Goal: Task Accomplishment & Management: Complete application form

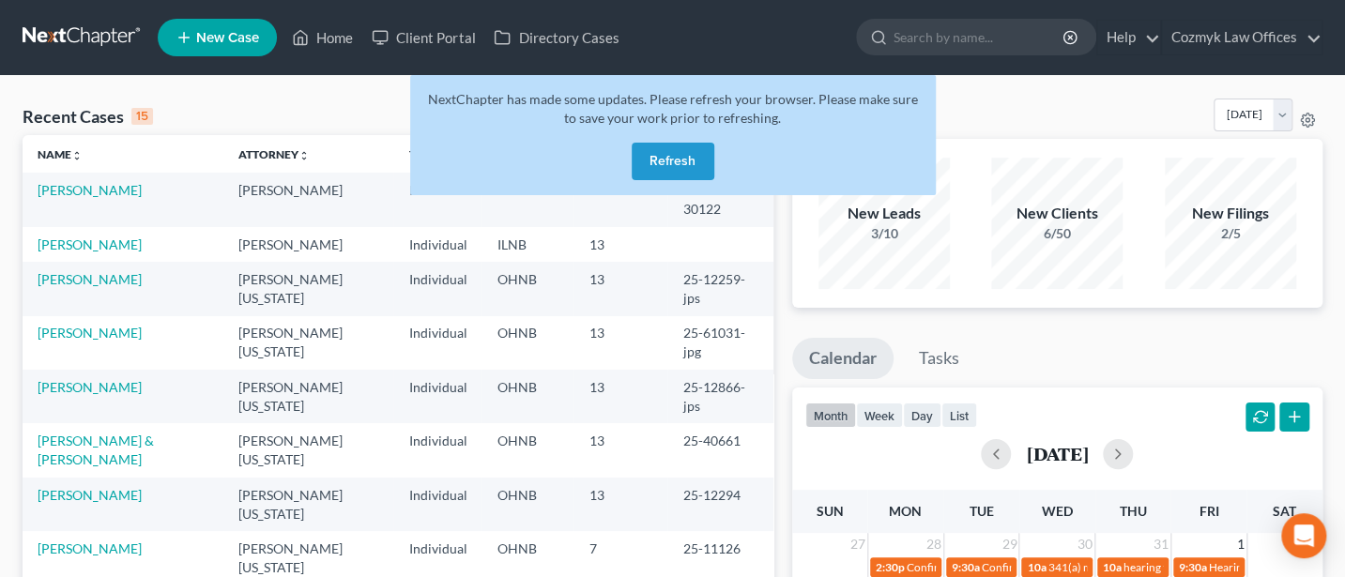
click at [705, 163] on button "Refresh" at bounding box center [673, 162] width 83 height 38
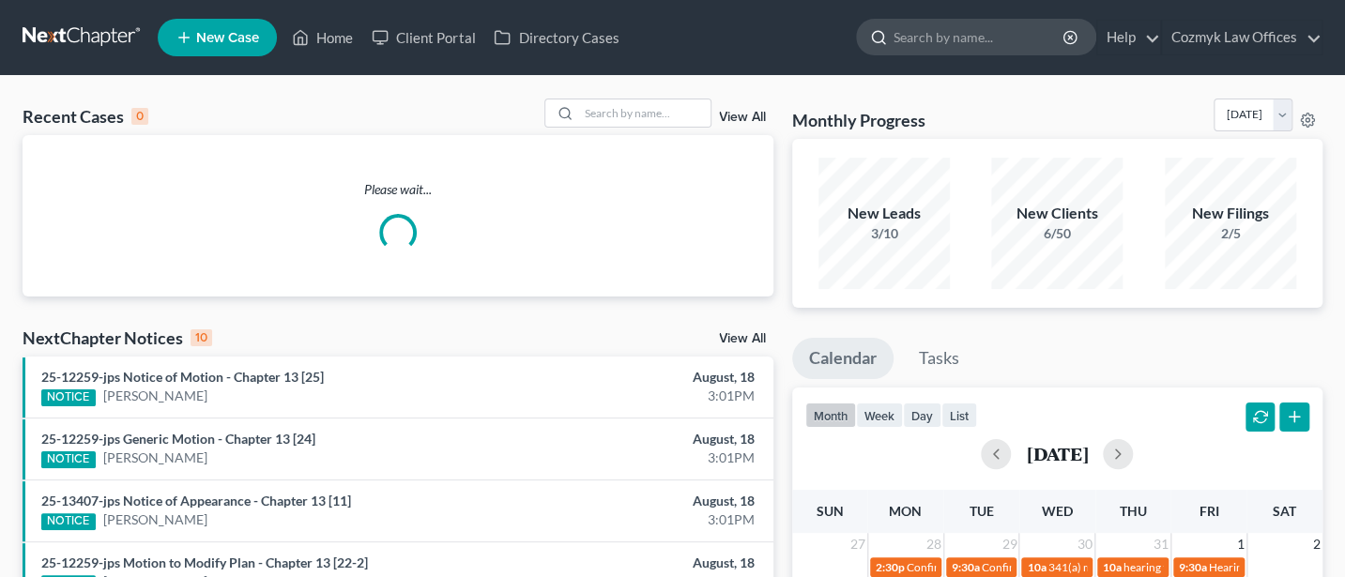
click at [918, 36] on input "search" at bounding box center [979, 37] width 172 height 35
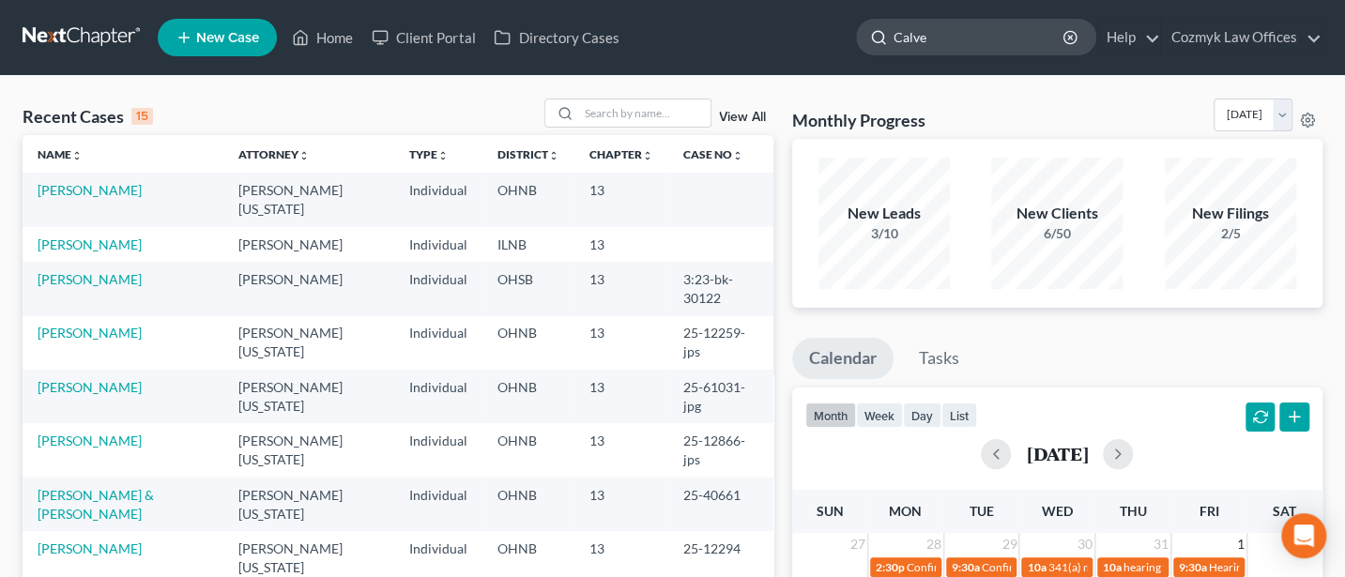
type input "[PERSON_NAME]"
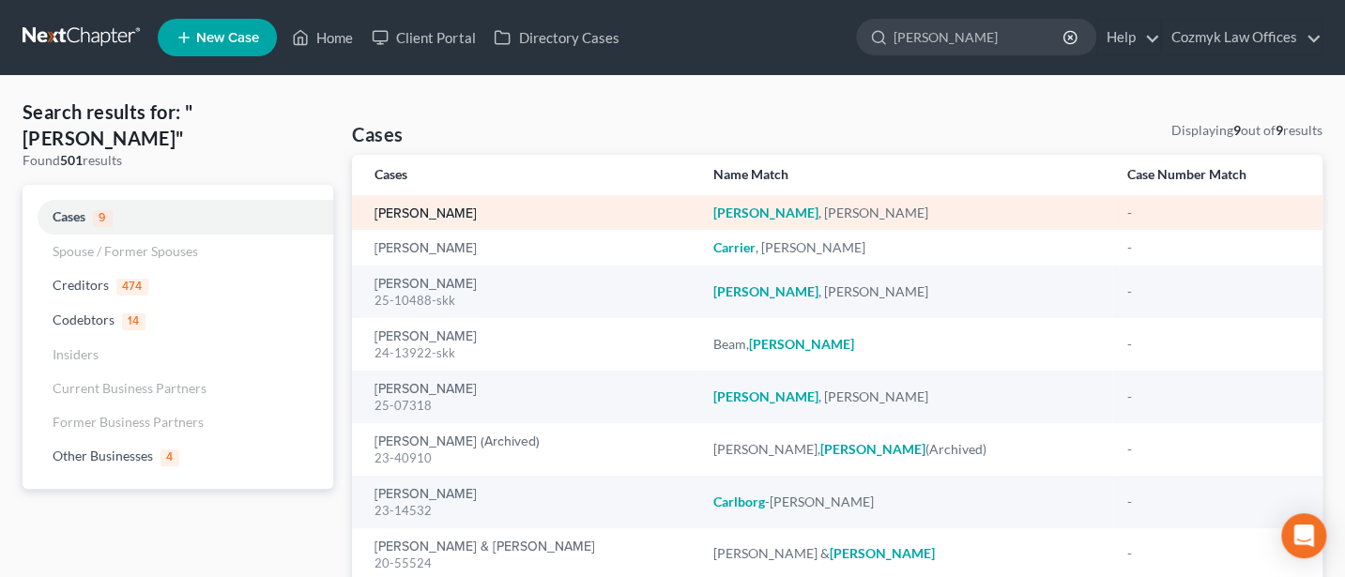
click at [412, 216] on link "[PERSON_NAME]" at bounding box center [425, 213] width 102 height 13
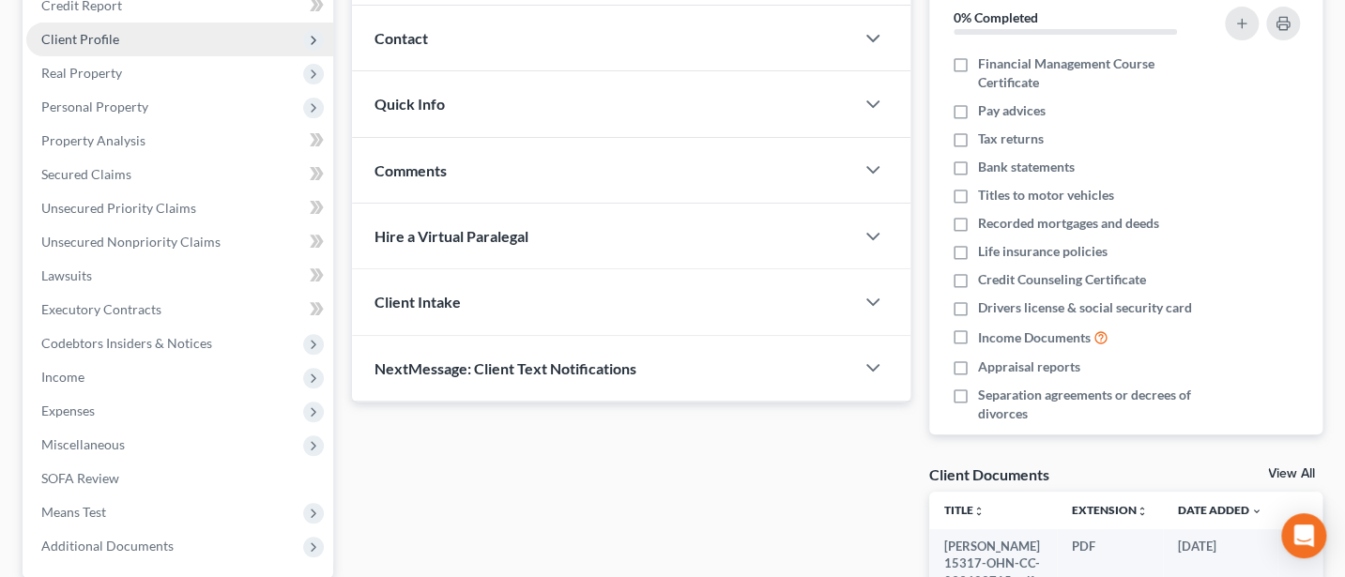
scroll to position [250, 0]
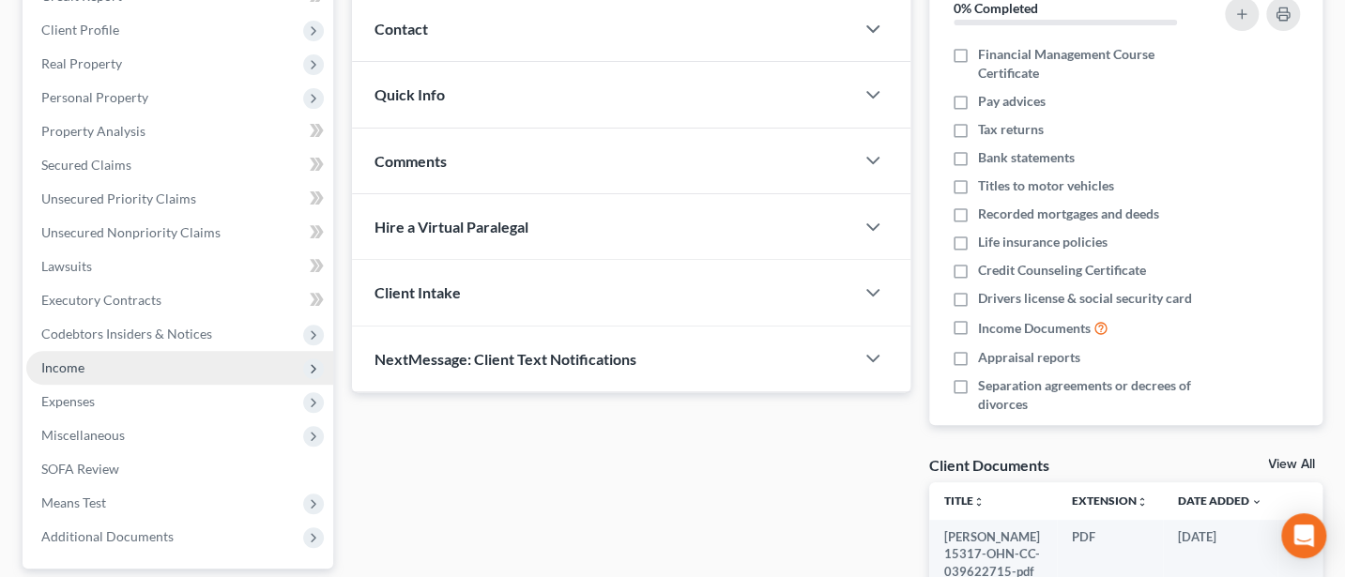
click at [77, 363] on span "Income" at bounding box center [62, 367] width 43 height 16
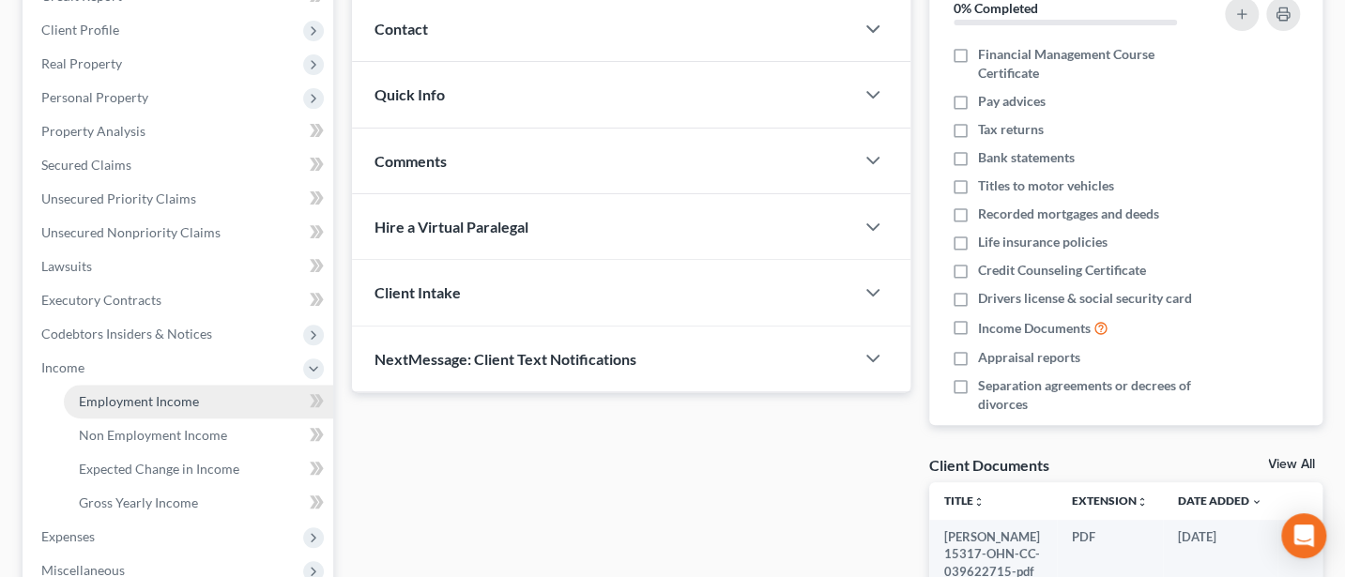
click at [153, 402] on span "Employment Income" at bounding box center [139, 401] width 120 height 16
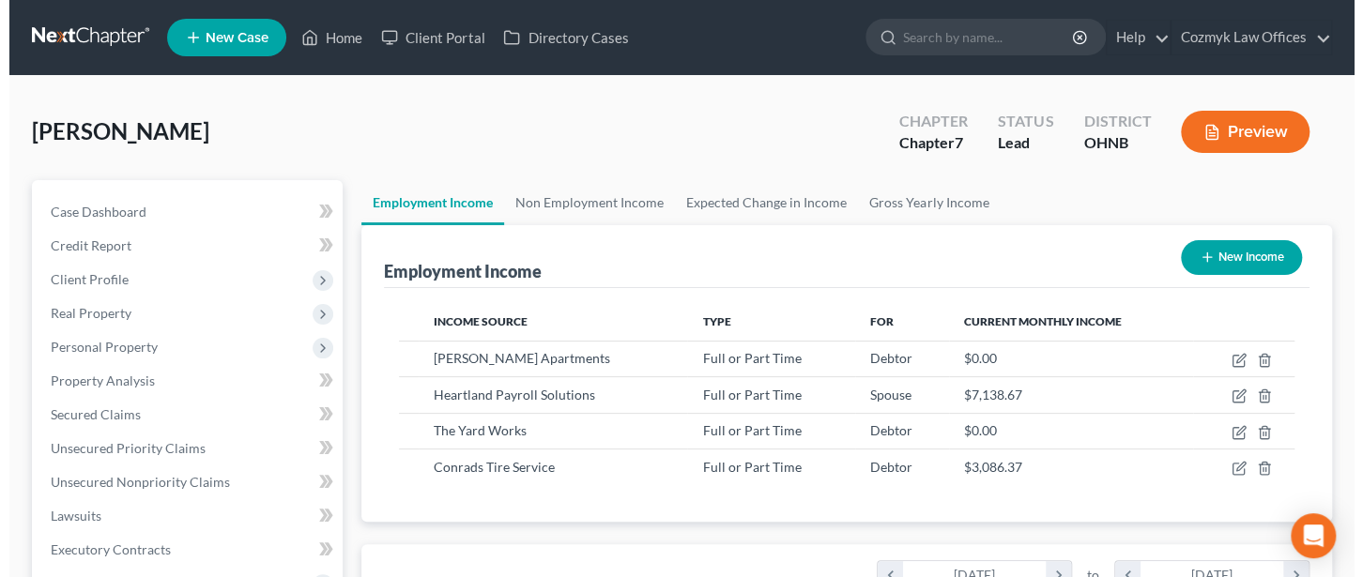
scroll to position [334, 543]
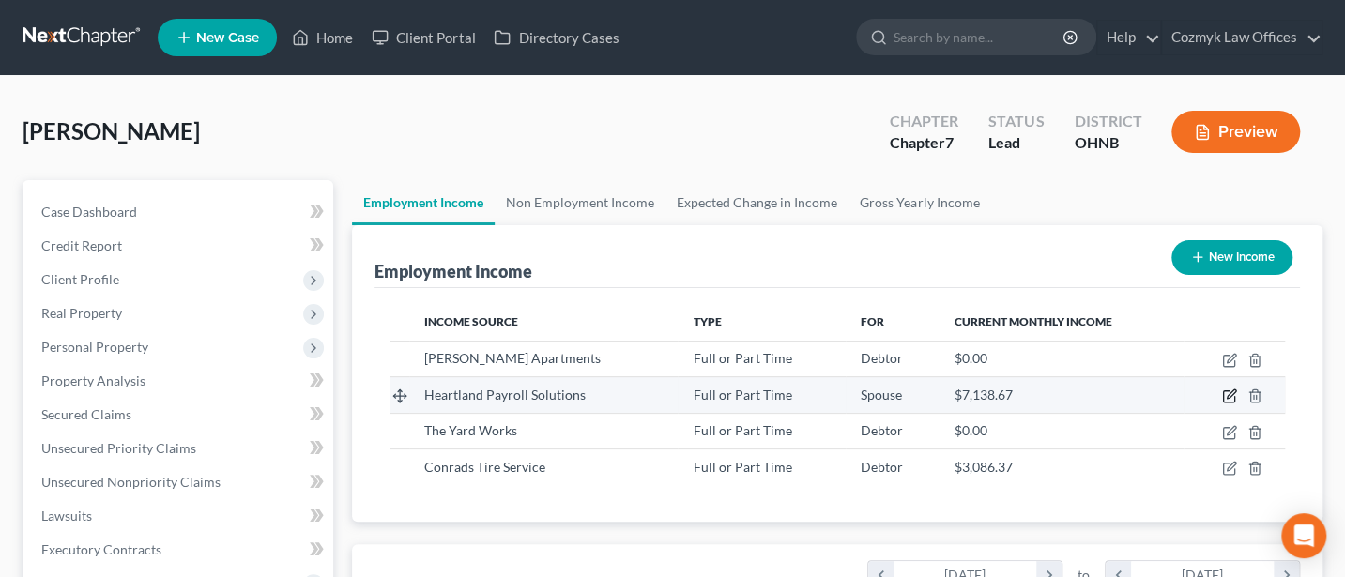
click at [1227, 399] on icon "button" at bounding box center [1229, 395] width 15 height 15
select select "0"
select select "36"
select select "2"
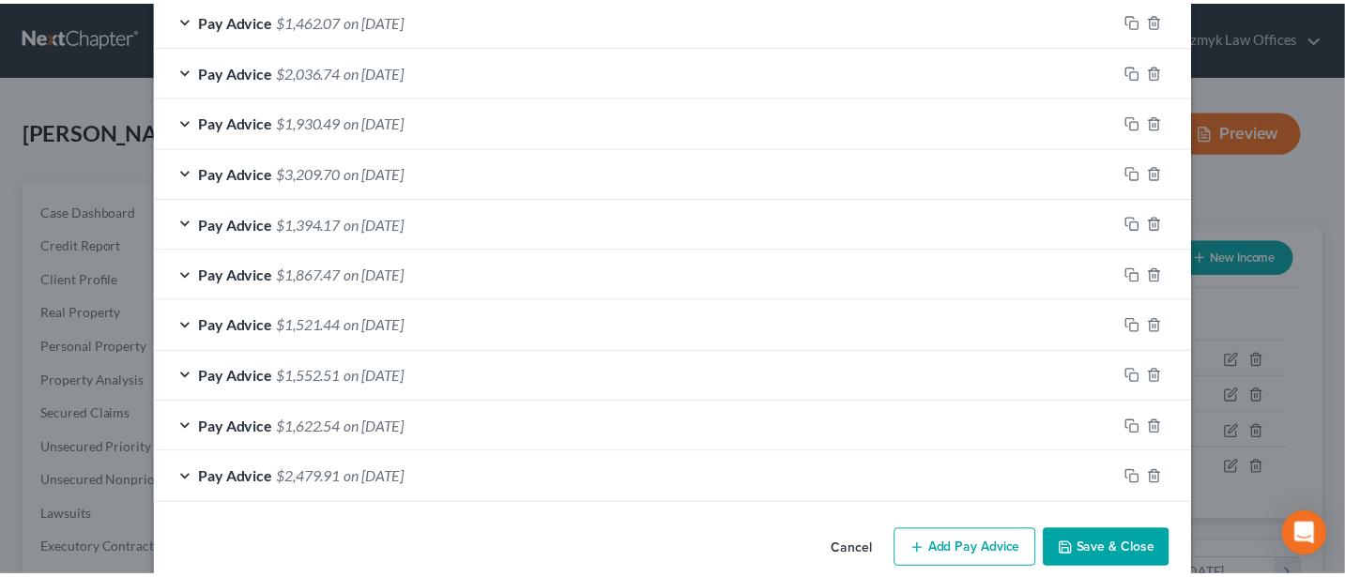
scroll to position [1025, 0]
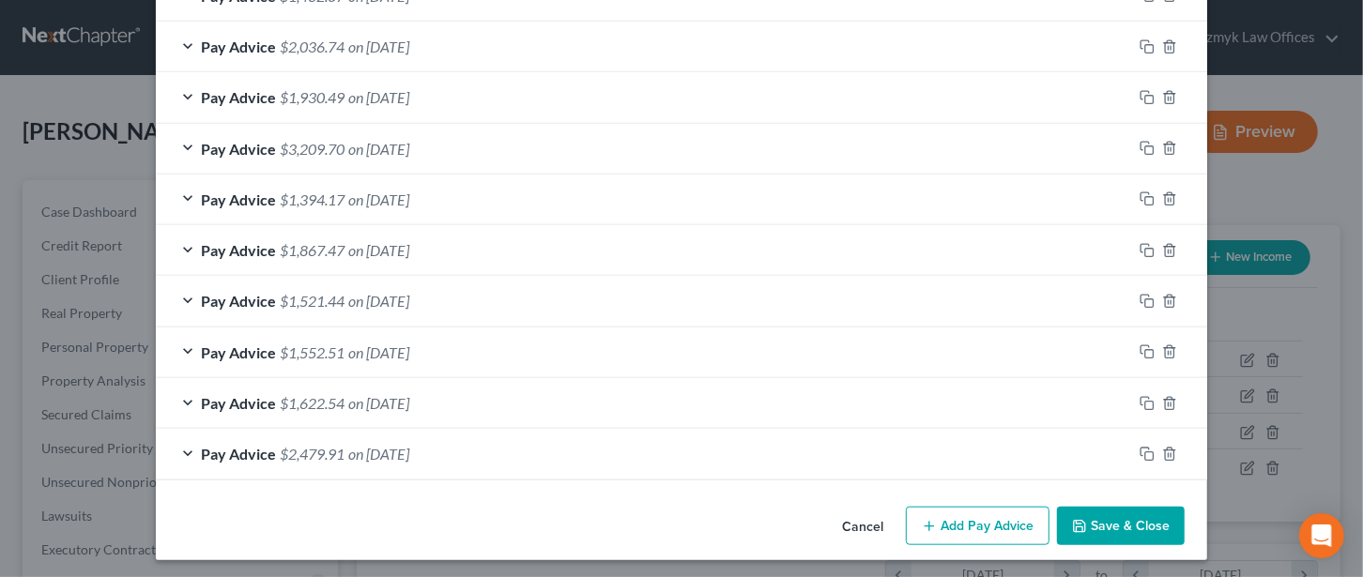
click at [1113, 526] on button "Save & Close" at bounding box center [1121, 526] width 128 height 39
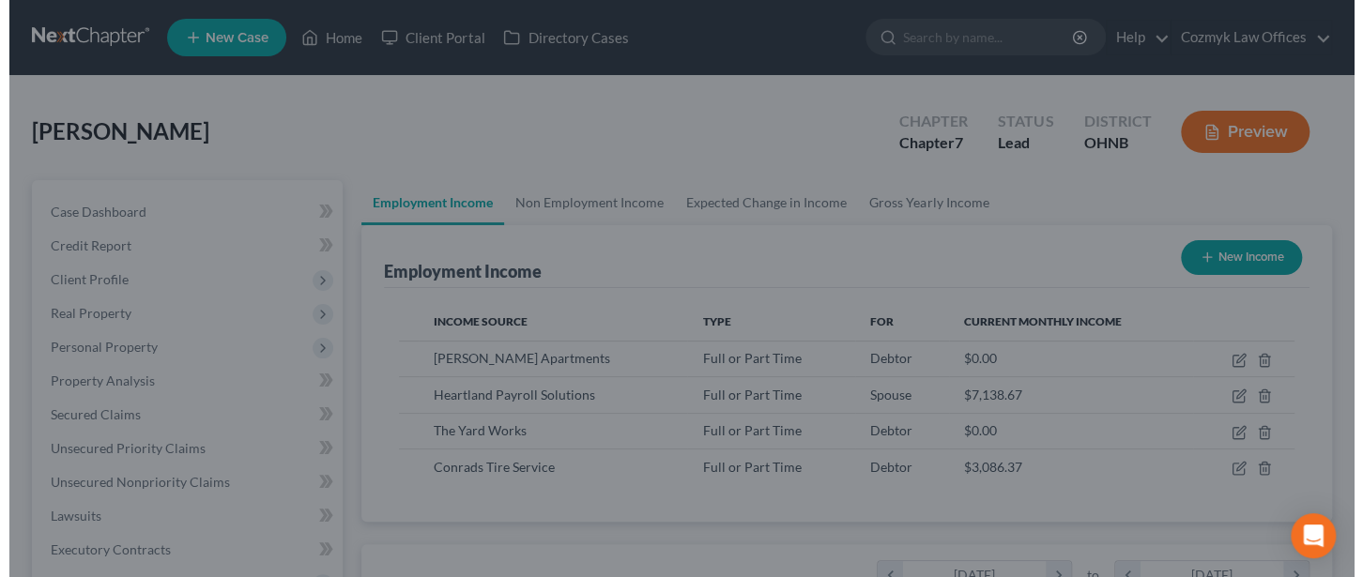
scroll to position [938069, 937860]
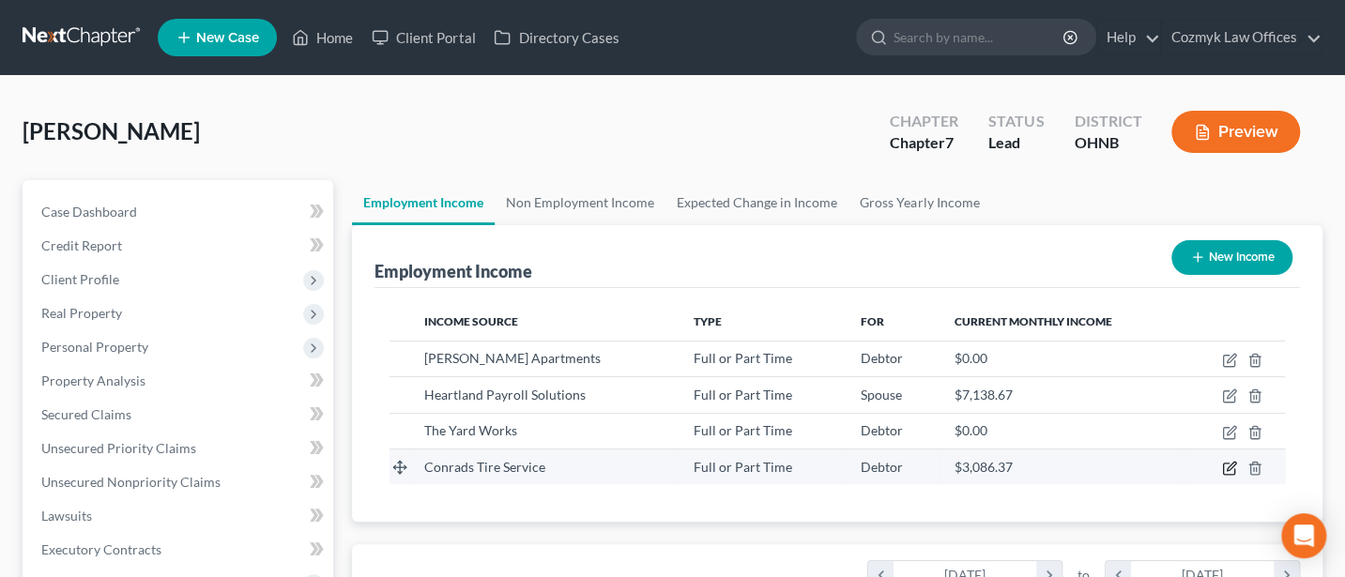
click at [1228, 468] on icon "button" at bounding box center [1230, 466] width 8 height 8
select select "0"
select select "36"
select select "3"
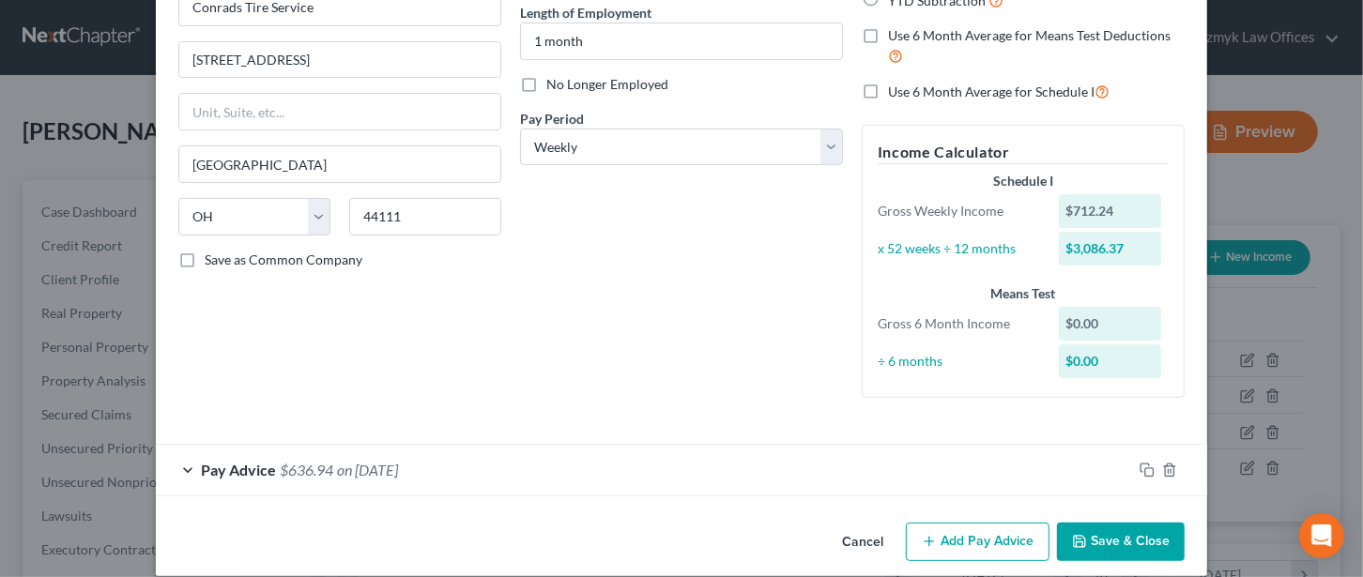
scroll to position [209, 0]
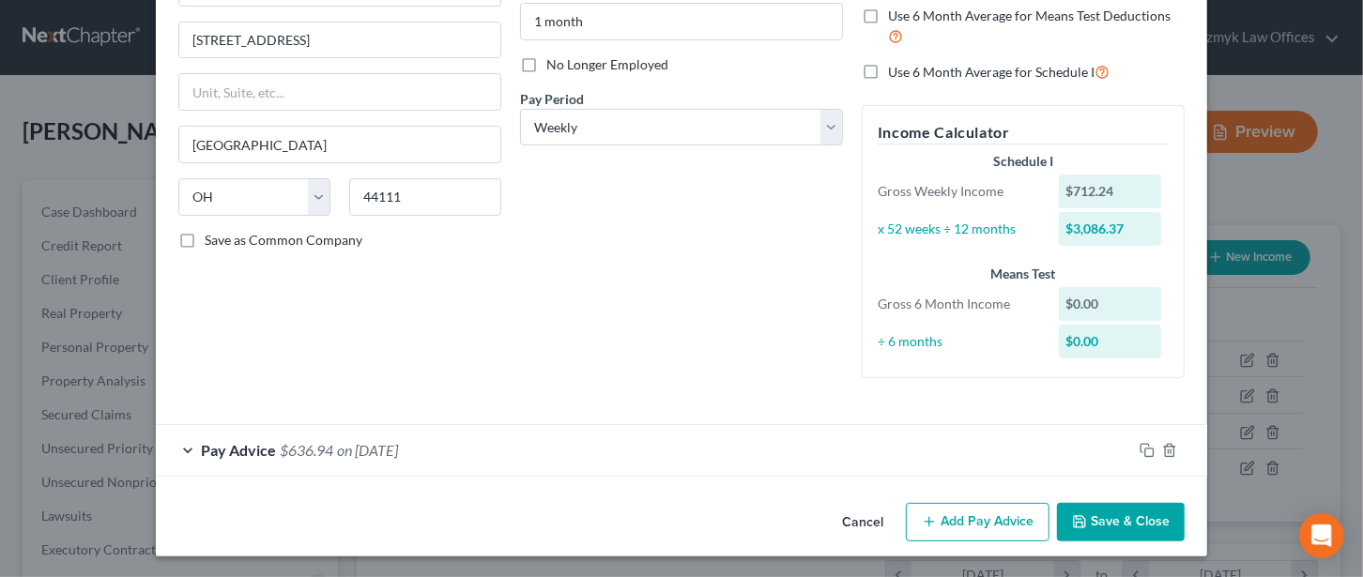
click at [252, 446] on span "Pay Advice" at bounding box center [238, 450] width 75 height 18
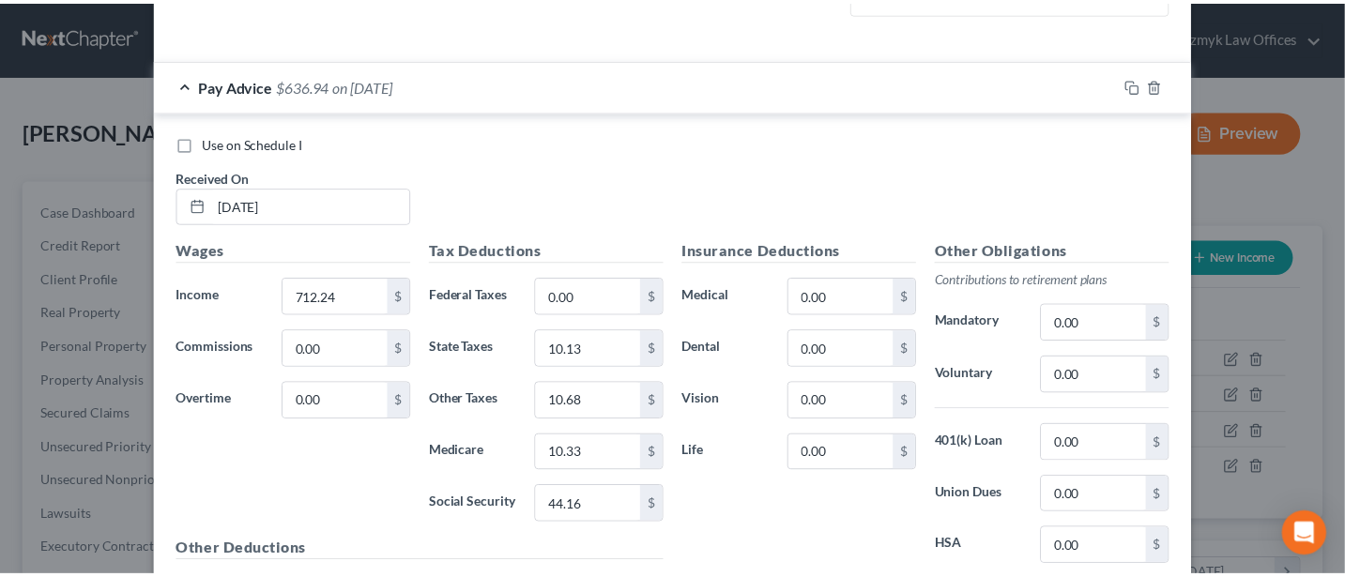
scroll to position [751, 0]
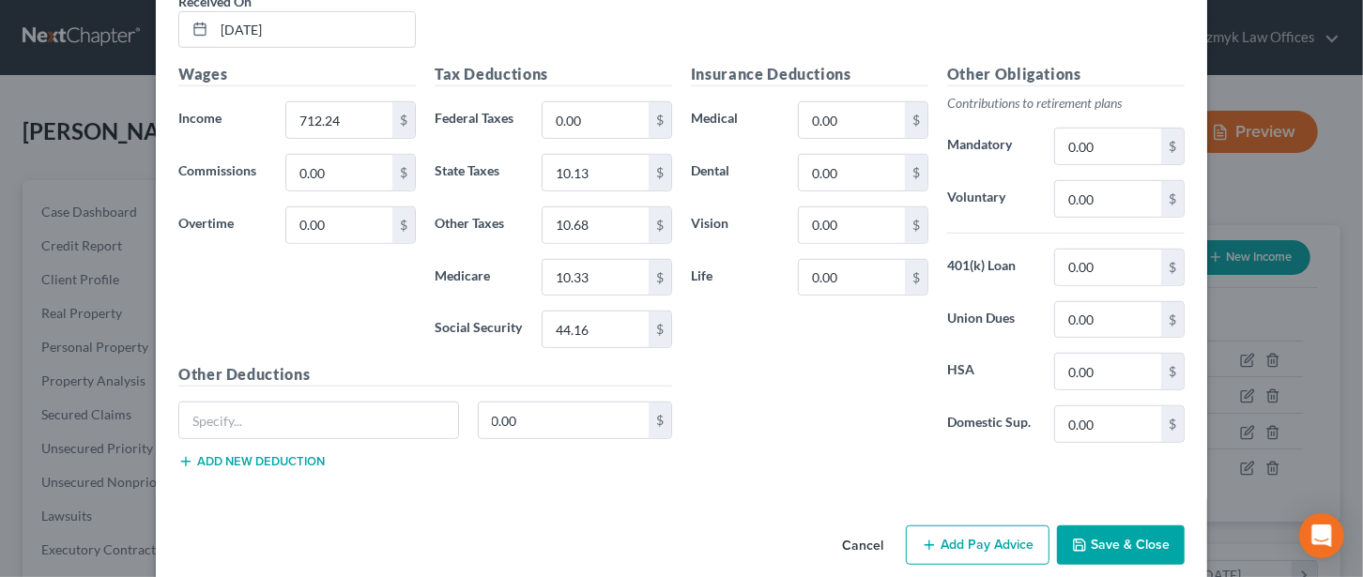
click at [1131, 536] on button "Save & Close" at bounding box center [1121, 545] width 128 height 39
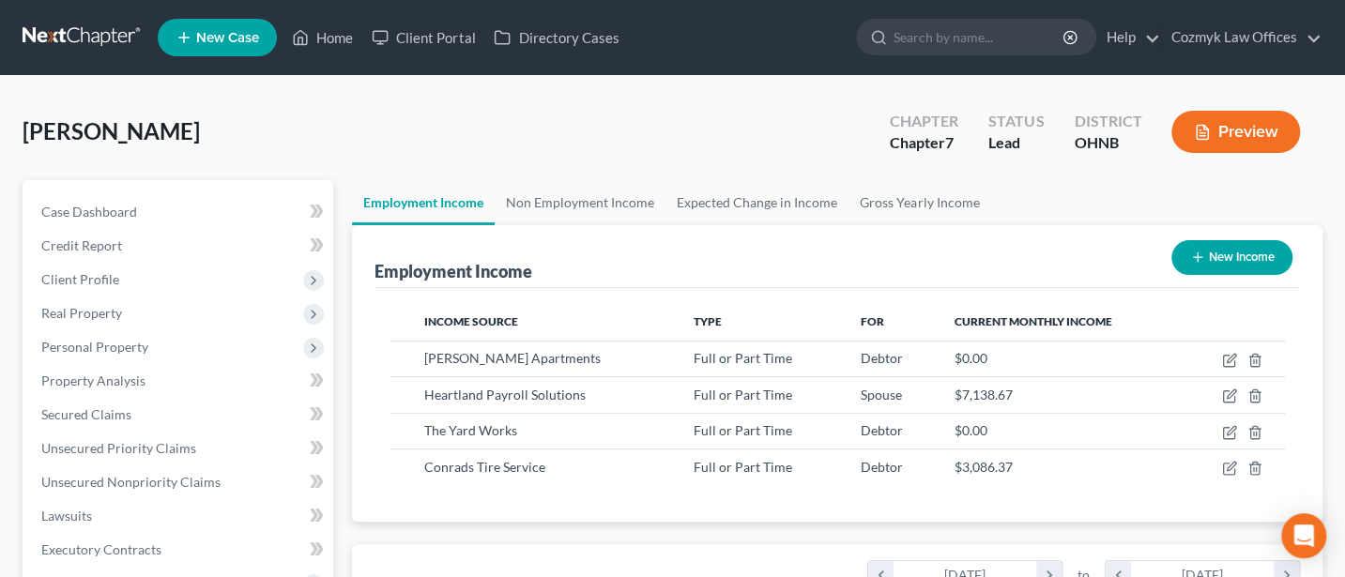
scroll to position [500, 0]
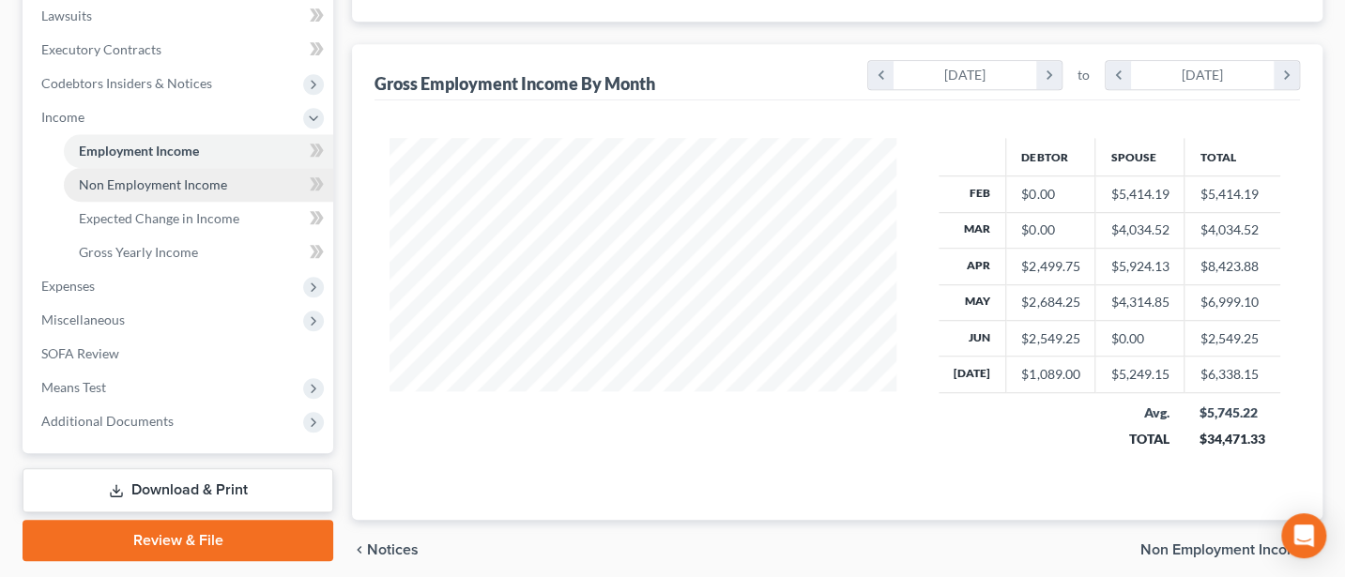
click at [115, 183] on span "Non Employment Income" at bounding box center [153, 184] width 148 height 16
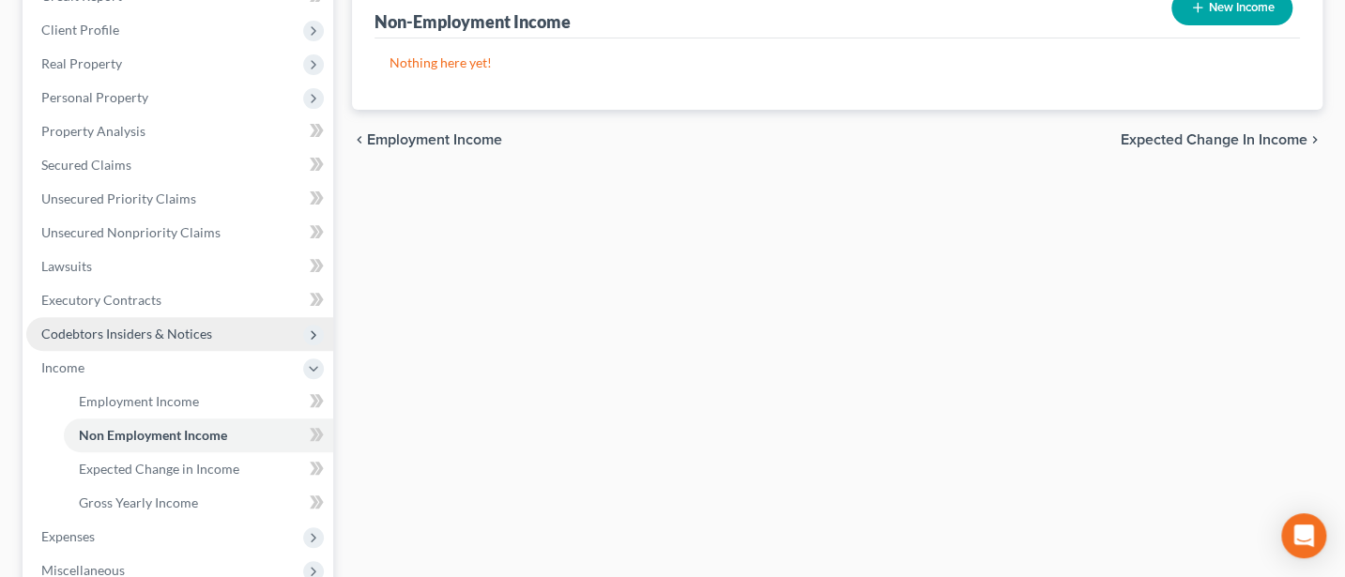
scroll to position [500, 0]
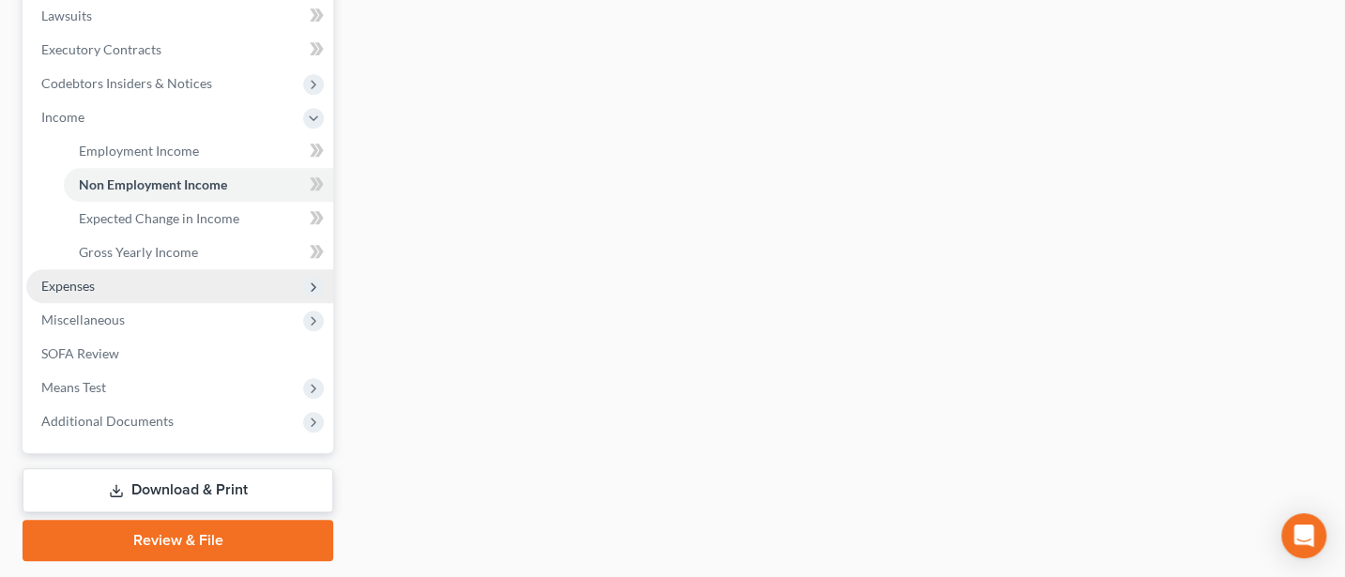
click at [53, 282] on span "Expenses" at bounding box center [67, 286] width 53 height 16
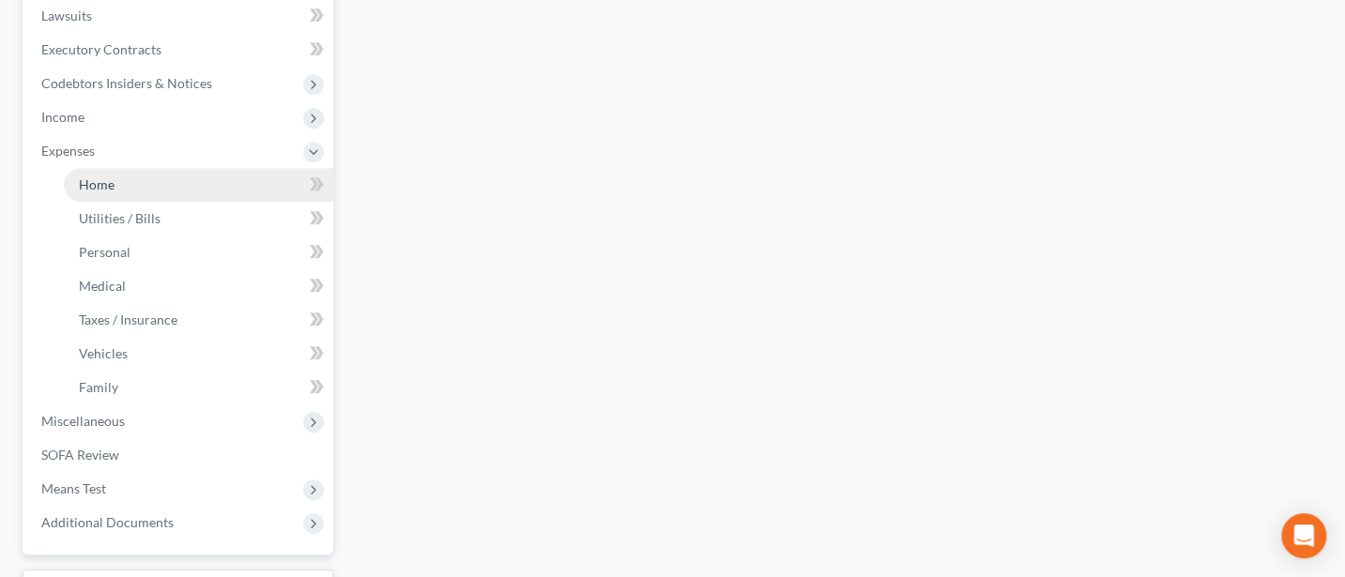
click at [89, 186] on span "Home" at bounding box center [97, 184] width 36 height 16
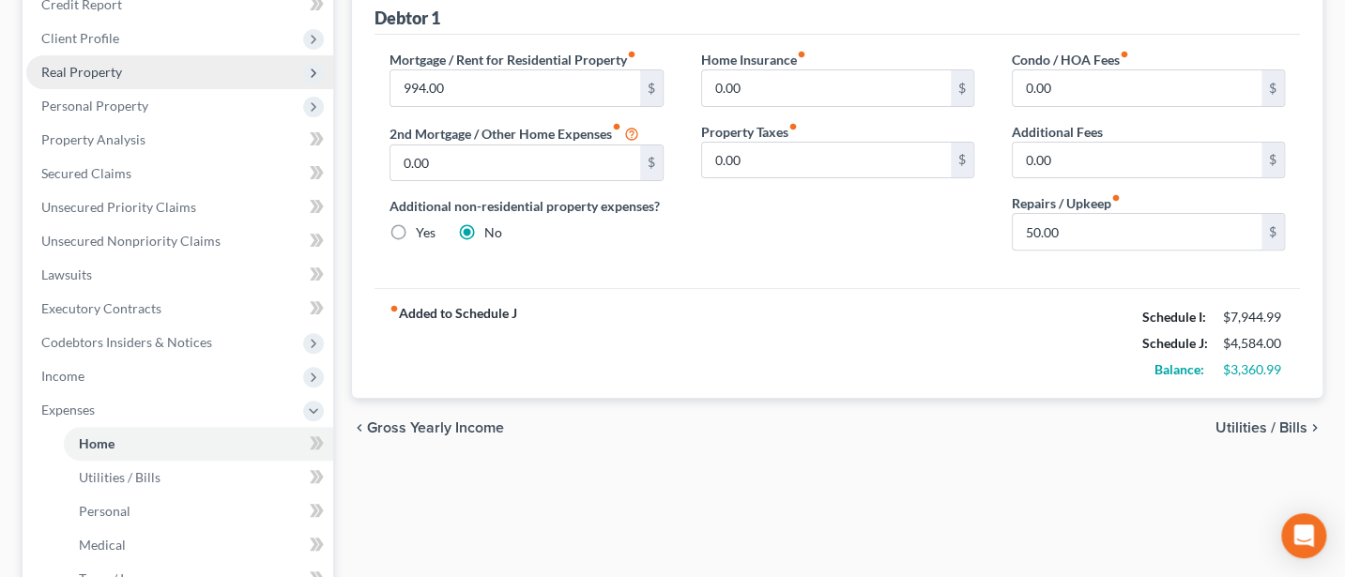
scroll to position [250, 0]
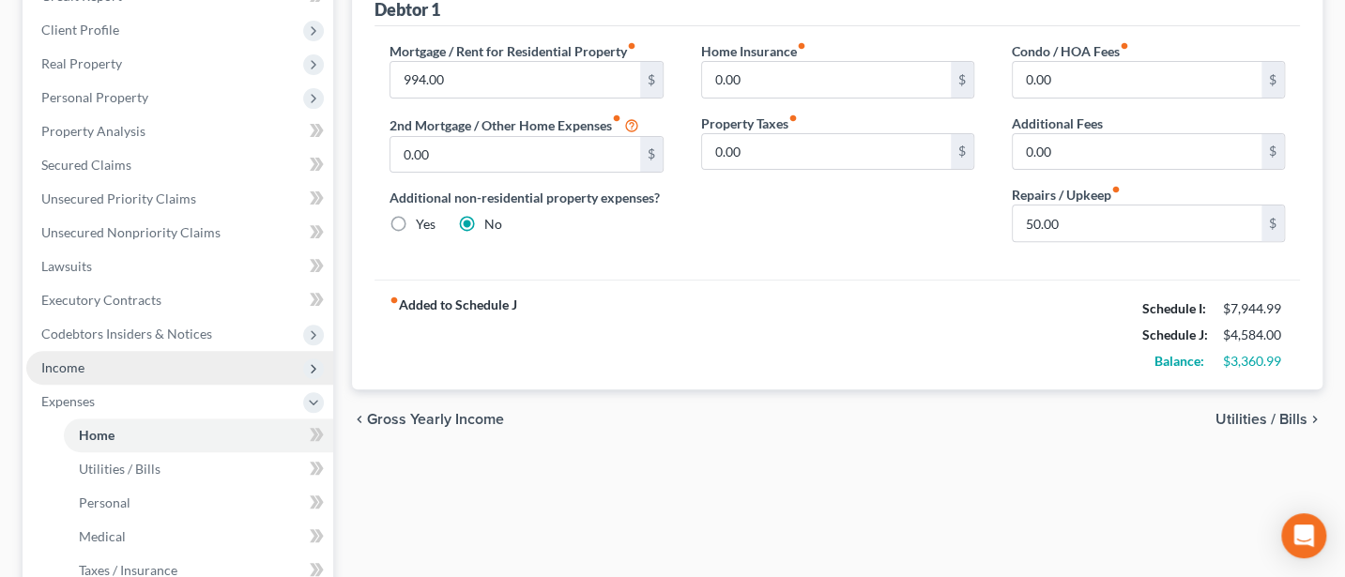
click at [78, 379] on span "Income" at bounding box center [179, 368] width 307 height 34
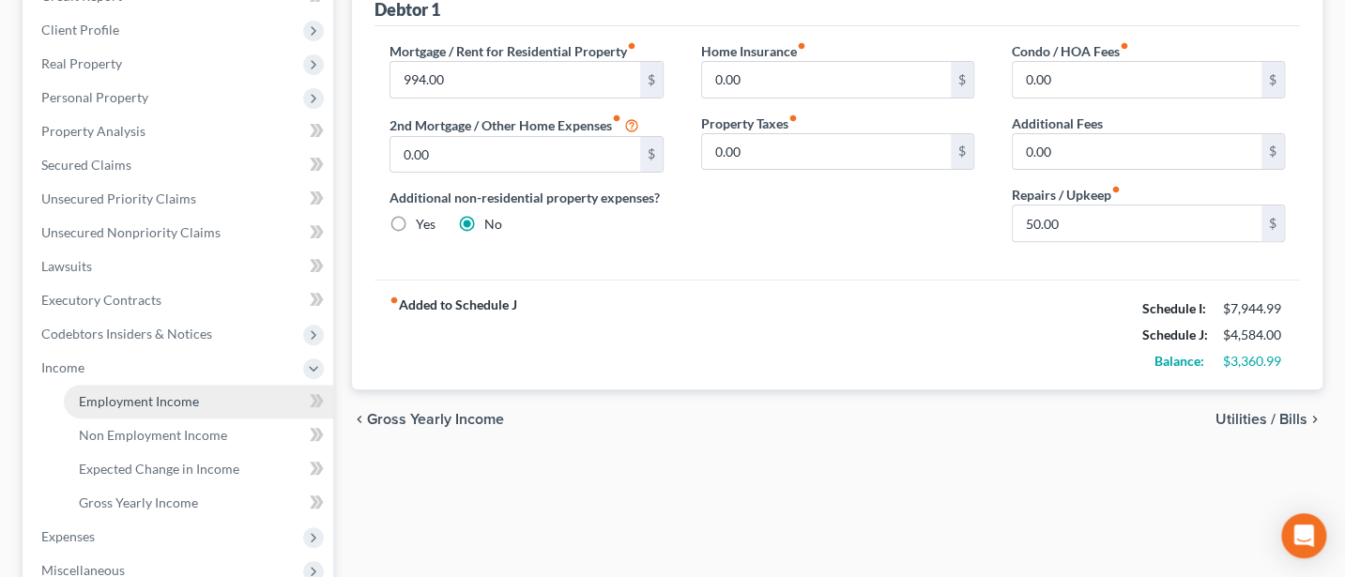
click at [148, 394] on span "Employment Income" at bounding box center [139, 401] width 120 height 16
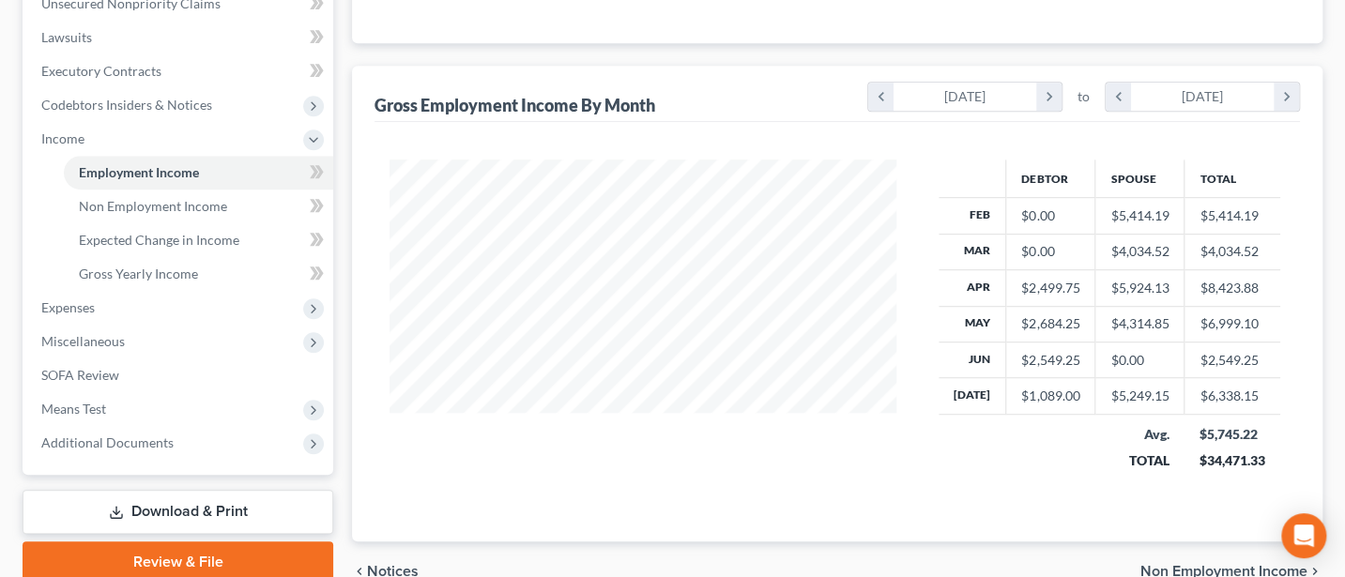
scroll to position [500, 0]
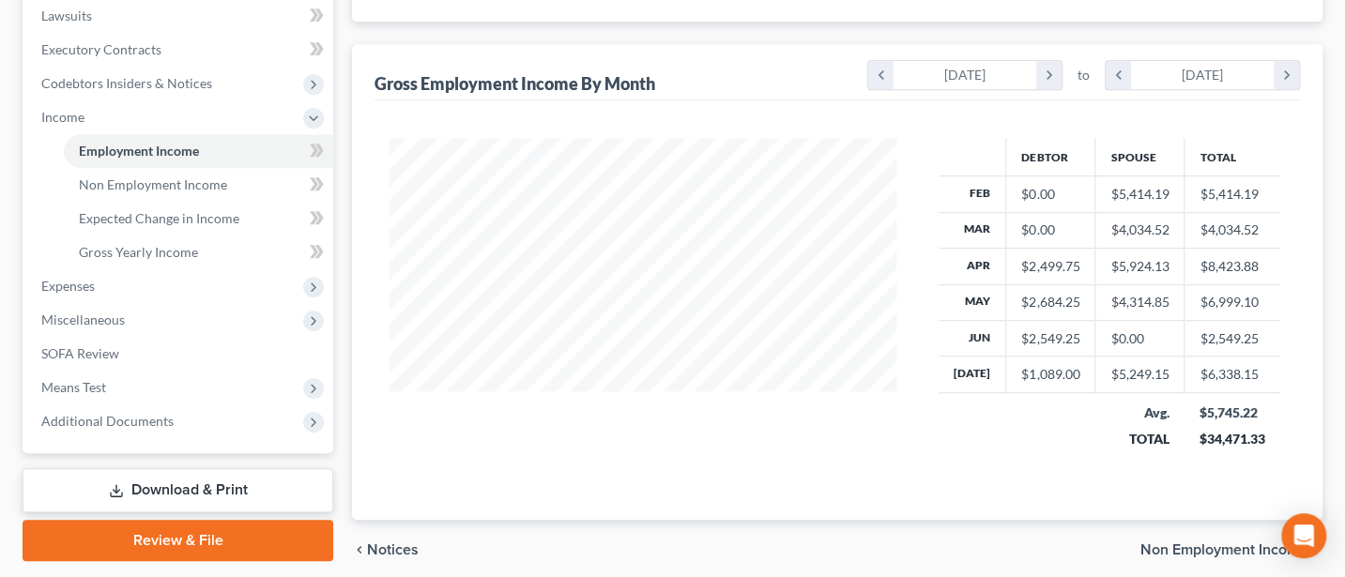
click at [0, 427] on div "[PERSON_NAME] Upgraded Chapter Chapter 7 Status Lead District [GEOGRAPHIC_DATA]…" at bounding box center [672, 97] width 1345 height 1042
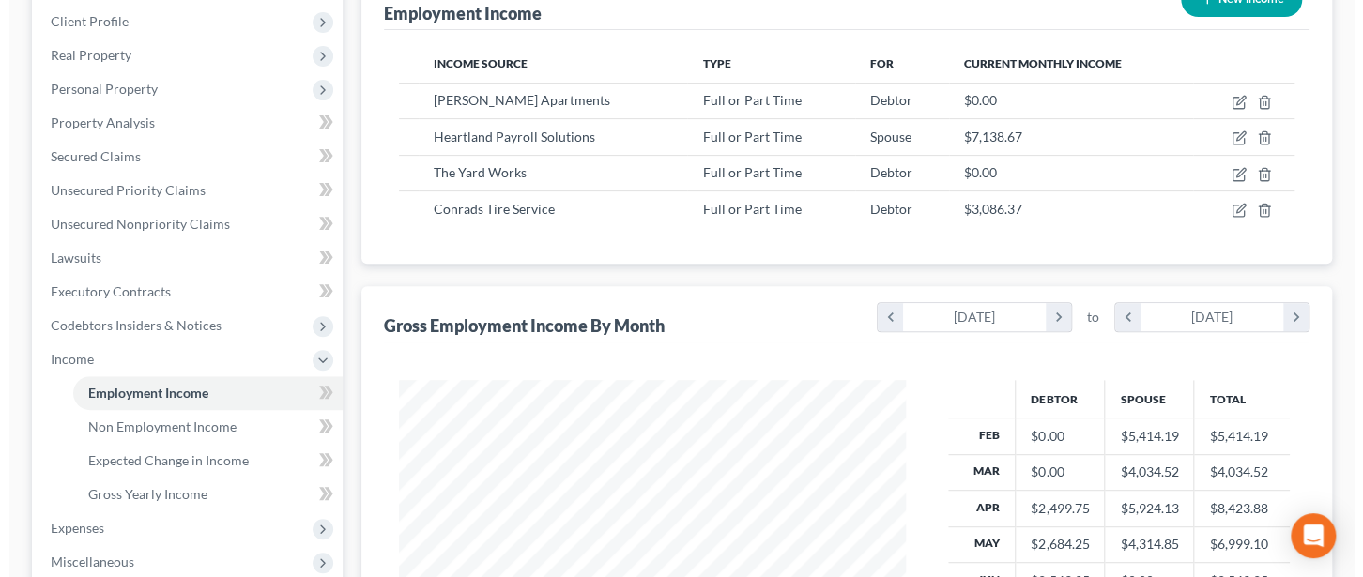
scroll to position [250, 0]
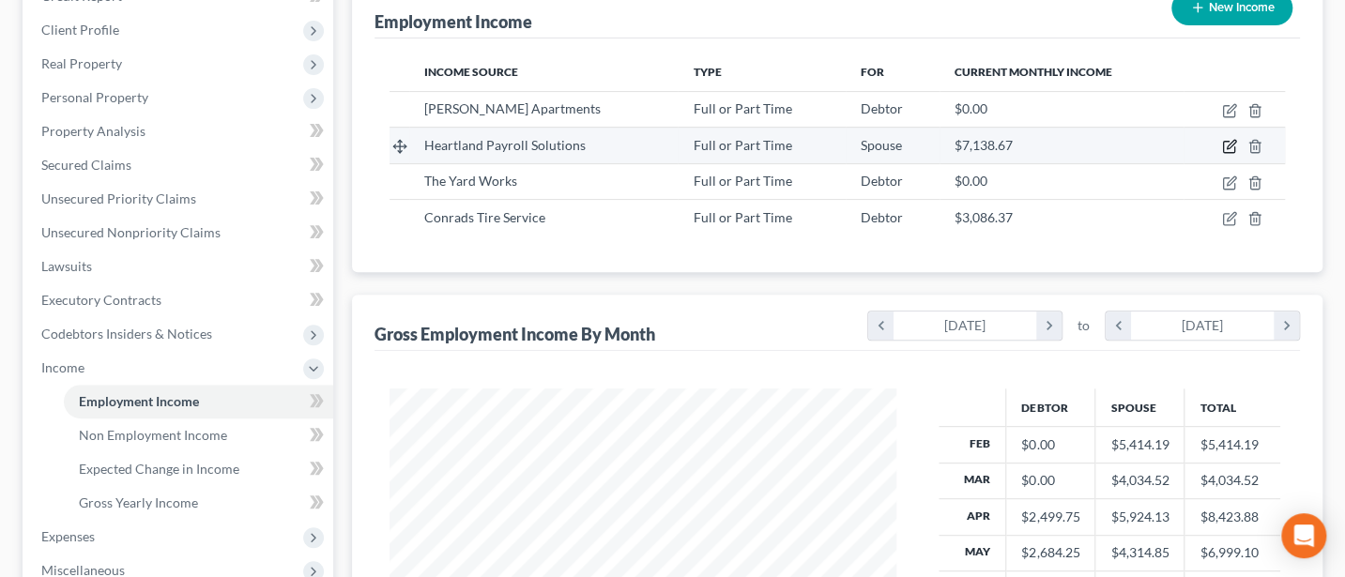
click at [1229, 144] on icon "button" at bounding box center [1229, 146] width 15 height 15
select select "0"
select select "36"
select select "2"
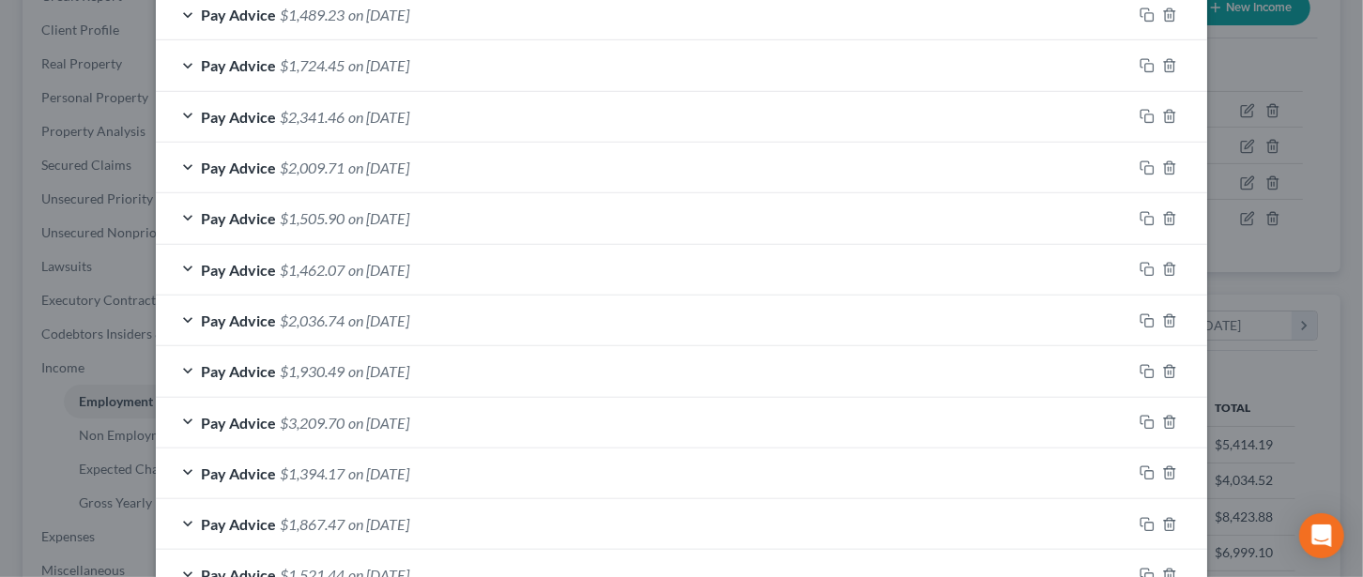
scroll to position [1000, 0]
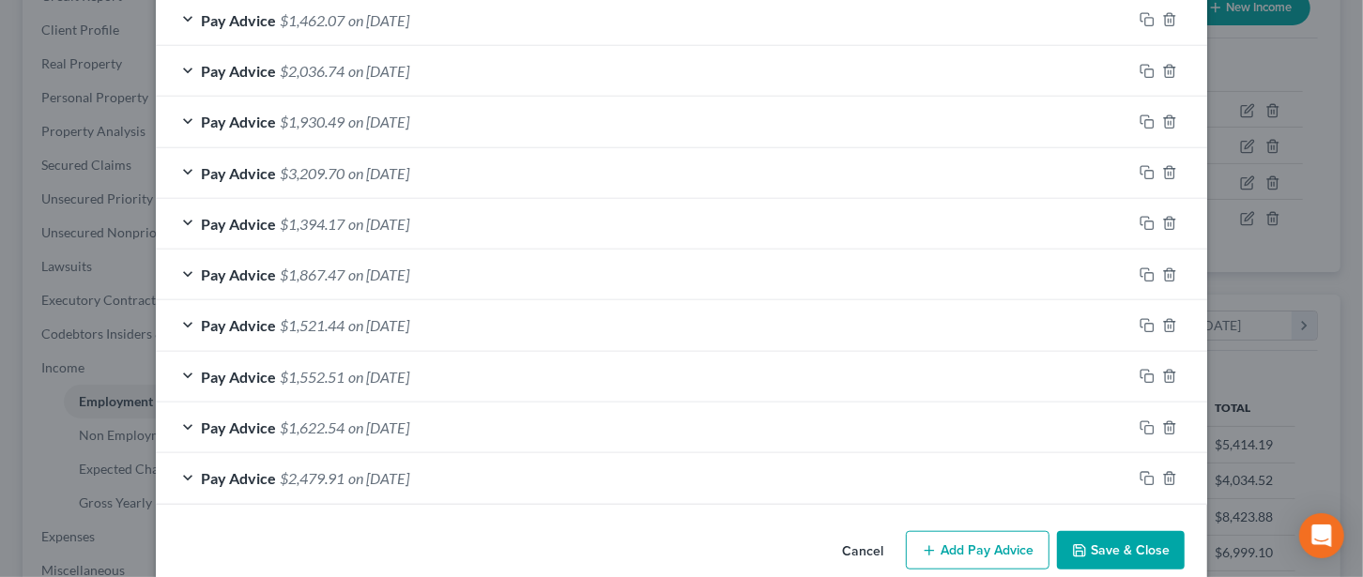
click at [370, 469] on span "on [DATE]" at bounding box center [378, 478] width 61 height 18
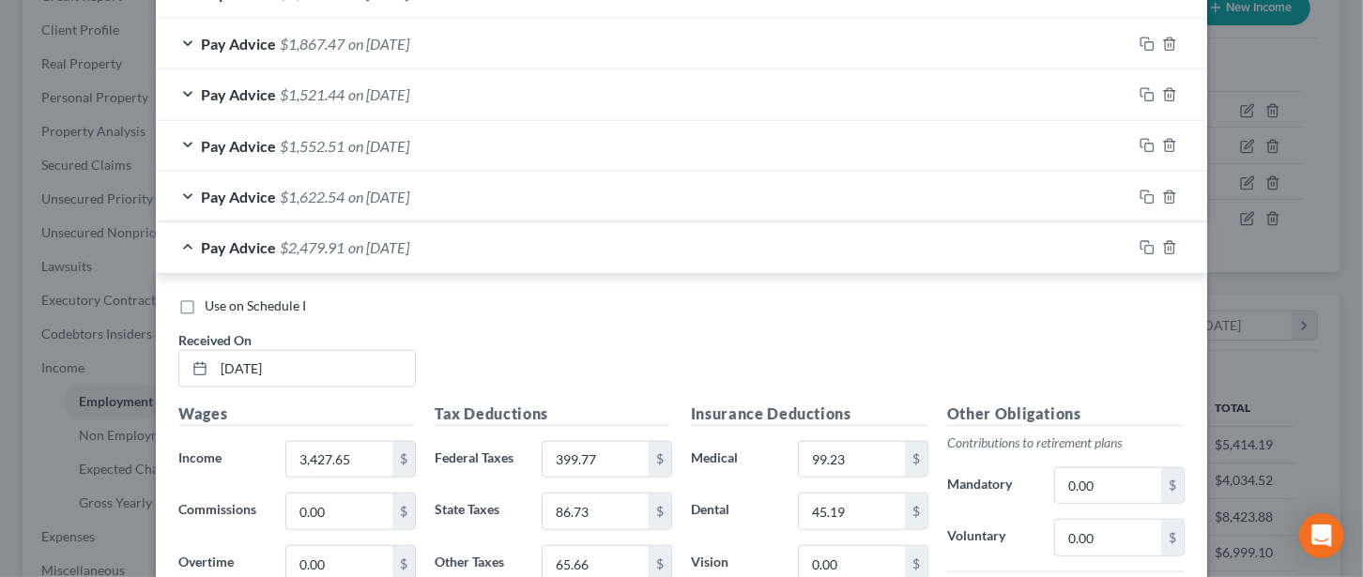
scroll to position [1251, 0]
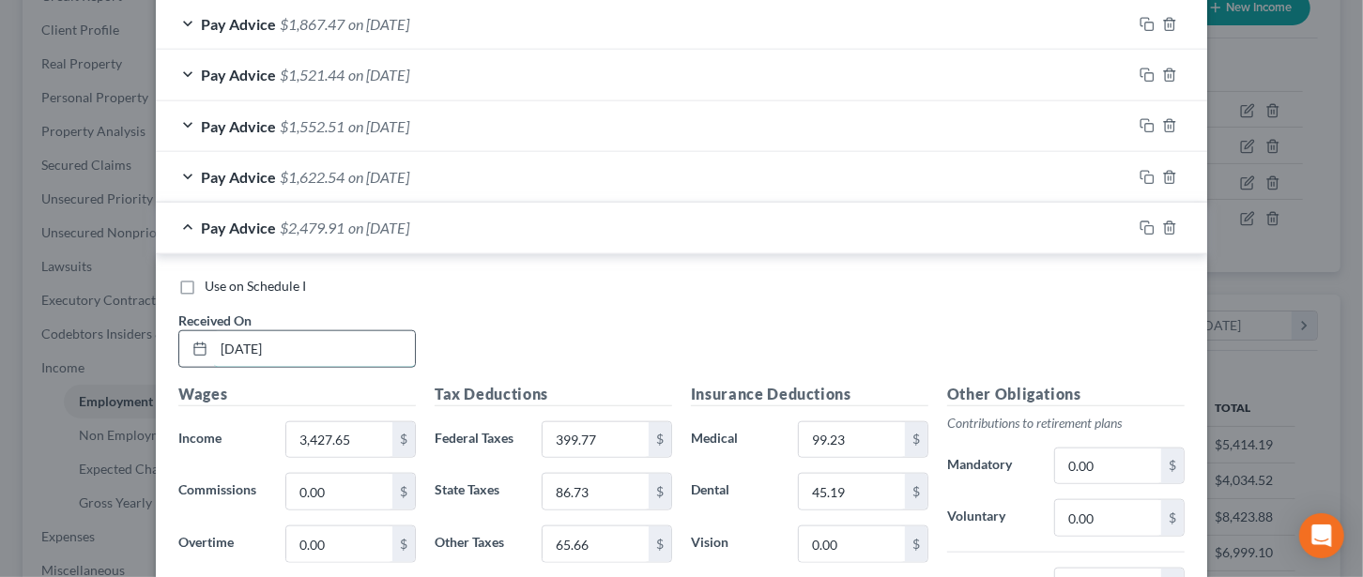
click at [290, 343] on input "[DATE]" at bounding box center [314, 349] width 201 height 36
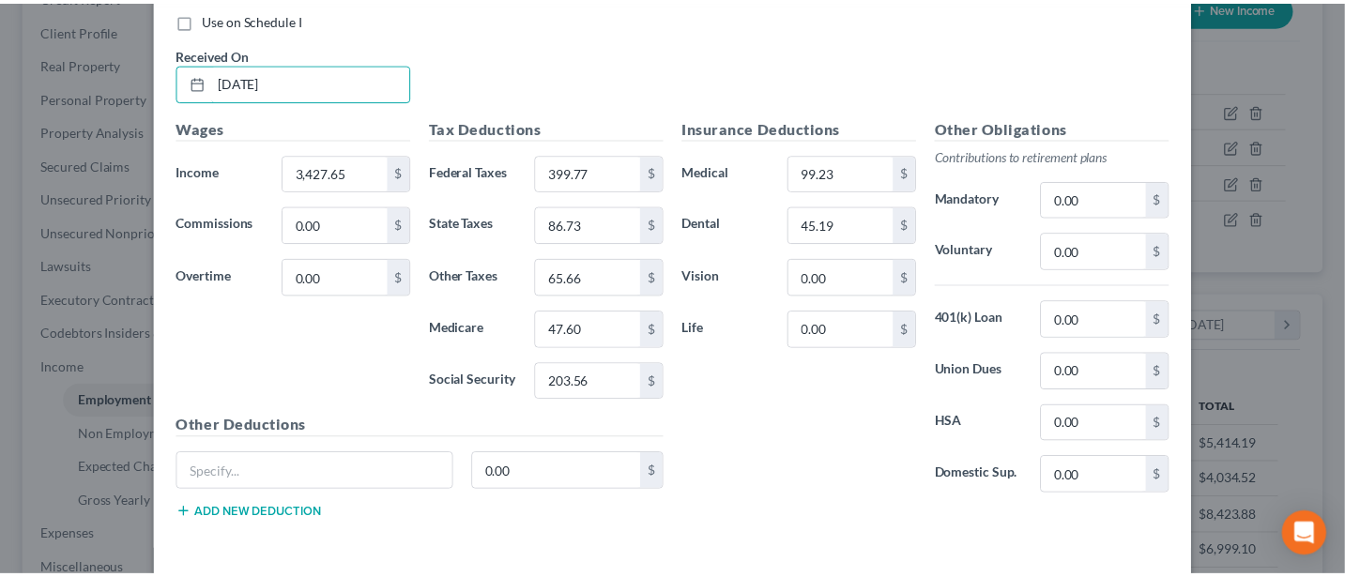
scroll to position [1586, 0]
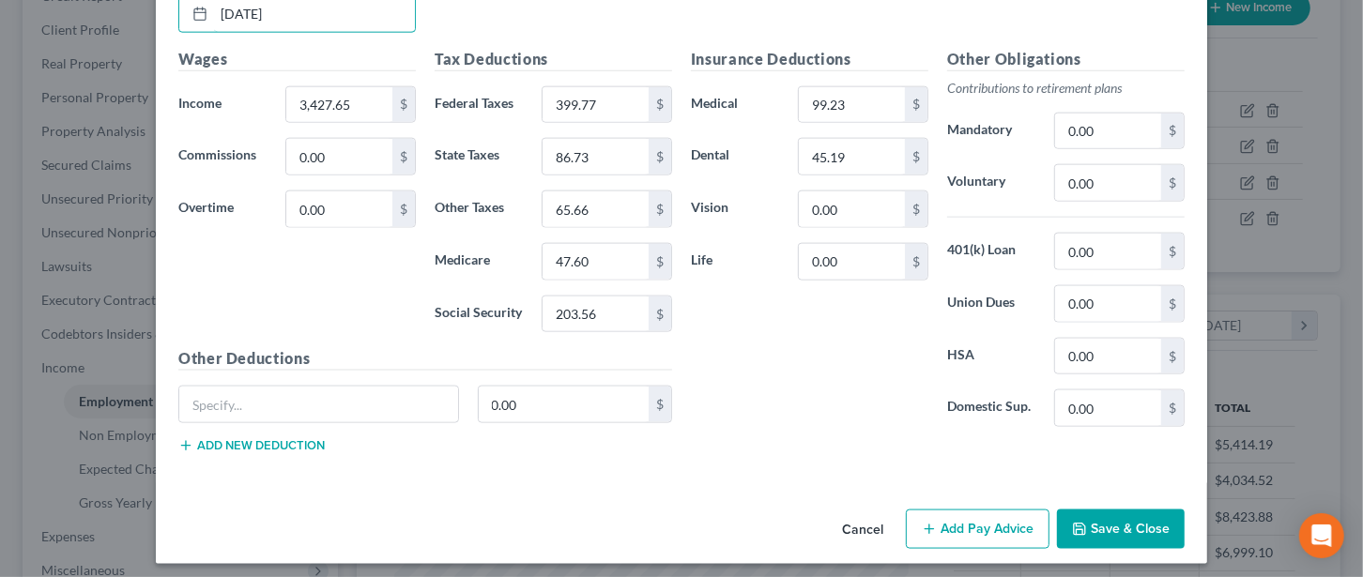
type input "[DATE]"
click at [1102, 518] on button "Save & Close" at bounding box center [1121, 529] width 128 height 39
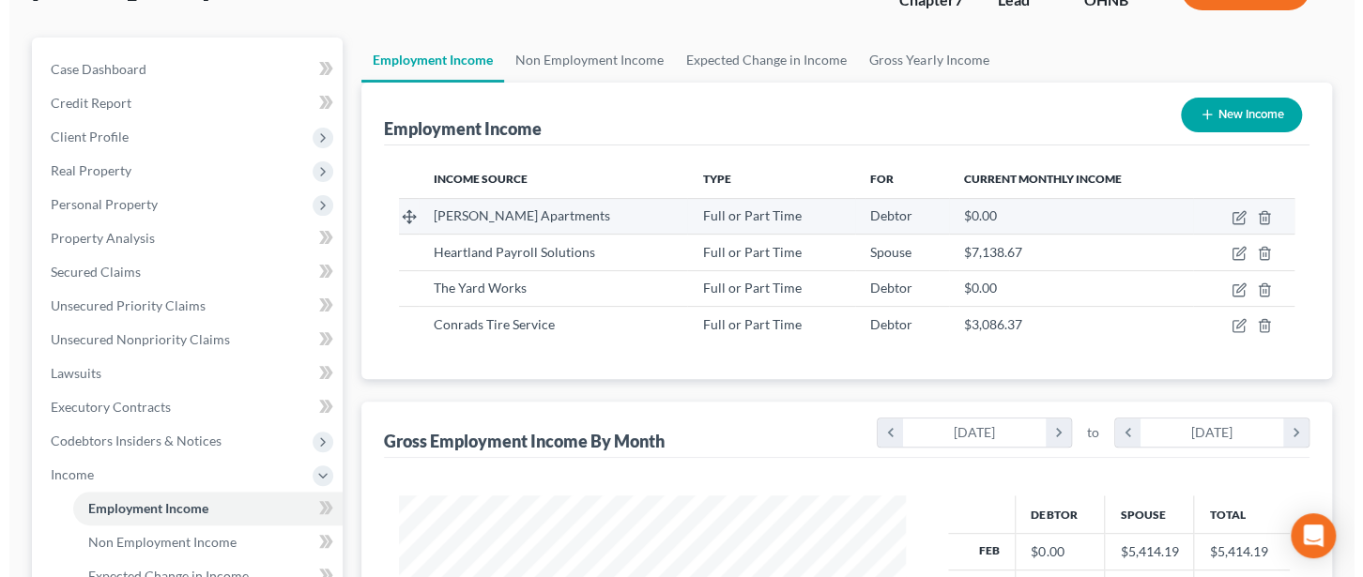
scroll to position [0, 0]
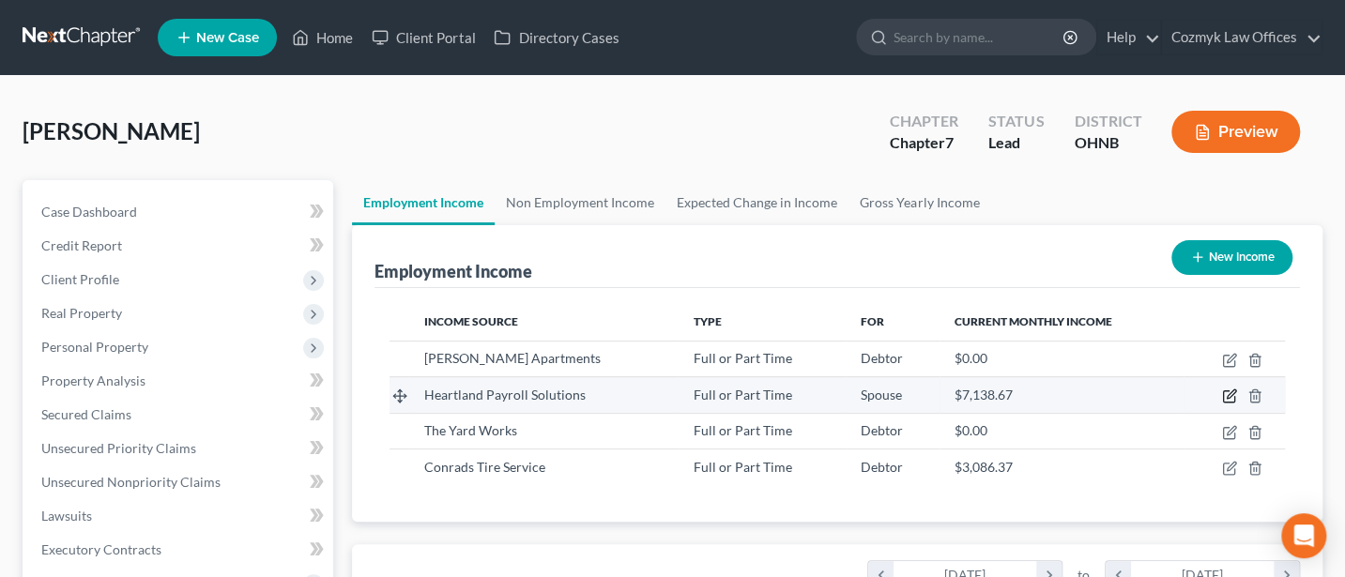
click at [1228, 391] on icon "button" at bounding box center [1229, 395] width 15 height 15
select select "0"
select select "36"
select select "2"
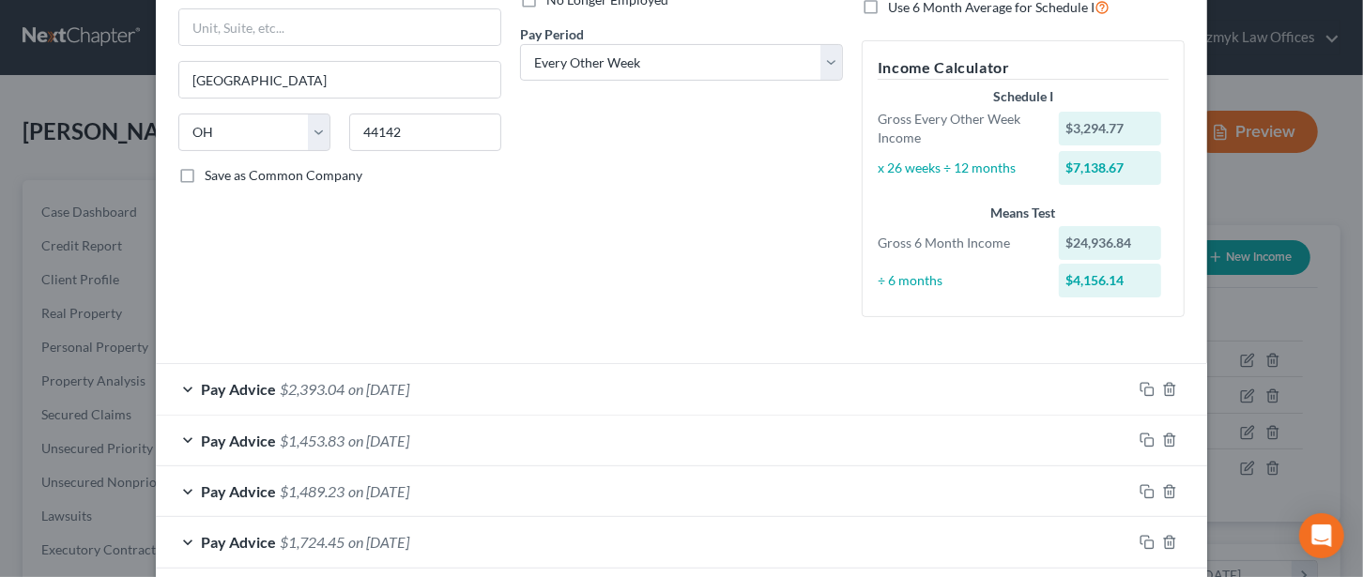
scroll to position [250, 0]
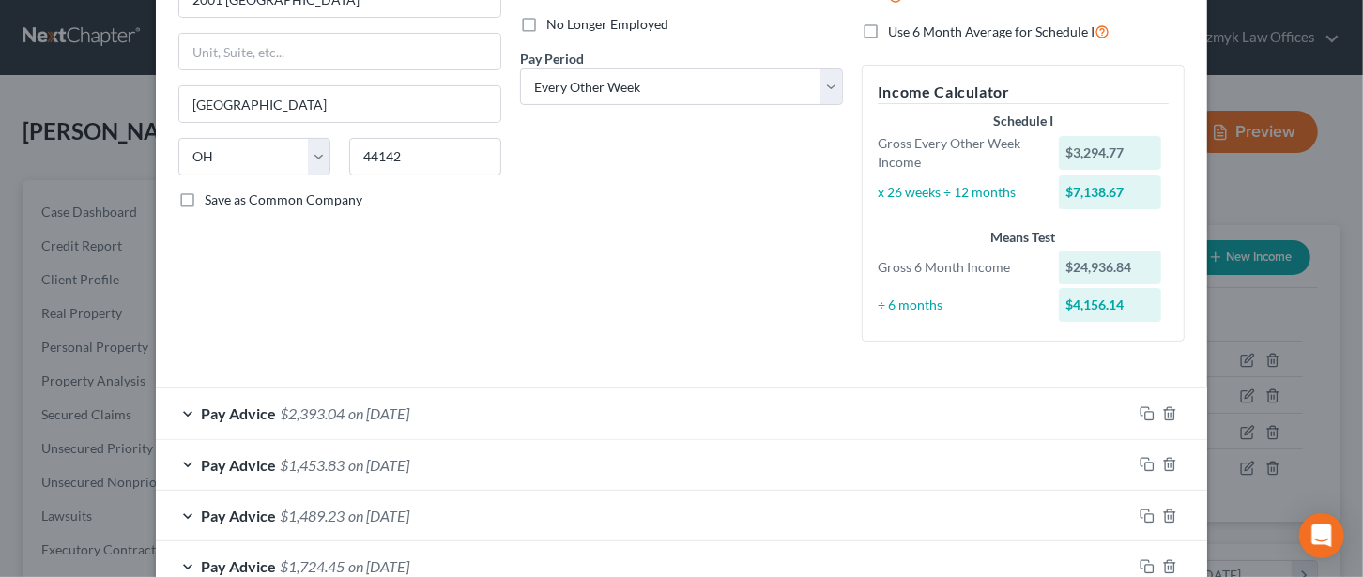
click at [243, 406] on span "Pay Advice" at bounding box center [238, 413] width 75 height 18
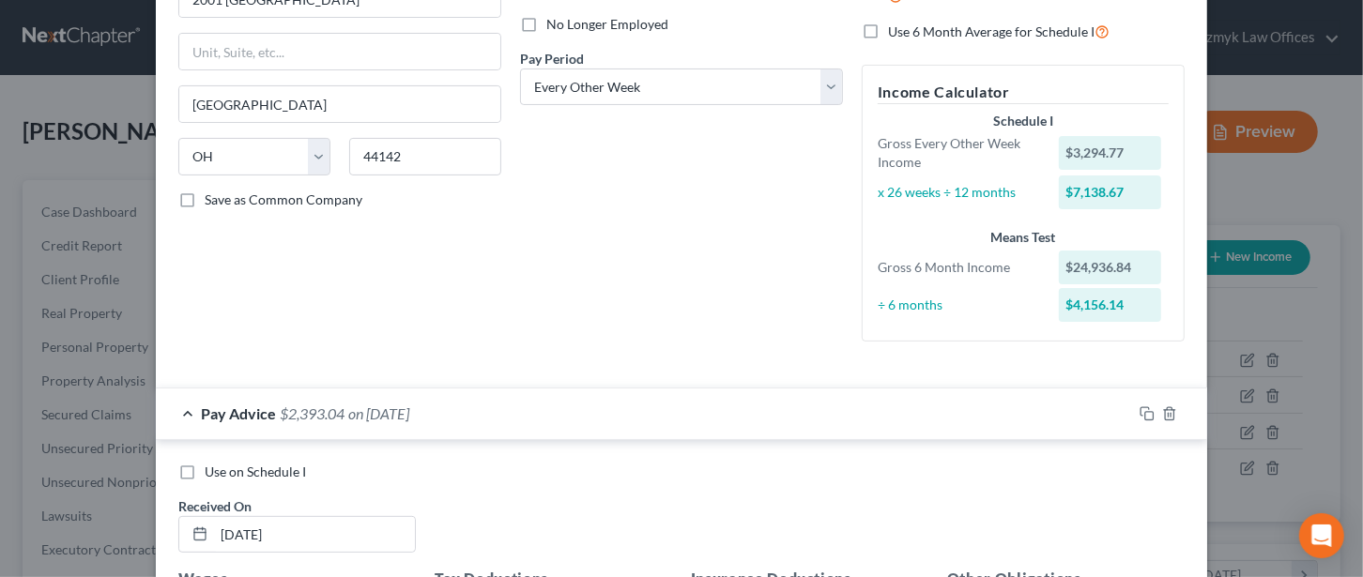
click at [224, 408] on span "Pay Advice" at bounding box center [238, 413] width 75 height 18
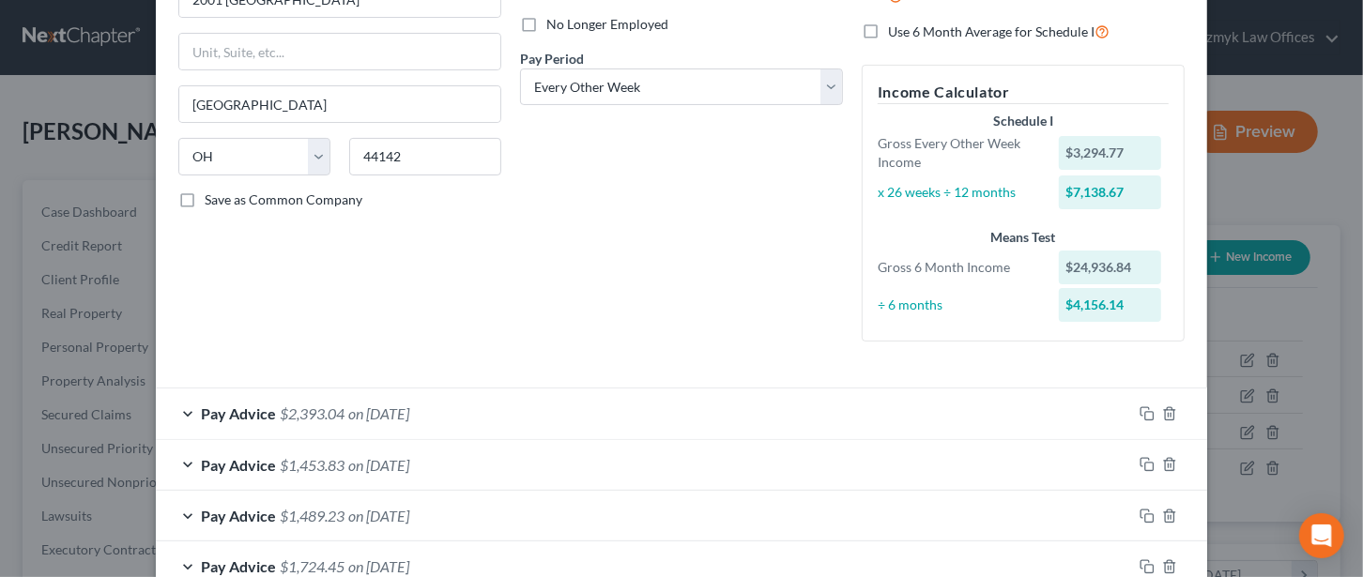
scroll to position [500, 0]
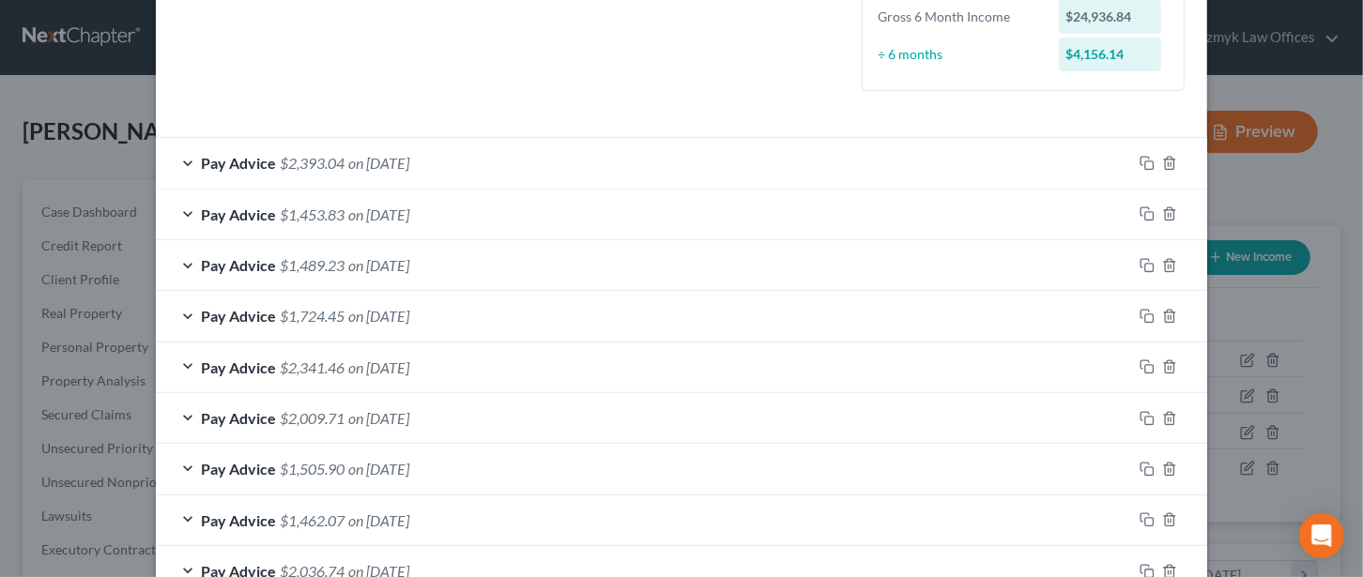
click at [208, 409] on span "Pay Advice" at bounding box center [238, 418] width 75 height 18
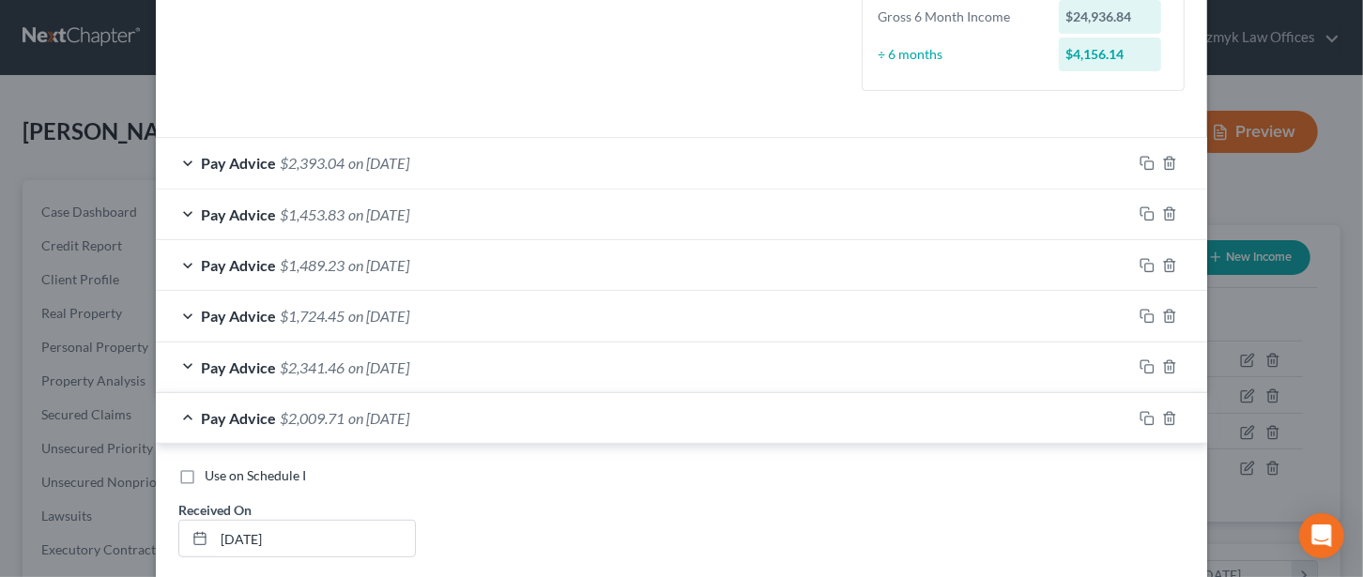
click at [229, 418] on span "Pay Advice" at bounding box center [238, 418] width 75 height 18
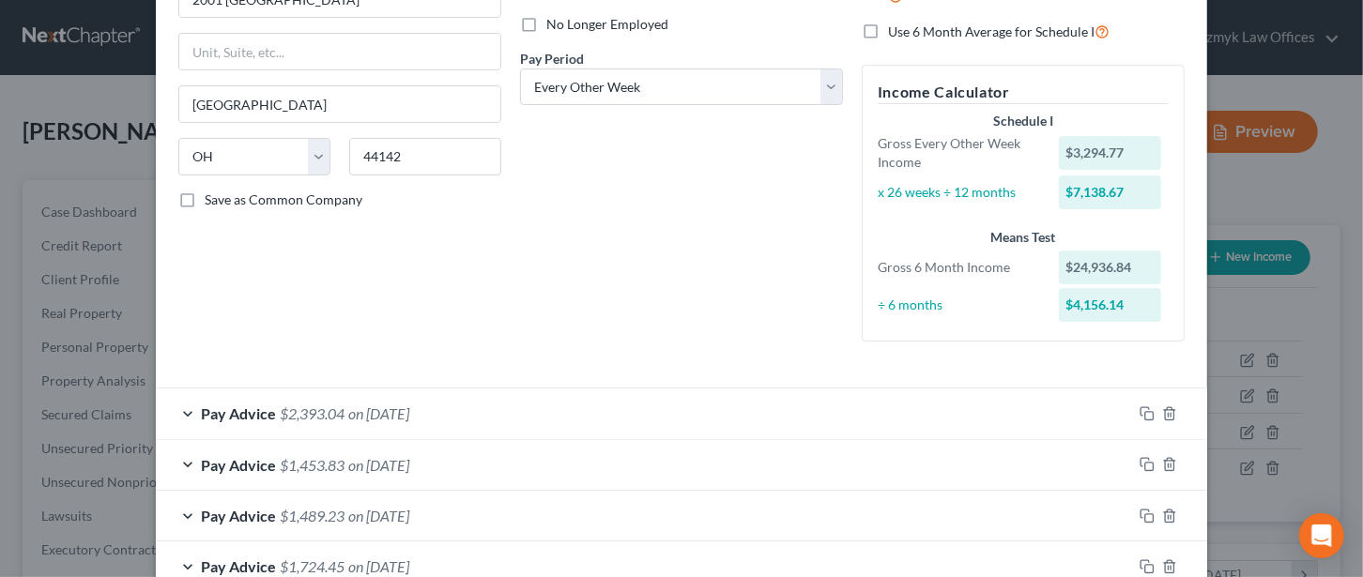
scroll to position [0, 0]
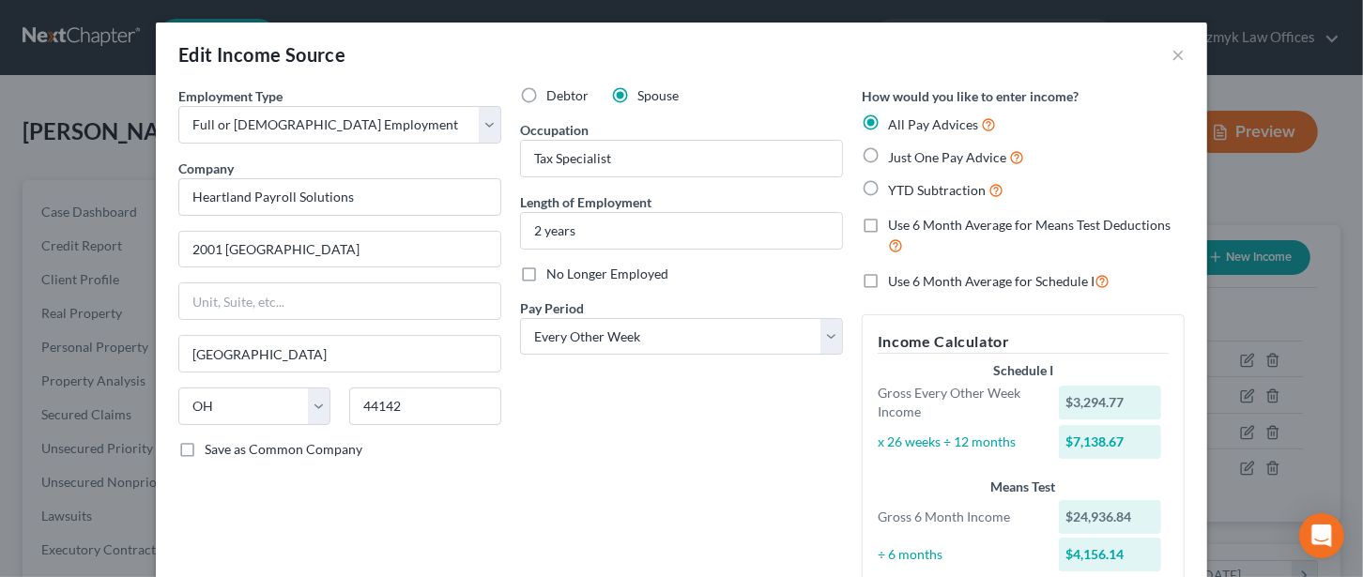
click at [888, 224] on label "Use 6 Month Average for Means Test Deductions" at bounding box center [1036, 236] width 297 height 40
click at [895, 224] on input "Use 6 Month Average for Means Test Deductions" at bounding box center [901, 222] width 12 height 12
checkbox input "true"
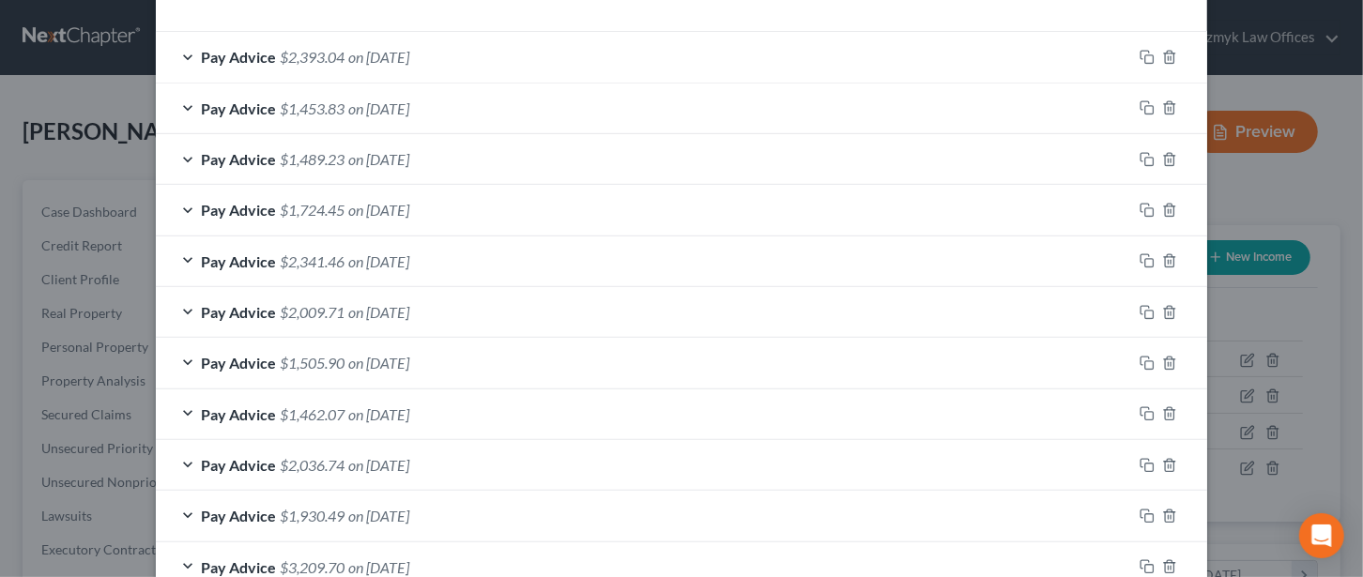
scroll to position [500, 0]
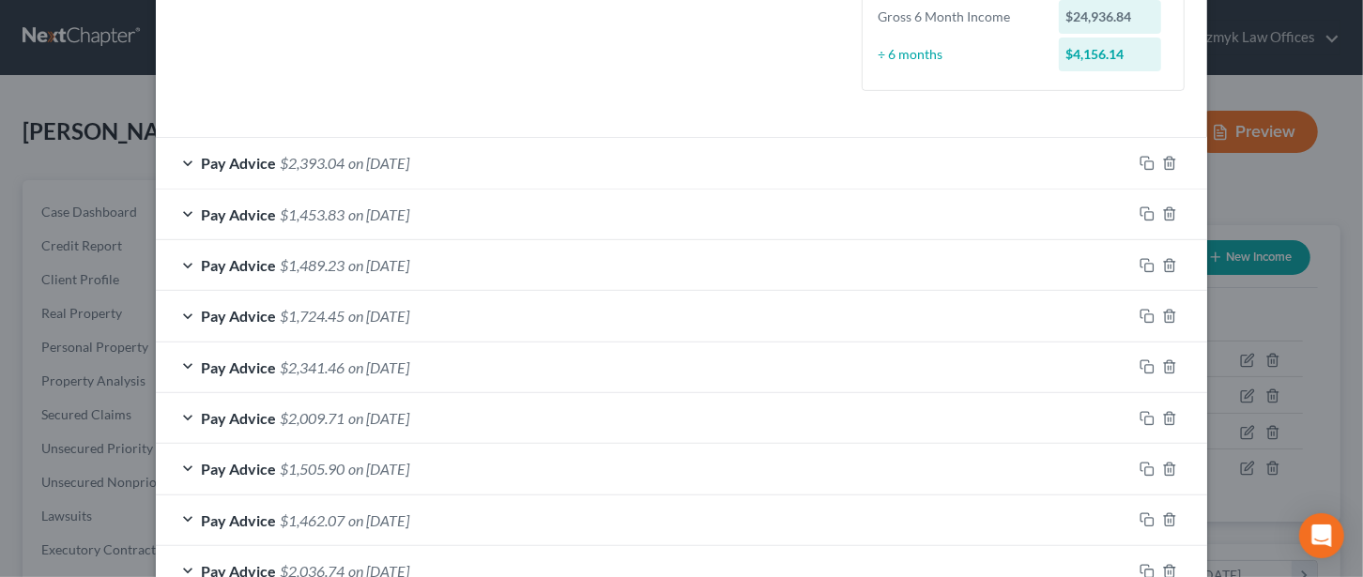
click at [174, 411] on div "Pay Advice $2,009.71 on [DATE]" at bounding box center [644, 418] width 976 height 50
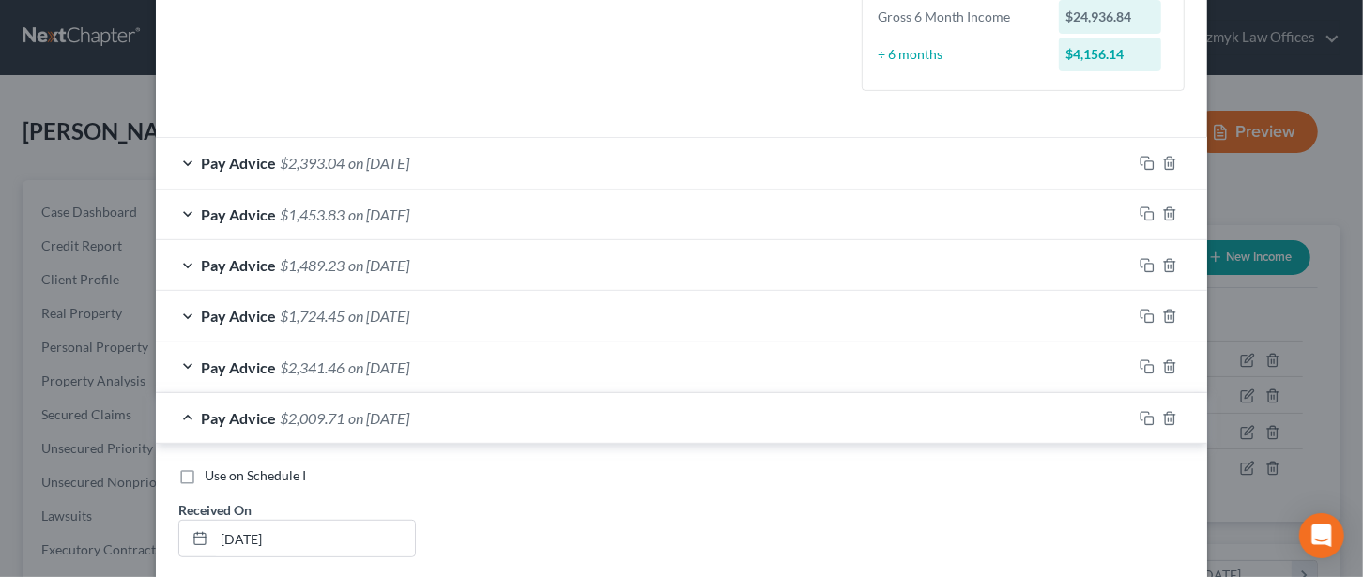
click at [205, 471] on label "Use on Schedule I" at bounding box center [255, 475] width 101 height 19
click at [212, 471] on input "Use on Schedule I" at bounding box center [218, 472] width 12 height 12
checkbox input "true"
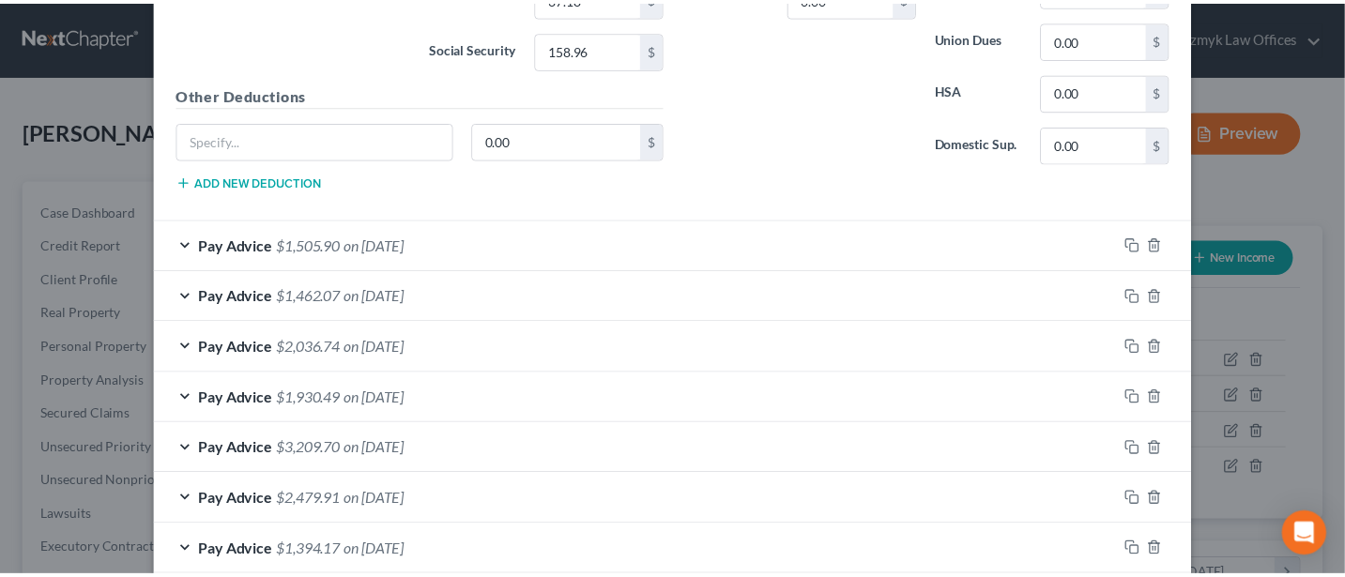
scroll to position [1587, 0]
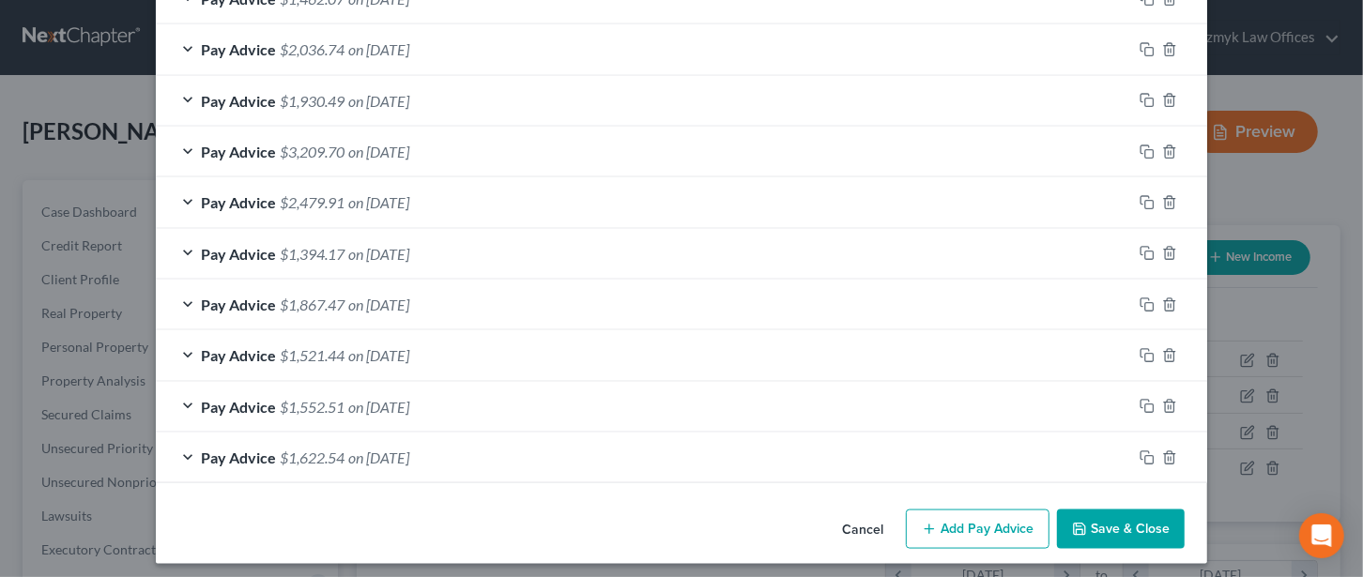
click at [1105, 510] on button "Save & Close" at bounding box center [1121, 529] width 128 height 39
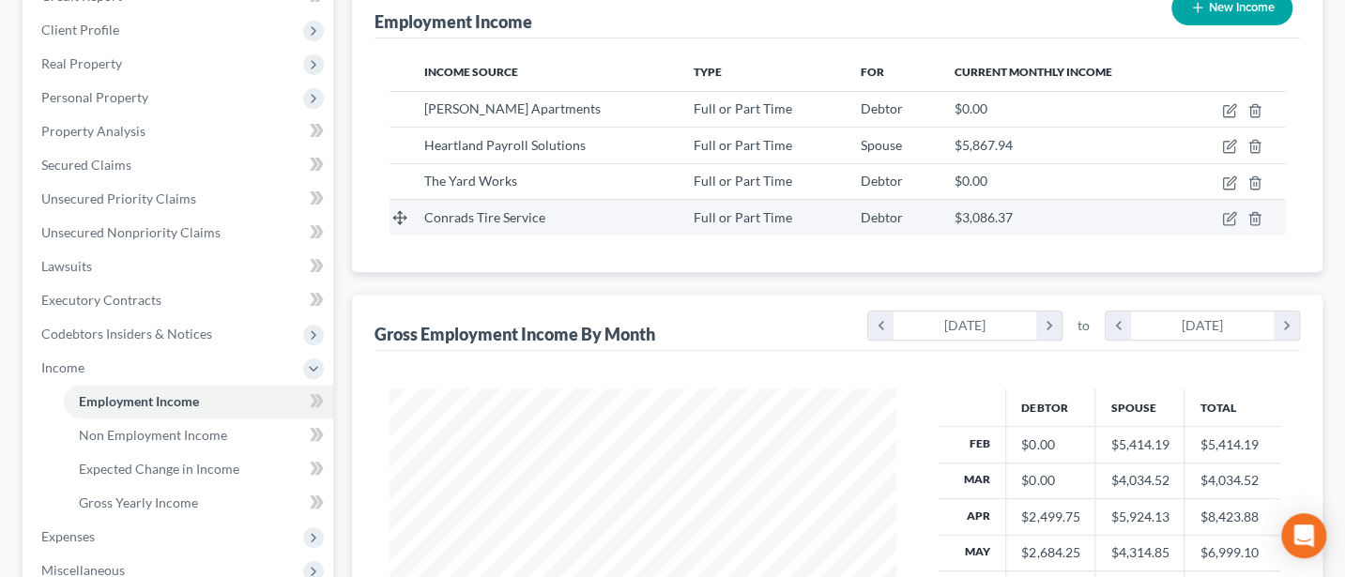
scroll to position [500, 0]
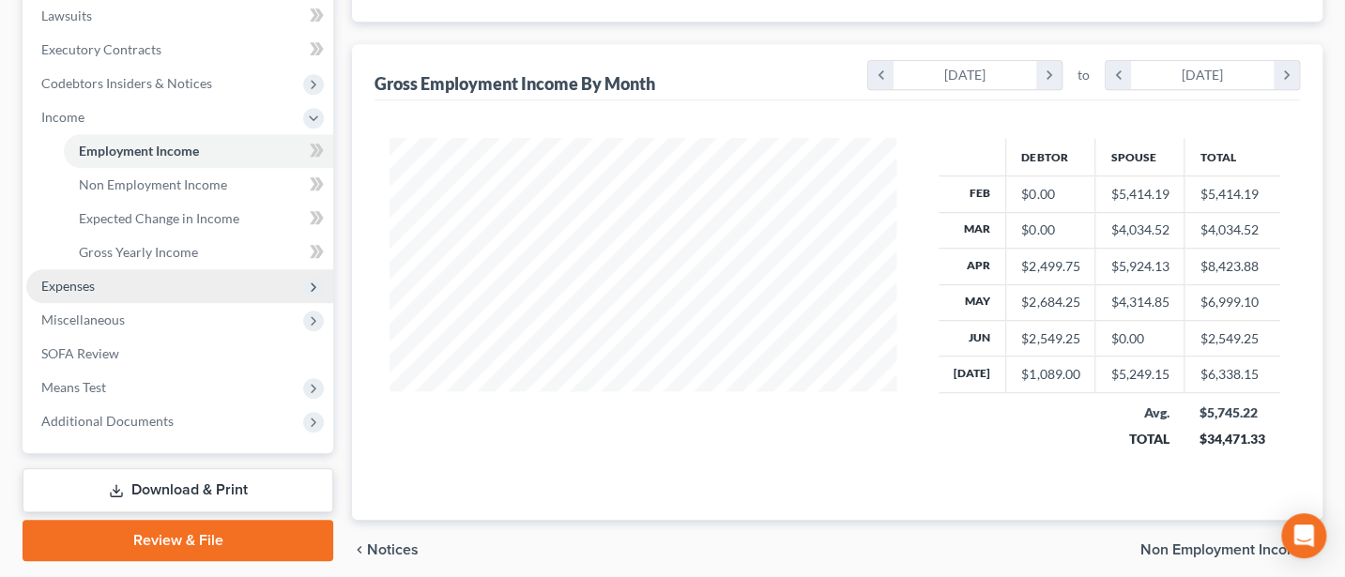
click at [57, 287] on span "Expenses" at bounding box center [67, 286] width 53 height 16
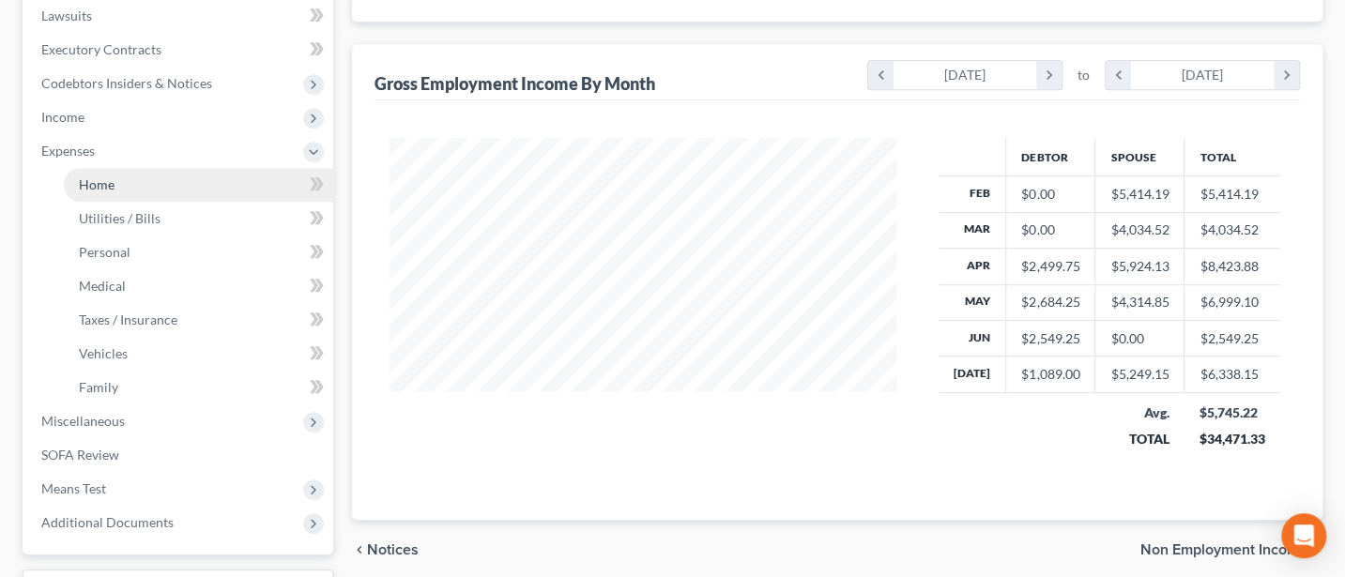
click at [100, 185] on span "Home" at bounding box center [97, 184] width 36 height 16
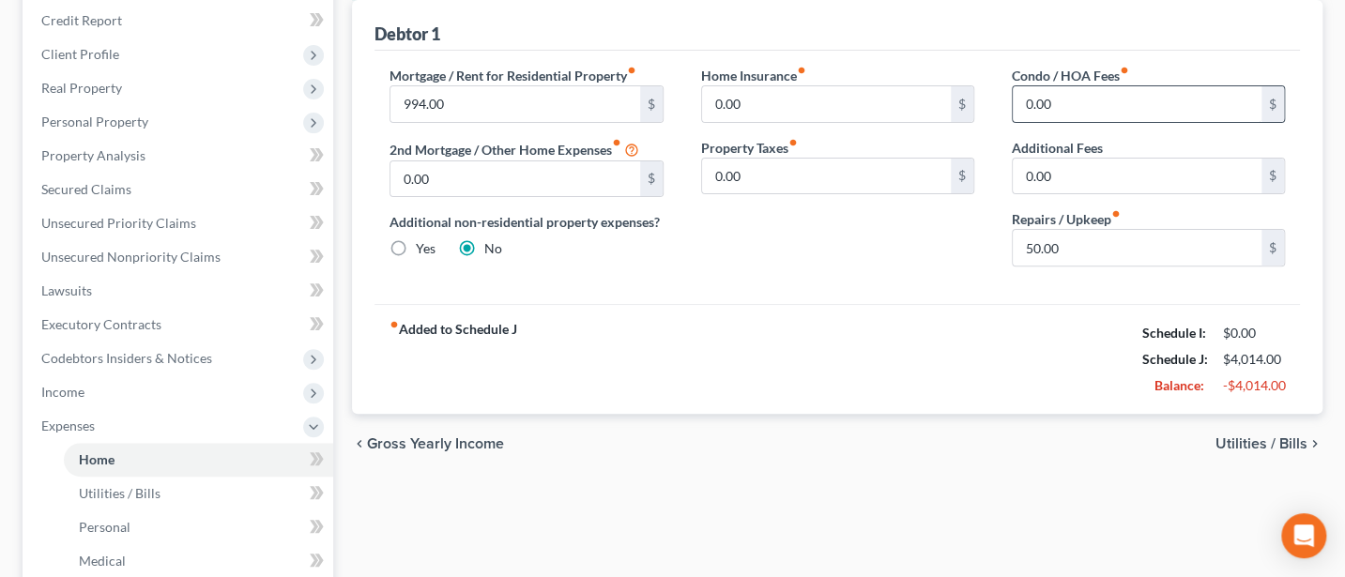
scroll to position [250, 0]
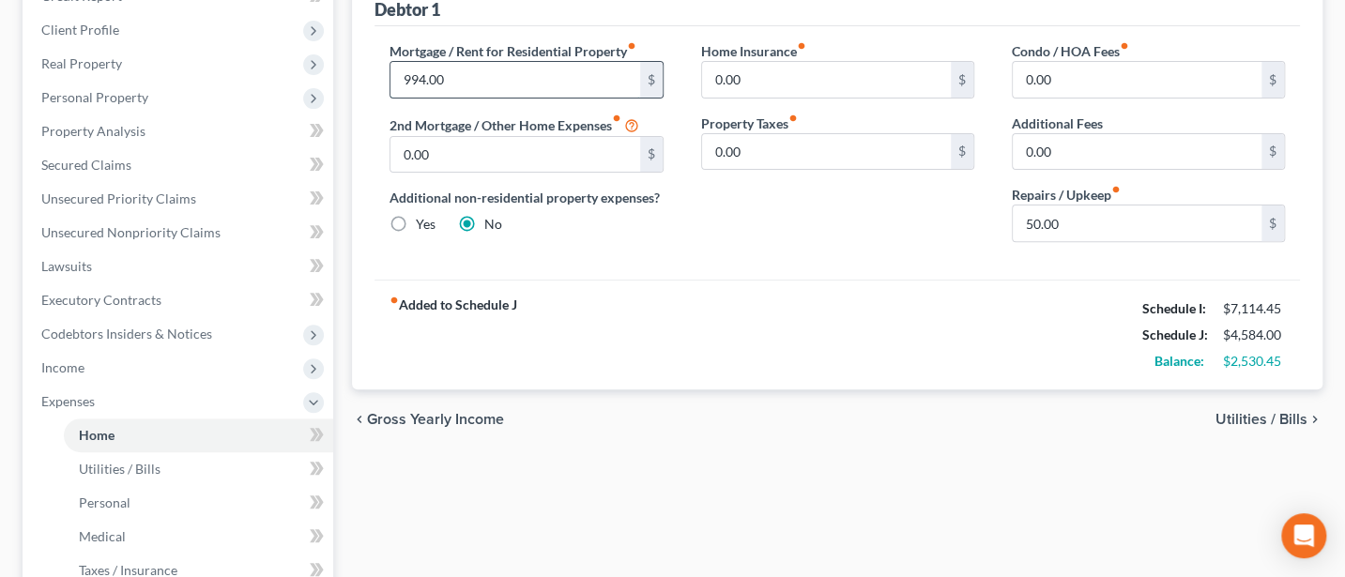
click at [455, 76] on input "994.00" at bounding box center [514, 80] width 249 height 36
click at [1070, 214] on input "50.00" at bounding box center [1137, 224] width 249 height 36
type input "150"
click at [932, 253] on div "Home Insurance fiber_manual_record 0.00 $ Property Taxes fiber_manual_record 0.…" at bounding box center [837, 149] width 311 height 216
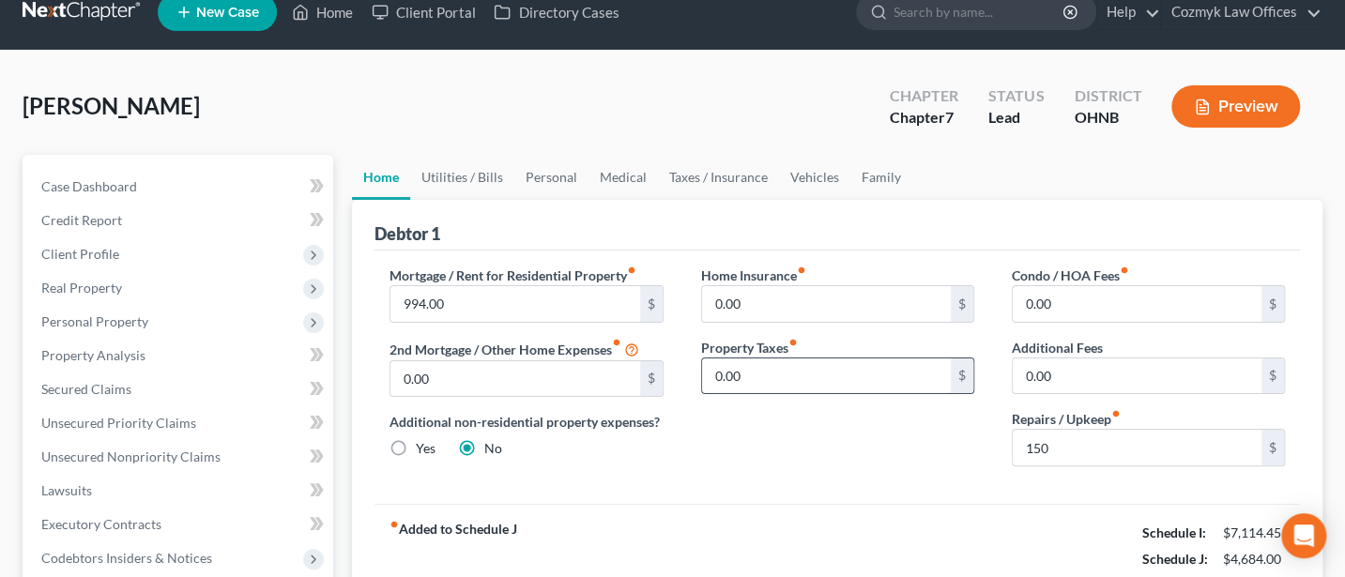
scroll to position [0, 0]
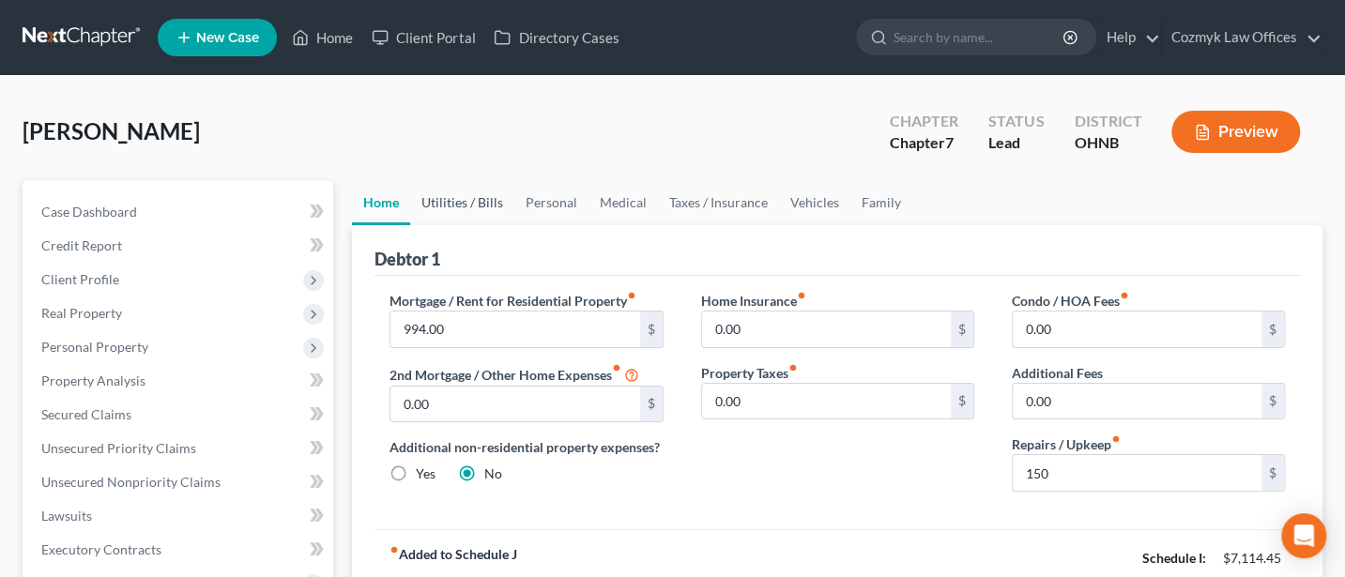
click at [463, 201] on link "Utilities / Bills" at bounding box center [462, 202] width 104 height 45
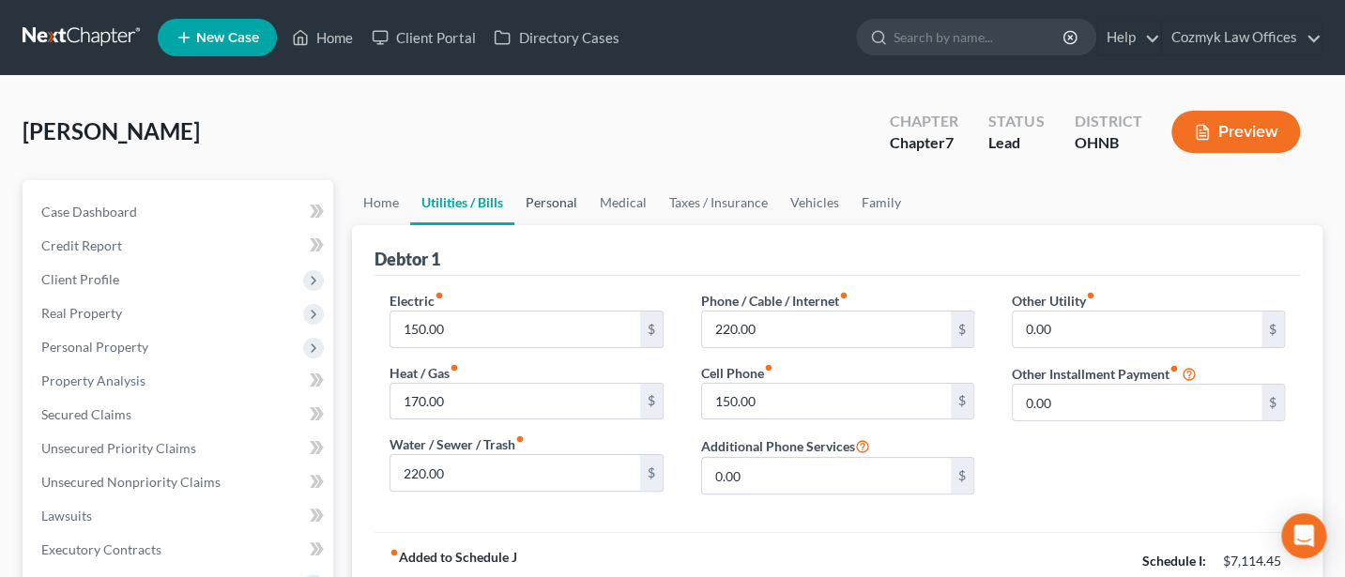
click at [551, 206] on link "Personal" at bounding box center [551, 202] width 74 height 45
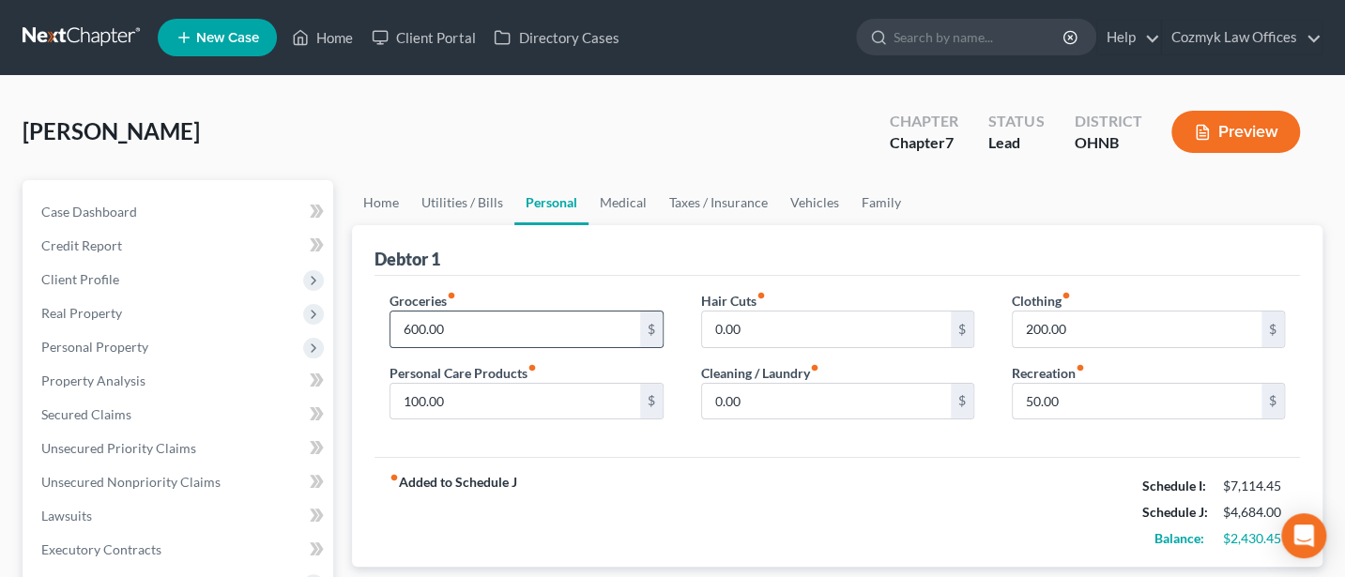
click at [464, 326] on input "600.00" at bounding box center [514, 330] width 249 height 36
type input "1,100"
click at [444, 404] on input "100.00" at bounding box center [514, 402] width 249 height 36
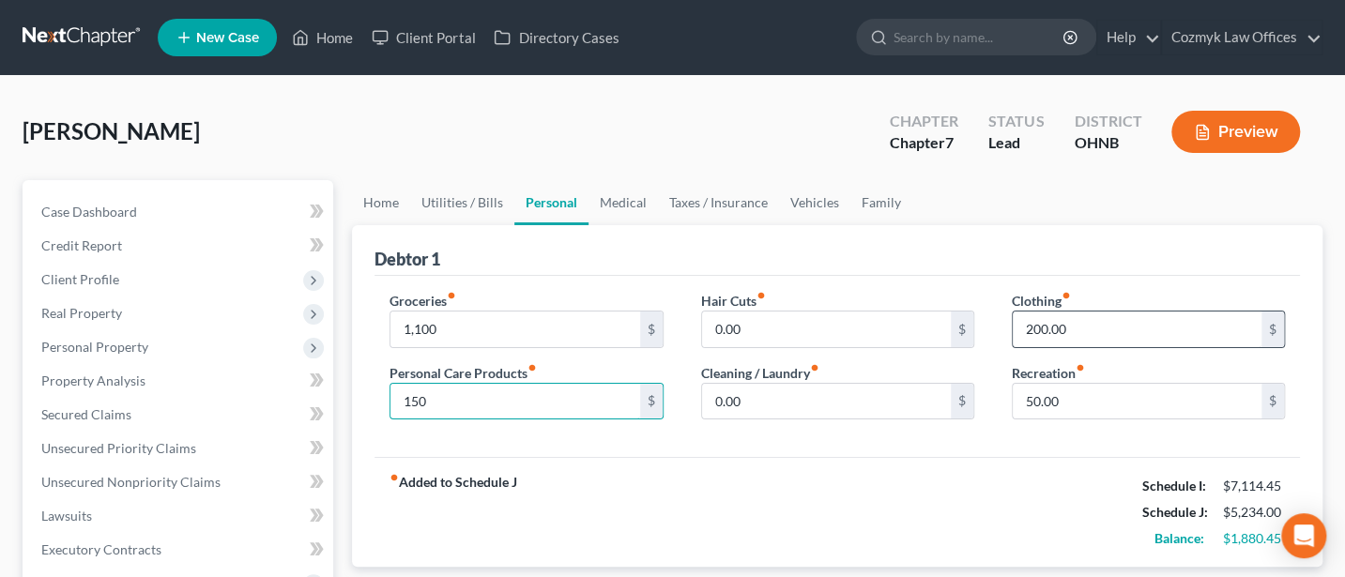
type input "150"
click at [1089, 327] on input "200.00" at bounding box center [1137, 330] width 249 height 36
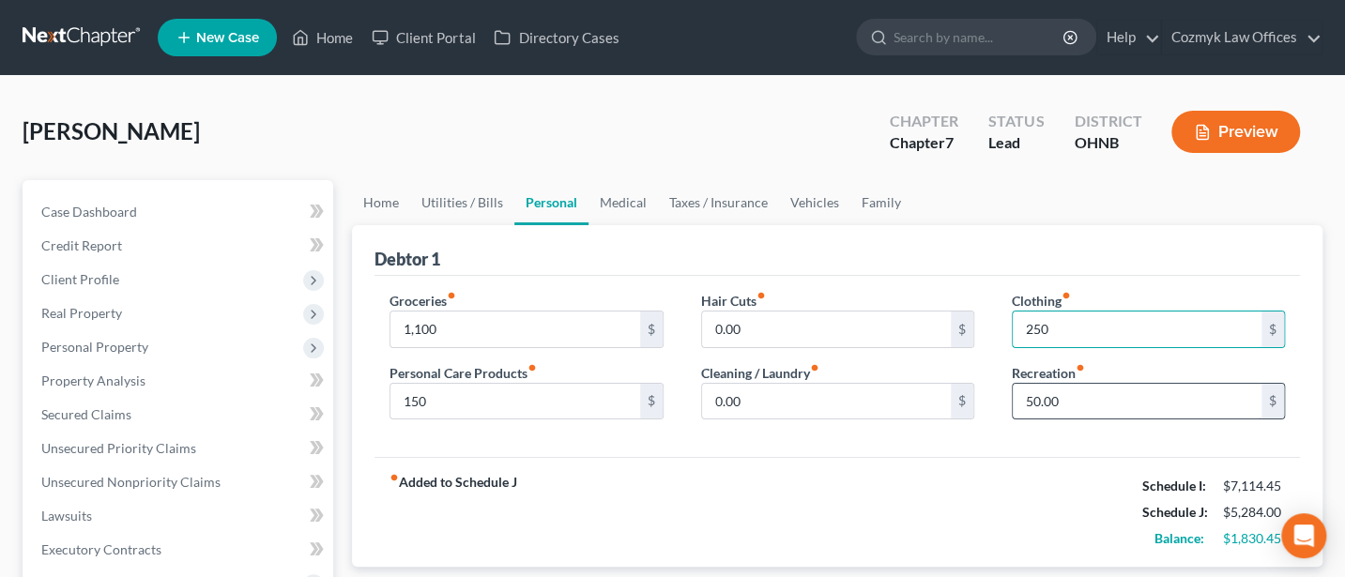
type input "250"
click at [1069, 403] on input "50.00" at bounding box center [1137, 402] width 249 height 36
type input "200"
click at [628, 207] on link "Medical" at bounding box center [622, 202] width 69 height 45
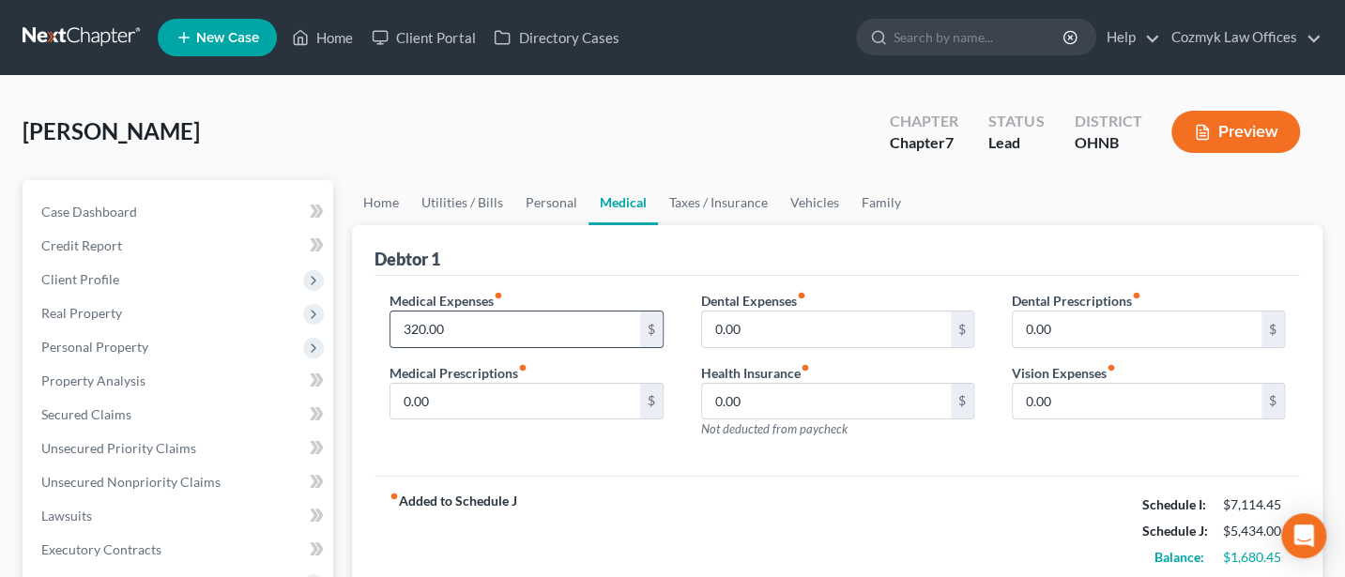
click at [471, 336] on input "320.00" at bounding box center [514, 330] width 249 height 36
type input "250"
click at [716, 200] on link "Taxes / Insurance" at bounding box center [718, 202] width 121 height 45
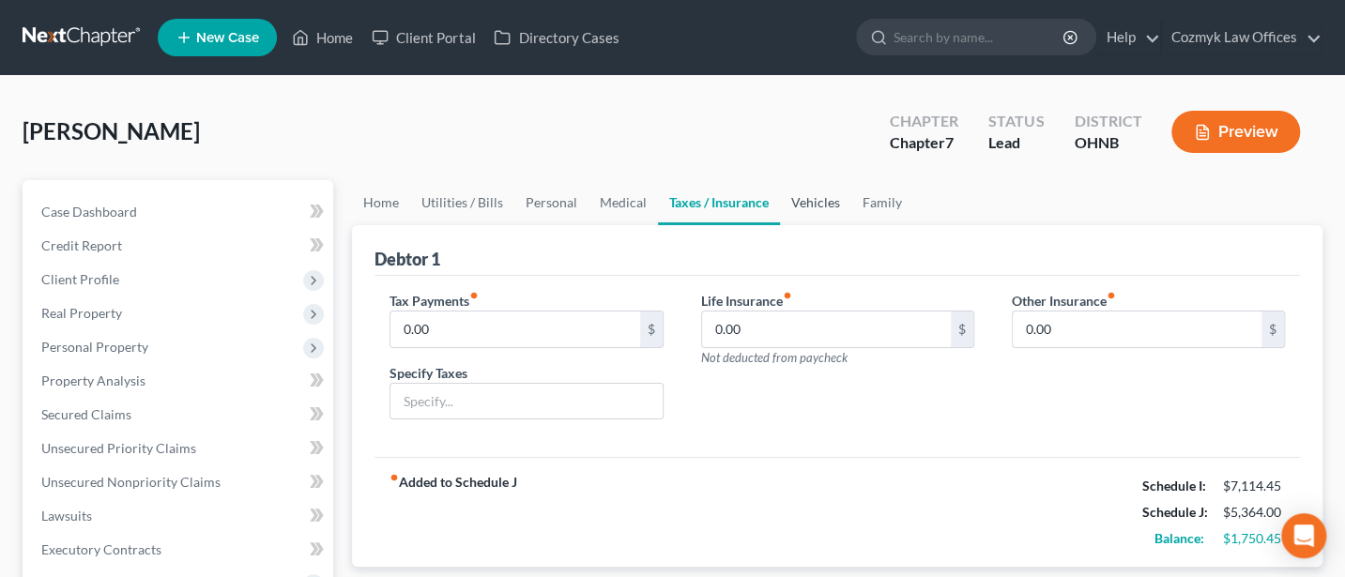
click at [807, 202] on link "Vehicles" at bounding box center [815, 202] width 71 height 45
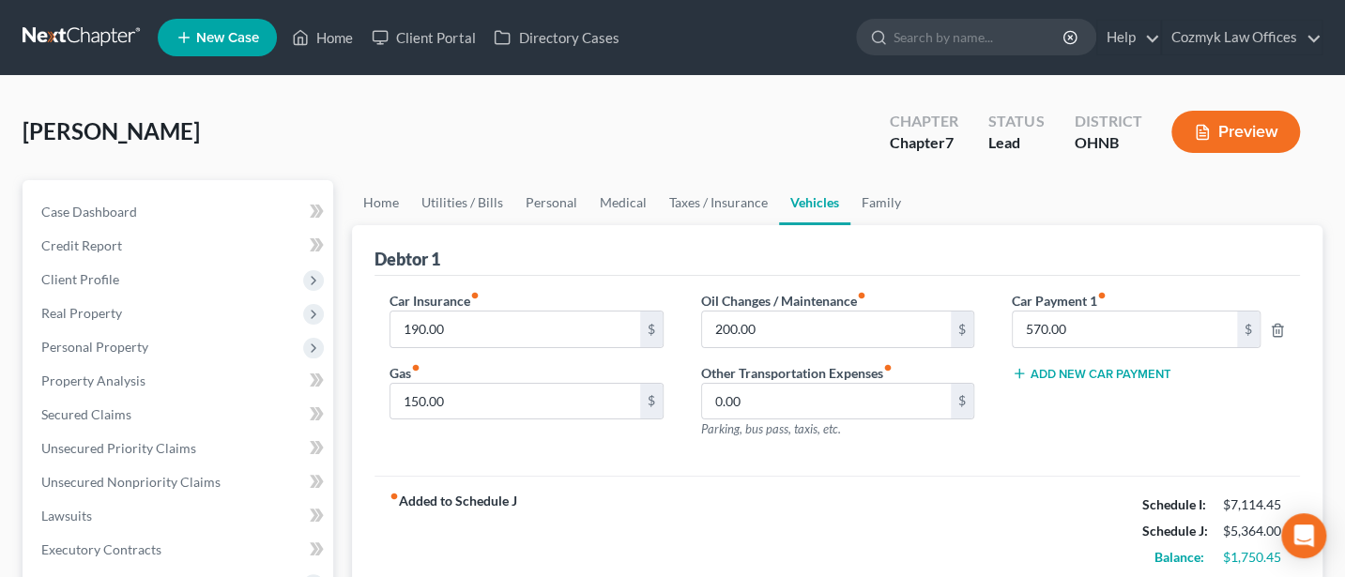
click at [1075, 372] on button "Add New Car Payment" at bounding box center [1092, 373] width 160 height 15
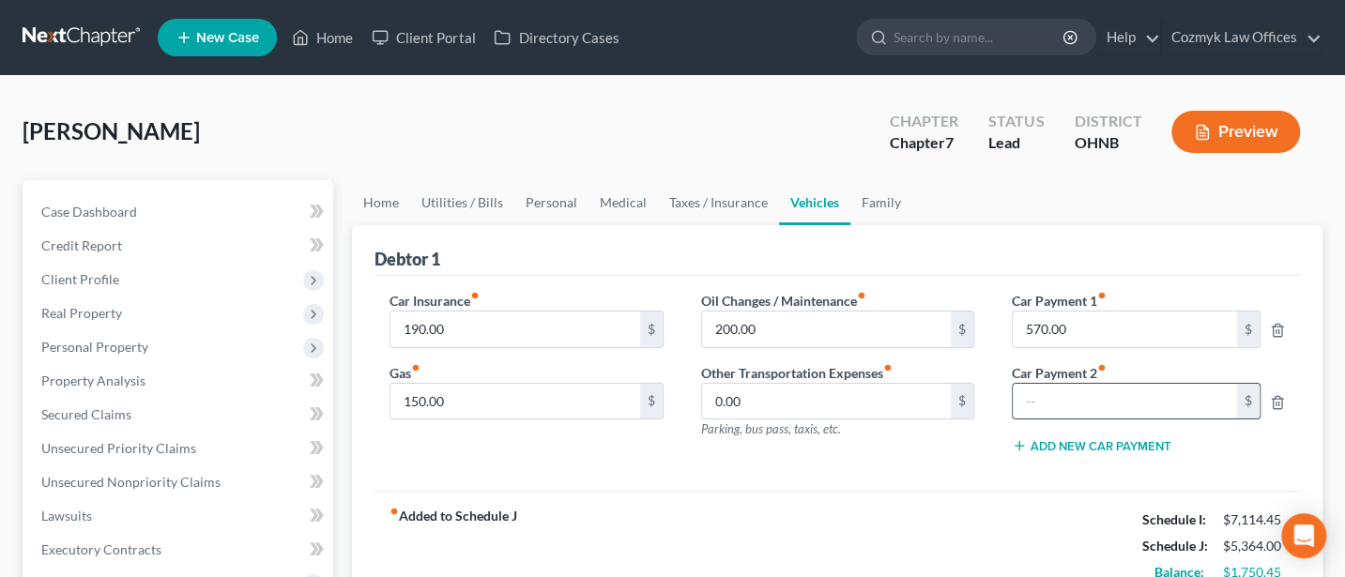
click at [1049, 404] on input "text" at bounding box center [1125, 402] width 224 height 36
type input "430"
click at [852, 516] on div "fiber_manual_record Added to Schedule J Schedule I: $7,114.45 Schedule J: $5,79…" at bounding box center [836, 546] width 925 height 110
click at [873, 202] on link "Family" at bounding box center [881, 202] width 62 height 45
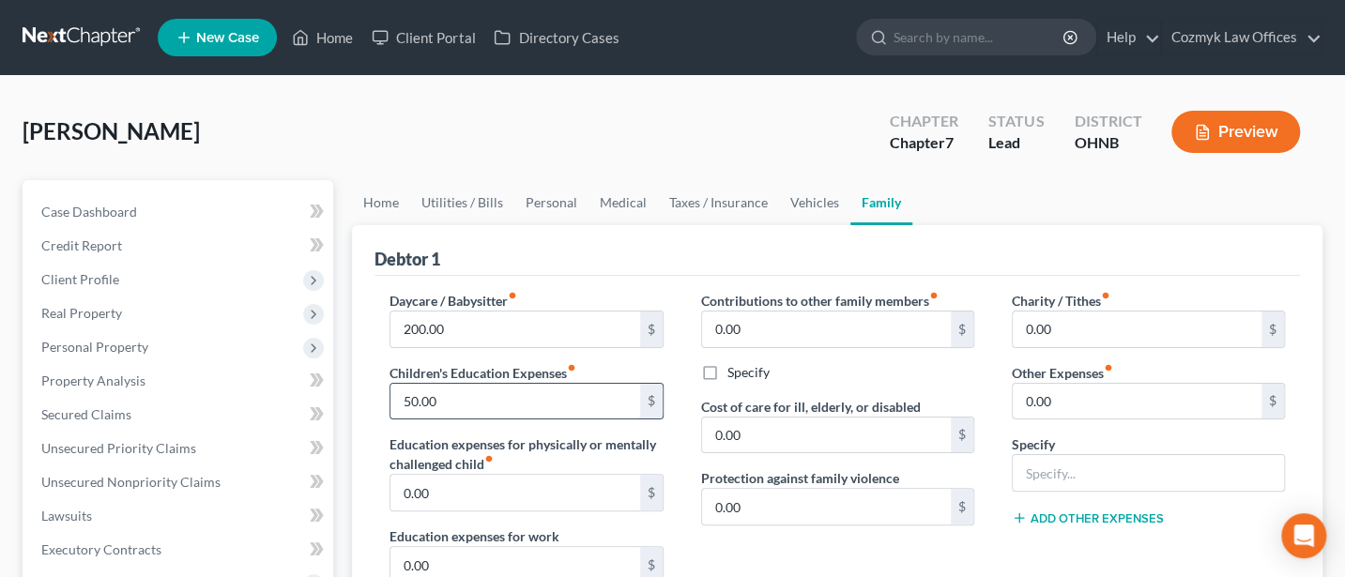
click at [444, 399] on input "50.00" at bounding box center [514, 402] width 249 height 36
type input "120"
click at [1067, 398] on input "0.00" at bounding box center [1137, 402] width 249 height 36
type input "300"
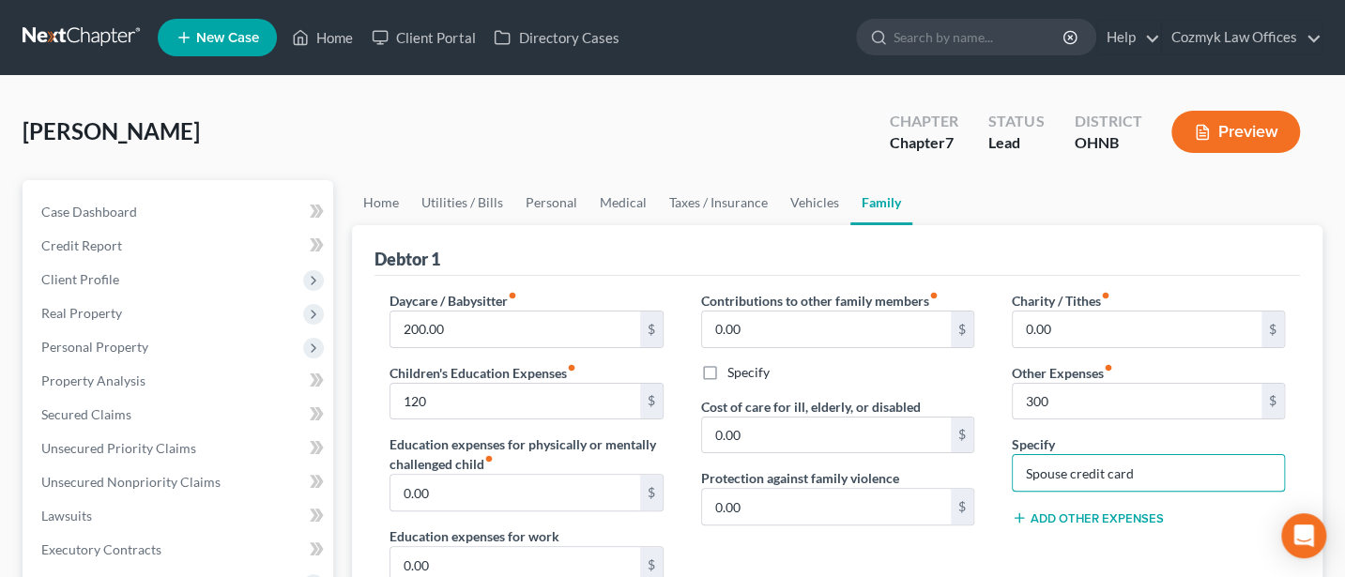
type input "Spouse credit card"
click at [1108, 511] on button "Add Other Expenses" at bounding box center [1088, 517] width 152 height 15
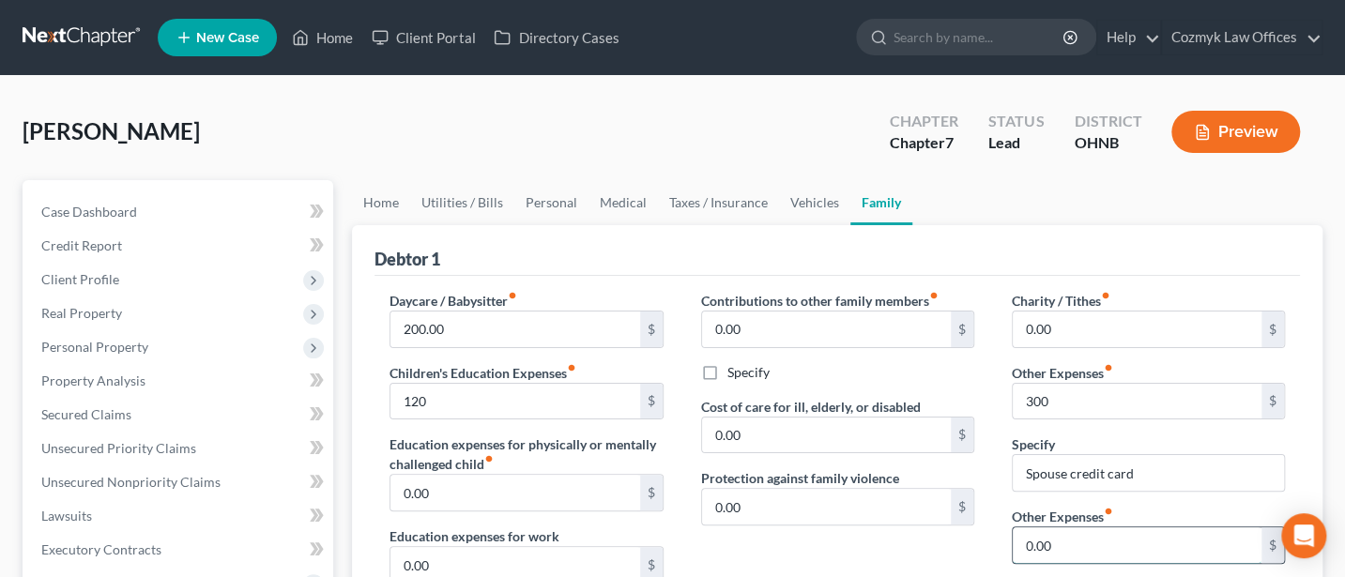
click at [1064, 536] on input "0.00" at bounding box center [1137, 545] width 249 height 36
type input "100"
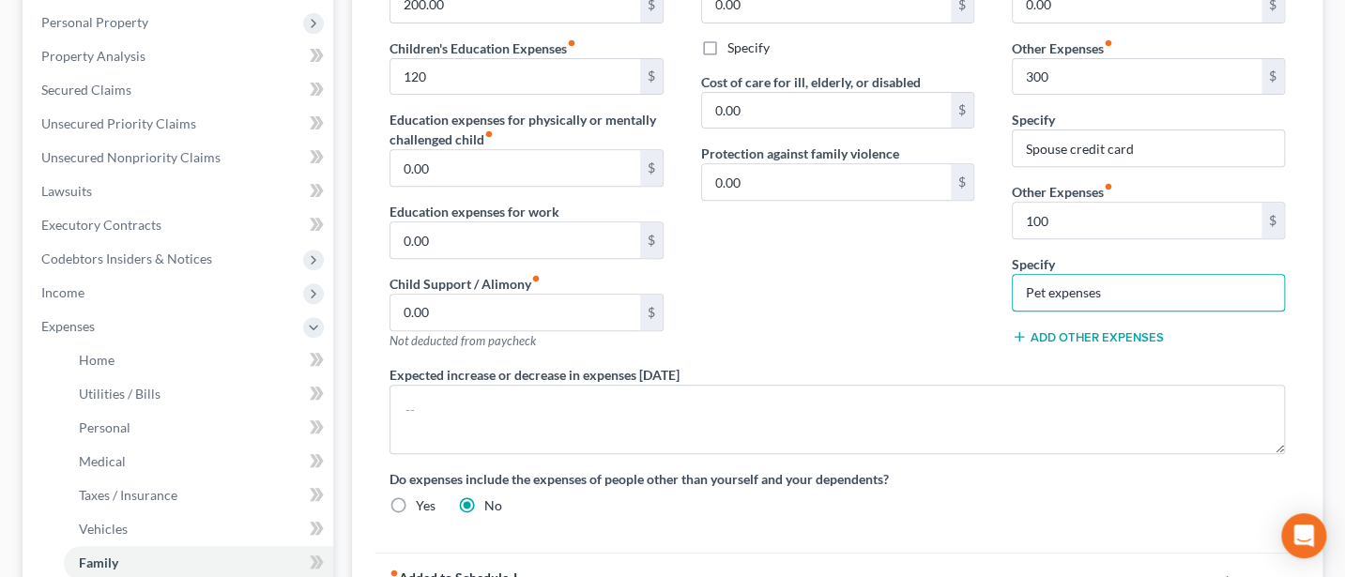
type input "Pet expenses"
click at [932, 291] on div "Contributions to other family members fiber_manual_record 0.00 $ Specify Cost o…" at bounding box center [837, 165] width 311 height 399
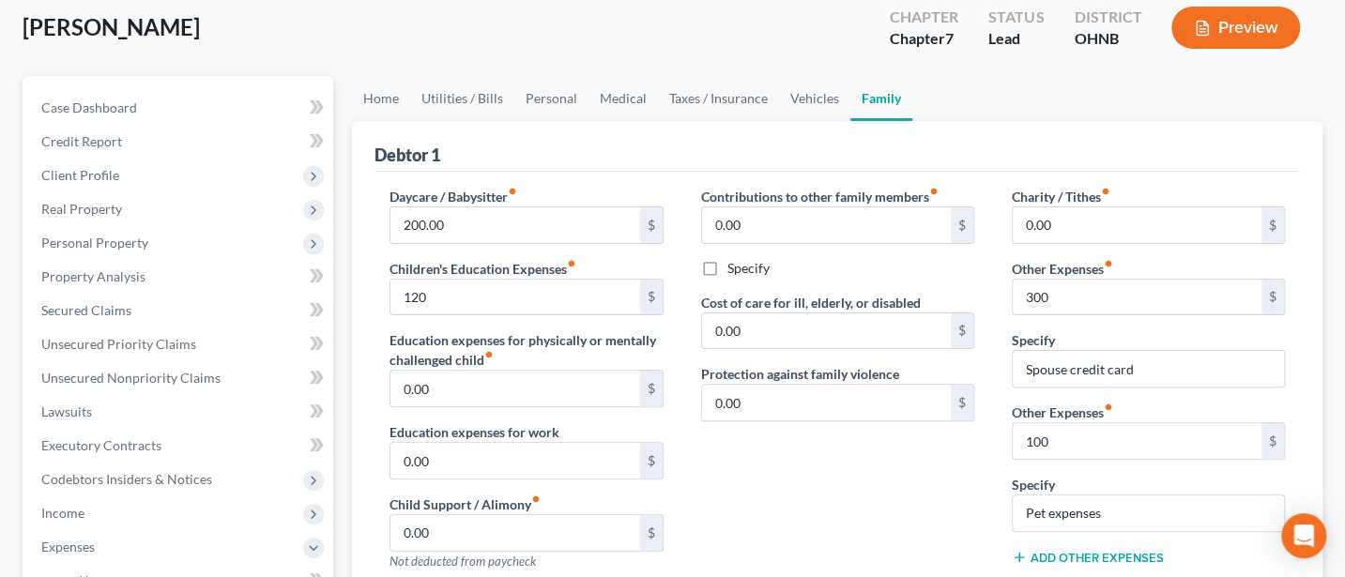
scroll to position [75, 0]
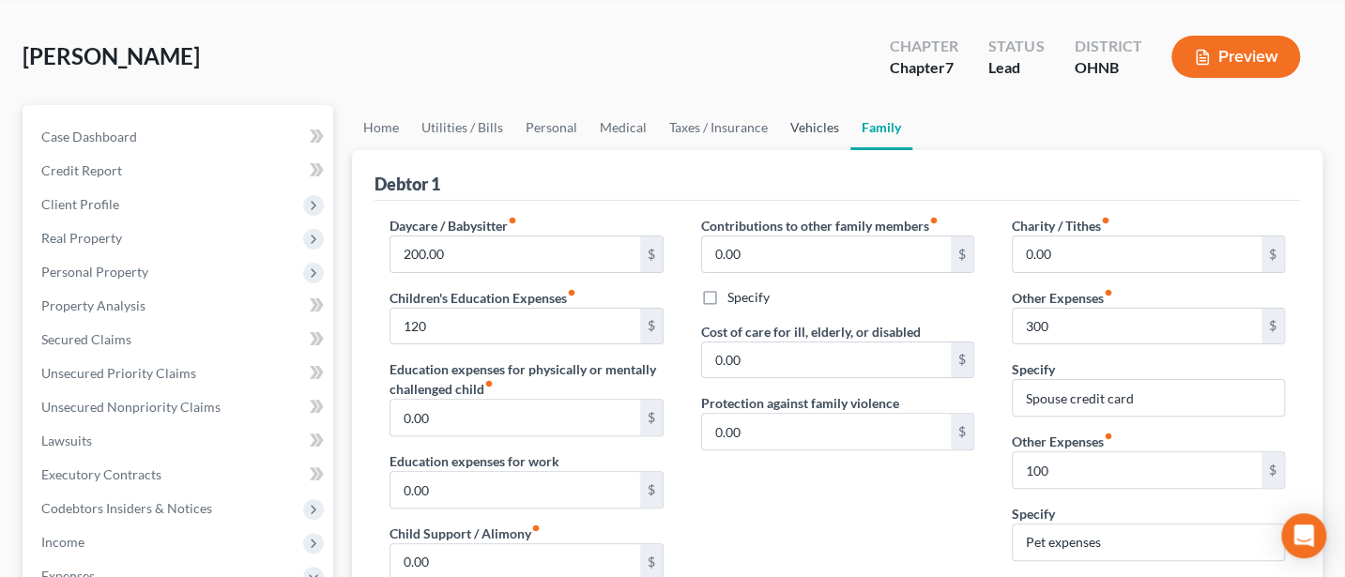
click at [822, 129] on link "Vehicles" at bounding box center [814, 127] width 71 height 45
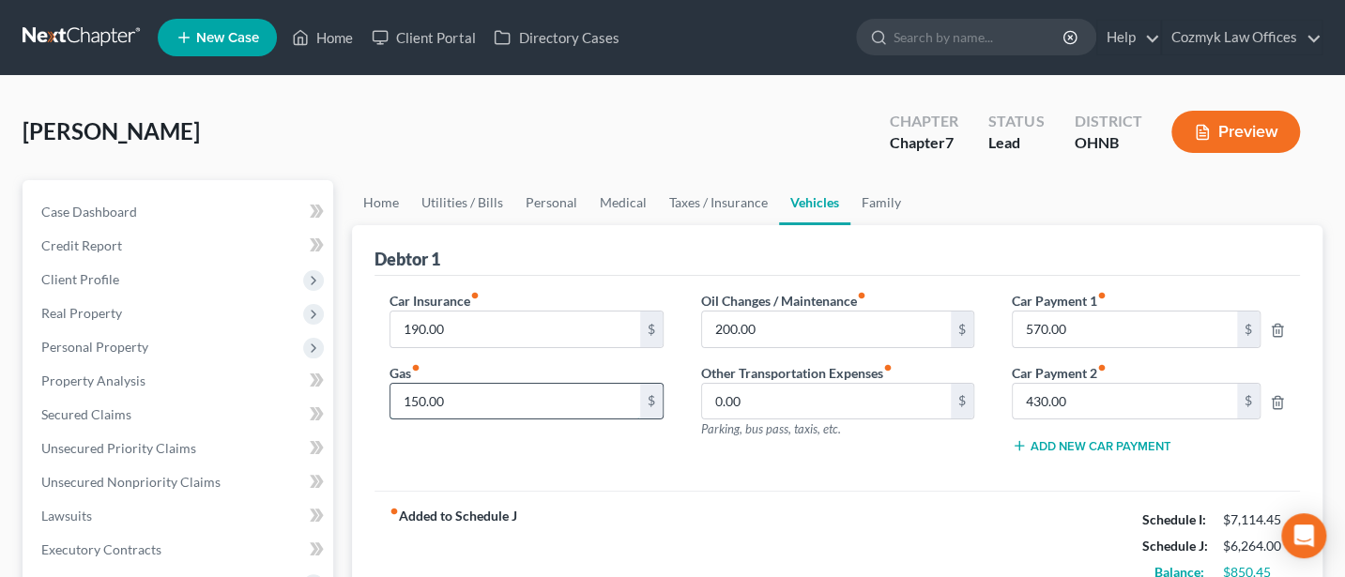
click at [455, 394] on input "150.00" at bounding box center [514, 402] width 249 height 36
type input "300"
click at [721, 197] on link "Taxes / Insurance" at bounding box center [718, 202] width 121 height 45
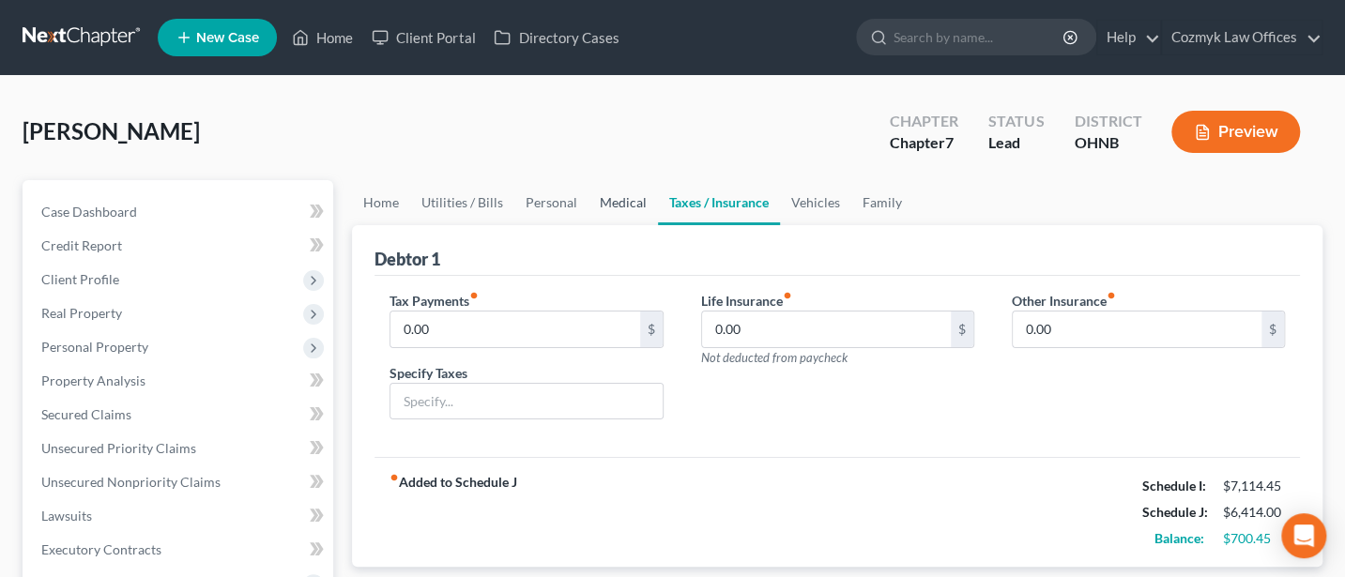
click at [617, 200] on link "Medical" at bounding box center [622, 202] width 69 height 45
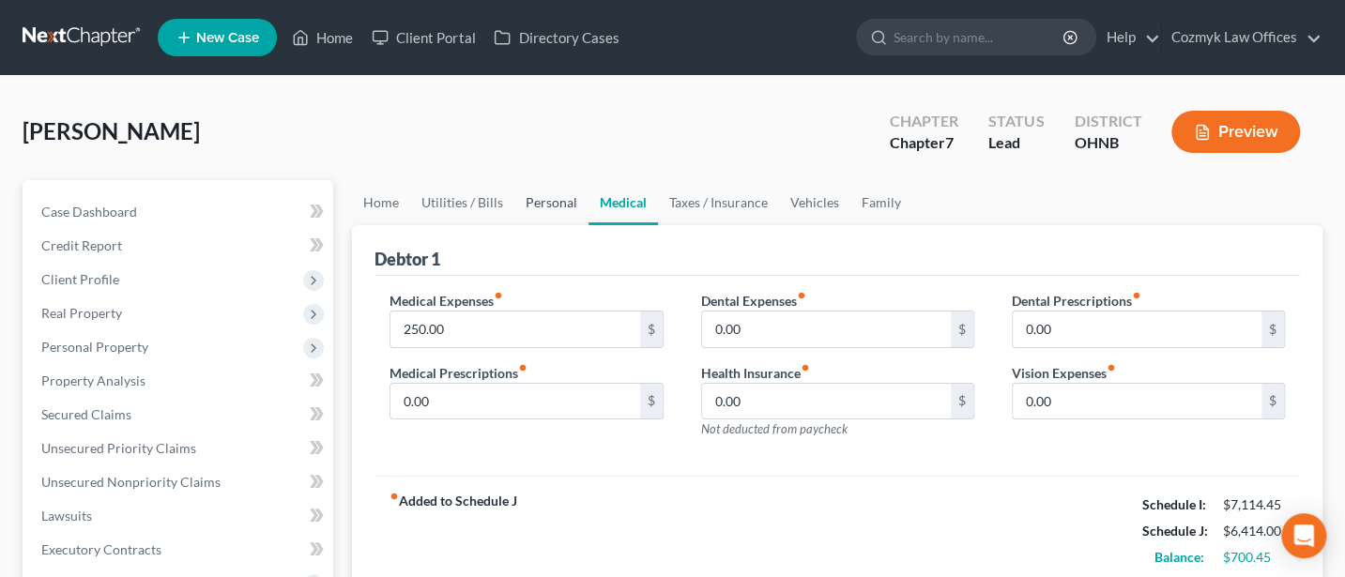
click at [546, 201] on link "Personal" at bounding box center [551, 202] width 74 height 45
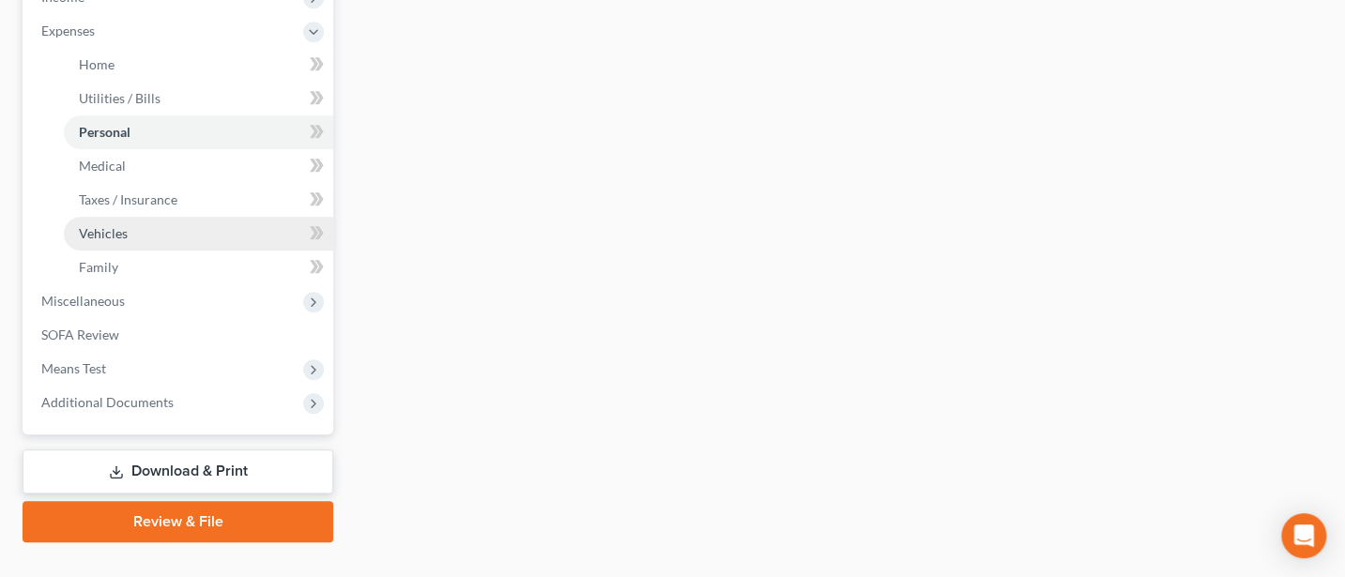
scroll to position [654, 0]
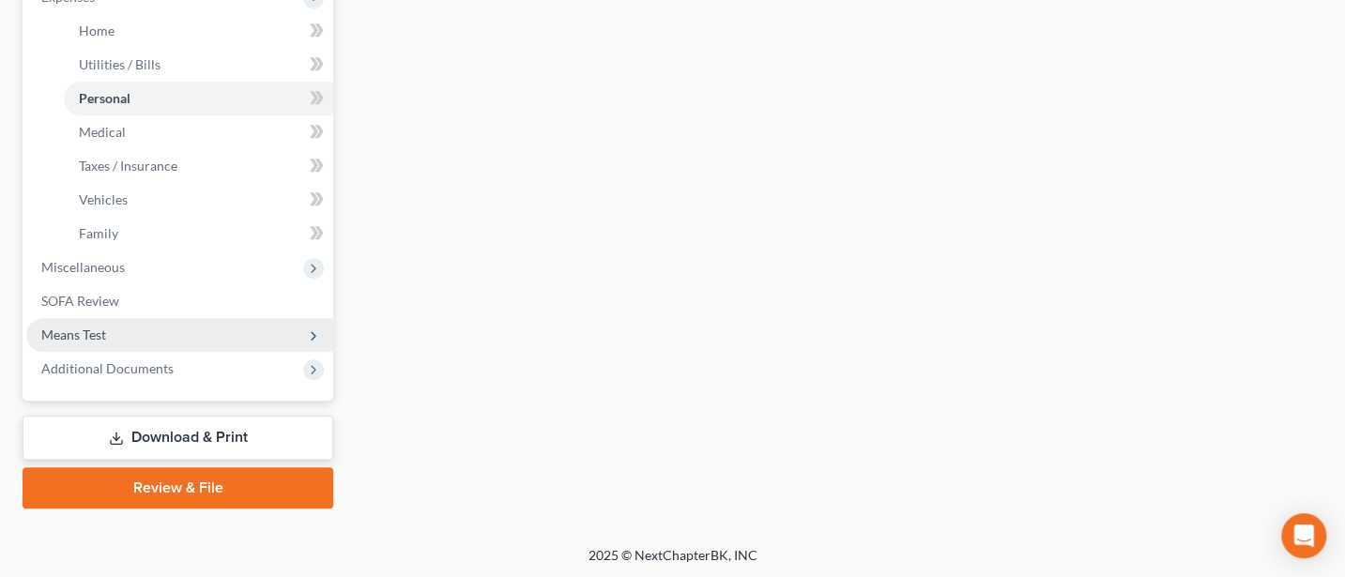
click at [82, 331] on span "Means Test" at bounding box center [73, 335] width 65 height 16
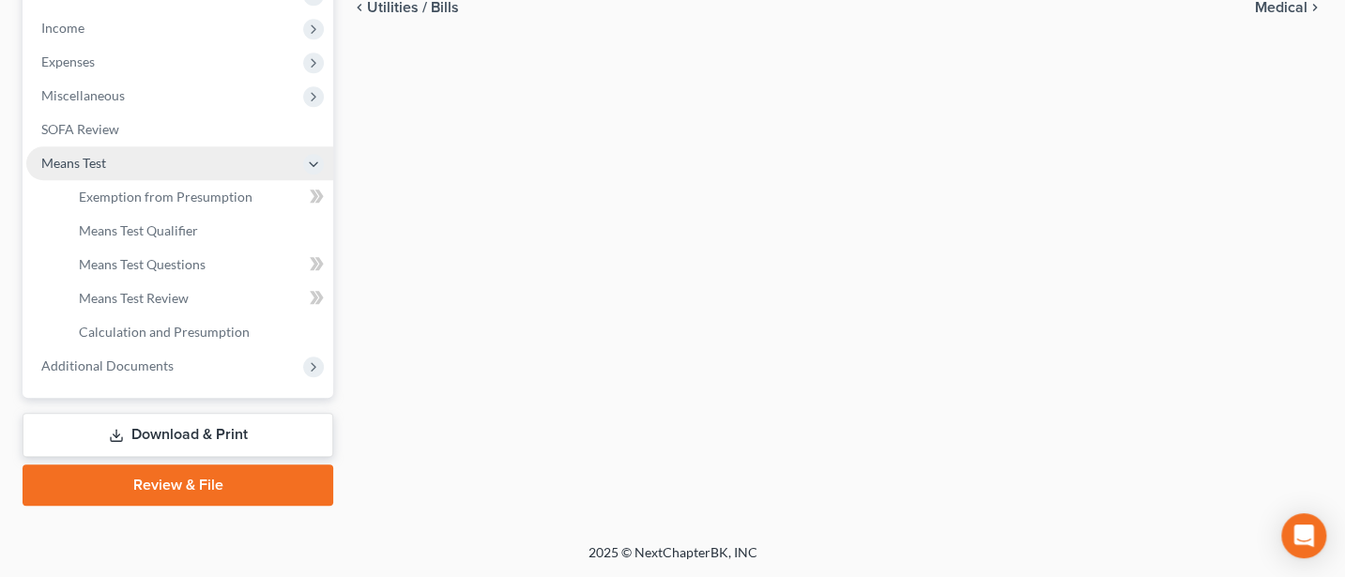
scroll to position [587, 0]
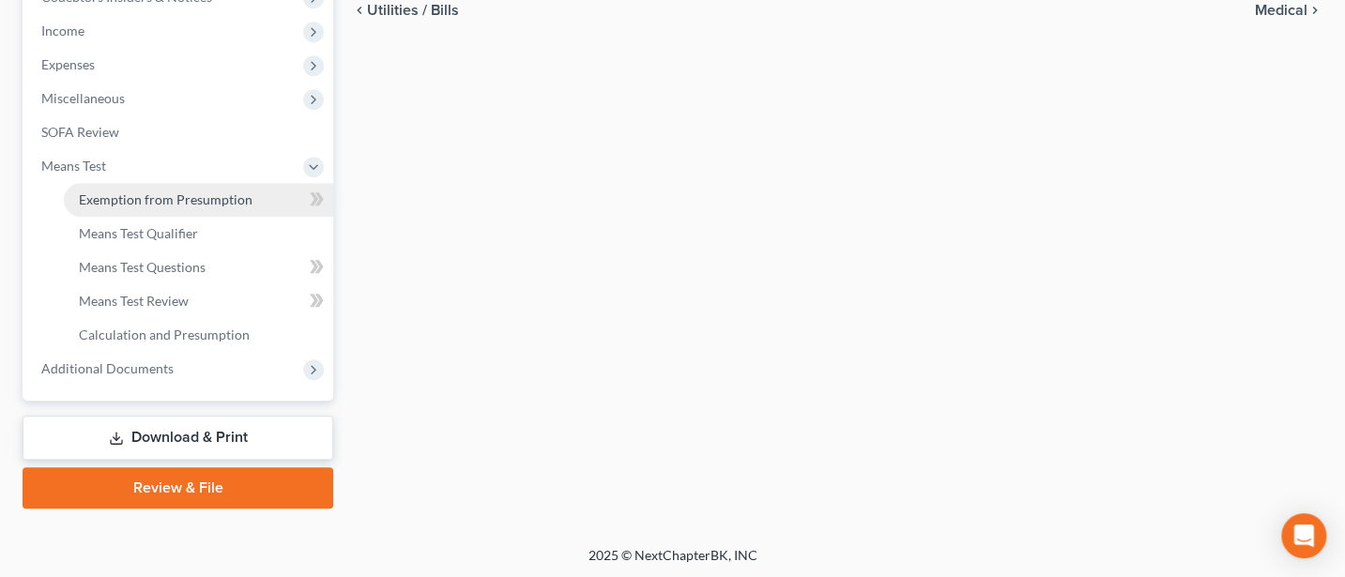
click at [119, 199] on span "Exemption from Presumption" at bounding box center [166, 199] width 174 height 16
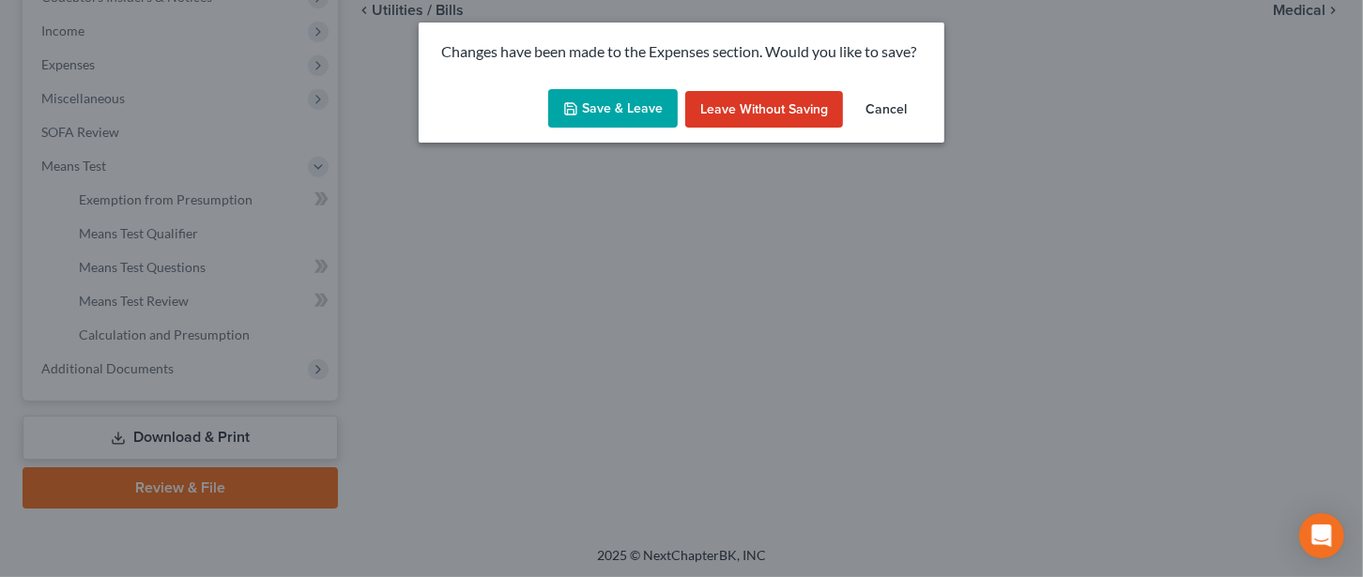
click at [617, 91] on button "Save & Leave" at bounding box center [612, 108] width 129 height 39
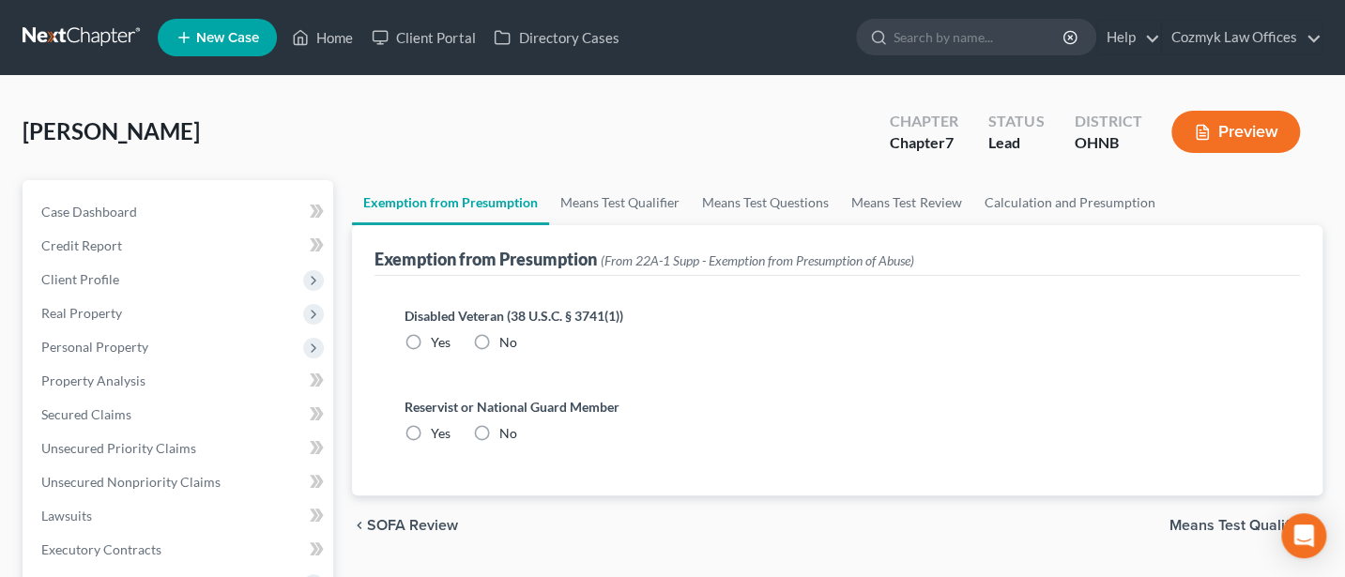
click at [499, 341] on label "No" at bounding box center [508, 342] width 18 height 19
click at [507, 341] on input "No" at bounding box center [513, 339] width 12 height 12
radio input "true"
click at [499, 424] on label "No" at bounding box center [508, 433] width 18 height 19
click at [507, 424] on input "No" at bounding box center [513, 430] width 12 height 12
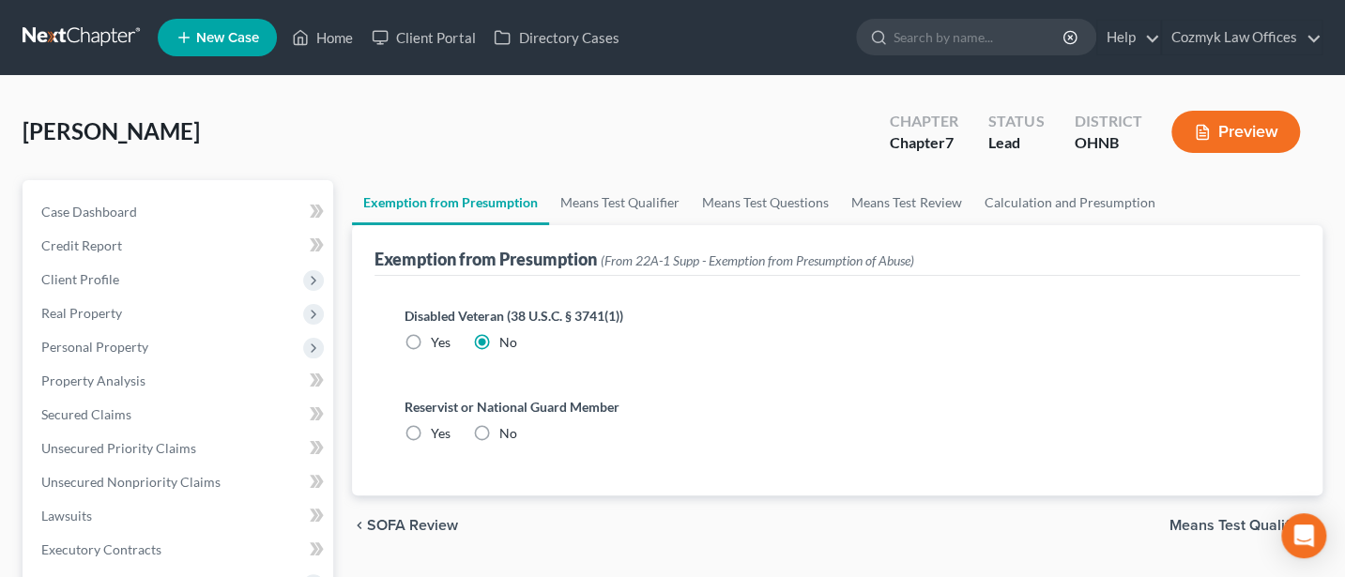
radio input "true"
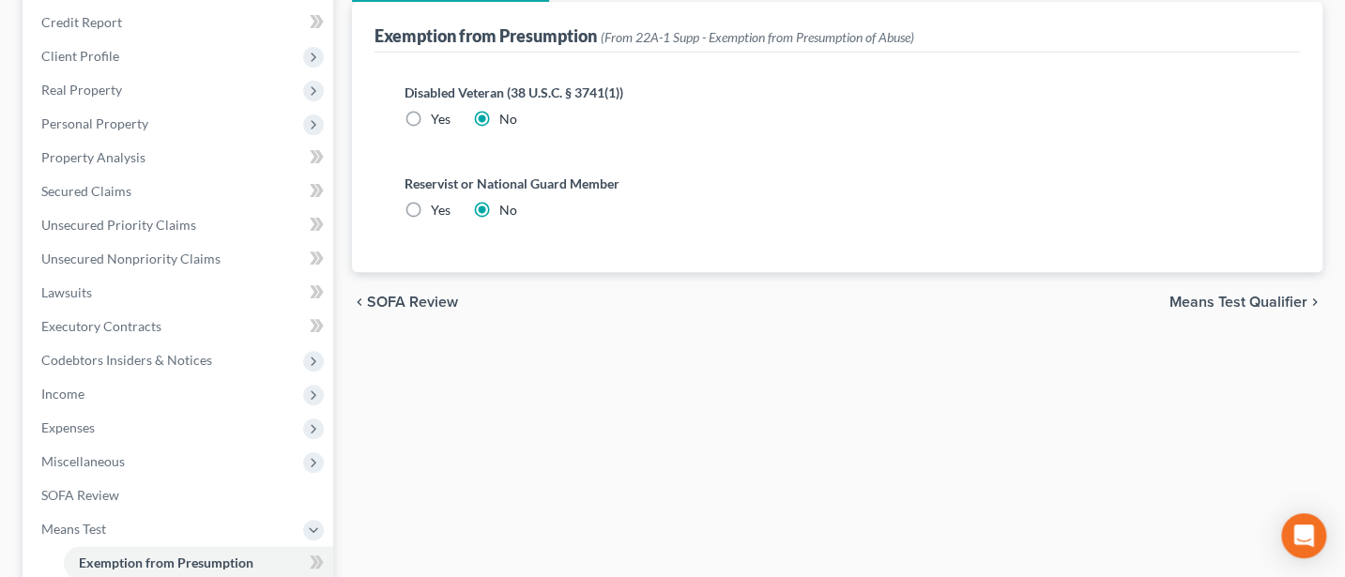
scroll to position [250, 0]
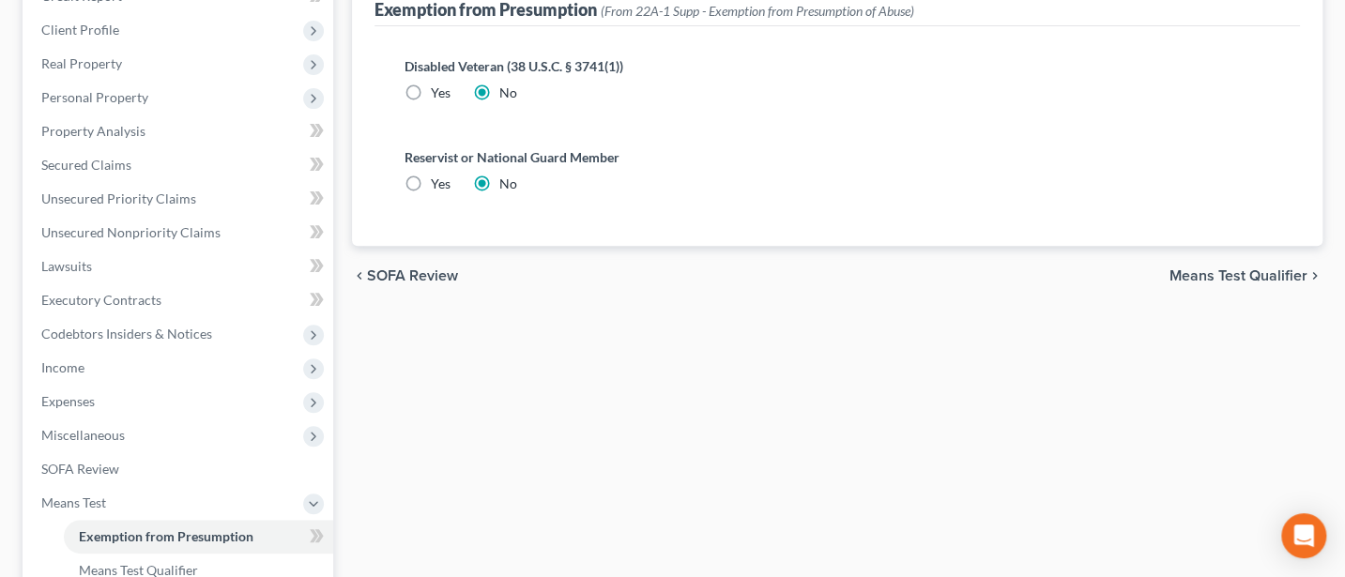
click at [1237, 274] on span "Means Test Qualifier" at bounding box center [1238, 275] width 138 height 15
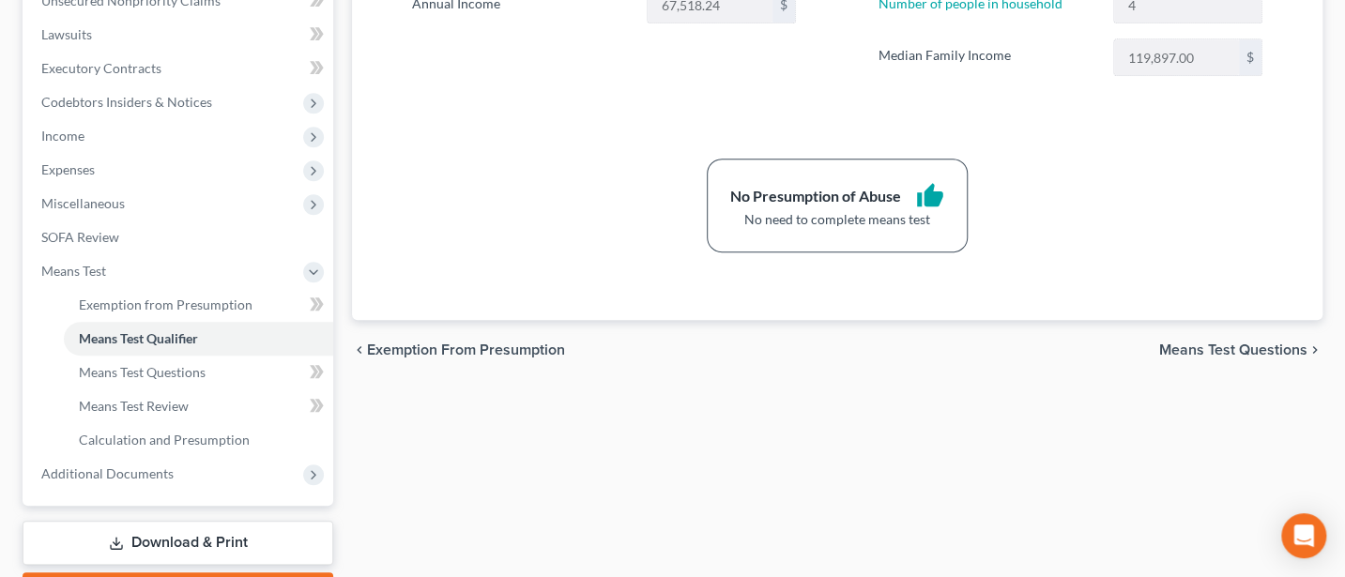
scroll to position [500, 0]
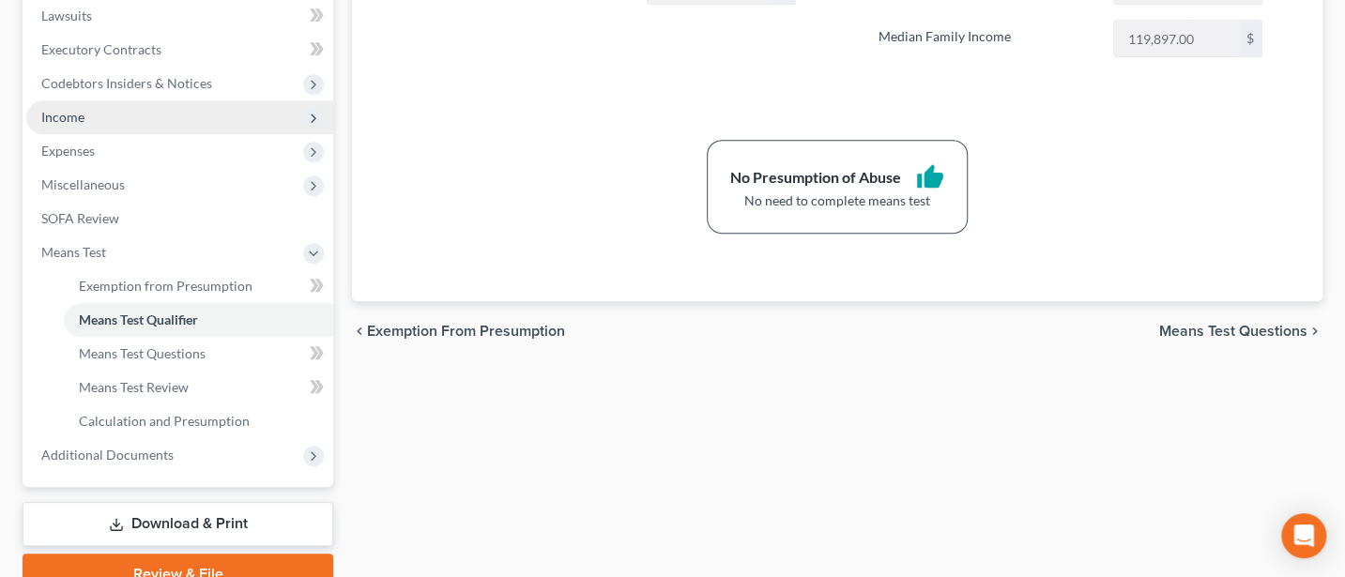
click at [79, 109] on span "Income" at bounding box center [62, 117] width 43 height 16
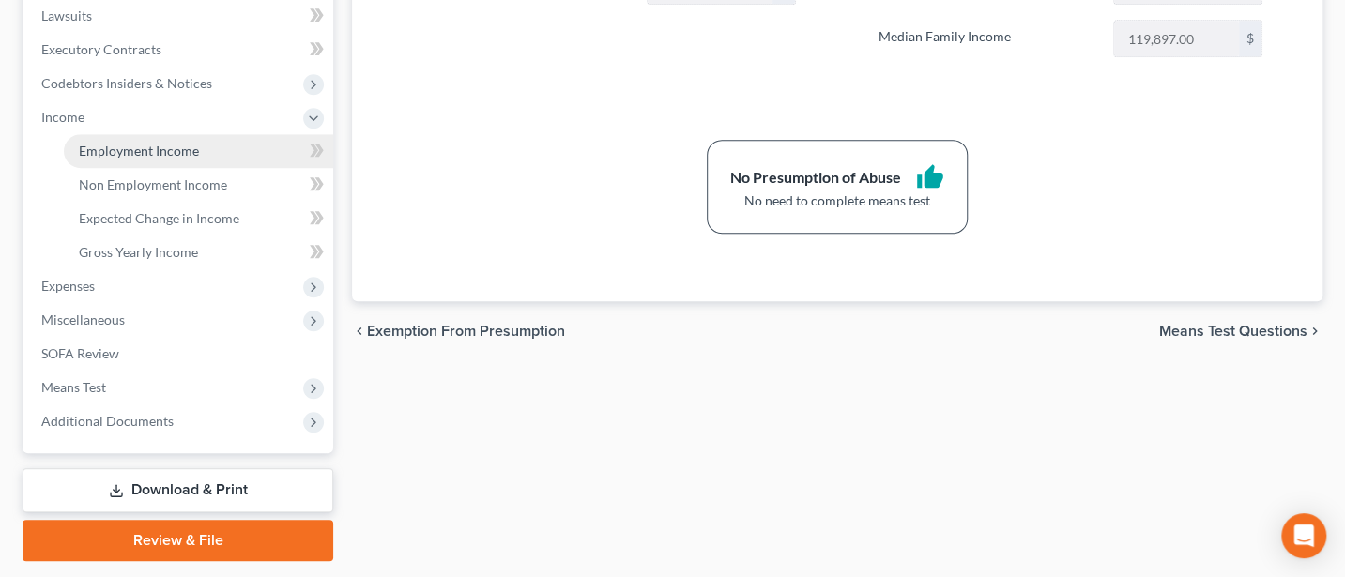
click at [108, 153] on span "Employment Income" at bounding box center [139, 151] width 120 height 16
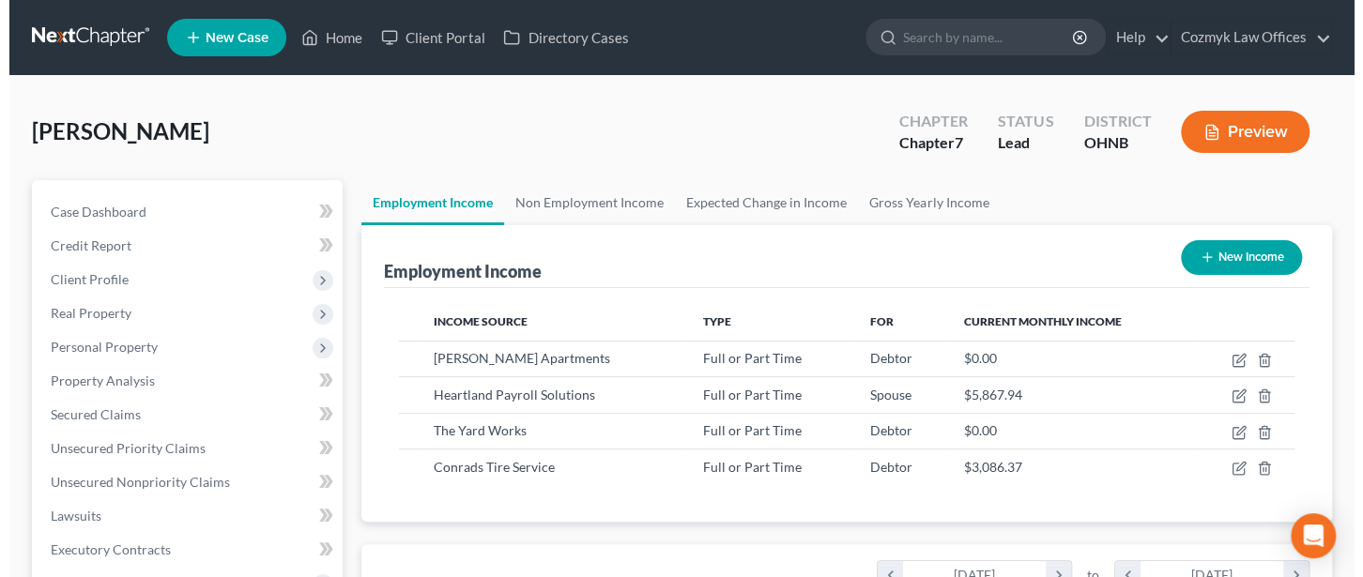
scroll to position [334, 543]
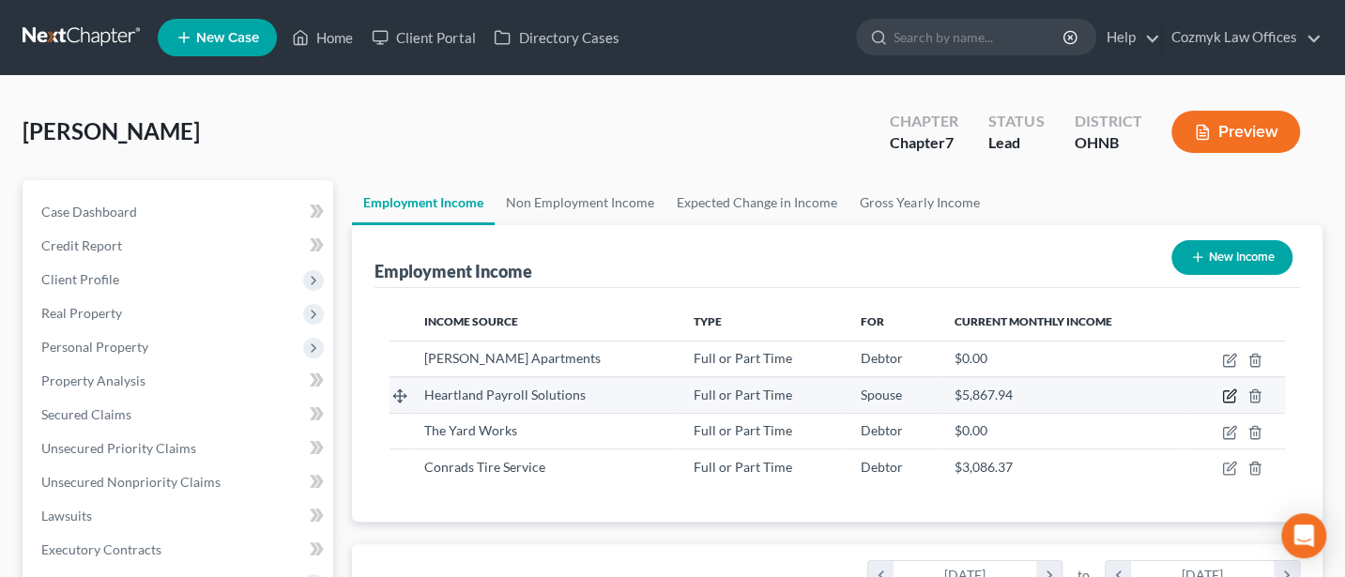
click at [1229, 392] on icon "button" at bounding box center [1230, 394] width 8 height 8
select select "0"
select select "36"
select select "2"
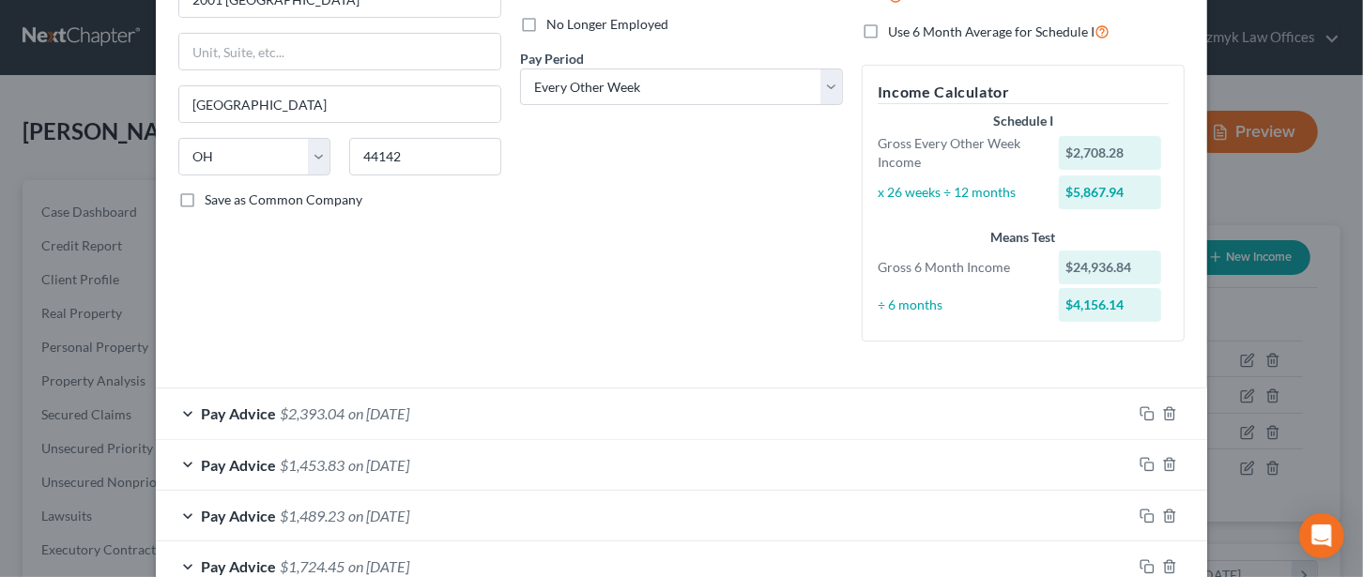
scroll to position [500, 0]
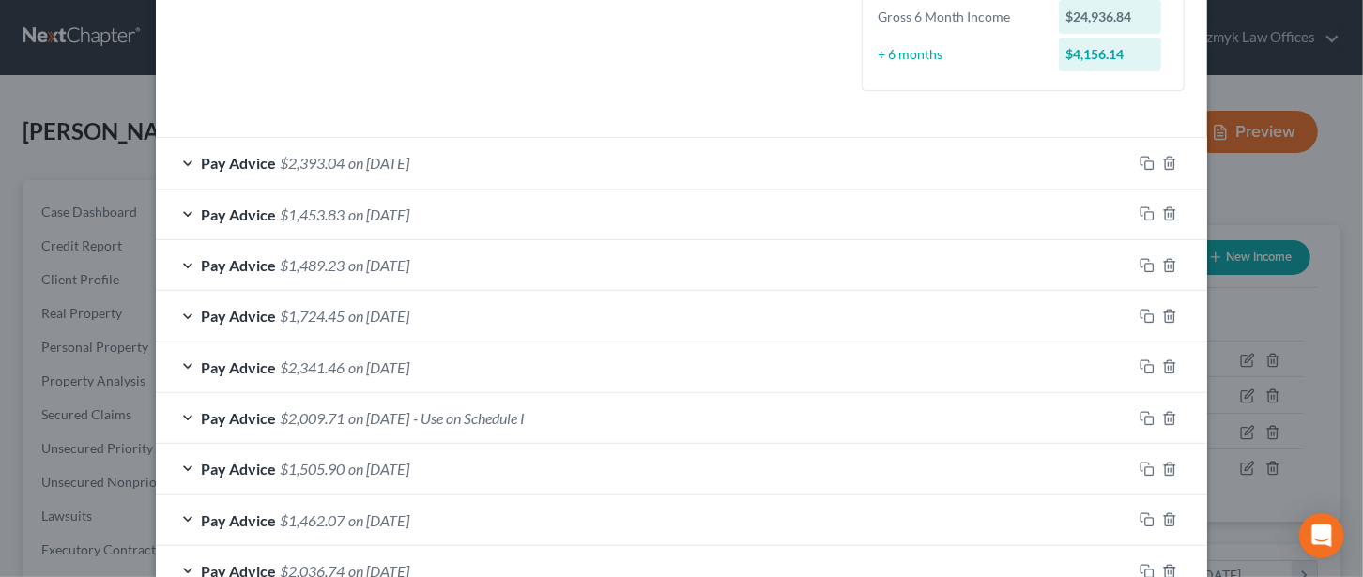
click at [183, 419] on div "Pay Advice $2,009.71 on [DATE] - Use on Schedule I" at bounding box center [644, 418] width 976 height 50
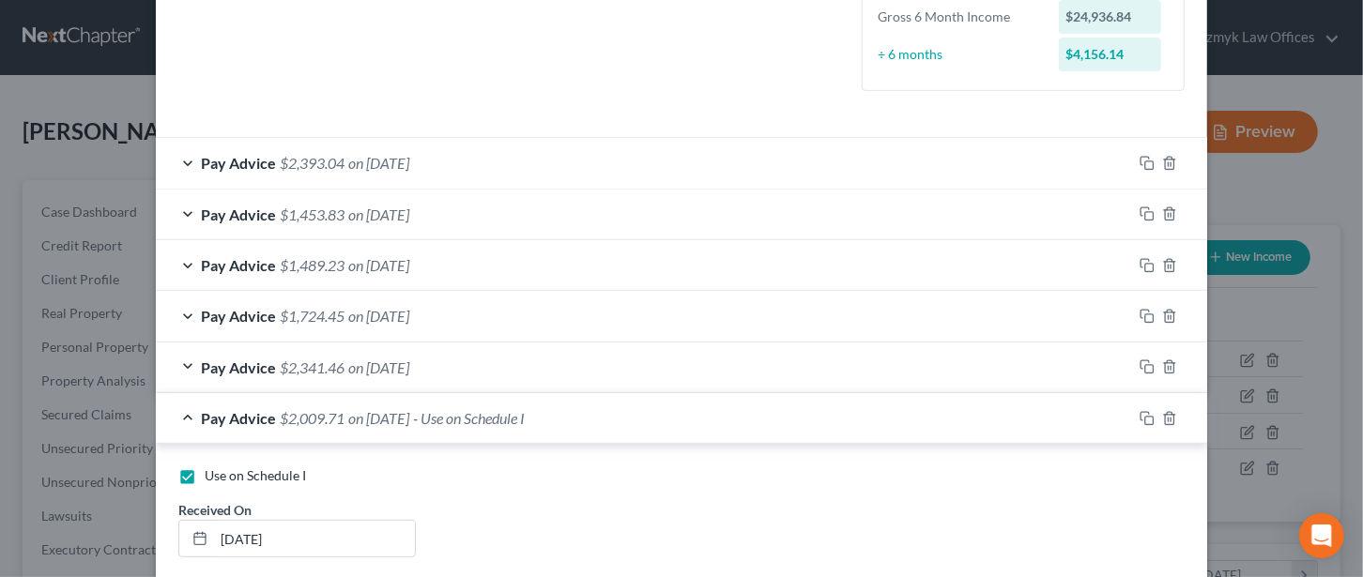
click at [205, 472] on label "Use on Schedule I" at bounding box center [255, 475] width 101 height 19
click at [212, 472] on input "Use on Schedule I" at bounding box center [218, 472] width 12 height 12
checkbox input "false"
click at [182, 410] on div "Pay Advice $2,009.71 on [DATE]" at bounding box center [644, 418] width 976 height 50
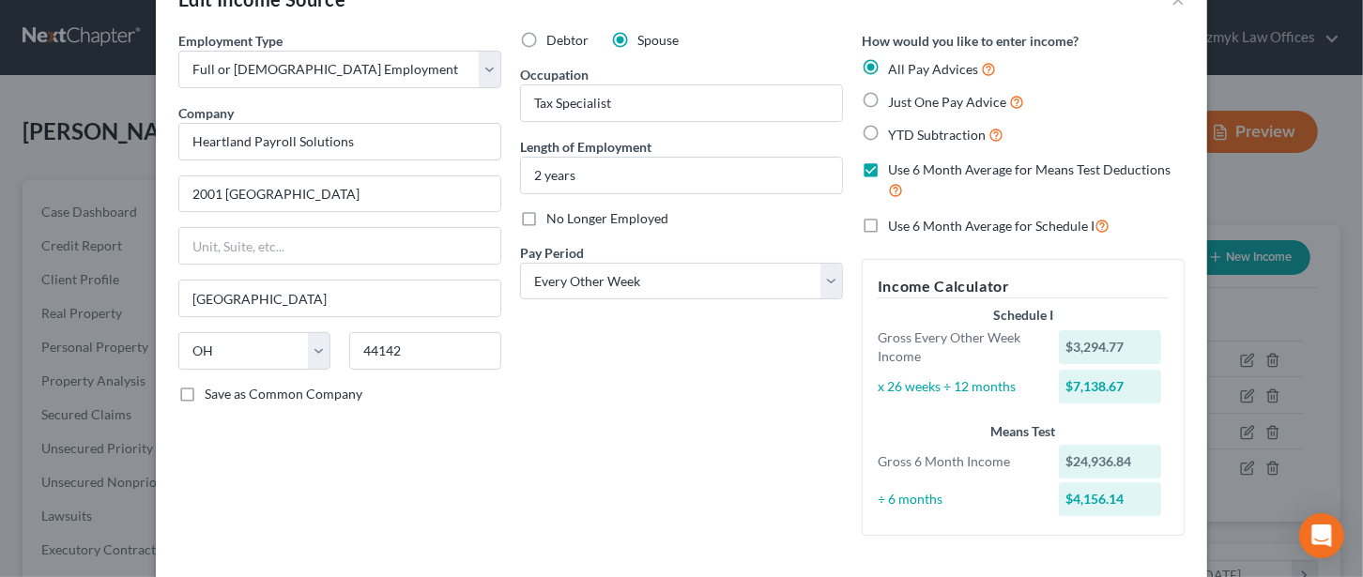
scroll to position [23, 0]
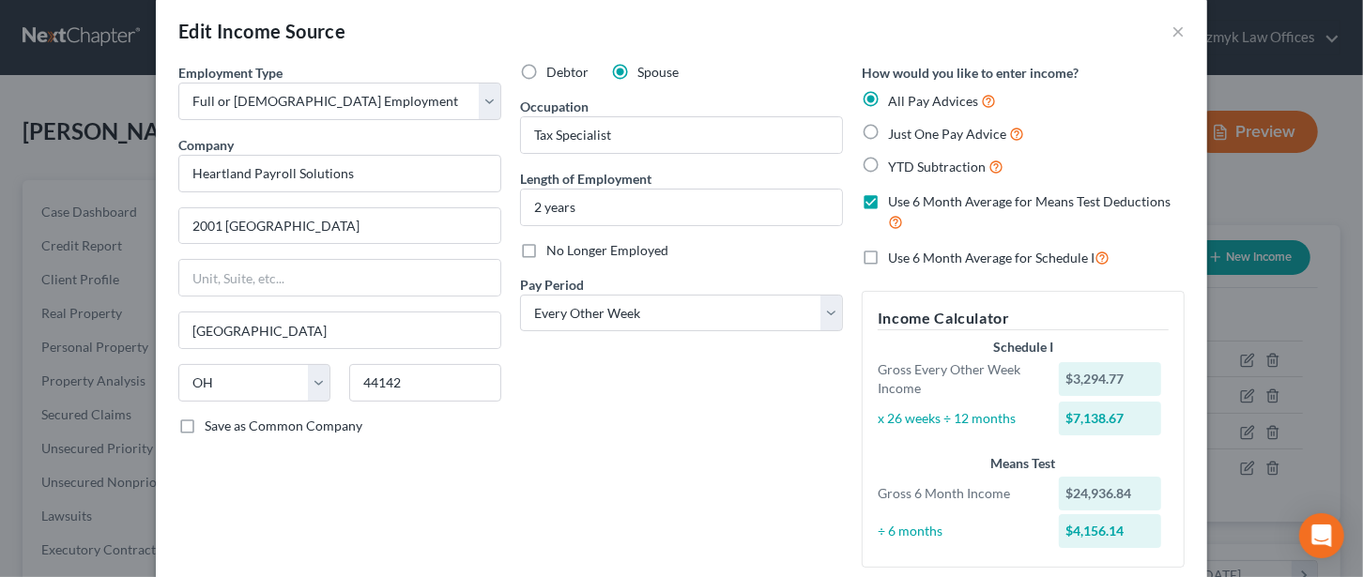
click at [888, 258] on label "Use 6 Month Average for Schedule I" at bounding box center [998, 258] width 221 height 22
click at [895, 258] on input "Use 6 Month Average for Schedule I" at bounding box center [901, 253] width 12 height 12
checkbox input "true"
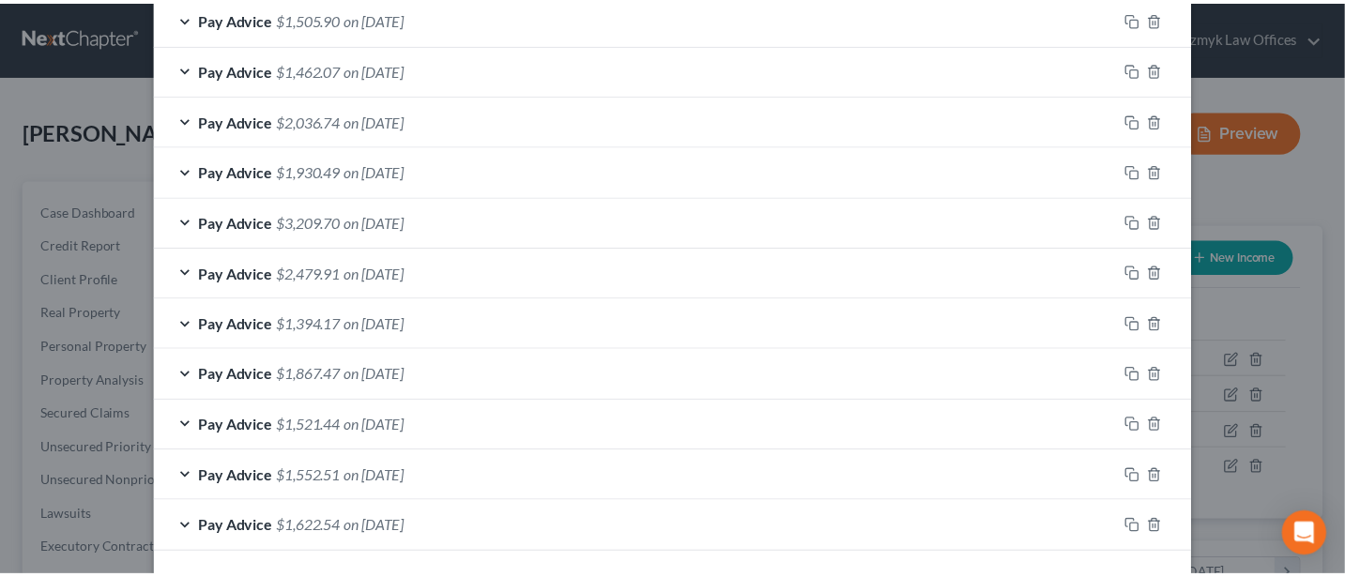
scroll to position [1025, 0]
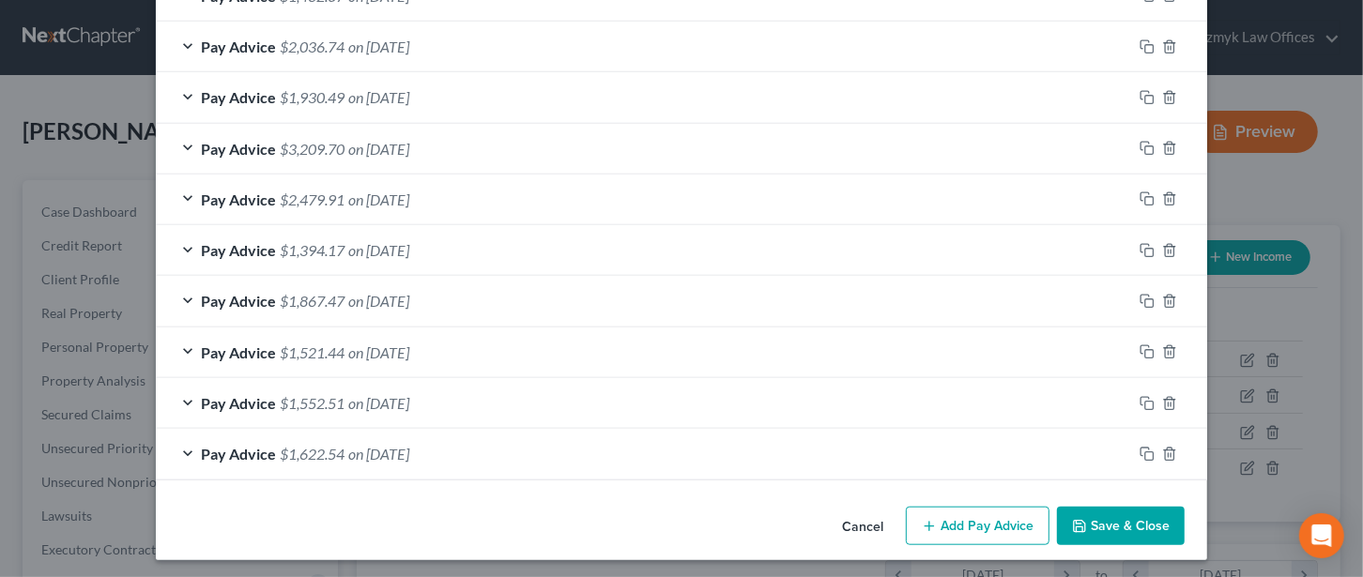
click at [1112, 520] on button "Save & Close" at bounding box center [1121, 526] width 128 height 39
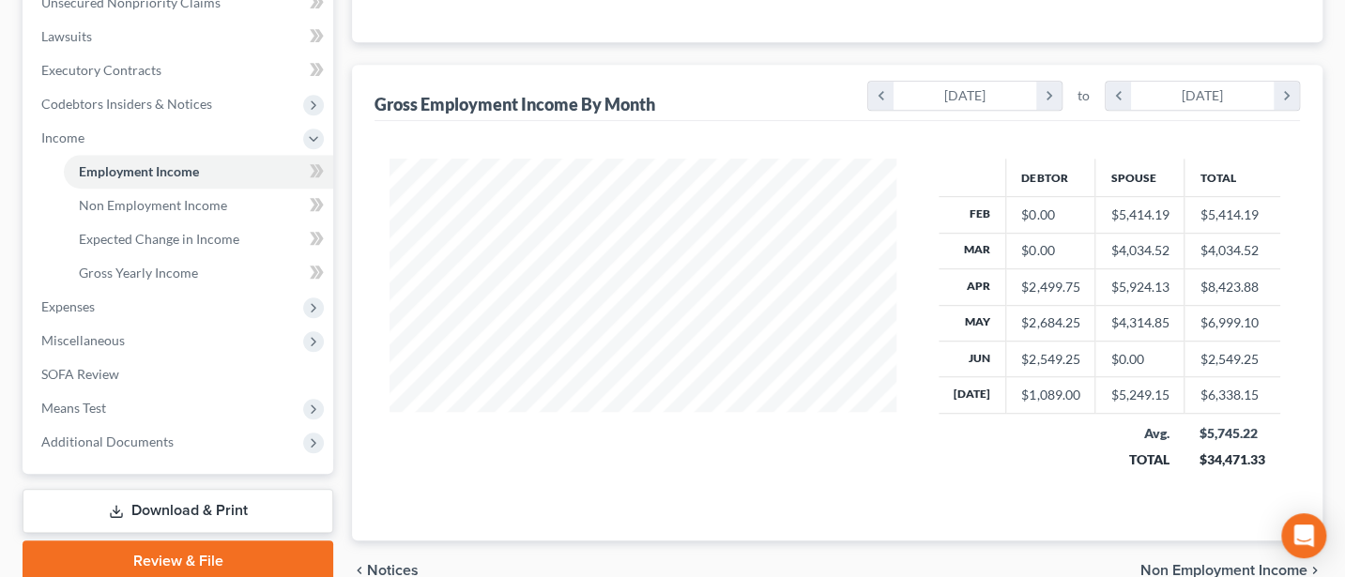
scroll to position [500, 0]
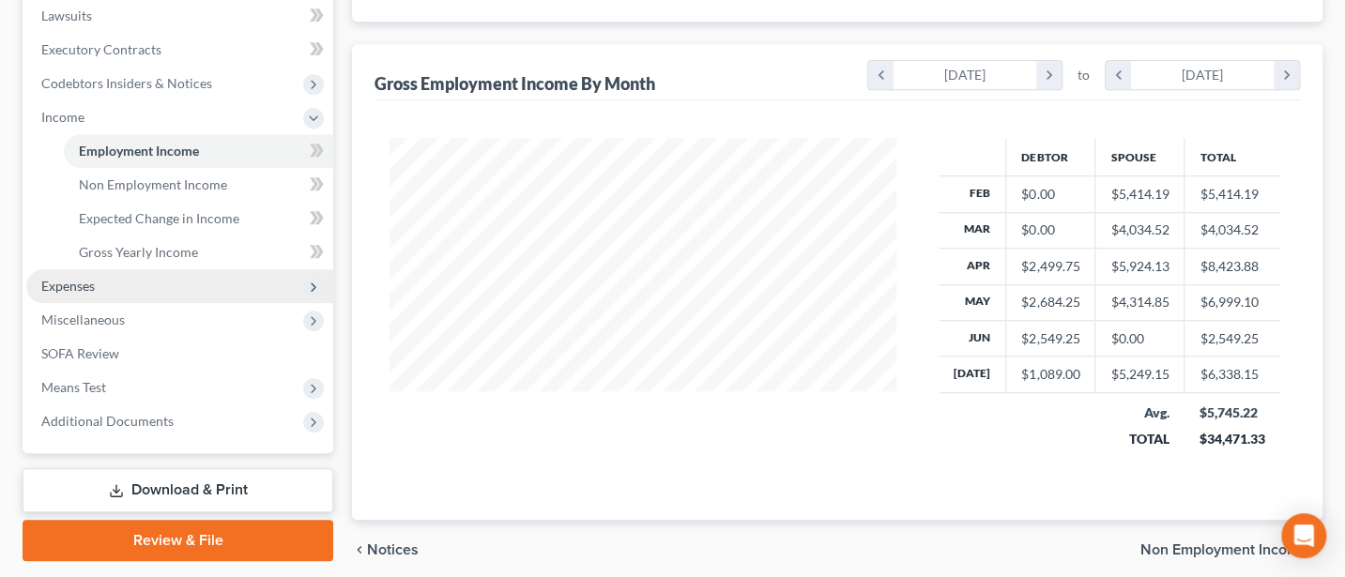
click at [69, 279] on span "Expenses" at bounding box center [67, 286] width 53 height 16
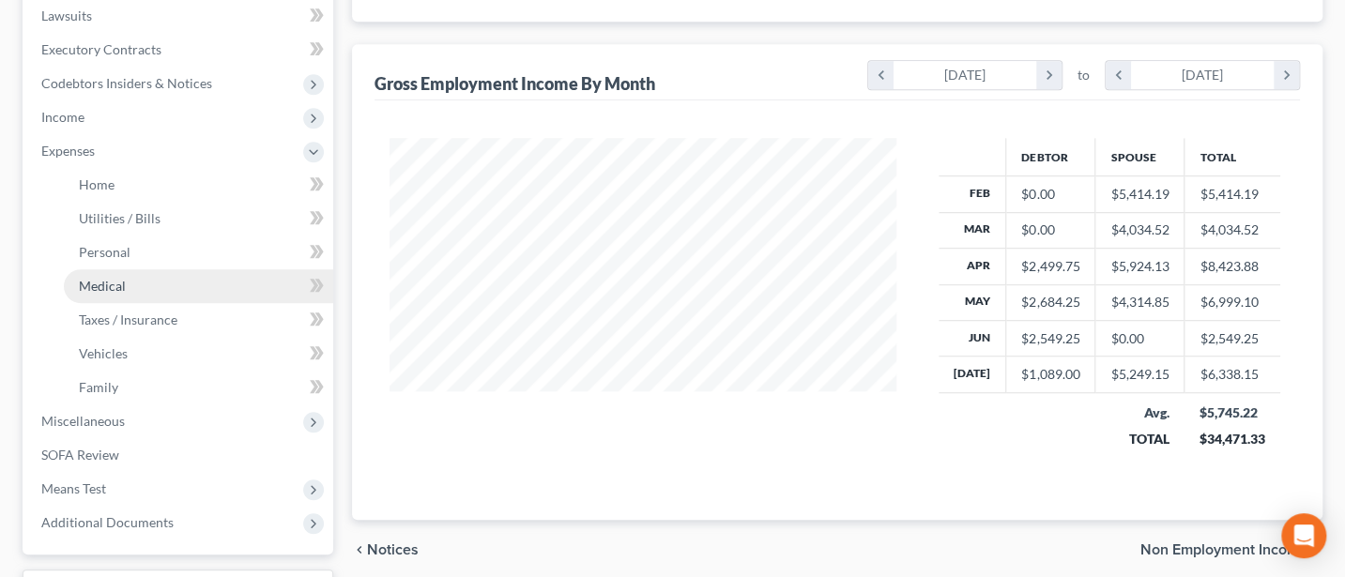
click at [113, 282] on span "Medical" at bounding box center [102, 286] width 47 height 16
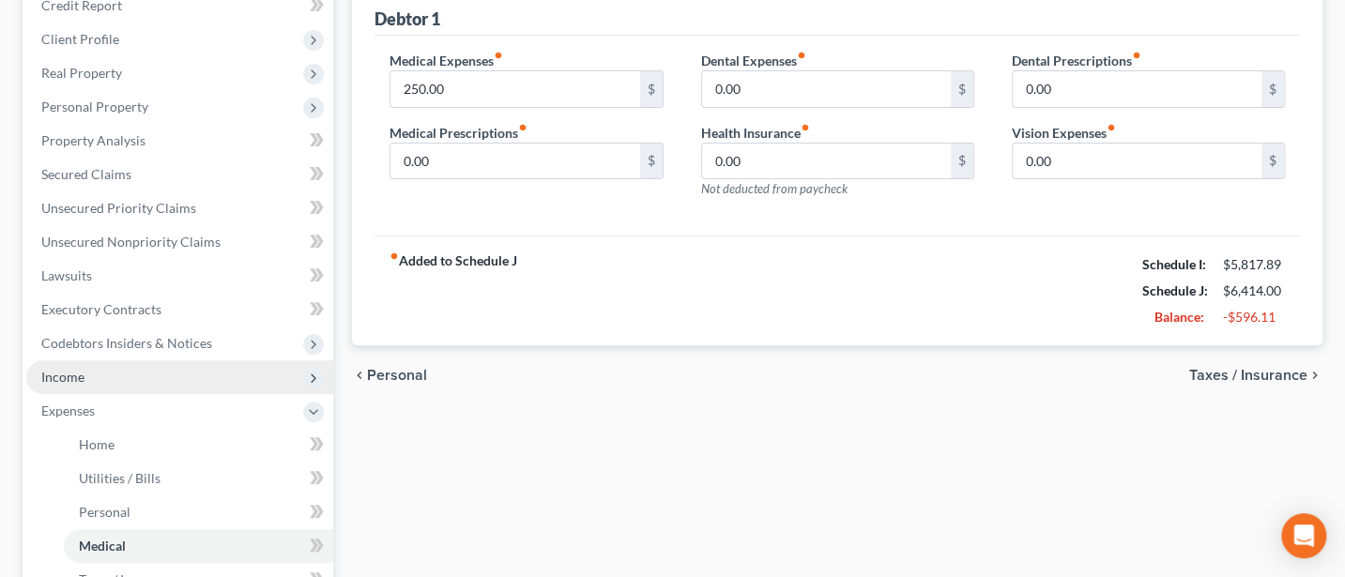
scroll to position [250, 0]
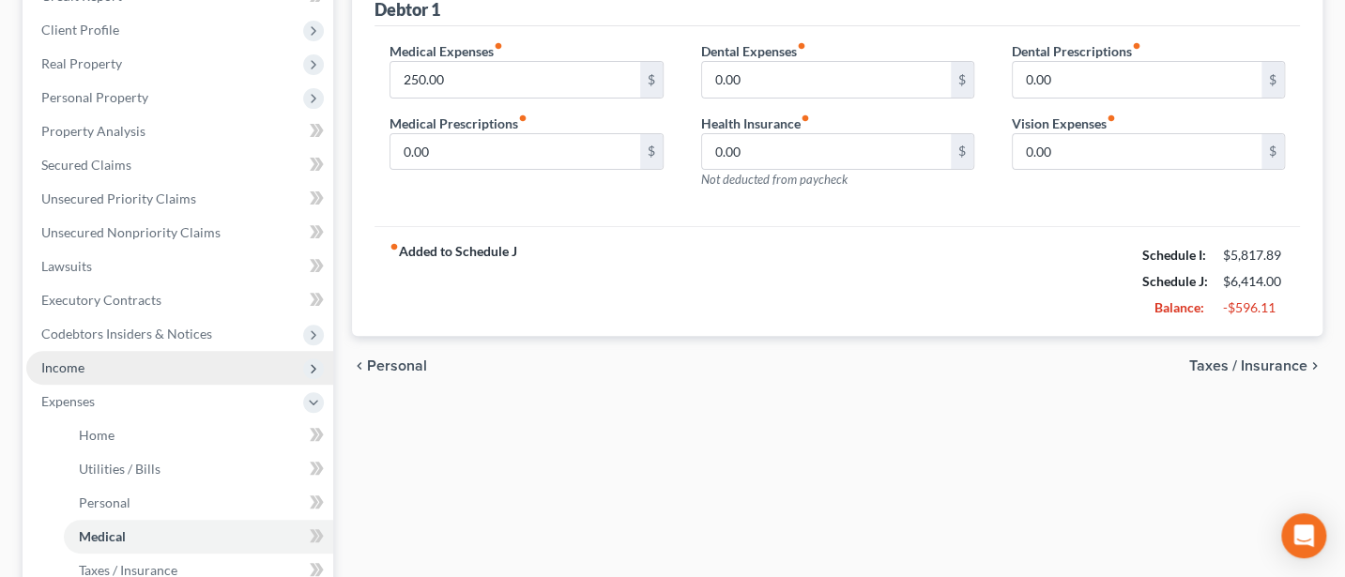
click at [84, 367] on span "Income" at bounding box center [62, 367] width 43 height 16
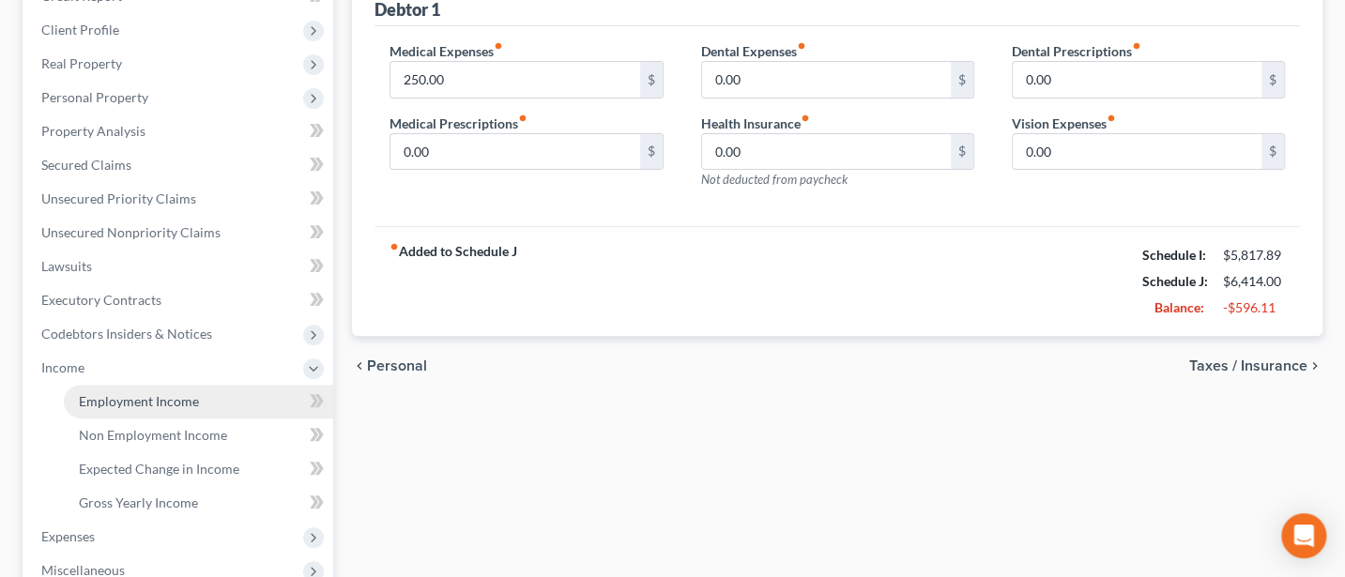
click at [139, 393] on span "Employment Income" at bounding box center [139, 401] width 120 height 16
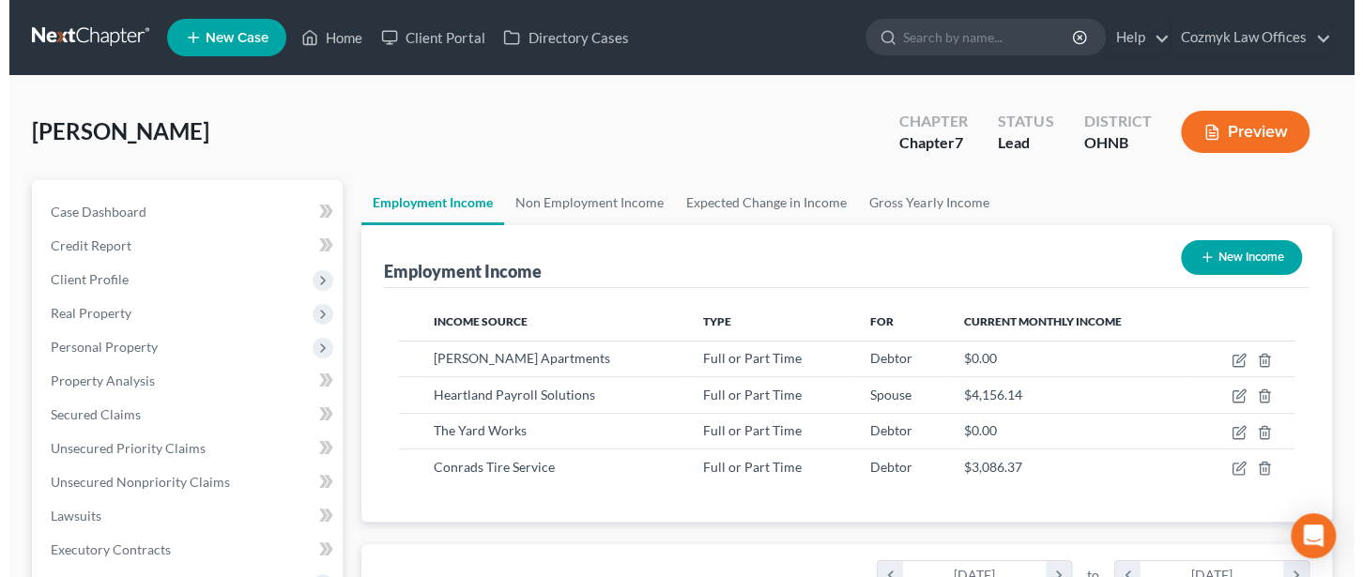
scroll to position [334, 543]
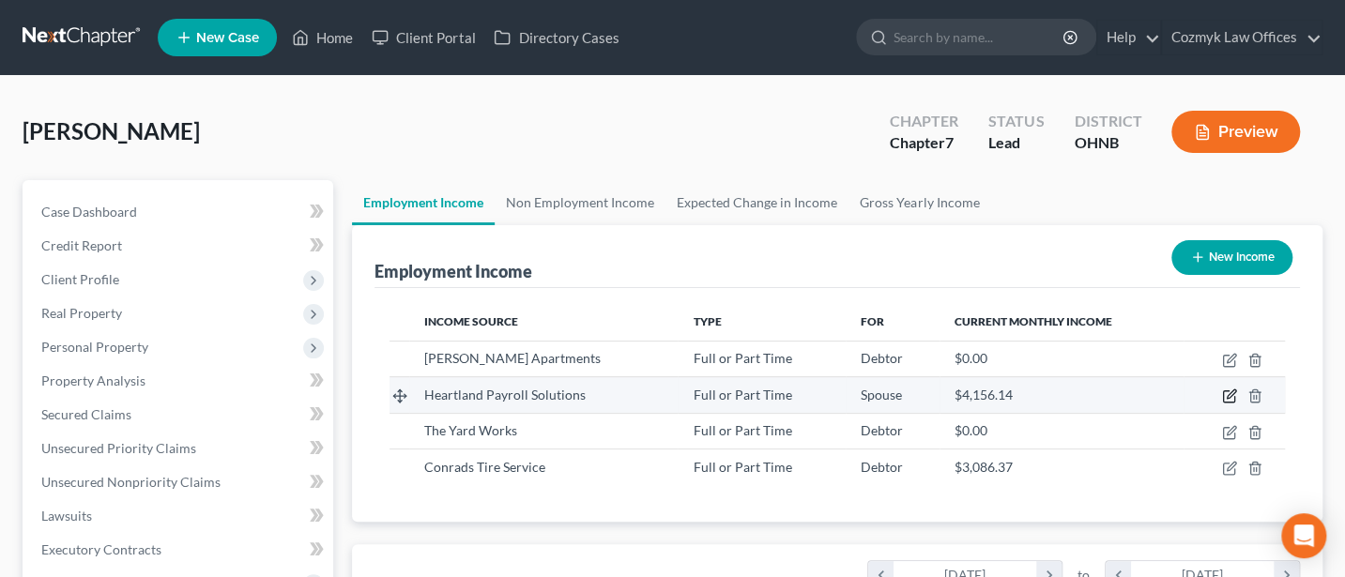
click at [1234, 389] on icon "button" at bounding box center [1229, 395] width 15 height 15
select select "0"
select select "36"
select select "2"
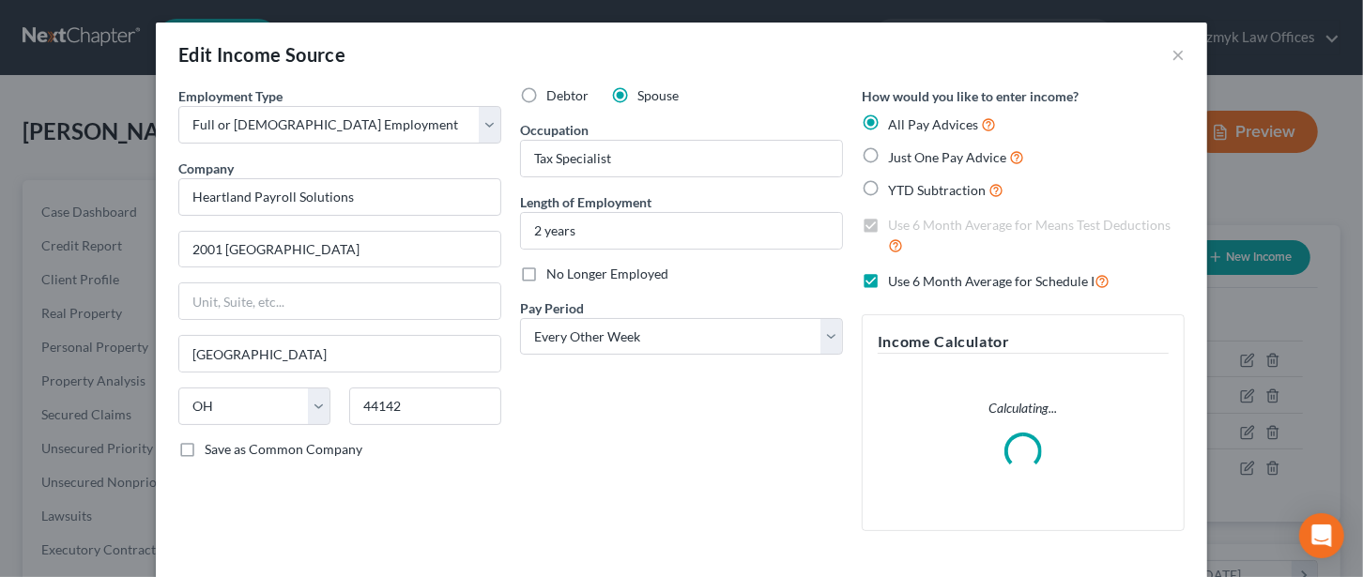
scroll to position [334, 552]
click at [888, 280] on label "Use 6 Month Average for Schedule I" at bounding box center [998, 281] width 221 height 22
click at [895, 280] on input "Use 6 Month Average for Schedule I" at bounding box center [901, 276] width 12 height 12
checkbox input "false"
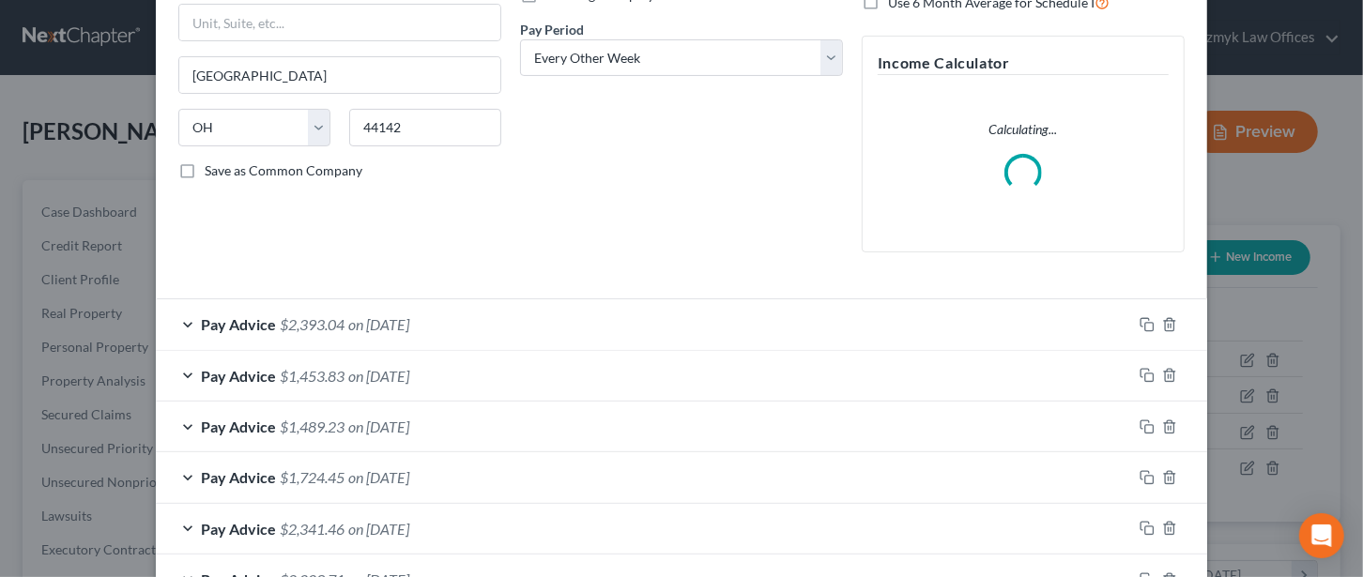
scroll to position [500, 0]
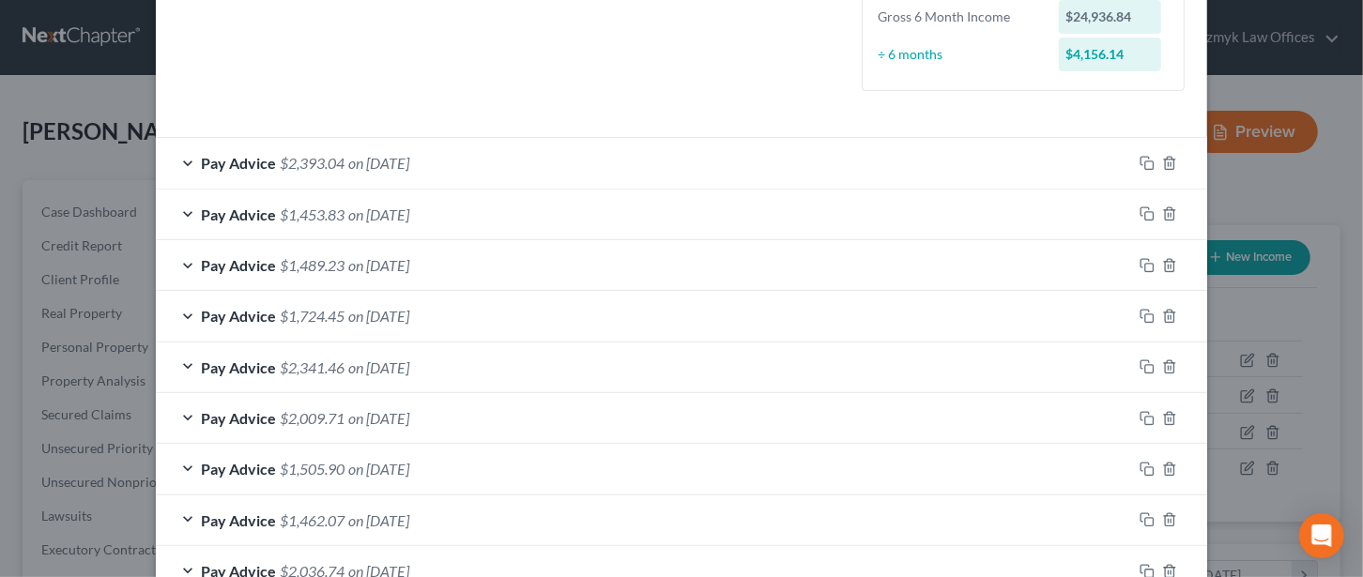
click at [182, 312] on div "Pay Advice $1,724.45 on [DATE]" at bounding box center [644, 316] width 976 height 50
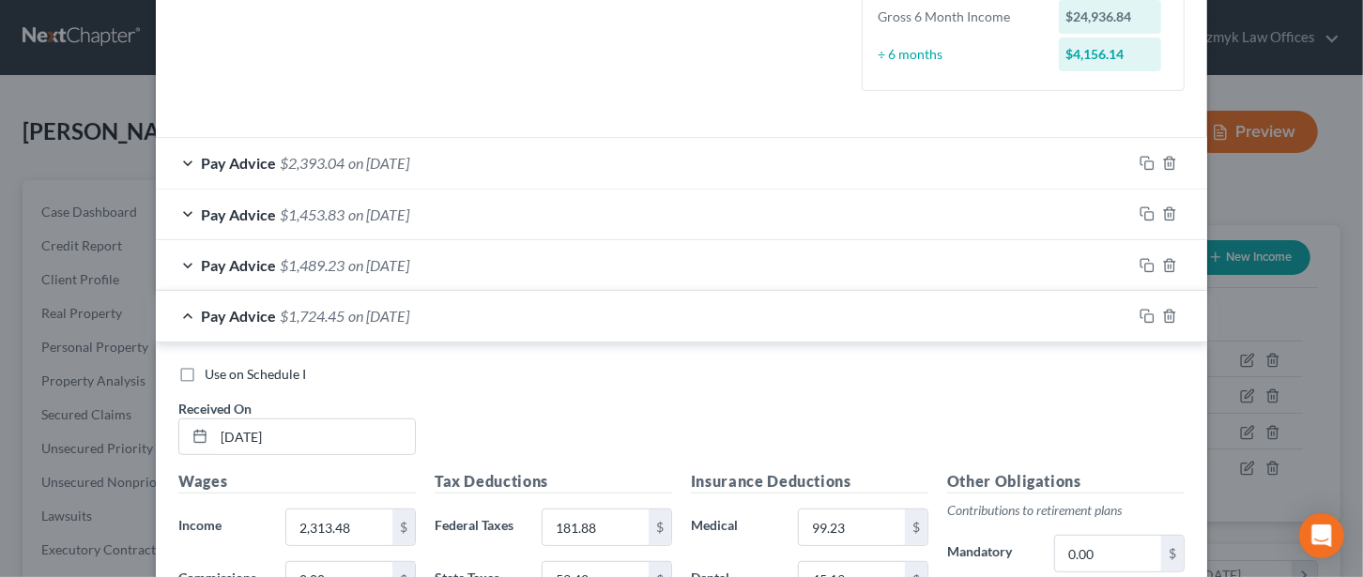
click at [205, 373] on label "Use on Schedule I" at bounding box center [255, 374] width 101 height 19
click at [212, 373] on input "Use on Schedule I" at bounding box center [218, 371] width 12 height 12
checkbox input "true"
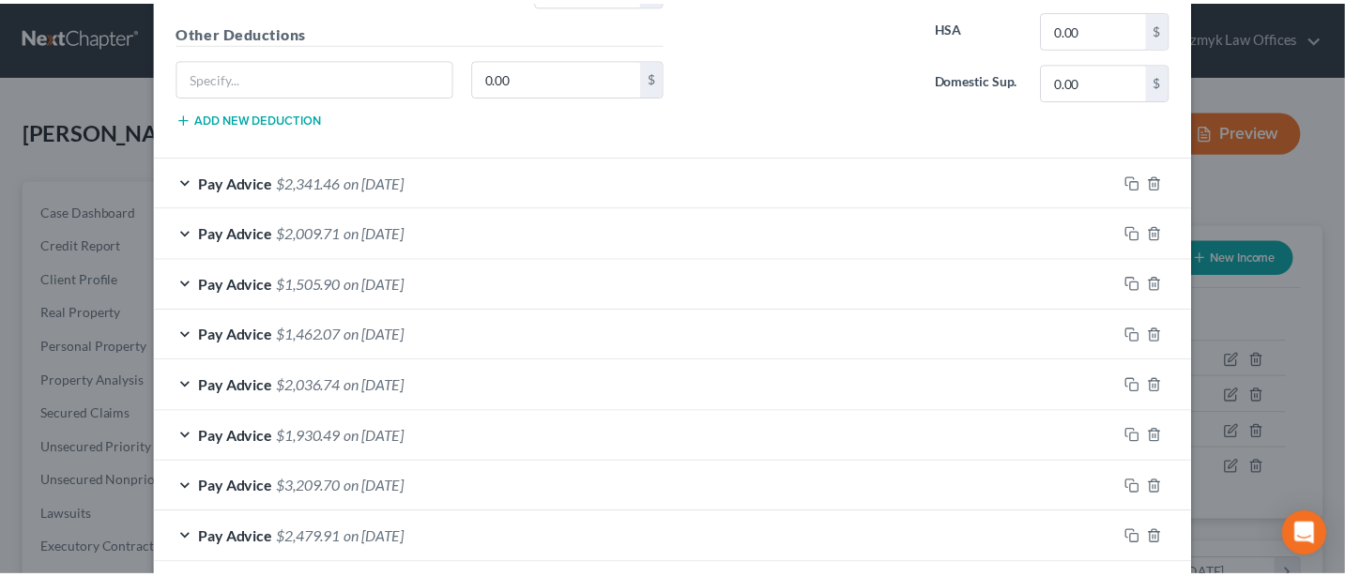
scroll to position [1587, 0]
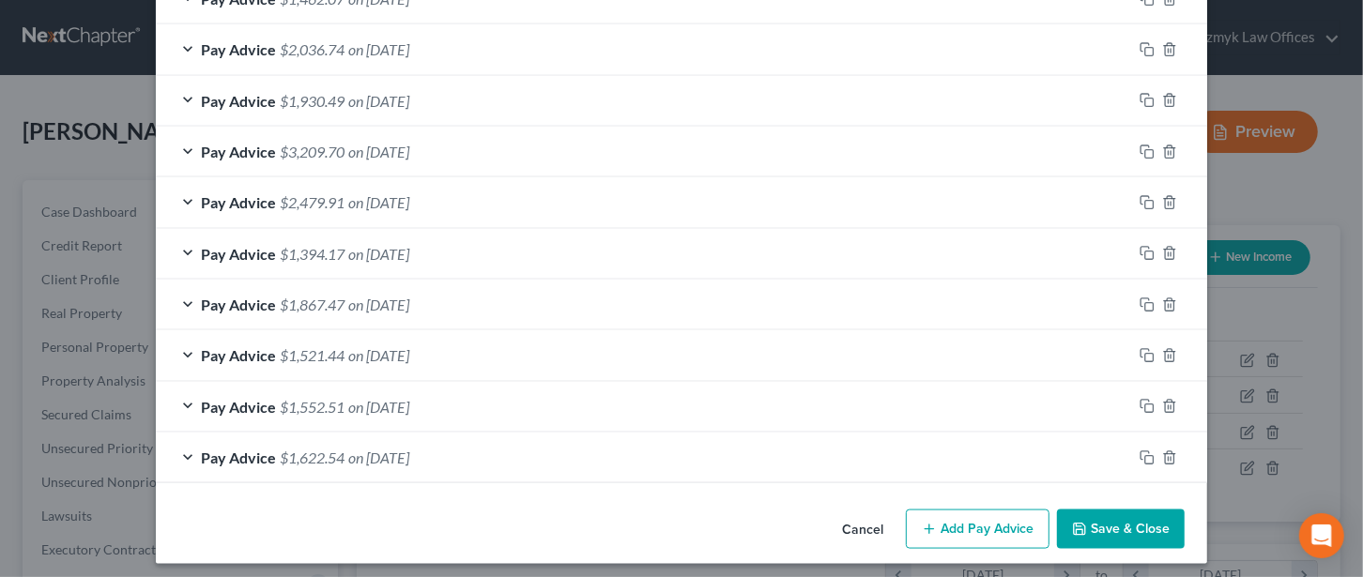
click at [1128, 514] on button "Save & Close" at bounding box center [1121, 529] width 128 height 39
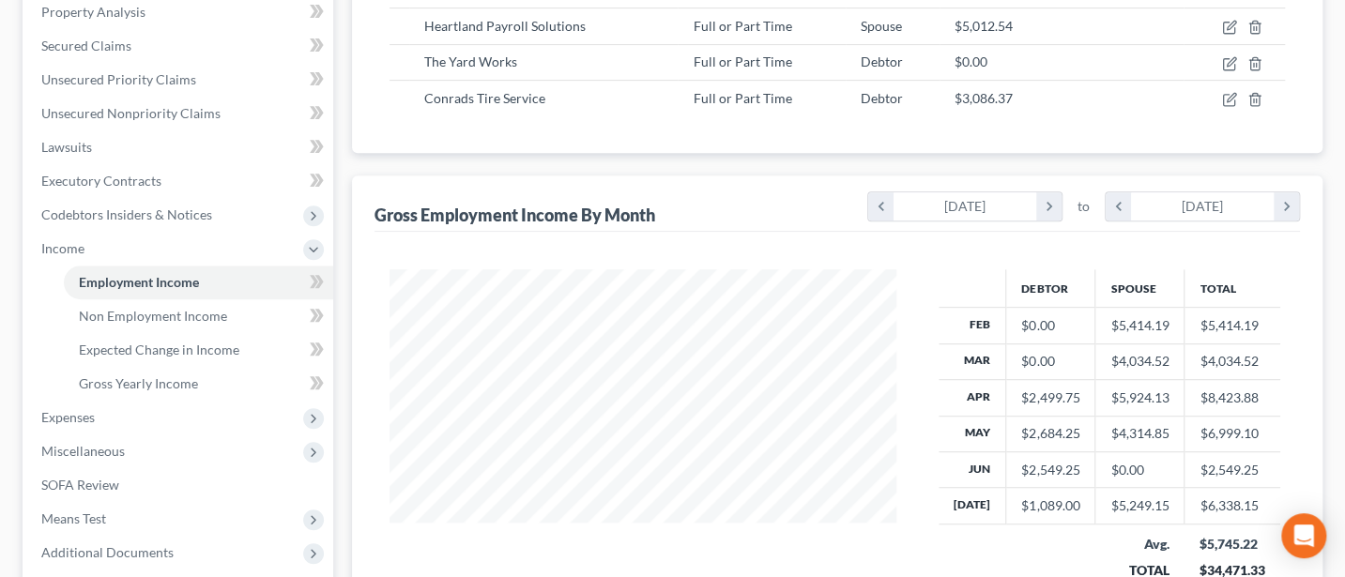
scroll to position [500, 0]
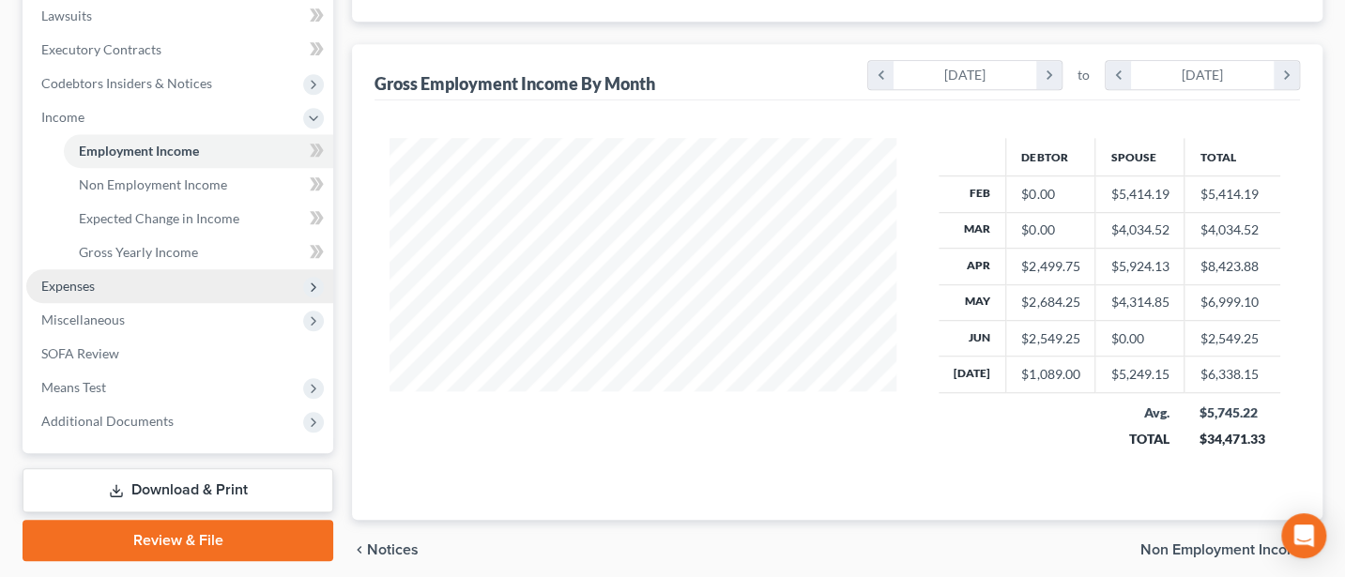
click at [82, 278] on span "Expenses" at bounding box center [67, 286] width 53 height 16
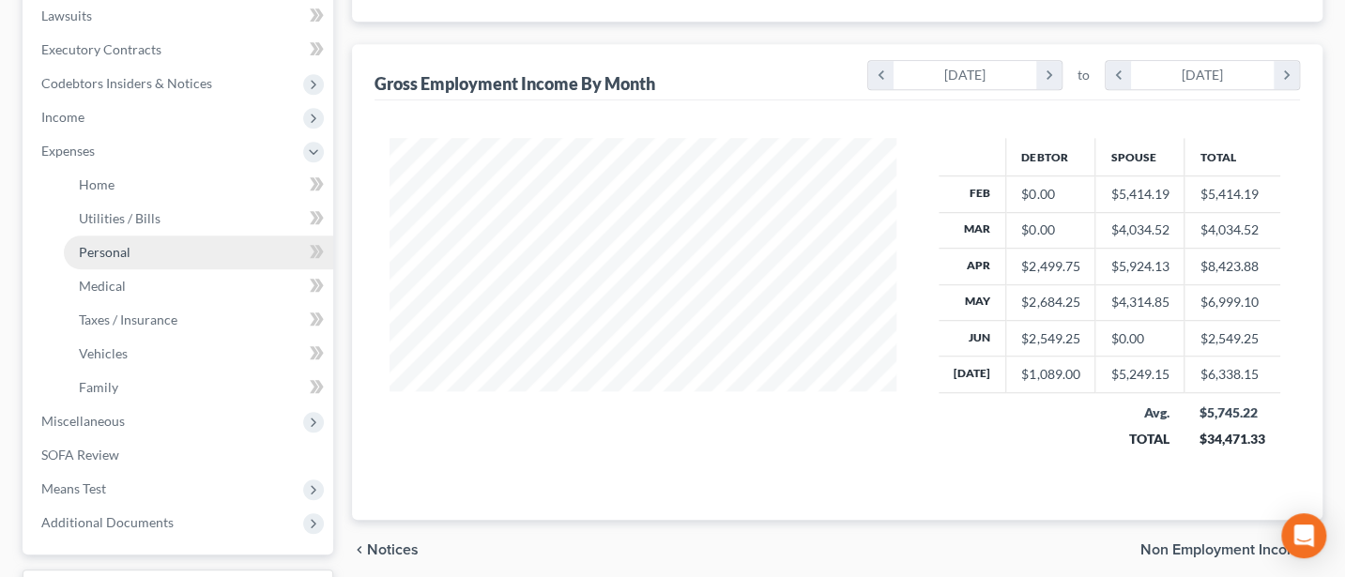
click at [107, 244] on span "Personal" at bounding box center [105, 252] width 52 height 16
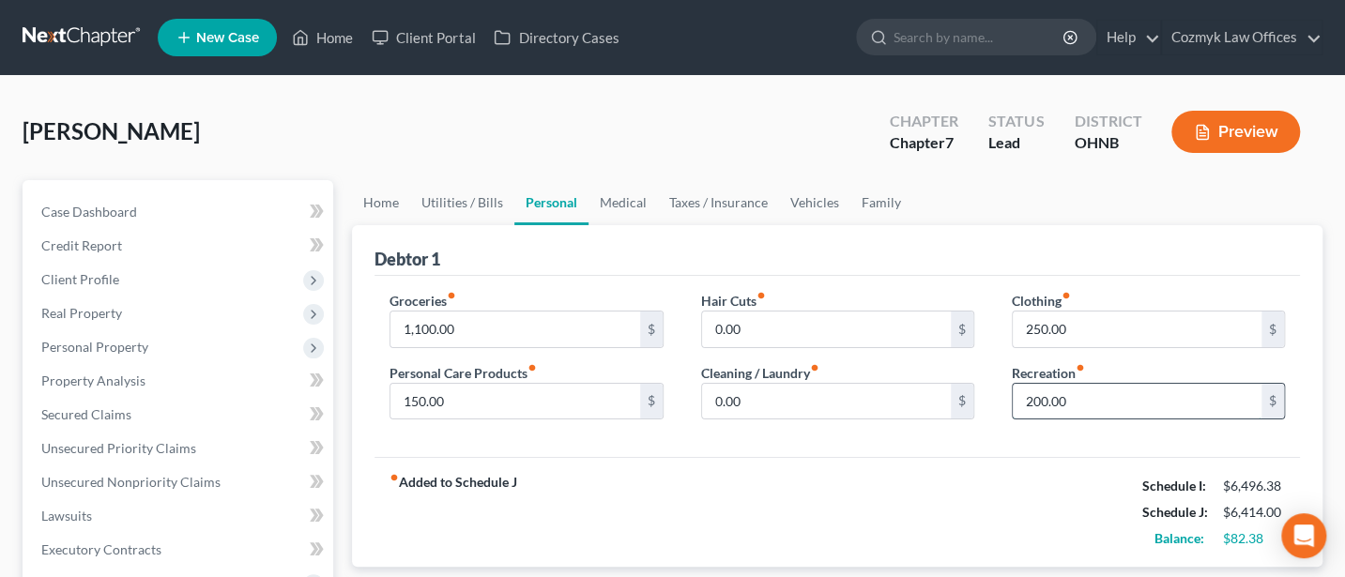
click at [1073, 396] on input "200.00" at bounding box center [1137, 402] width 249 height 36
type input "150"
click at [949, 461] on div "fiber_manual_record Added to Schedule J Schedule I: $6,496.38 Schedule J: $6,36…" at bounding box center [836, 512] width 925 height 110
click at [621, 192] on link "Medical" at bounding box center [622, 202] width 69 height 45
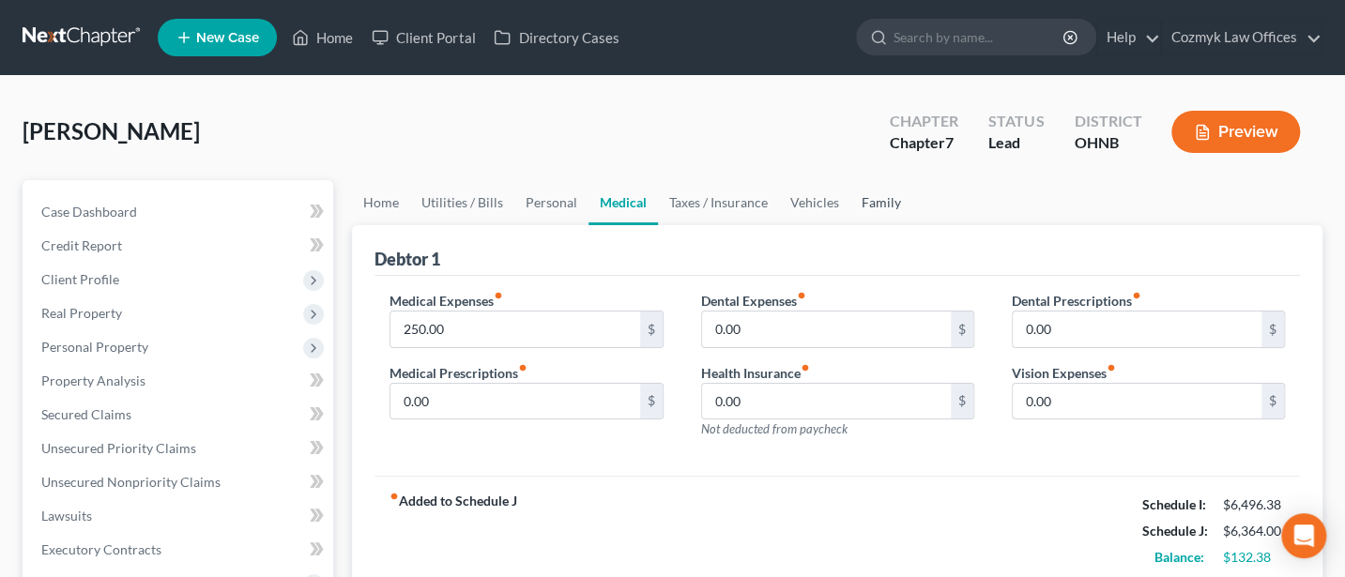
click at [884, 200] on link "Family" at bounding box center [881, 202] width 62 height 45
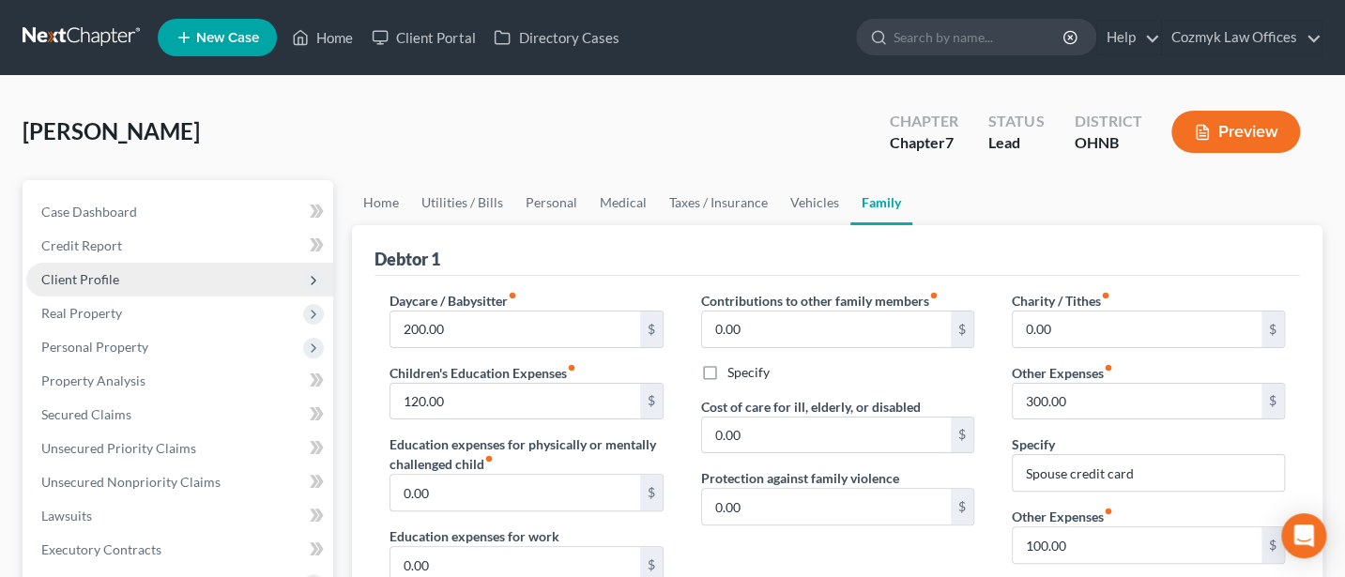
click at [116, 270] on span "Client Profile" at bounding box center [179, 280] width 307 height 34
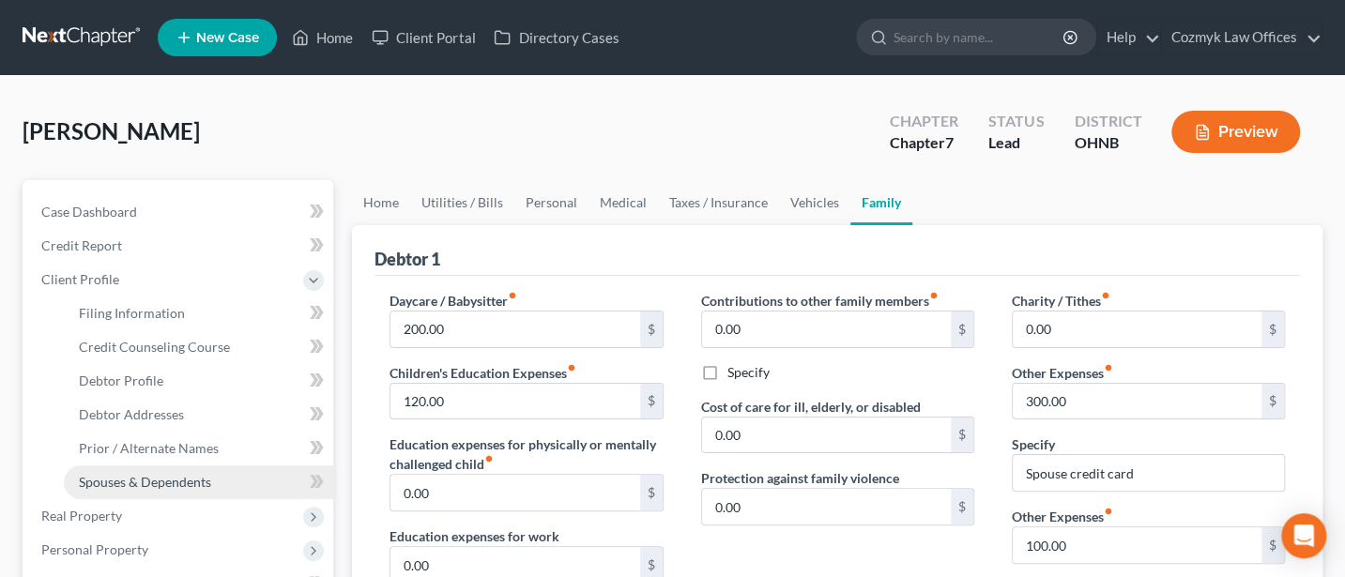
click at [137, 479] on span "Spouses & Dependents" at bounding box center [145, 482] width 132 height 16
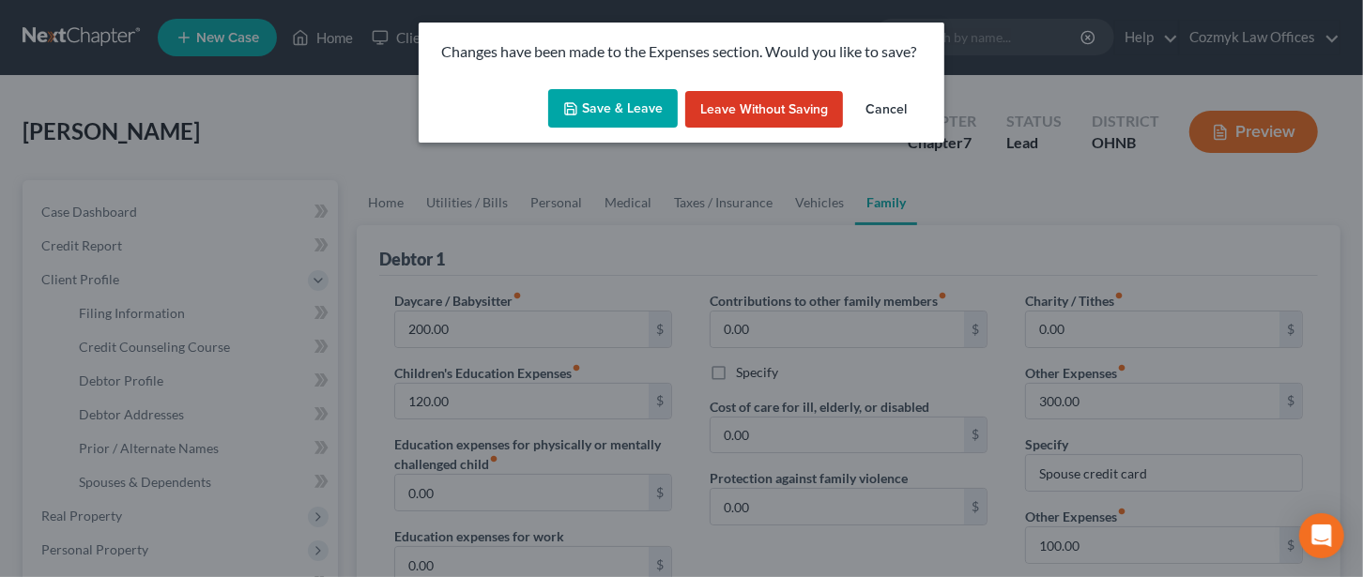
click at [593, 105] on button "Save & Leave" at bounding box center [612, 108] width 129 height 39
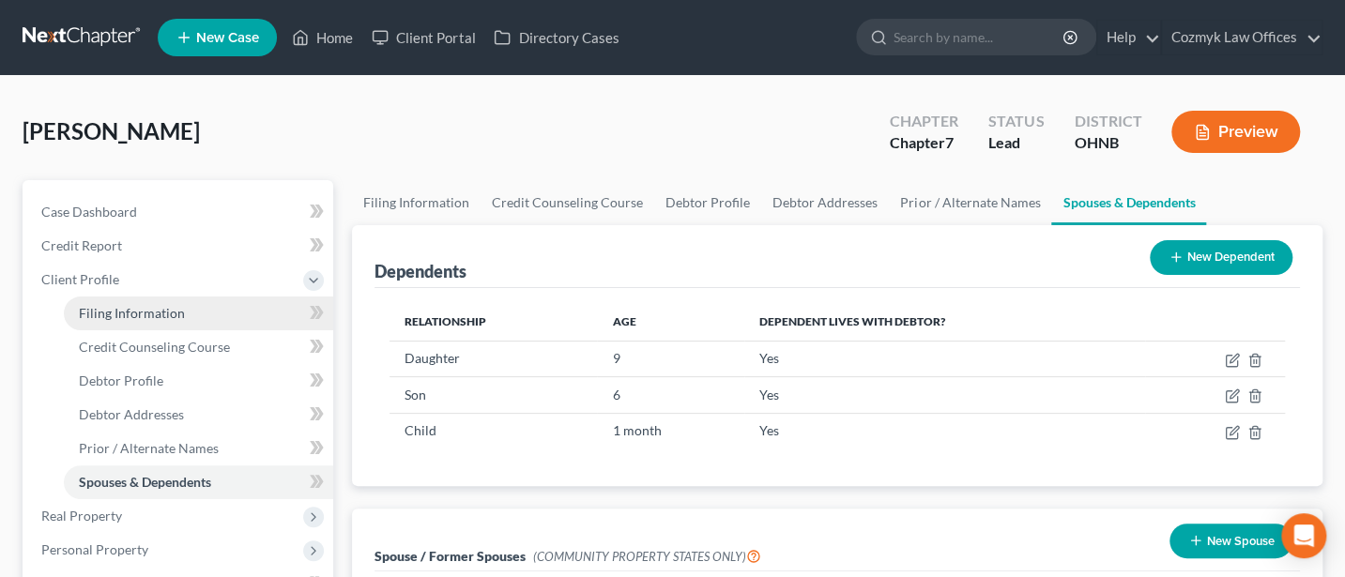
click at [146, 315] on span "Filing Information" at bounding box center [132, 313] width 106 height 16
select select "1"
select select "0"
select select "36"
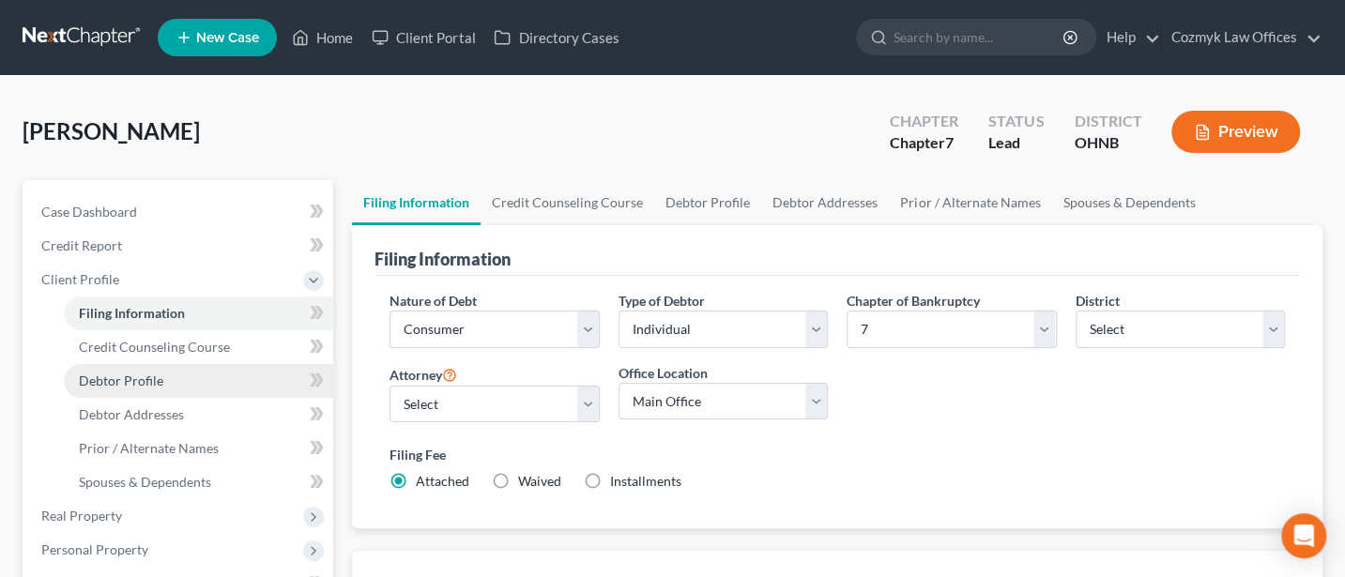
click at [99, 381] on span "Debtor Profile" at bounding box center [121, 381] width 84 height 16
select select "1"
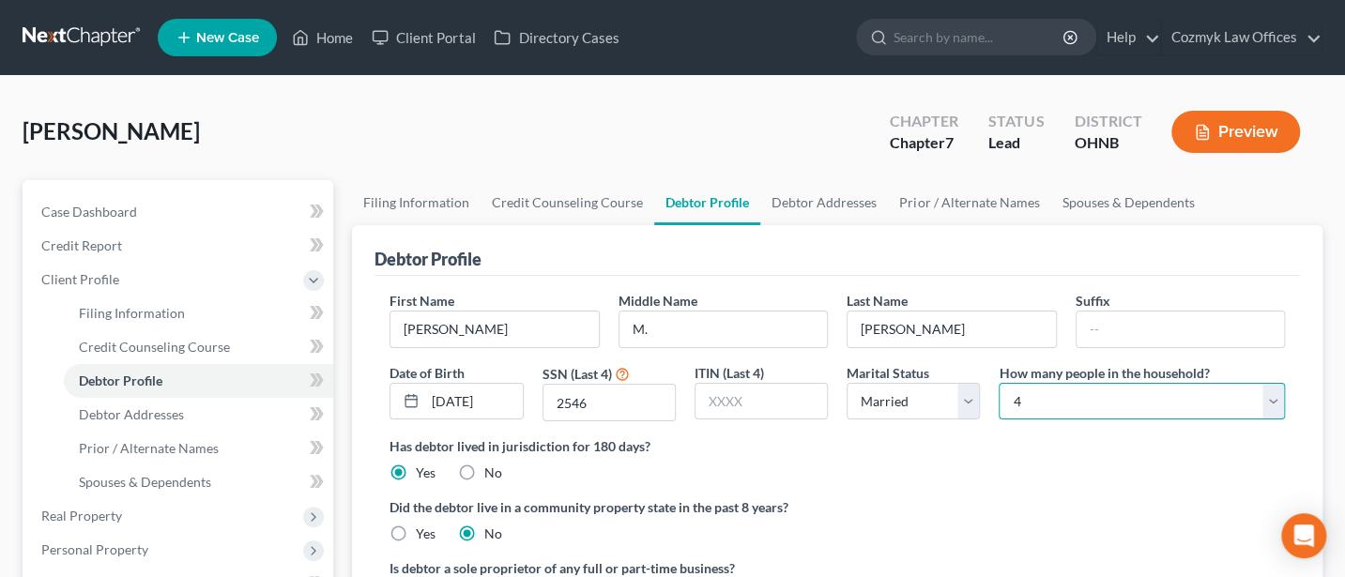
click at [1190, 399] on select "Select 1 2 3 4 5 6 7 8 9 10 11 12 13 14 15 16 17 18 19 20" at bounding box center [1141, 402] width 286 height 38
select select "4"
click at [998, 383] on select "Select 1 2 3 4 5 6 7 8 9 10 11 12 13 14 15 16 17 18 19 20" at bounding box center [1141, 402] width 286 height 38
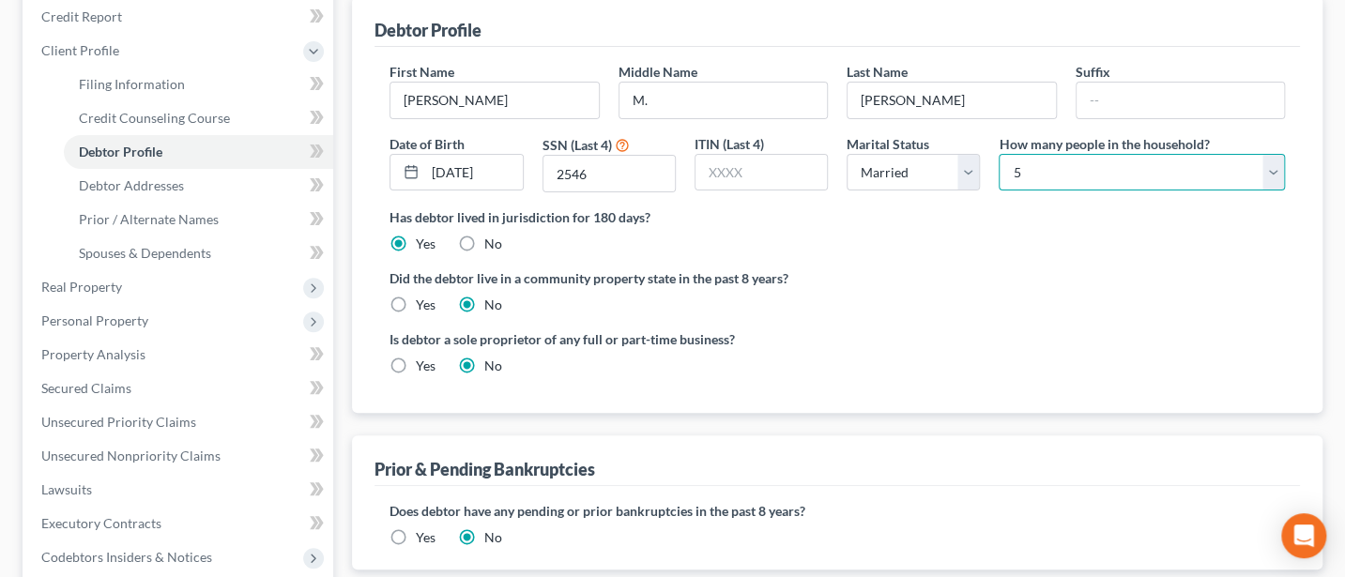
scroll to position [250, 0]
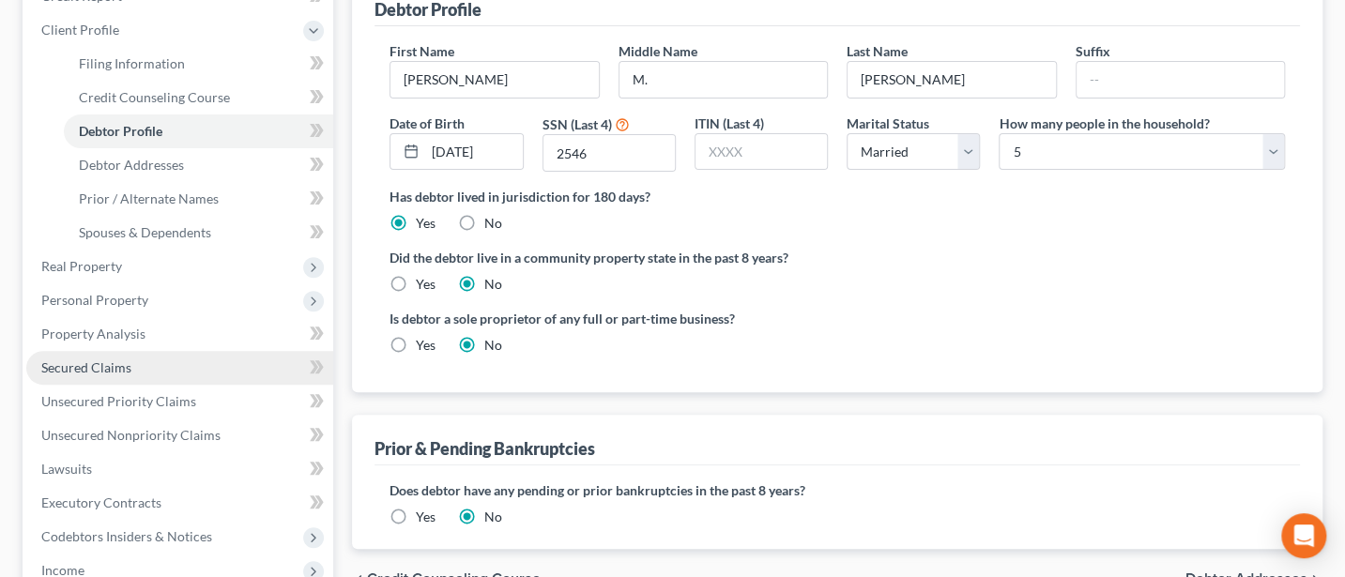
click at [86, 359] on span "Secured Claims" at bounding box center [86, 367] width 90 height 16
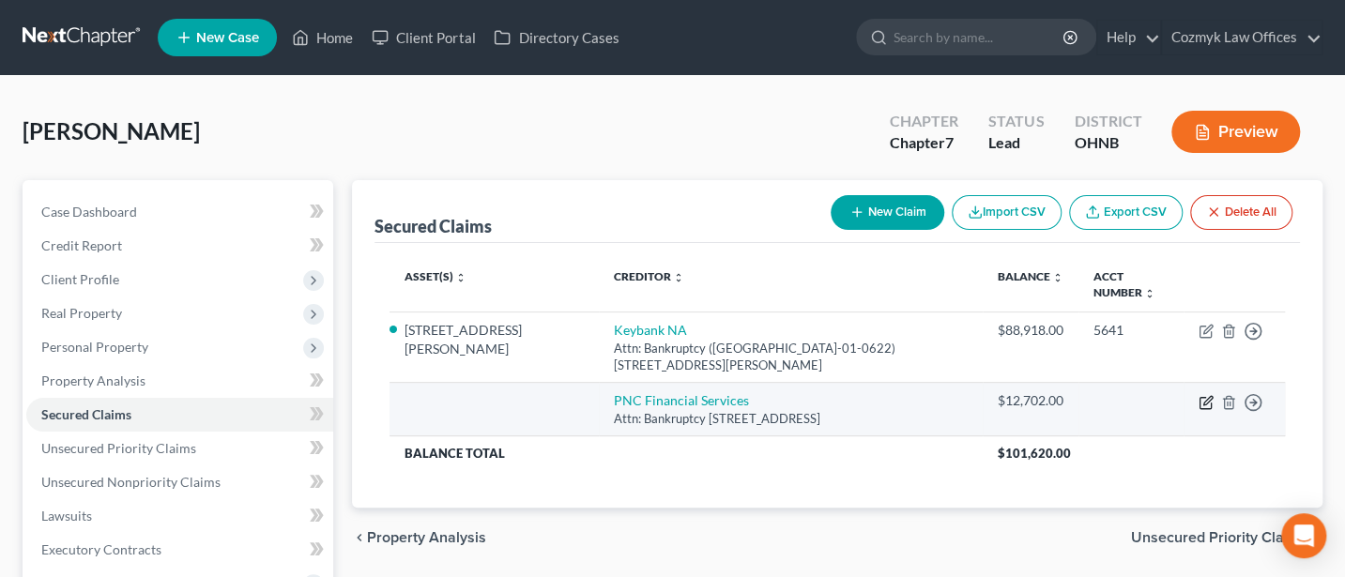
click at [1203, 404] on icon "button" at bounding box center [1205, 402] width 15 height 15
select select "39"
select select "0"
select select "2"
select select "0"
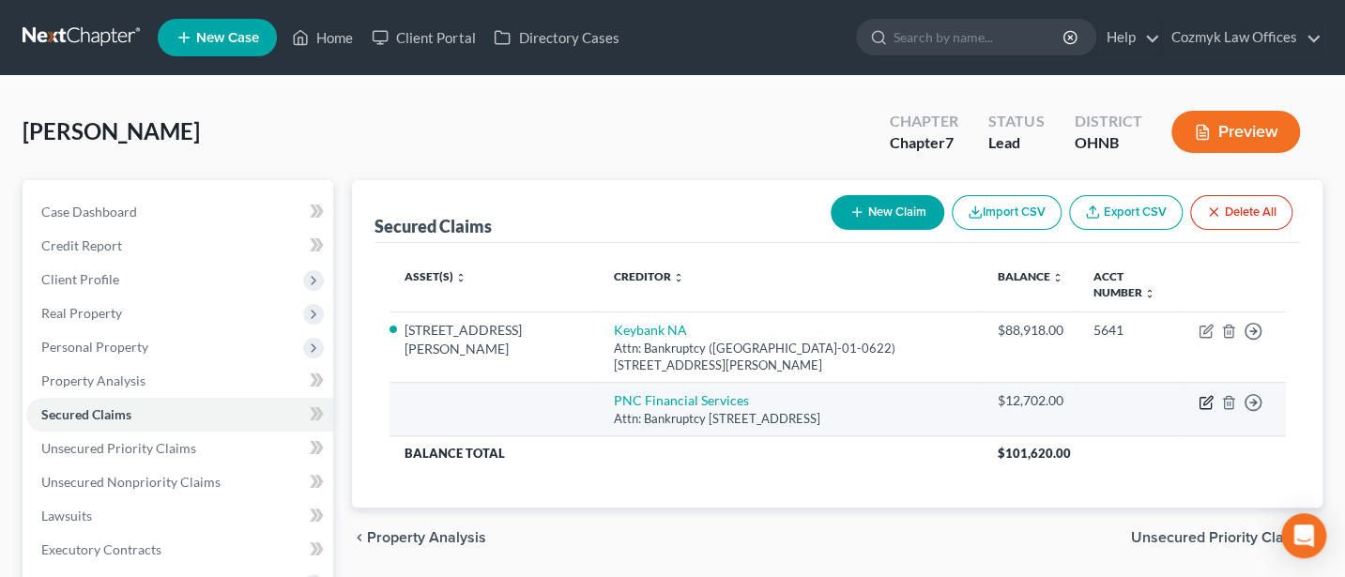
select select "0"
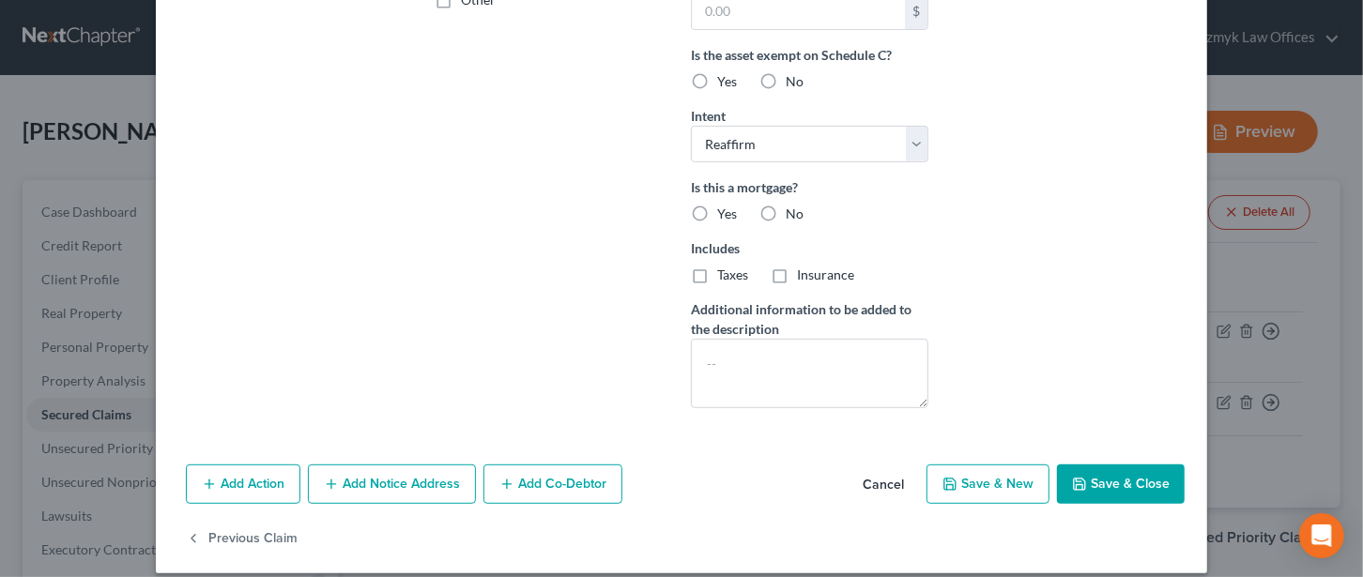
scroll to position [514, 0]
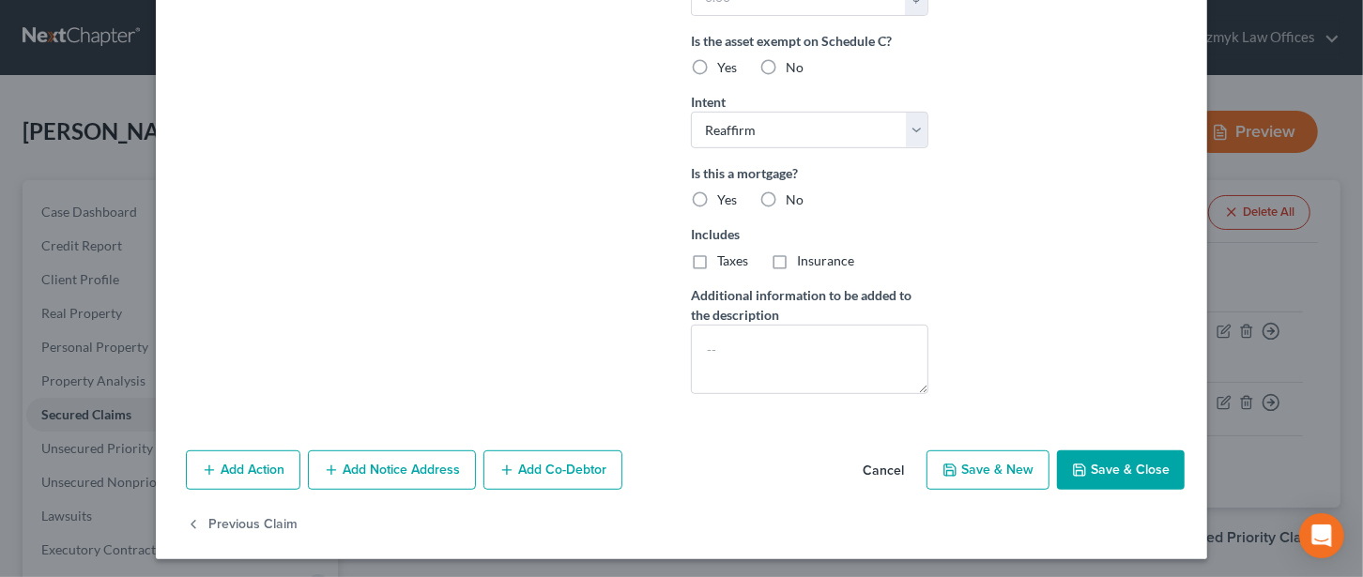
click at [1129, 451] on button "Save & Close" at bounding box center [1121, 469] width 128 height 39
select select
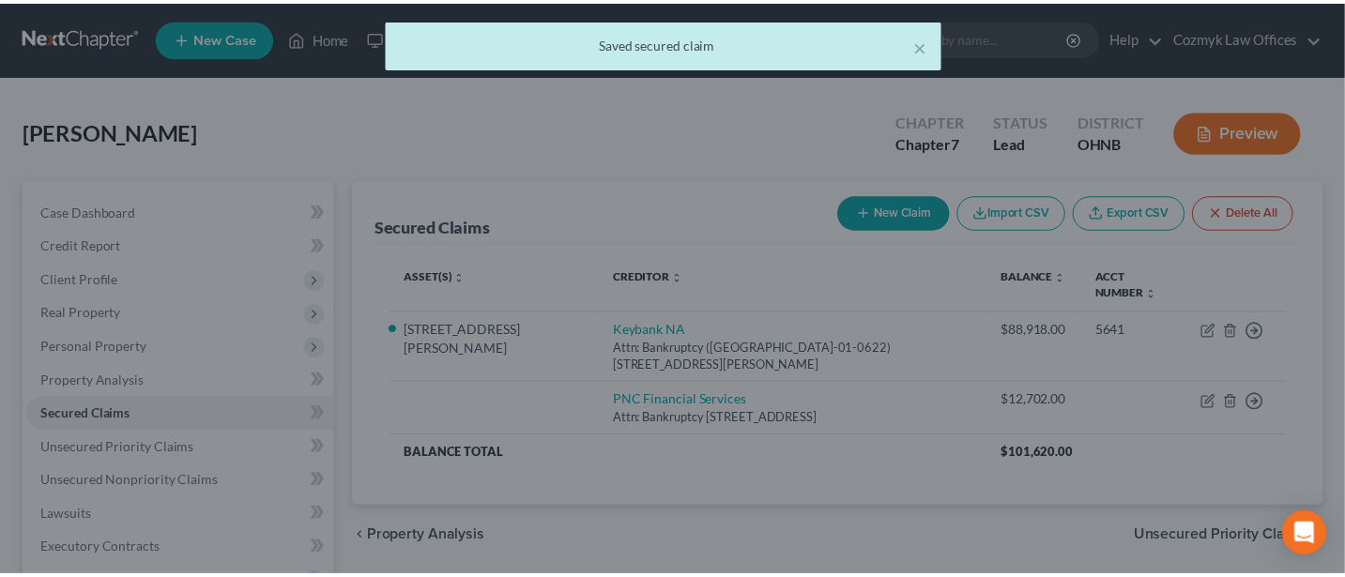
scroll to position [310, 0]
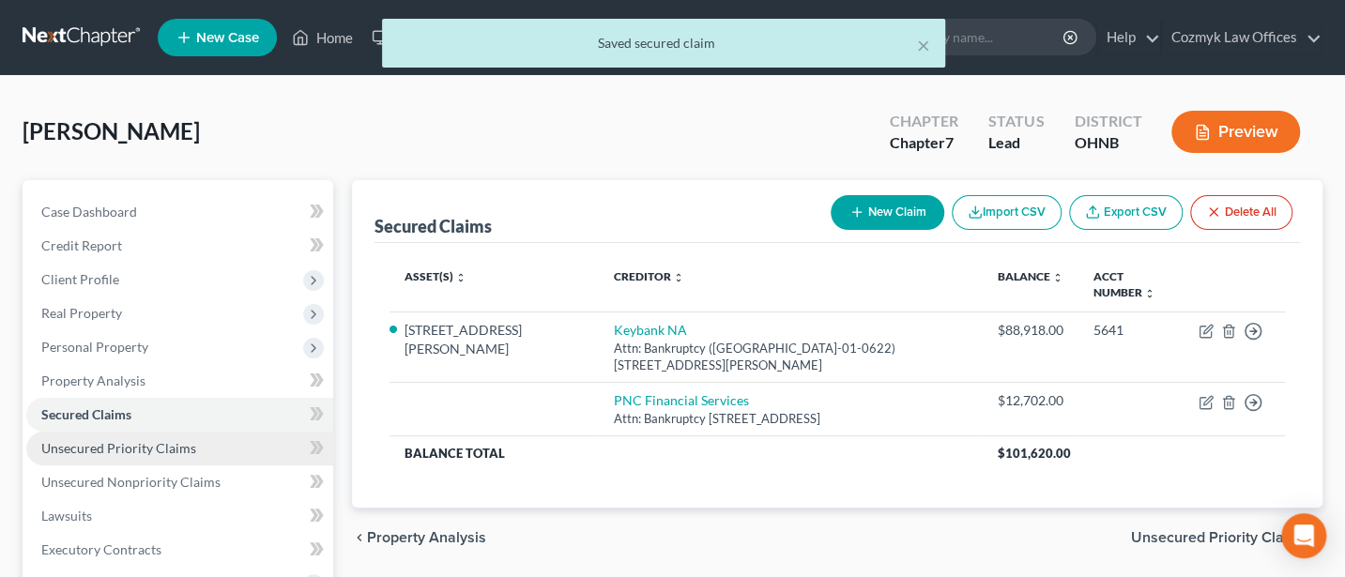
click at [110, 448] on span "Unsecured Priority Claims" at bounding box center [118, 448] width 155 height 16
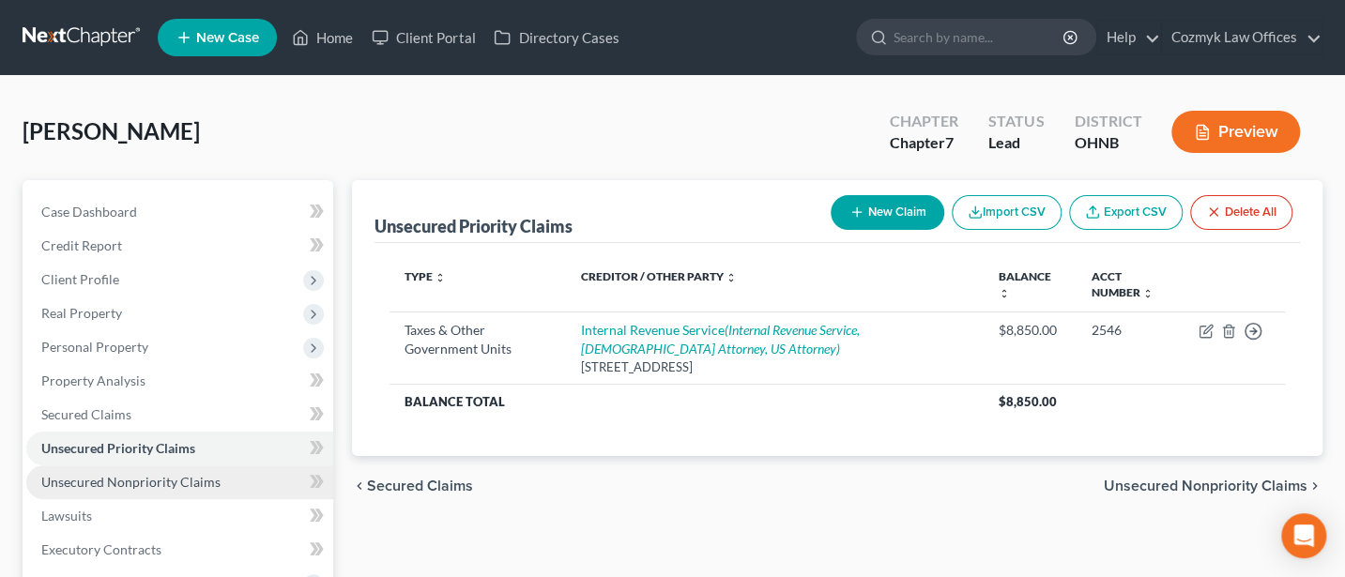
click at [108, 480] on span "Unsecured Nonpriority Claims" at bounding box center [130, 482] width 179 height 16
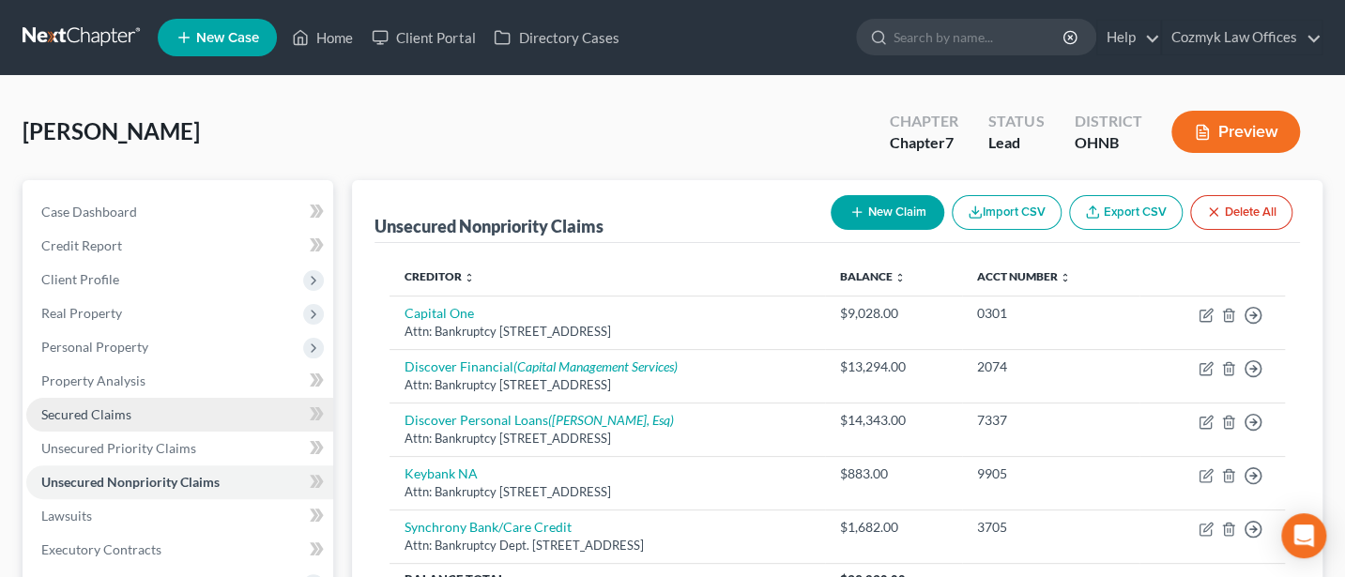
click at [97, 406] on span "Secured Claims" at bounding box center [86, 414] width 90 height 16
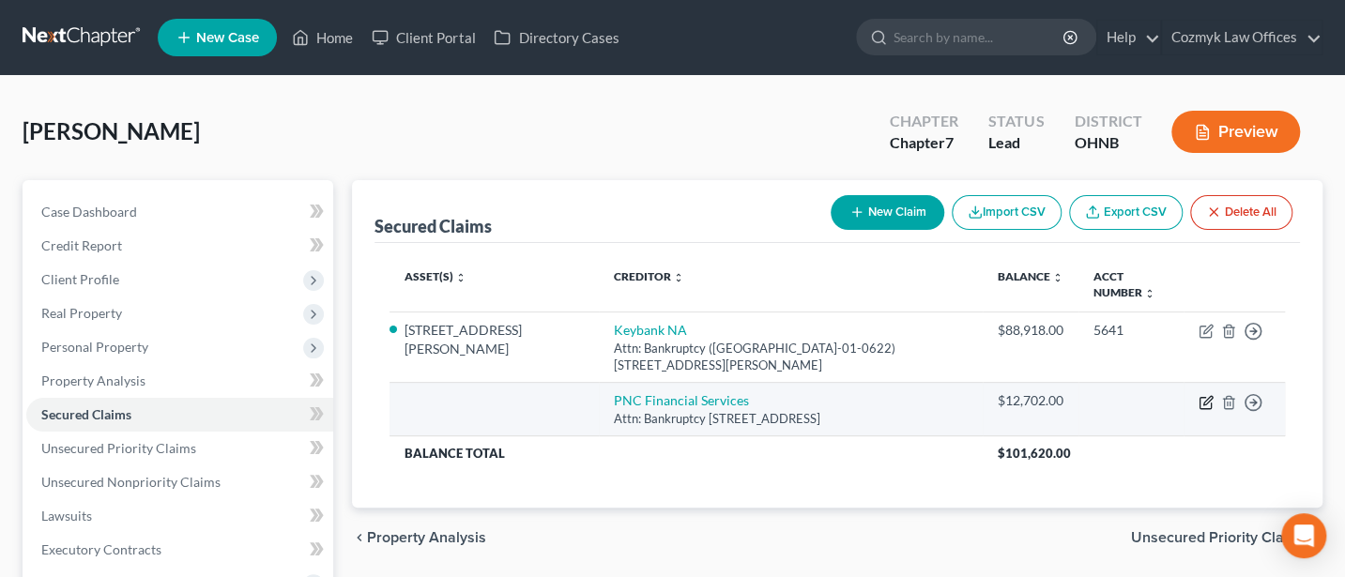
click at [1200, 403] on icon "button" at bounding box center [1205, 402] width 15 height 15
select select "39"
select select "0"
select select "2"
select select "0"
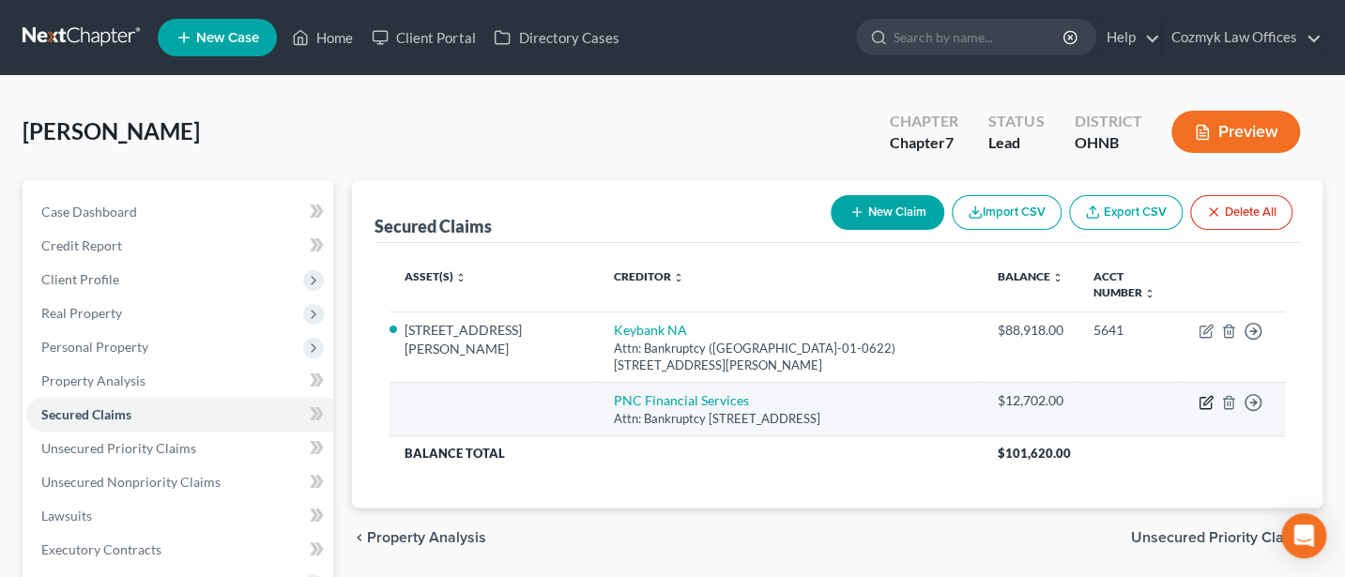
select select "0"
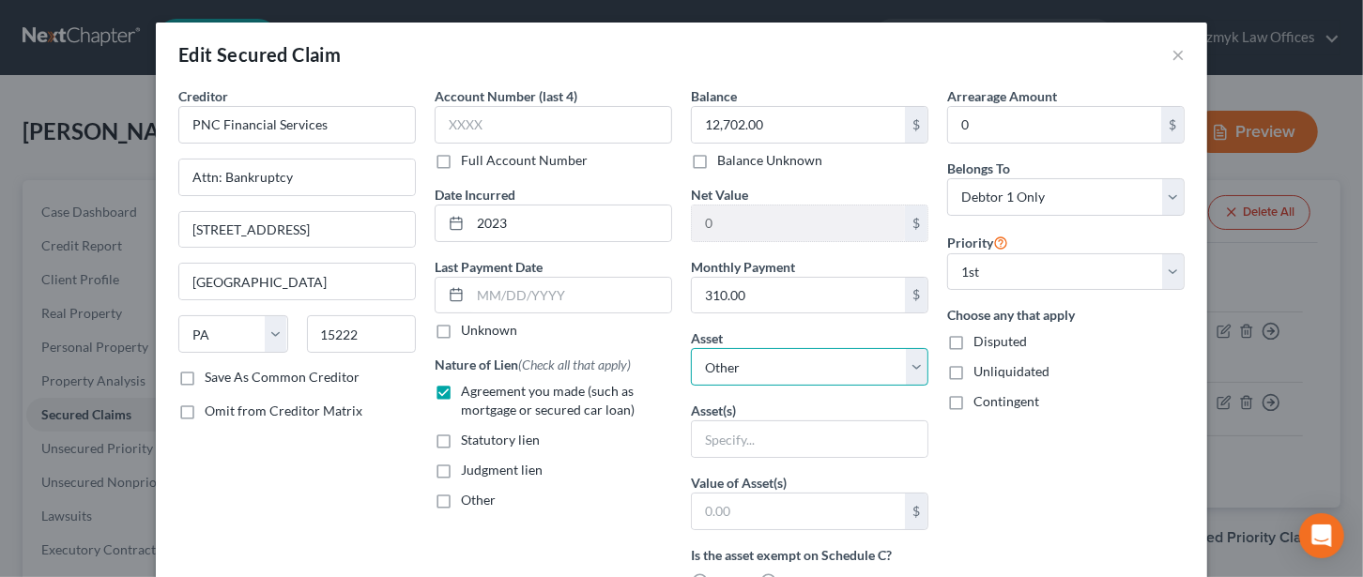
click at [734, 358] on select "Select Other Multiple Assets Firearms - 9mm Shield - $400.0 KeyBank (Checking A…" at bounding box center [809, 367] width 237 height 38
select select "11"
click at [691, 348] on select "Select Other Multiple Assets Firearms - 9mm Shield - $400.0 KeyBank (Checking A…" at bounding box center [809, 367] width 237 height 38
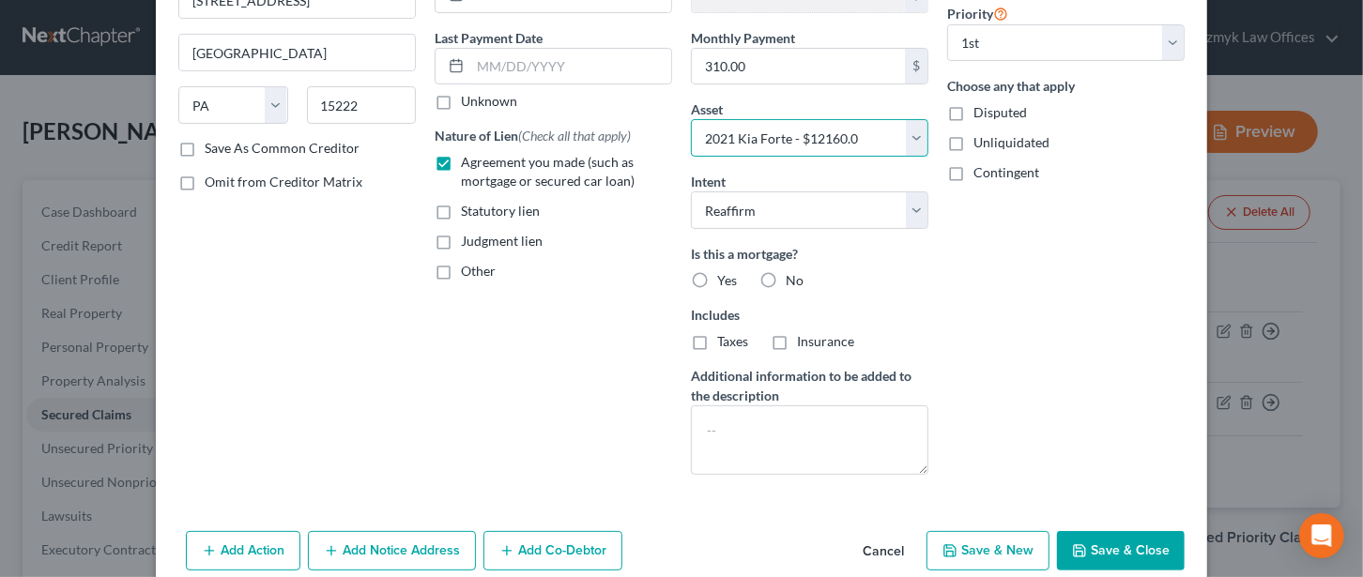
scroll to position [250, 0]
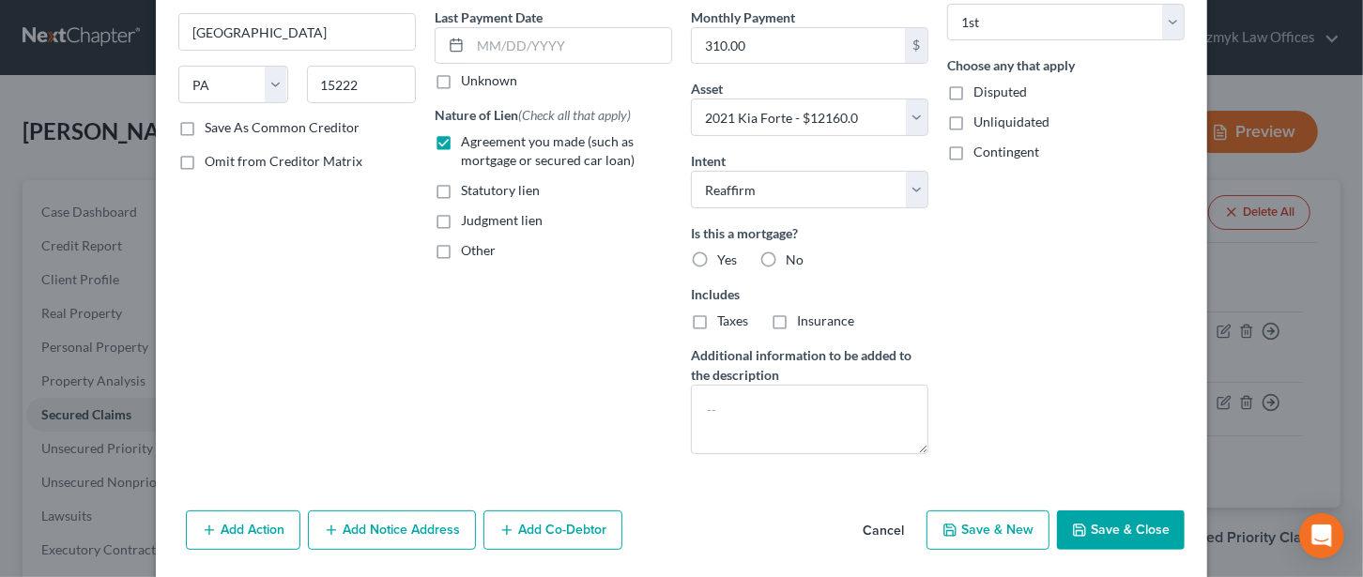
click at [785, 251] on label "No" at bounding box center [794, 260] width 18 height 19
click at [793, 251] on input "No" at bounding box center [799, 257] width 12 height 12
radio input "true"
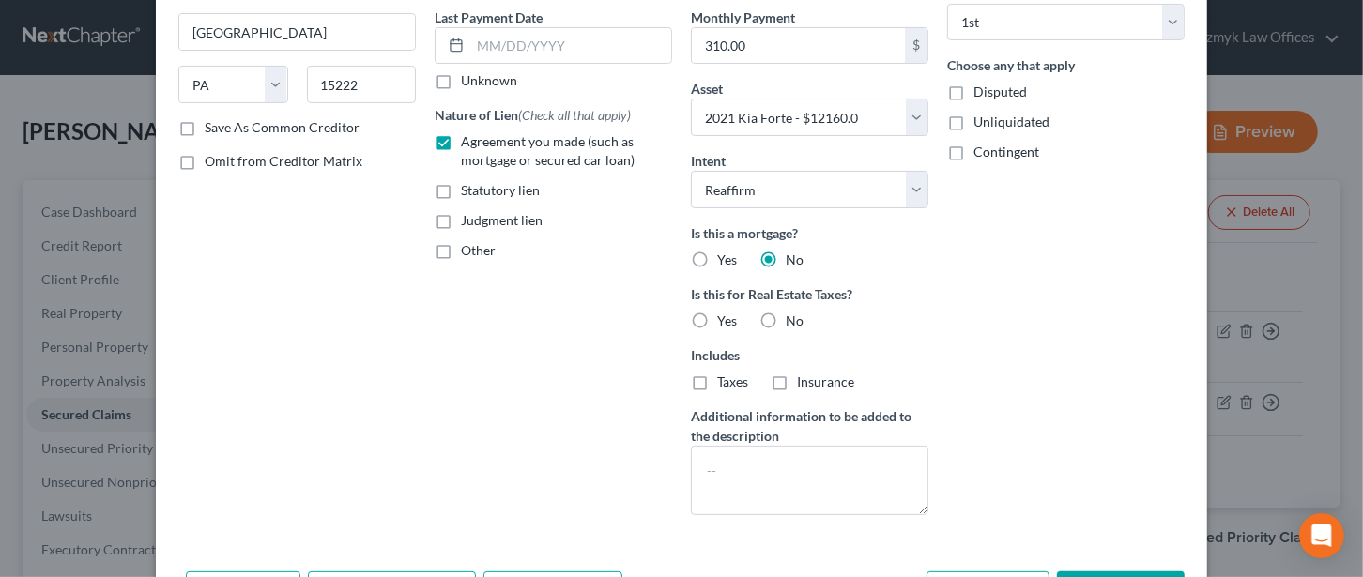
click at [785, 316] on label "No" at bounding box center [794, 321] width 18 height 19
click at [793, 316] on input "No" at bounding box center [799, 318] width 12 height 12
radio input "true"
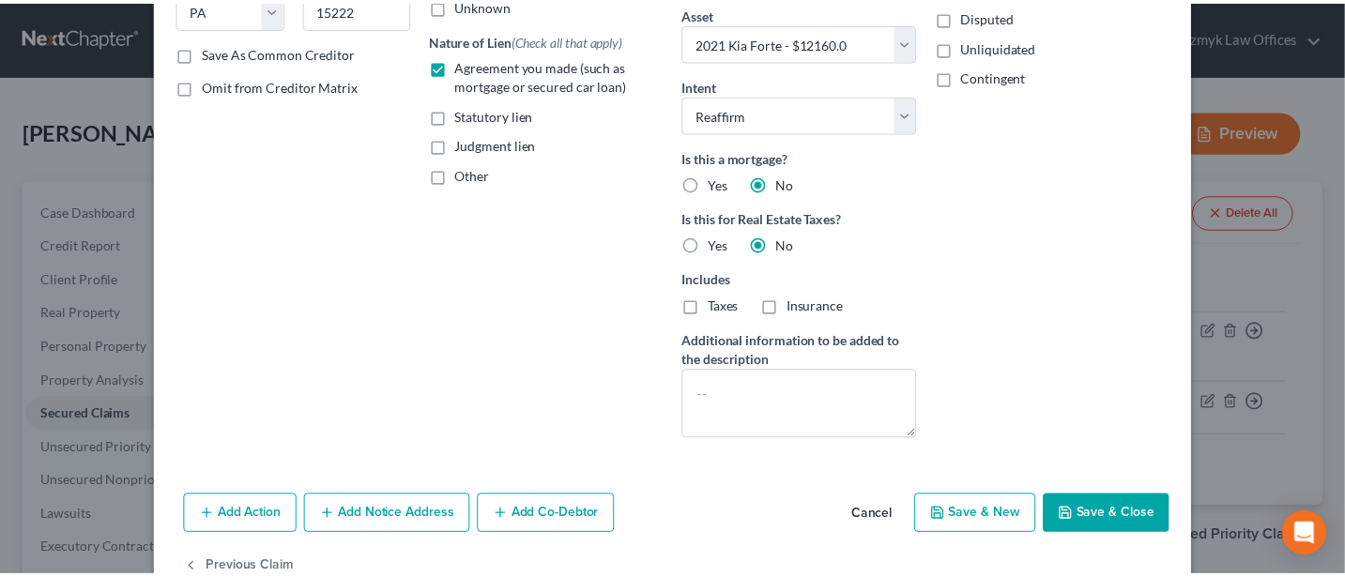
scroll to position [371, 0]
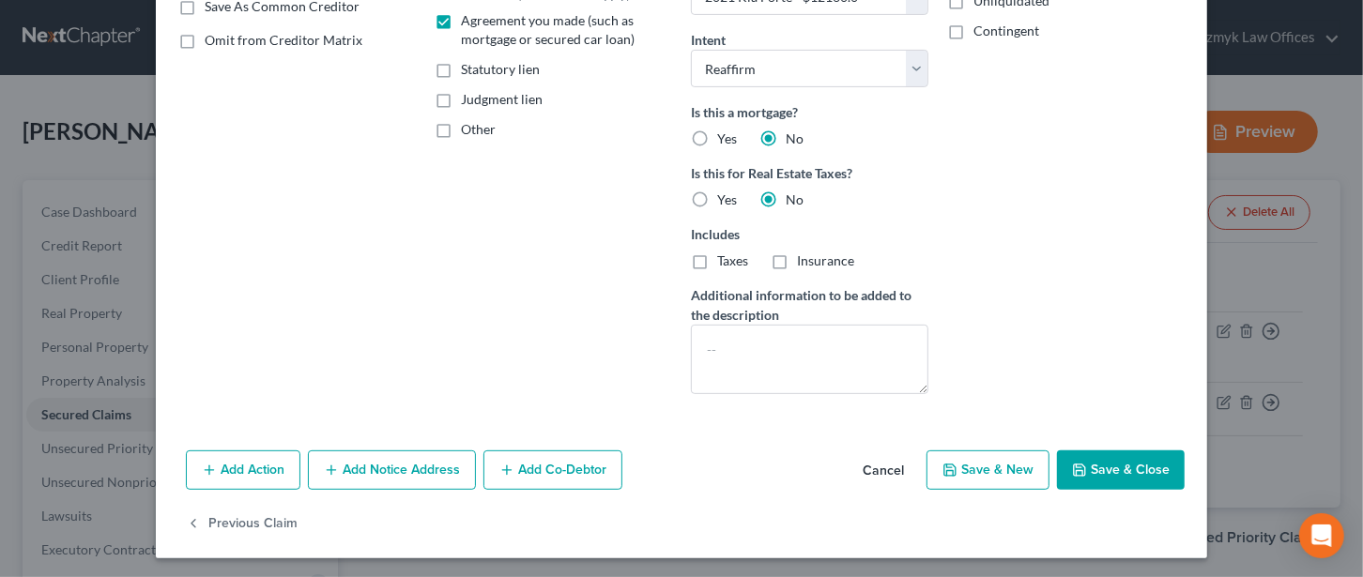
click at [1101, 470] on button "Save & Close" at bounding box center [1121, 469] width 128 height 39
select select
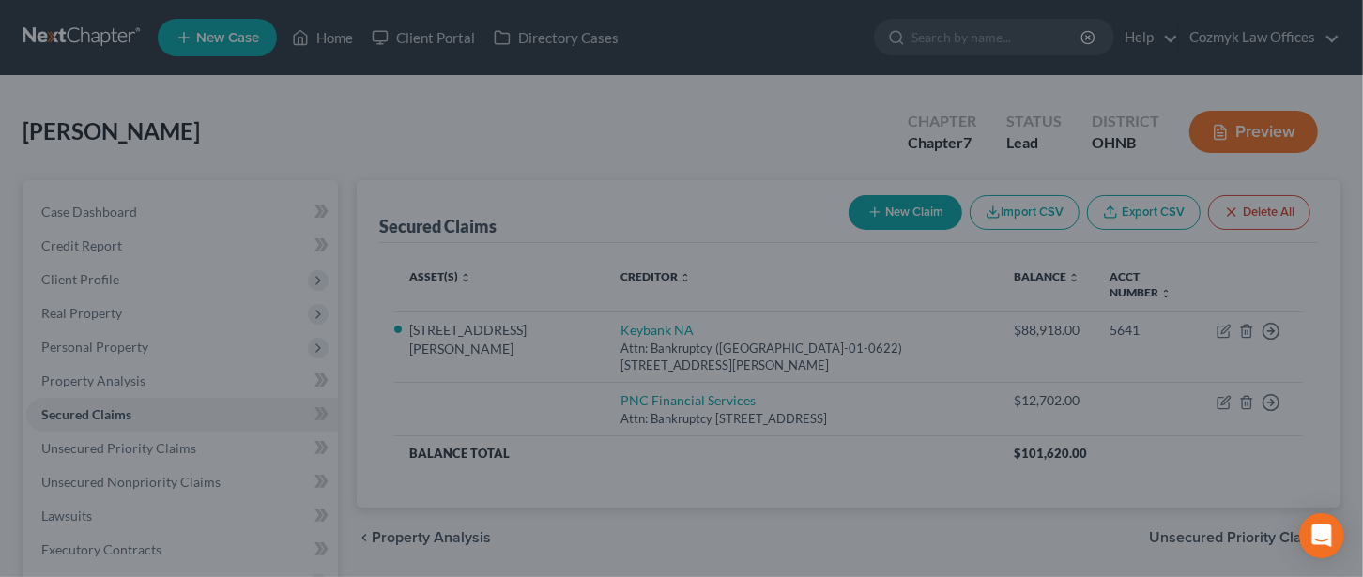
type input "-542.00"
select select "11"
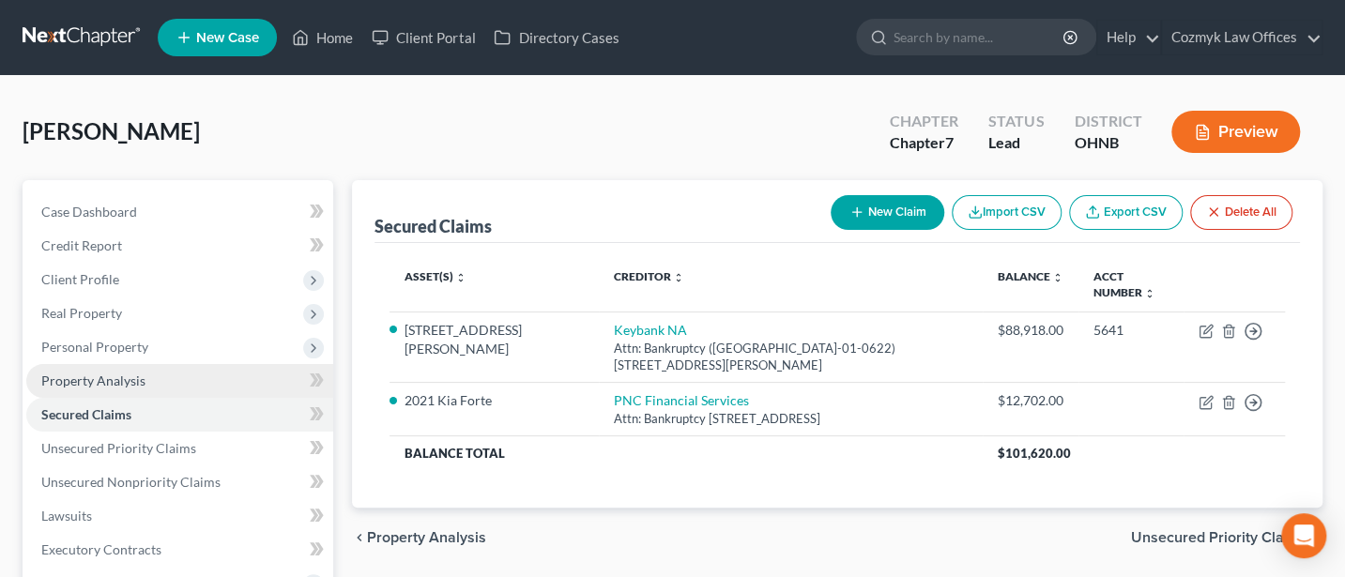
click at [101, 373] on span "Property Analysis" at bounding box center [93, 381] width 104 height 16
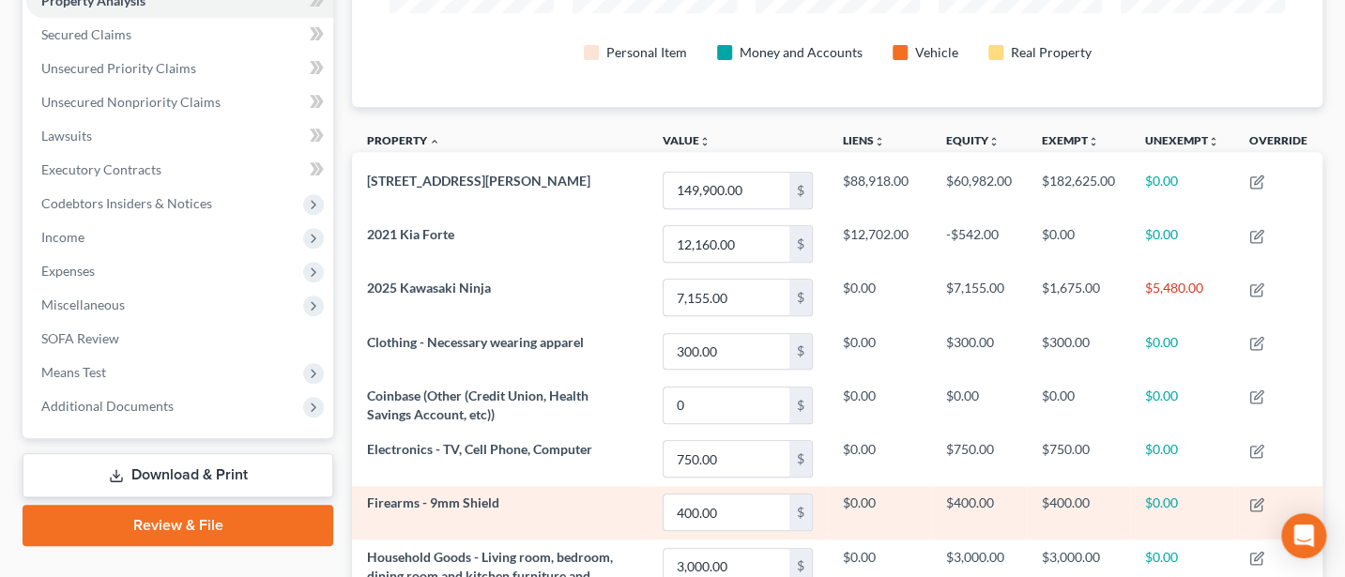
scroll to position [500, 0]
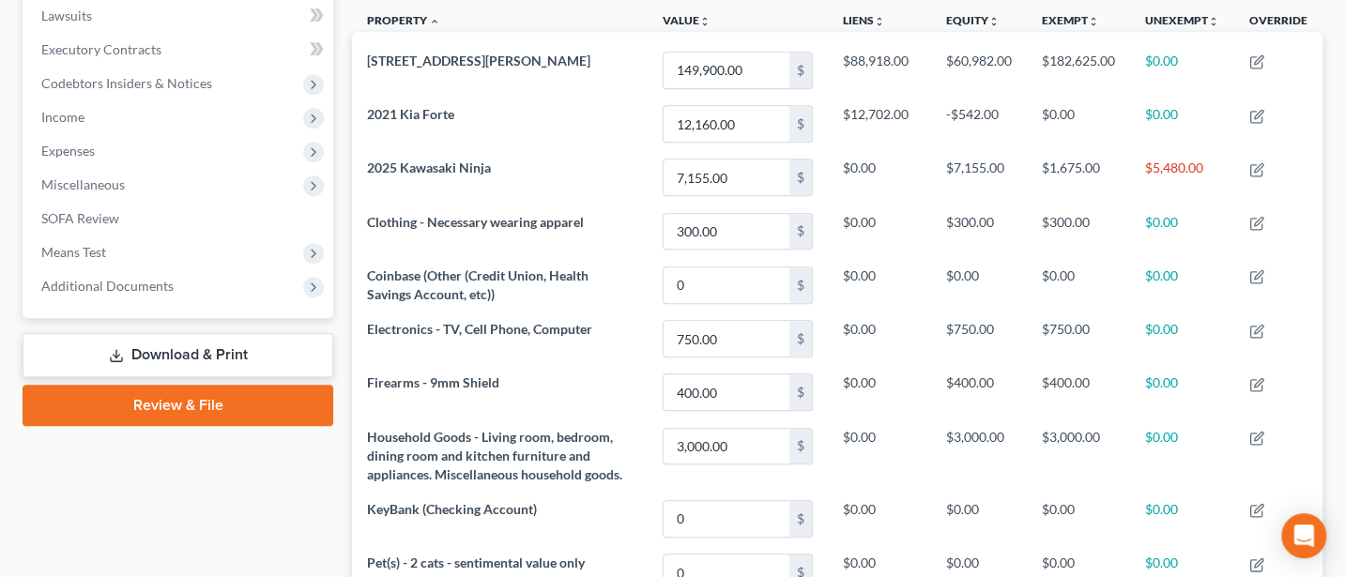
click at [76, 465] on div "Case Dashboard Payments Invoices Payments Payments Credit Report Client Profile" at bounding box center [177, 196] width 329 height 1032
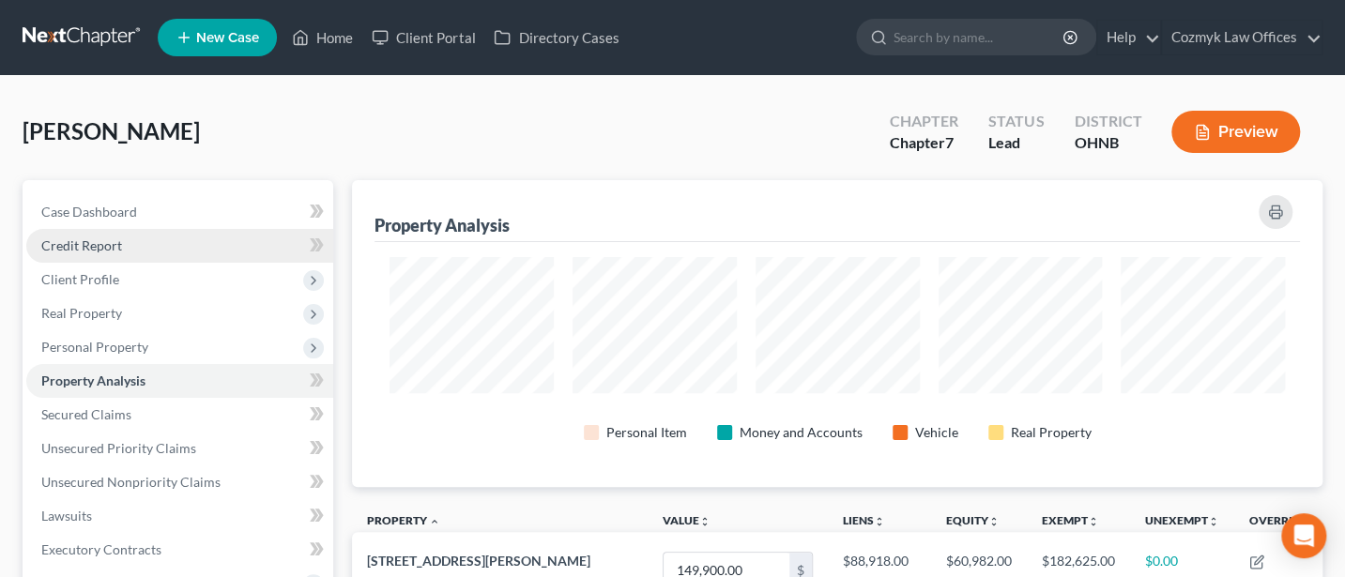
scroll to position [250, 0]
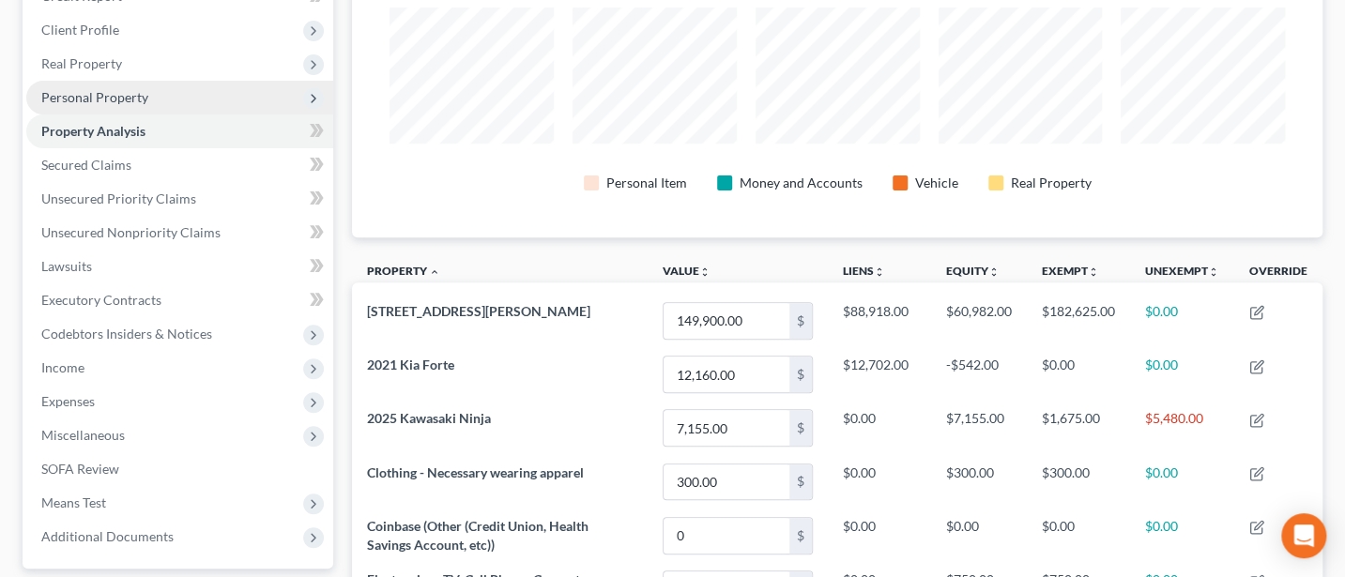
click at [96, 102] on span "Personal Property" at bounding box center [94, 97] width 107 height 16
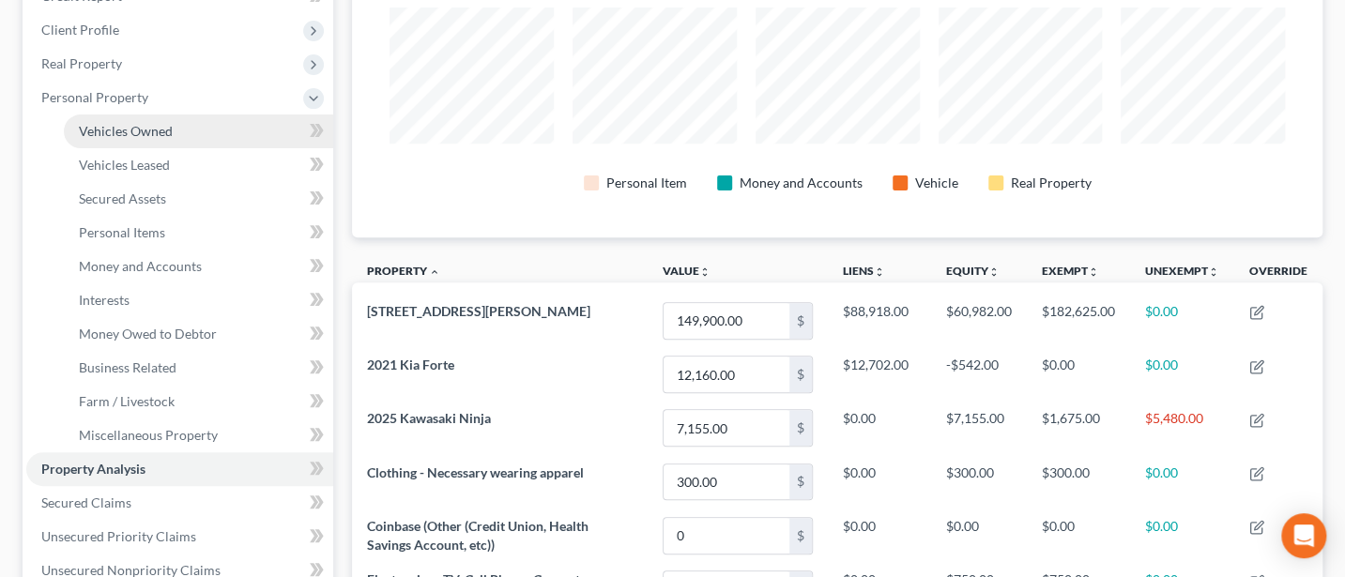
click at [103, 130] on span "Vehicles Owned" at bounding box center [126, 131] width 94 height 16
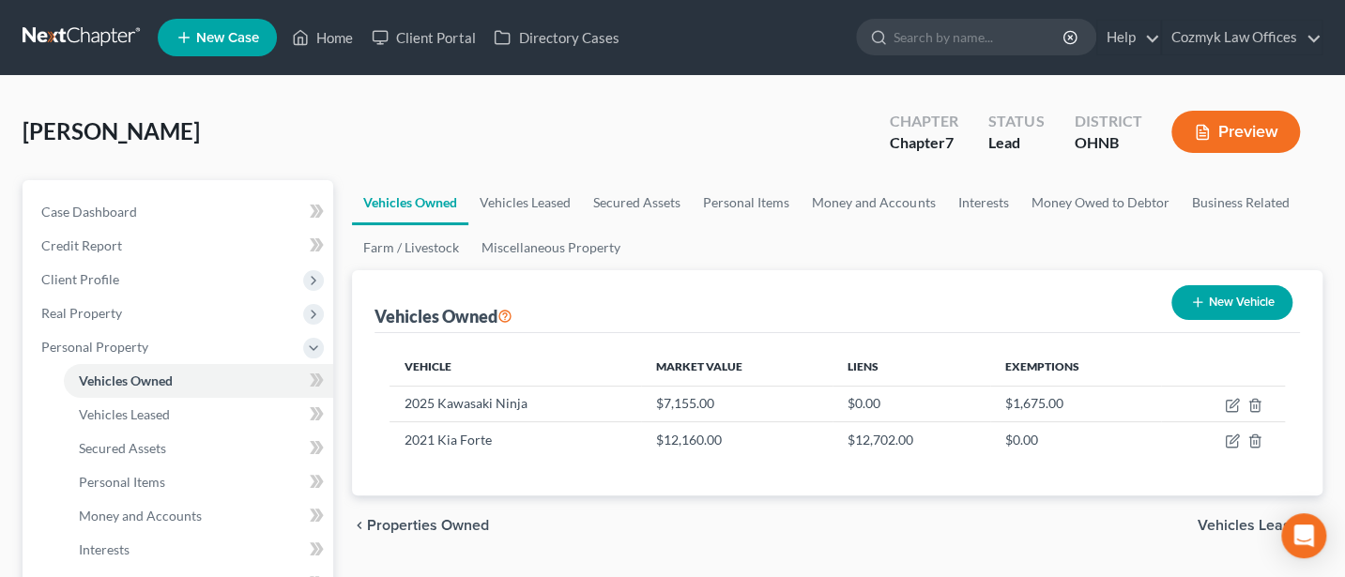
click at [947, 518] on div "chevron_left Properties Owned Vehicles Leased chevron_right" at bounding box center [837, 525] width 970 height 60
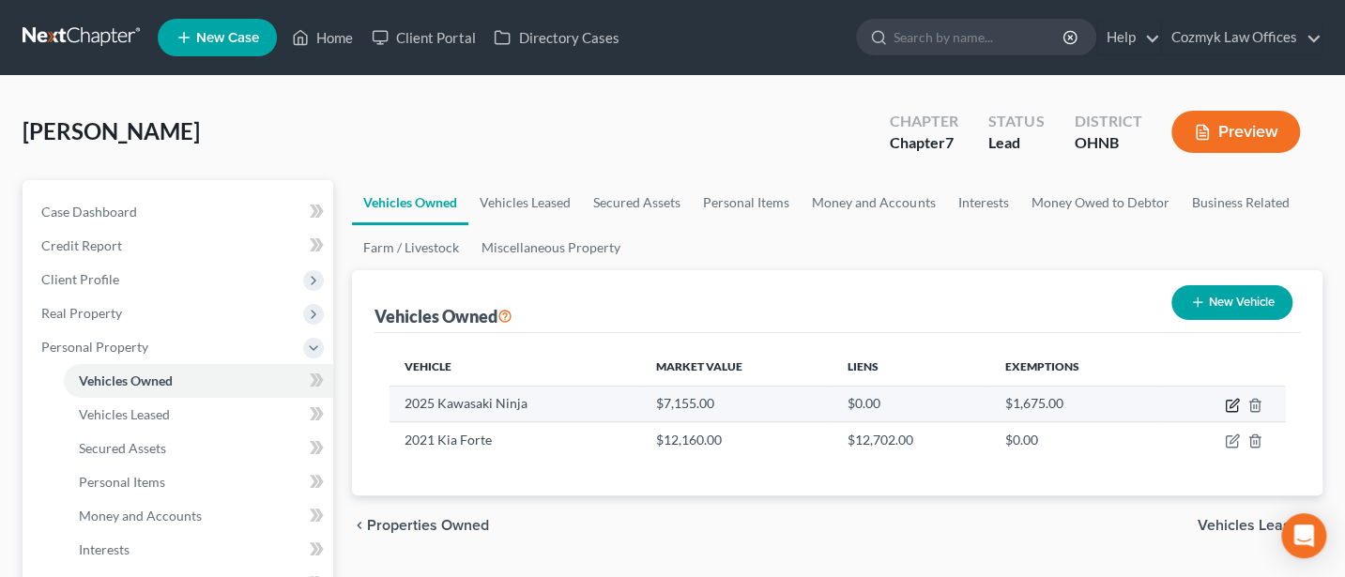
click at [1233, 404] on icon "button" at bounding box center [1233, 403] width 8 height 8
select select "7"
select select "1"
select select "0"
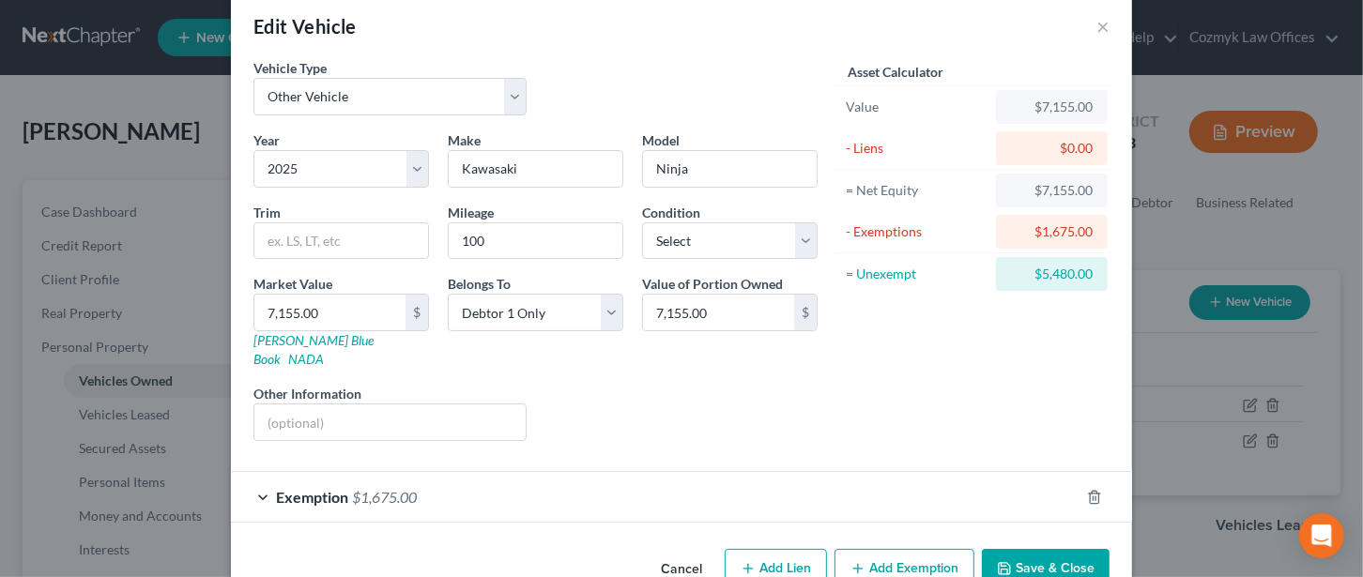
scroll to position [54, 0]
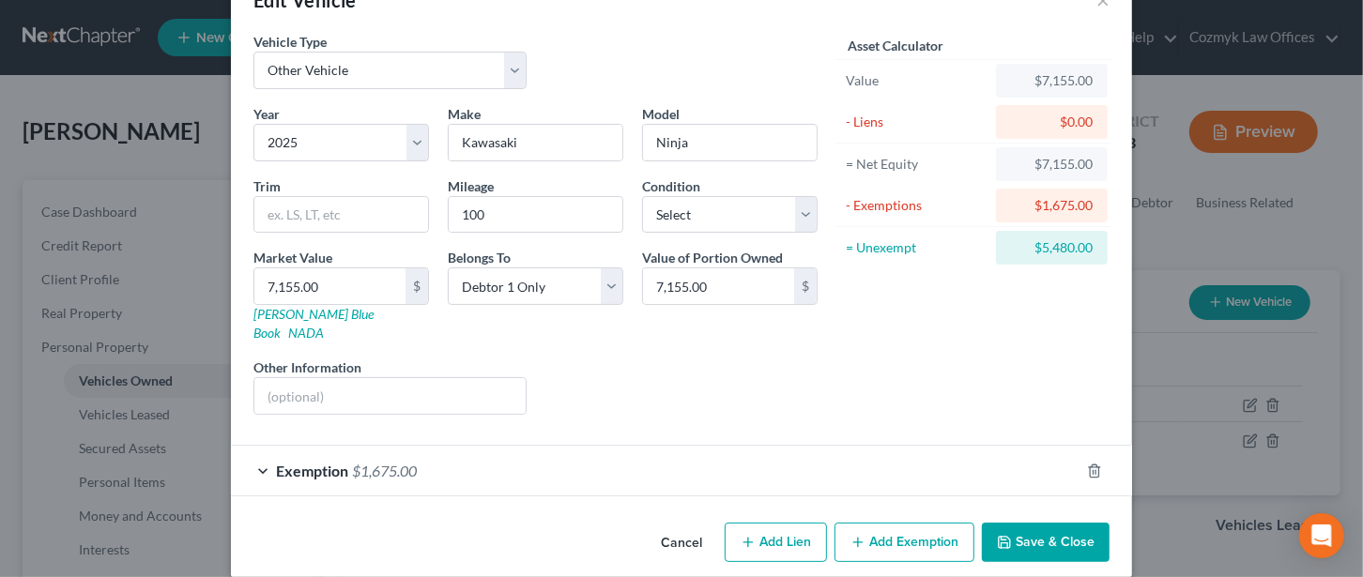
click at [306, 462] on span "Exemption" at bounding box center [312, 471] width 72 height 18
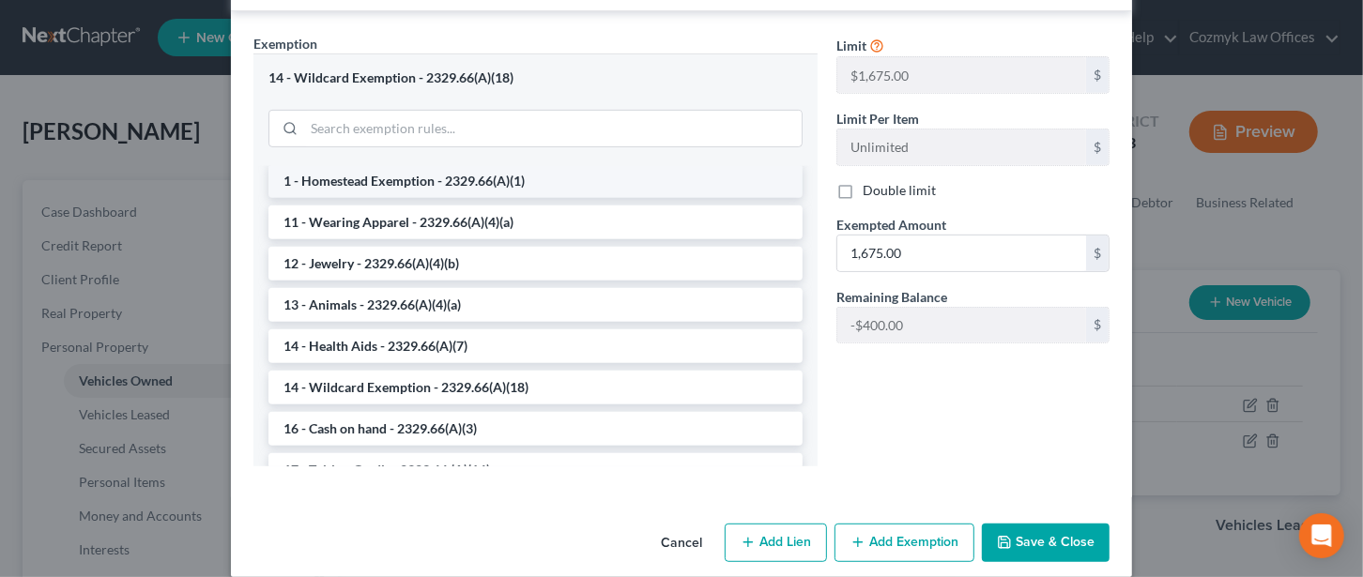
scroll to position [0, 0]
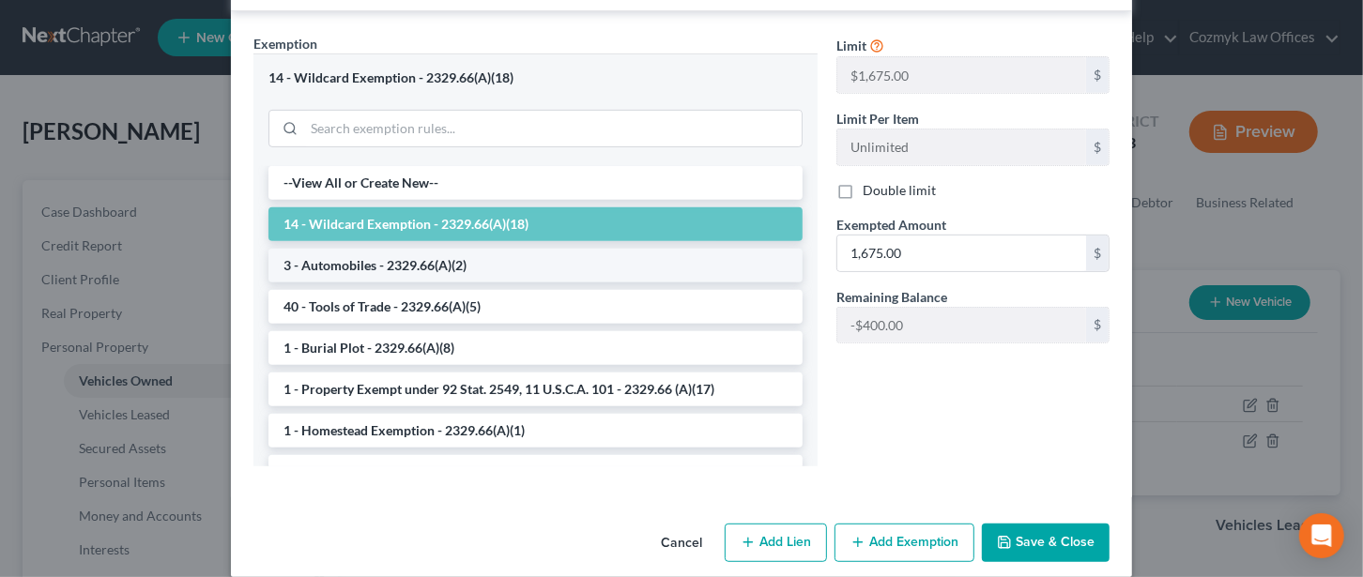
click at [348, 249] on li "3 - Automobiles - 2329.66(A)(2)" at bounding box center [535, 266] width 534 height 34
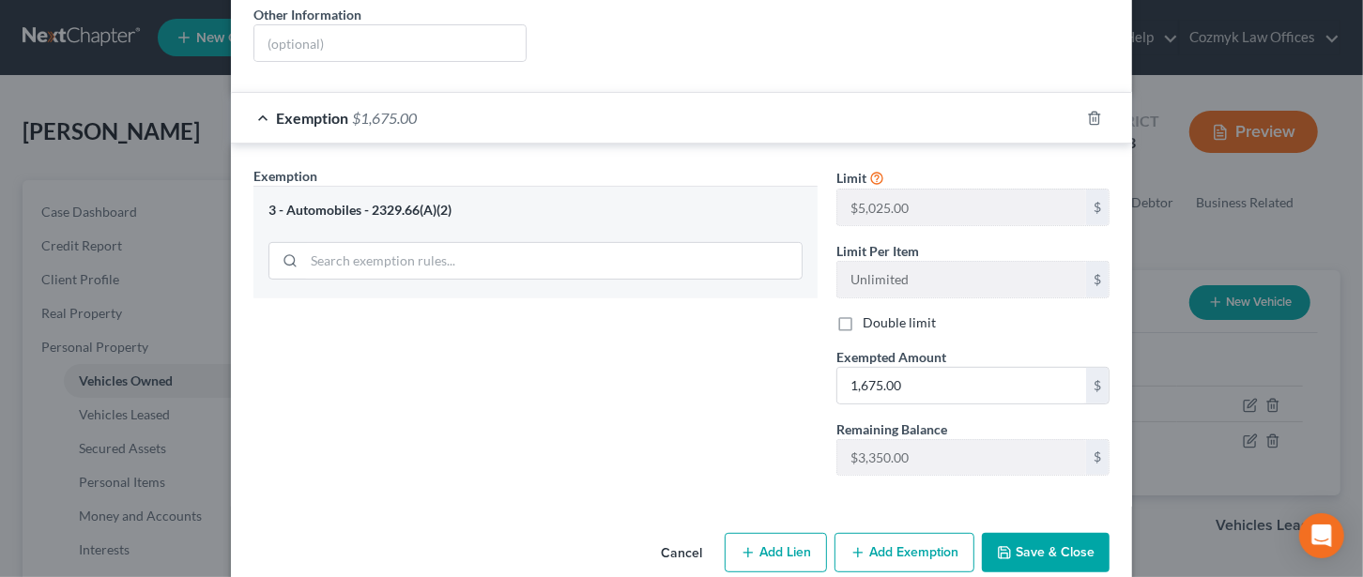
scroll to position [416, 0]
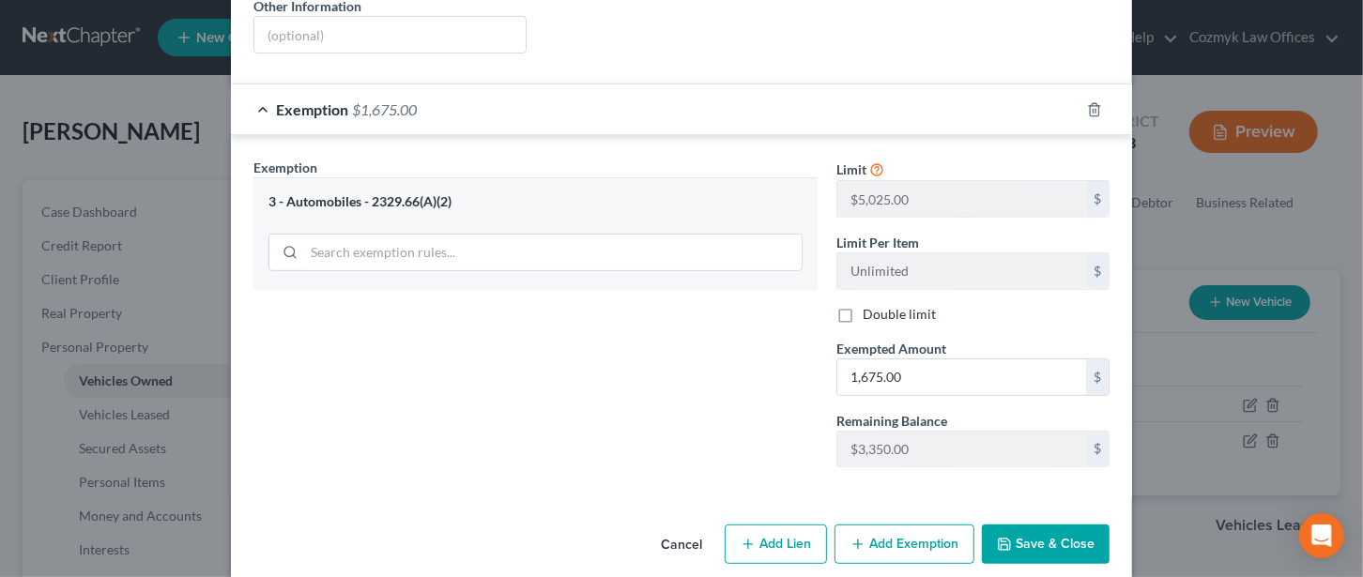
click at [925, 525] on button "Add Exemption" at bounding box center [904, 544] width 140 height 39
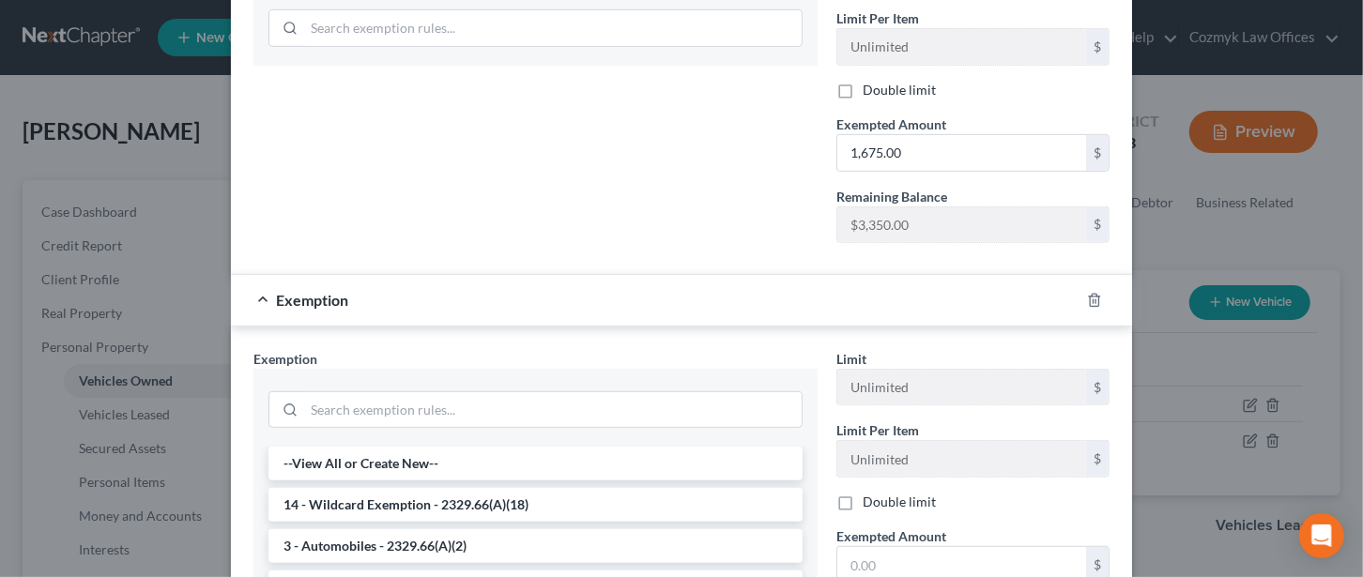
scroll to position [666, 0]
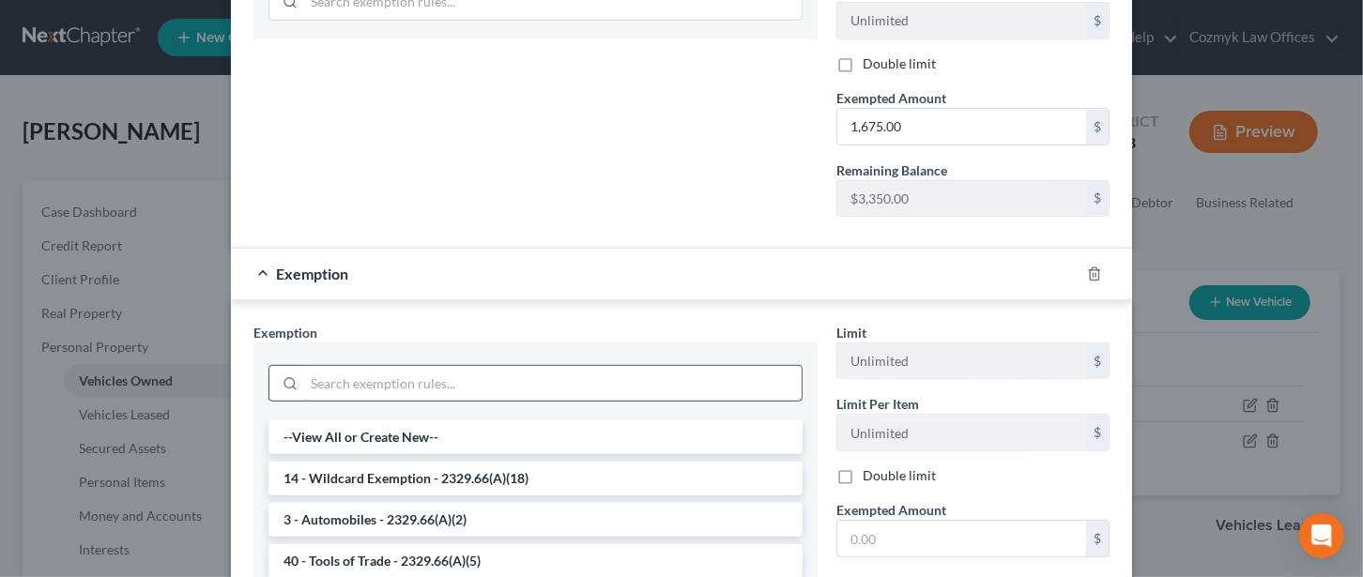
click at [347, 366] on input "search" at bounding box center [552, 384] width 497 height 36
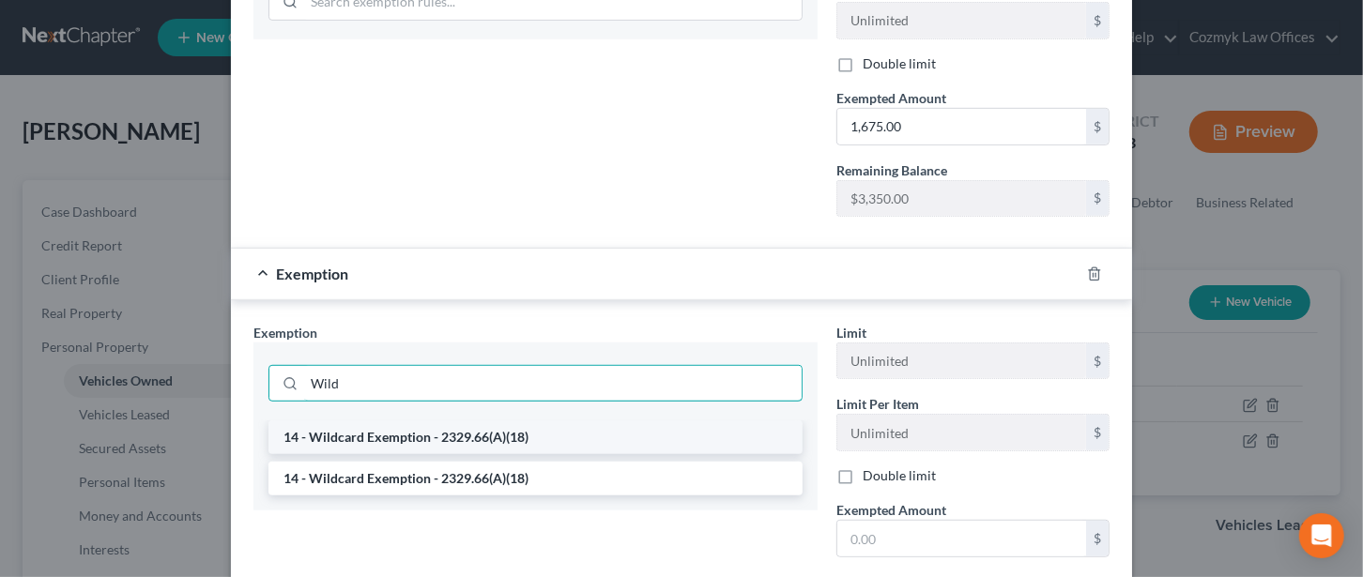
type input "Wild"
click at [373, 420] on li "14 - Wildcard Exemption - 2329.66(A)(18)" at bounding box center [535, 437] width 534 height 34
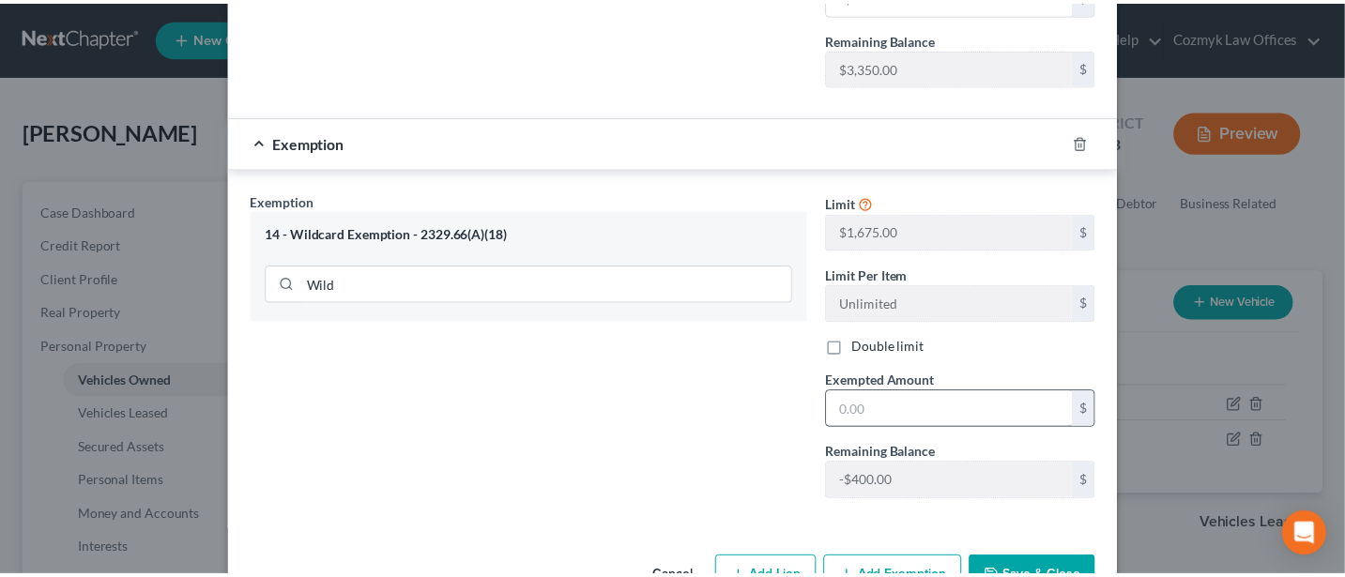
scroll to position [830, 0]
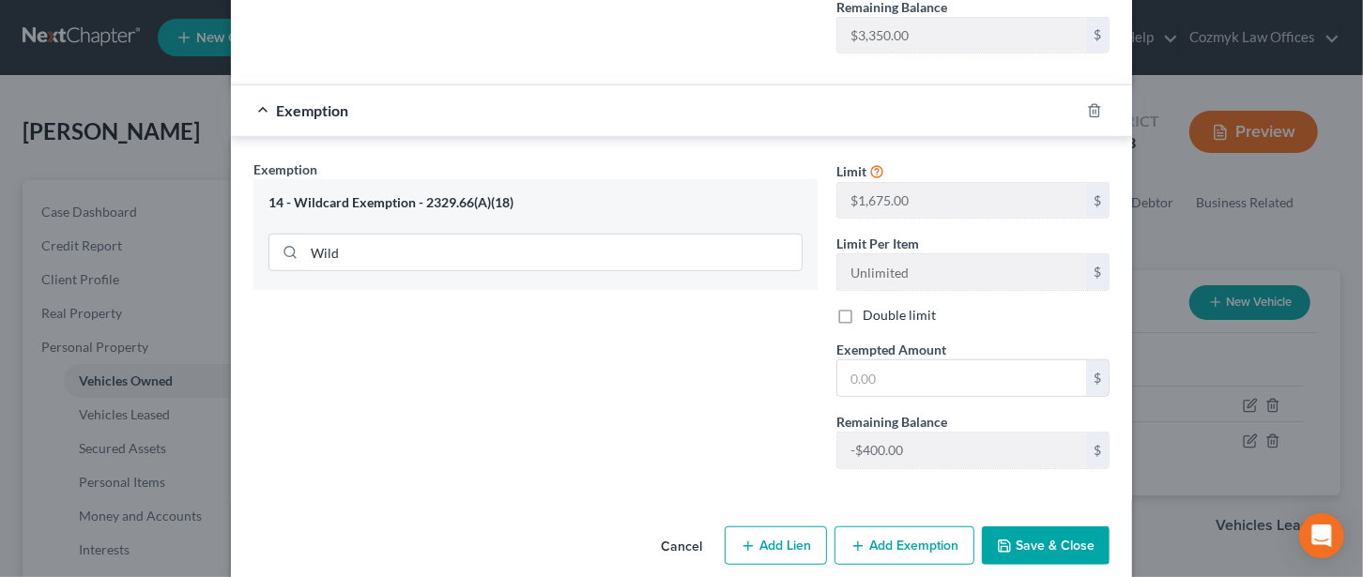
click at [1038, 526] on button "Save & Close" at bounding box center [1046, 545] width 128 height 39
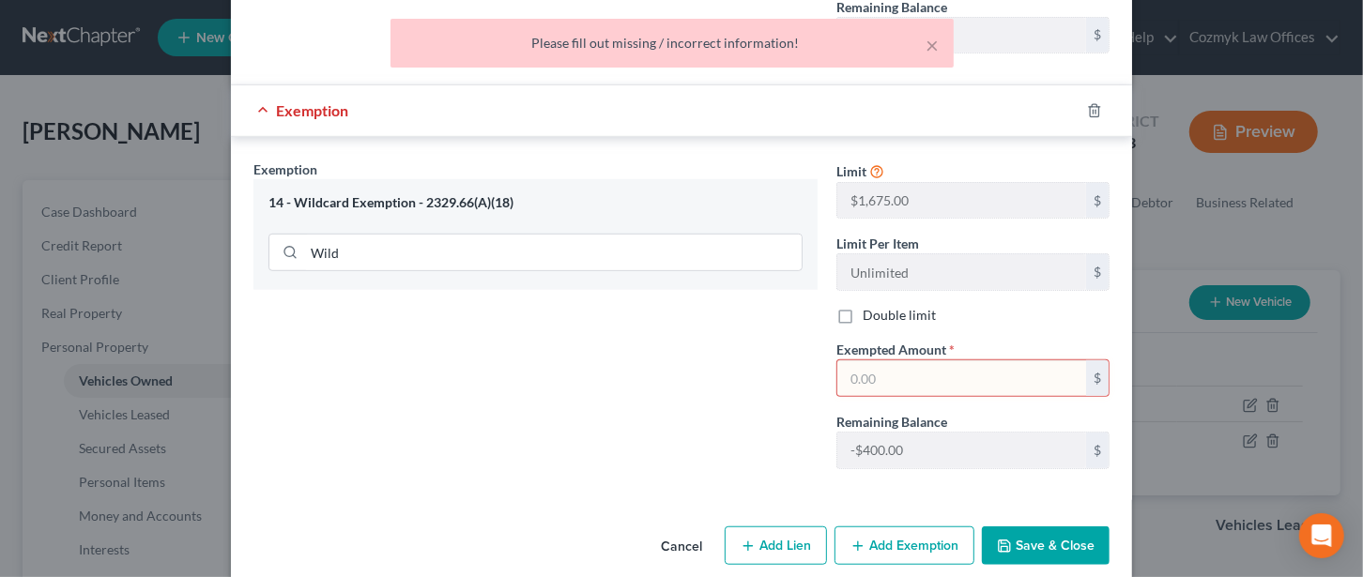
click at [881, 360] on input "text" at bounding box center [961, 378] width 249 height 36
type input "0"
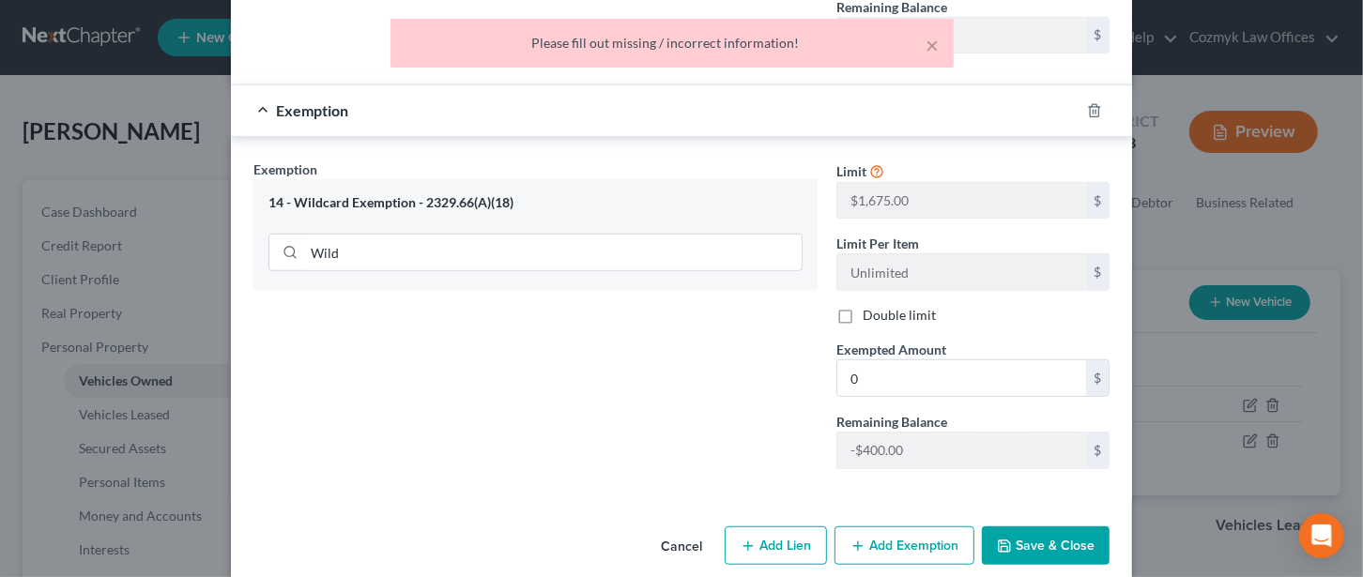
click at [1053, 526] on button "Save & Close" at bounding box center [1046, 545] width 128 height 39
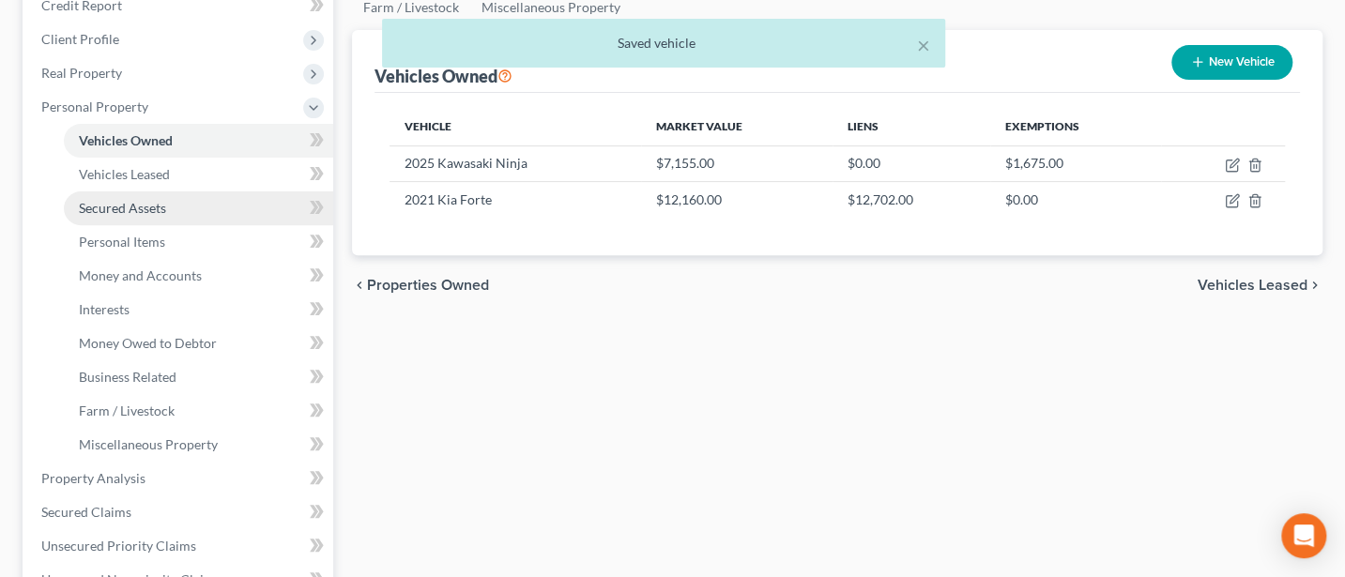
scroll to position [250, 0]
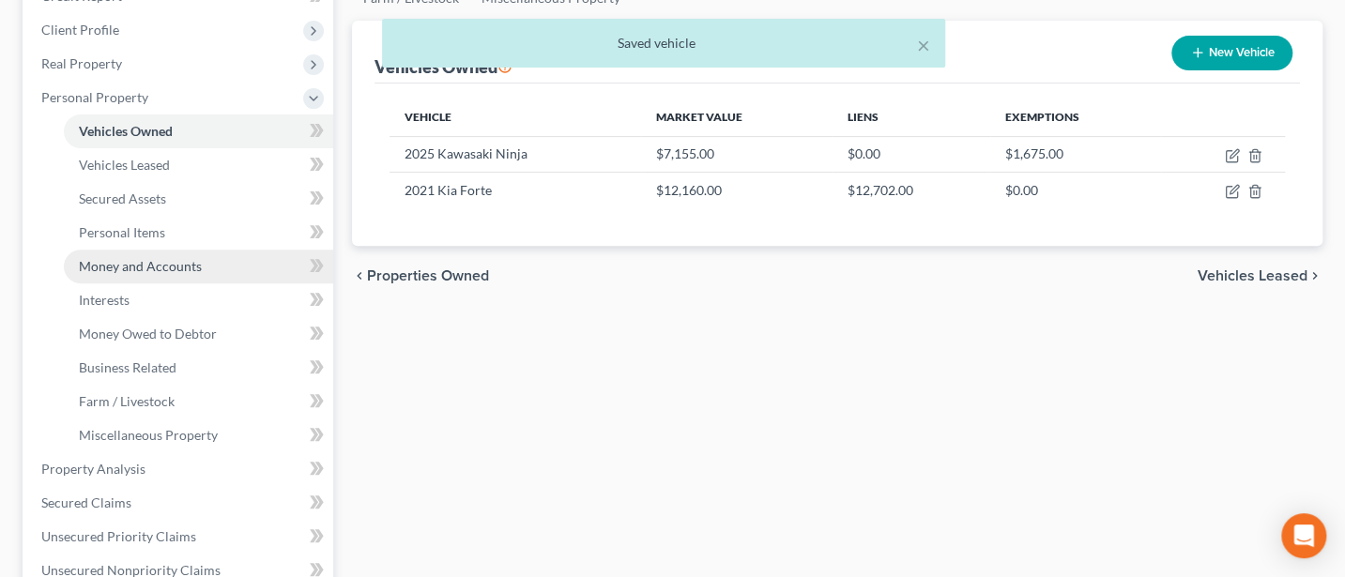
click at [142, 250] on link "Money and Accounts" at bounding box center [198, 267] width 269 height 34
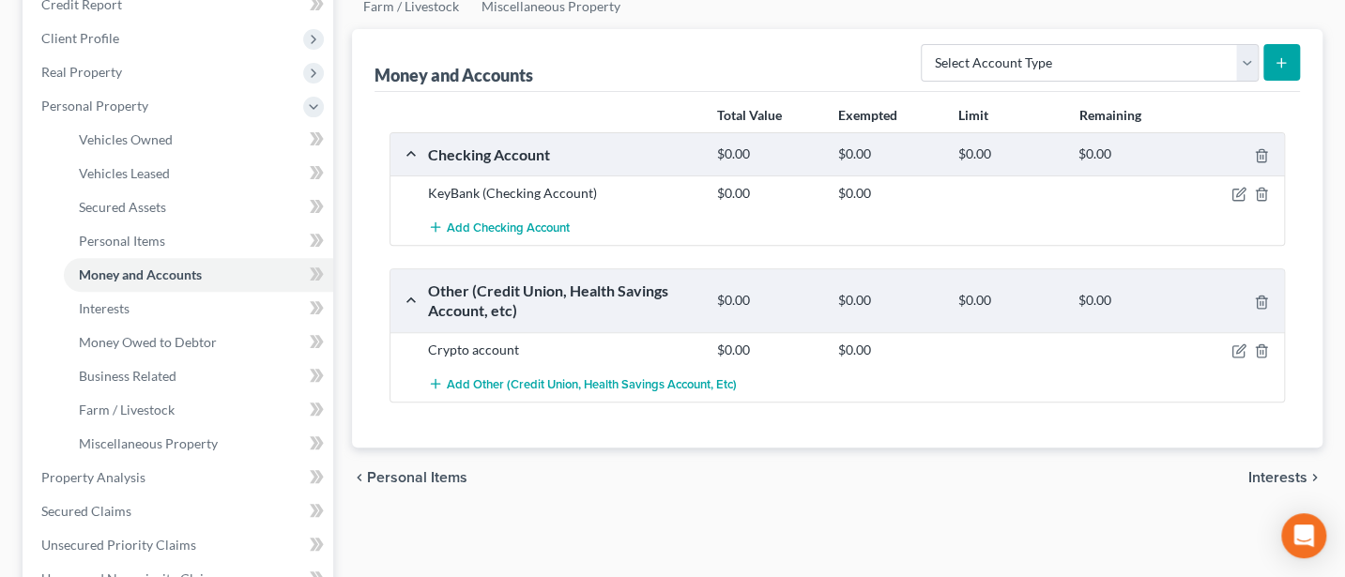
scroll to position [250, 0]
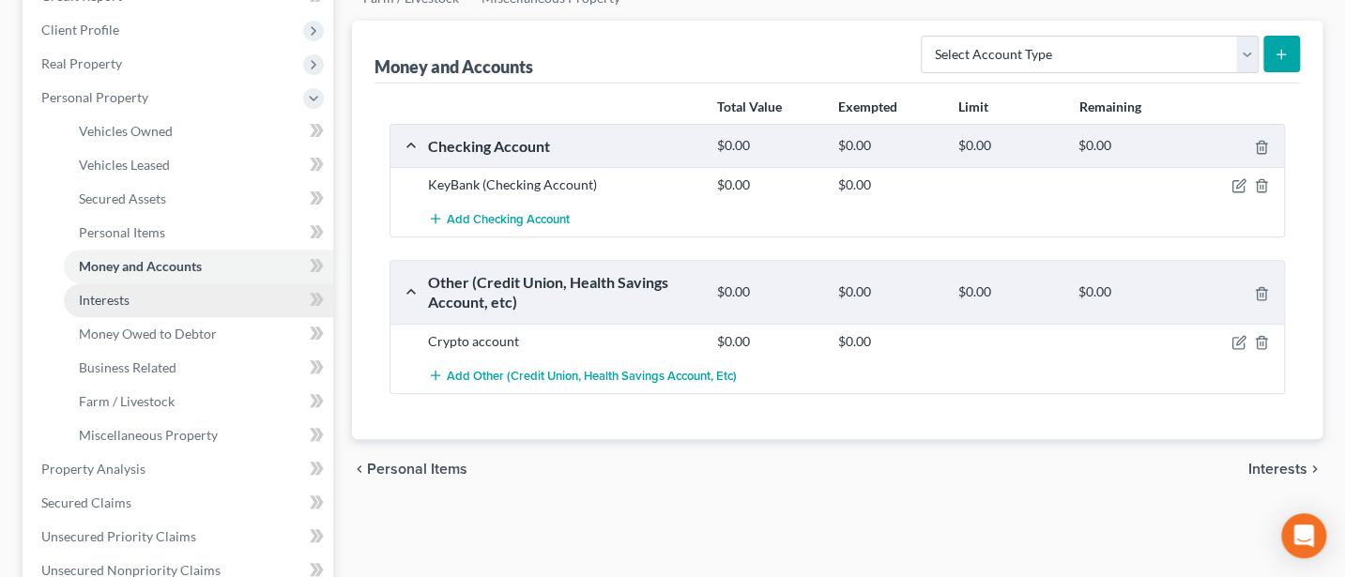
click at [114, 288] on link "Interests" at bounding box center [198, 300] width 269 height 34
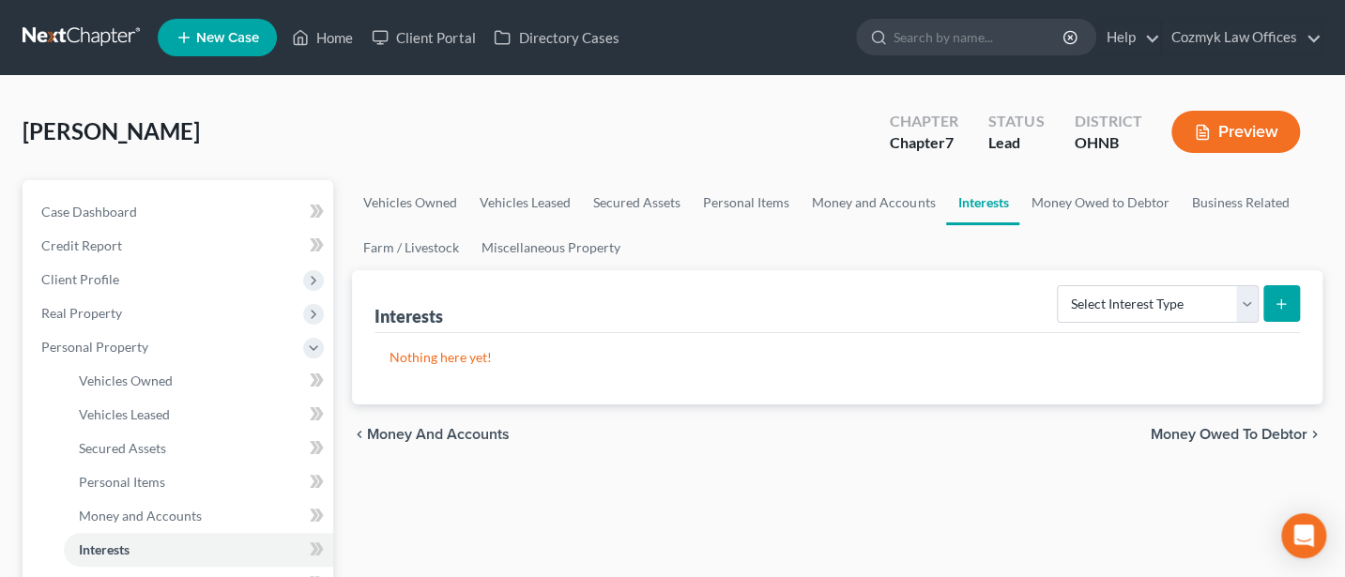
scroll to position [250, 0]
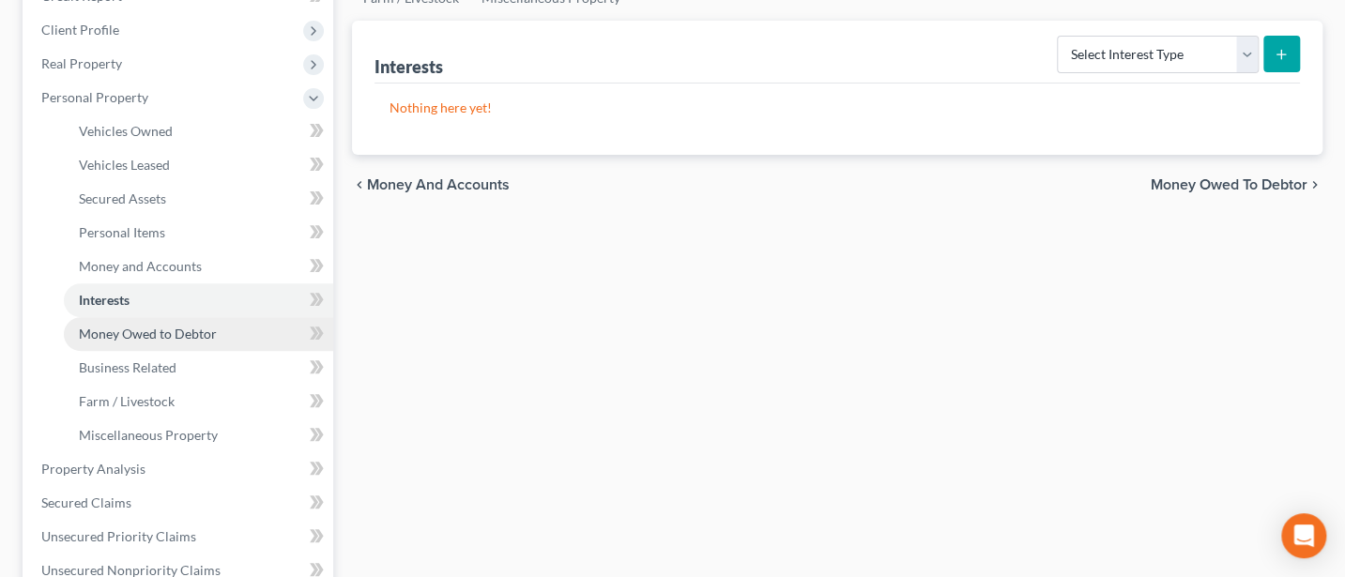
click at [108, 331] on span "Money Owed to Debtor" at bounding box center [148, 334] width 138 height 16
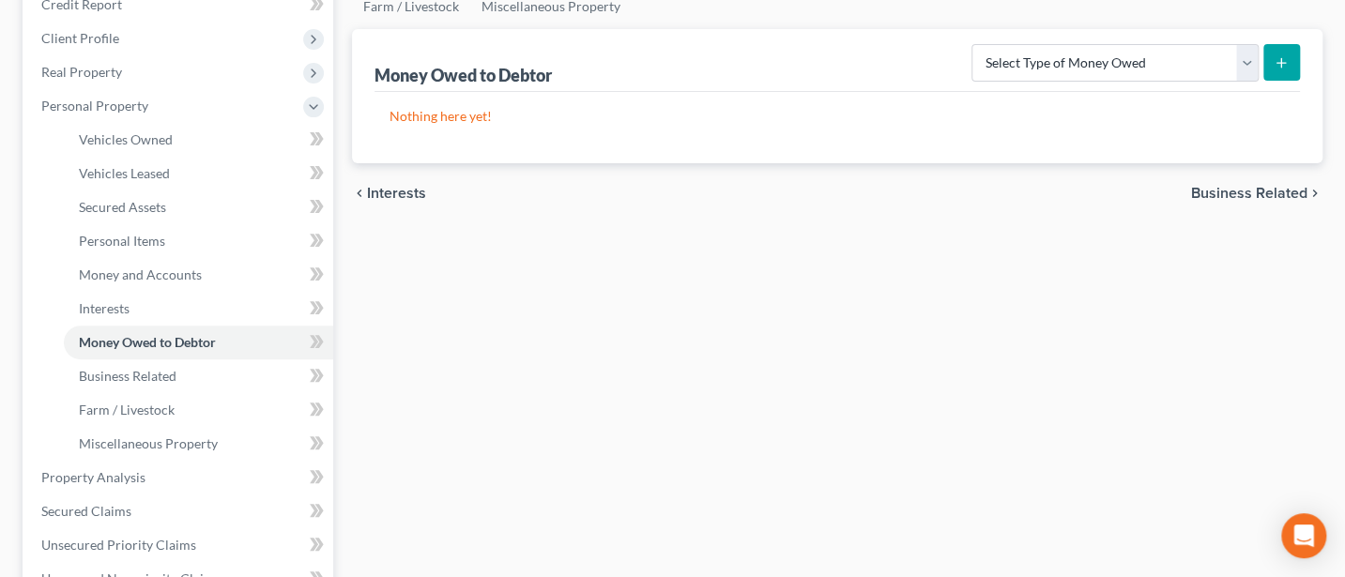
scroll to position [250, 0]
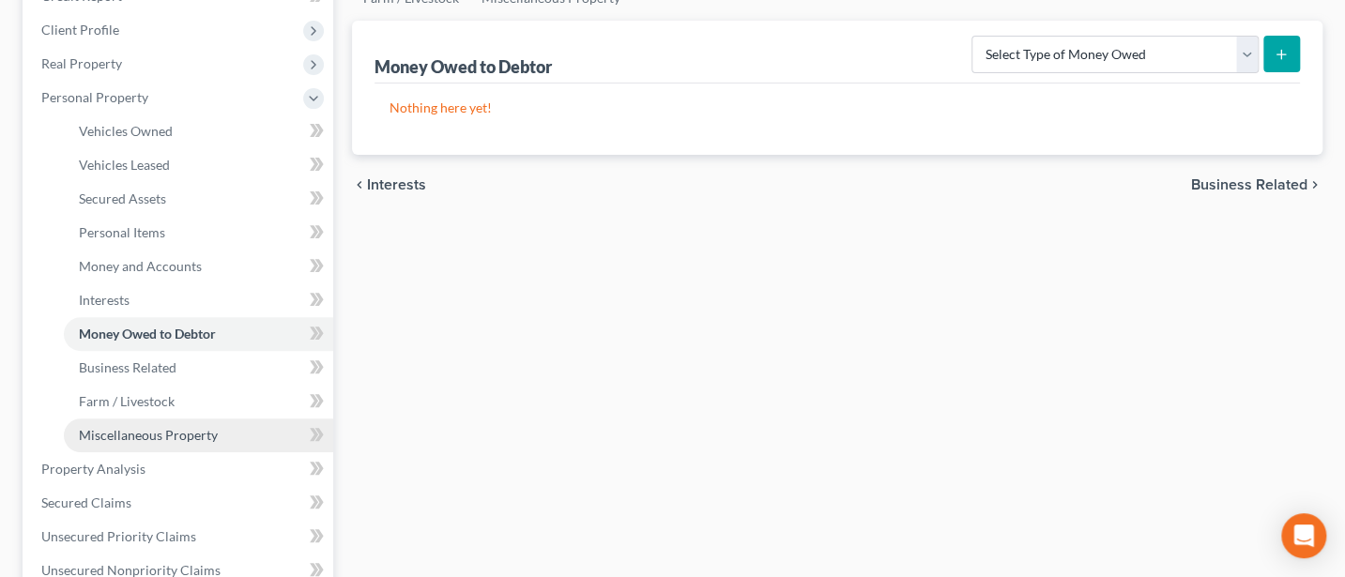
click at [146, 427] on span "Miscellaneous Property" at bounding box center [148, 435] width 139 height 16
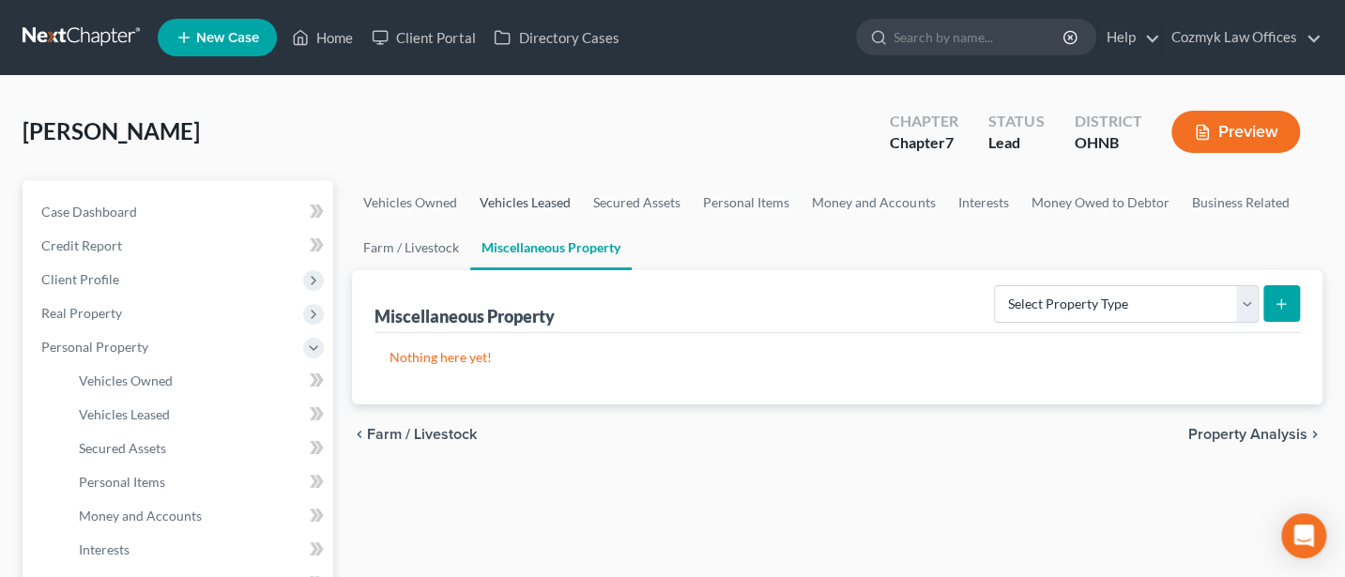
click at [524, 198] on link "Vehicles Leased" at bounding box center [525, 202] width 114 height 45
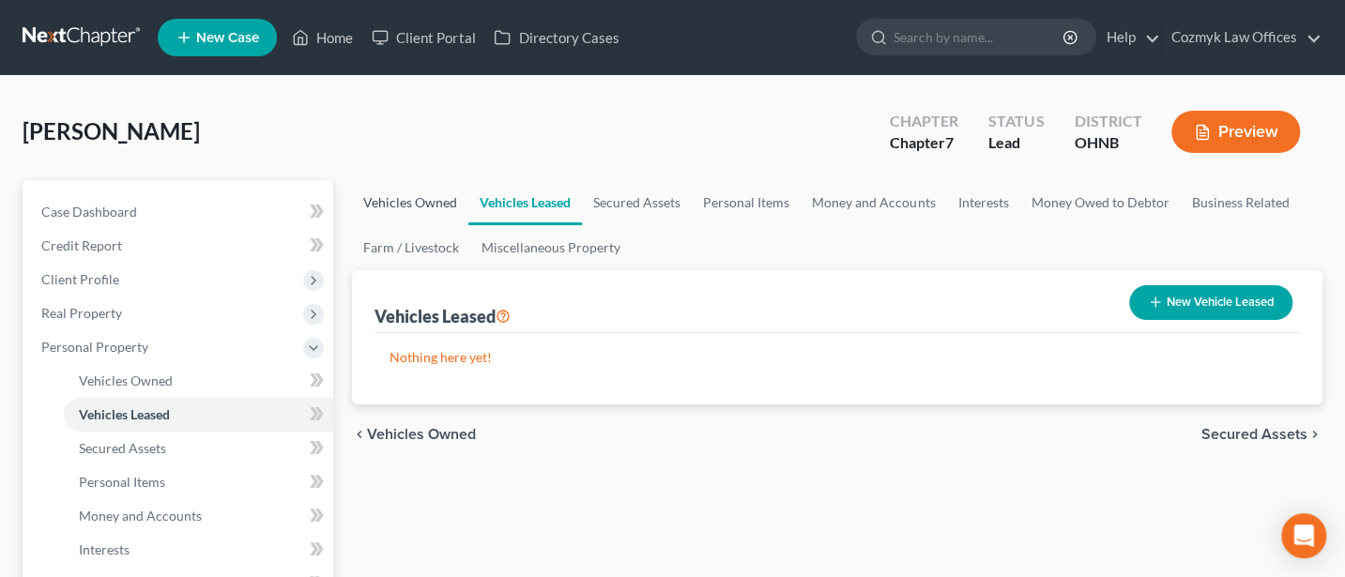
click at [397, 201] on link "Vehicles Owned" at bounding box center [410, 202] width 116 height 45
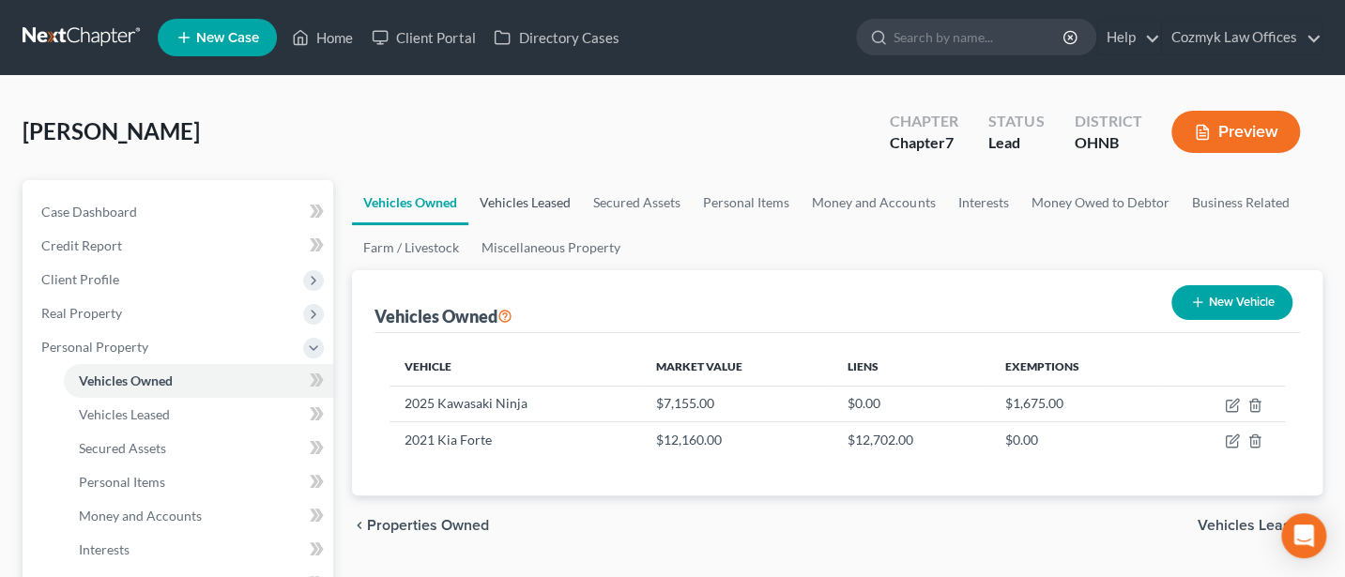
click at [525, 199] on link "Vehicles Leased" at bounding box center [525, 202] width 114 height 45
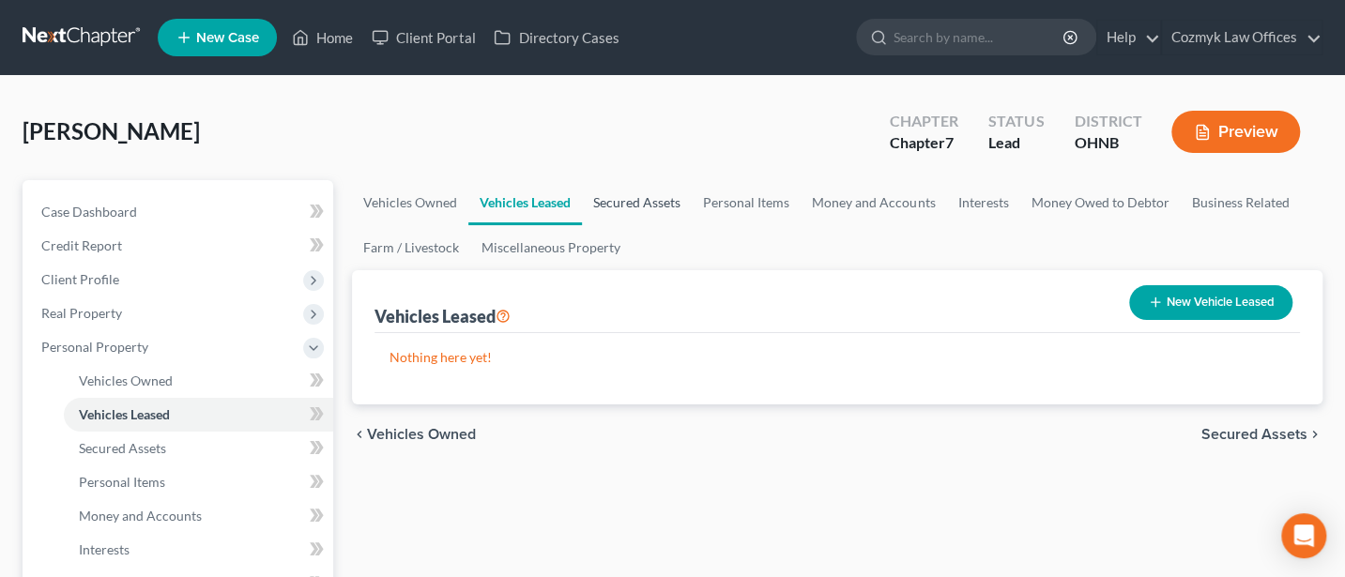
click at [635, 197] on link "Secured Assets" at bounding box center [637, 202] width 110 height 45
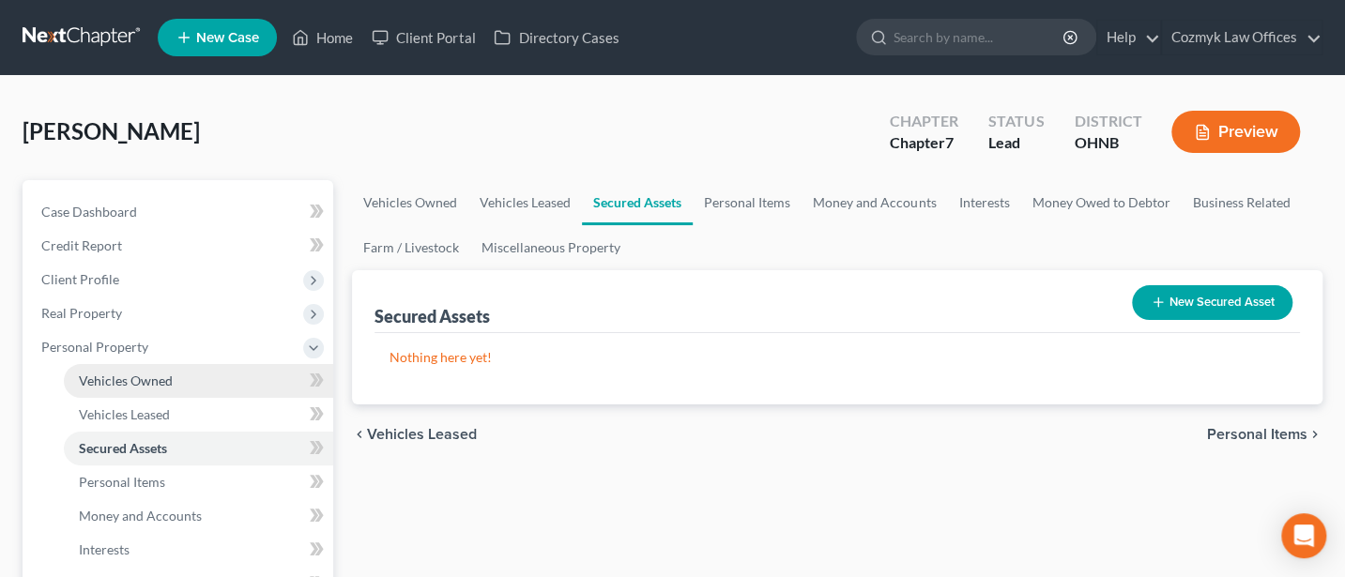
click at [145, 380] on span "Vehicles Owned" at bounding box center [126, 381] width 94 height 16
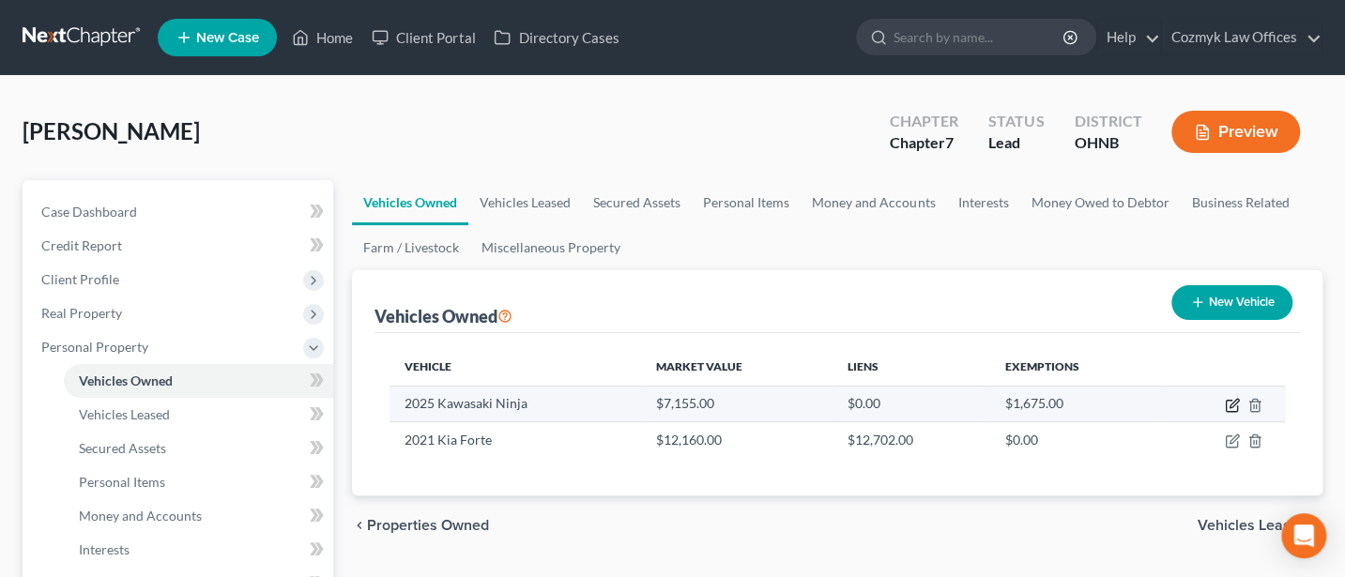
click at [1228, 403] on icon "button" at bounding box center [1232, 405] width 15 height 15
select select "7"
select select "1"
select select "0"
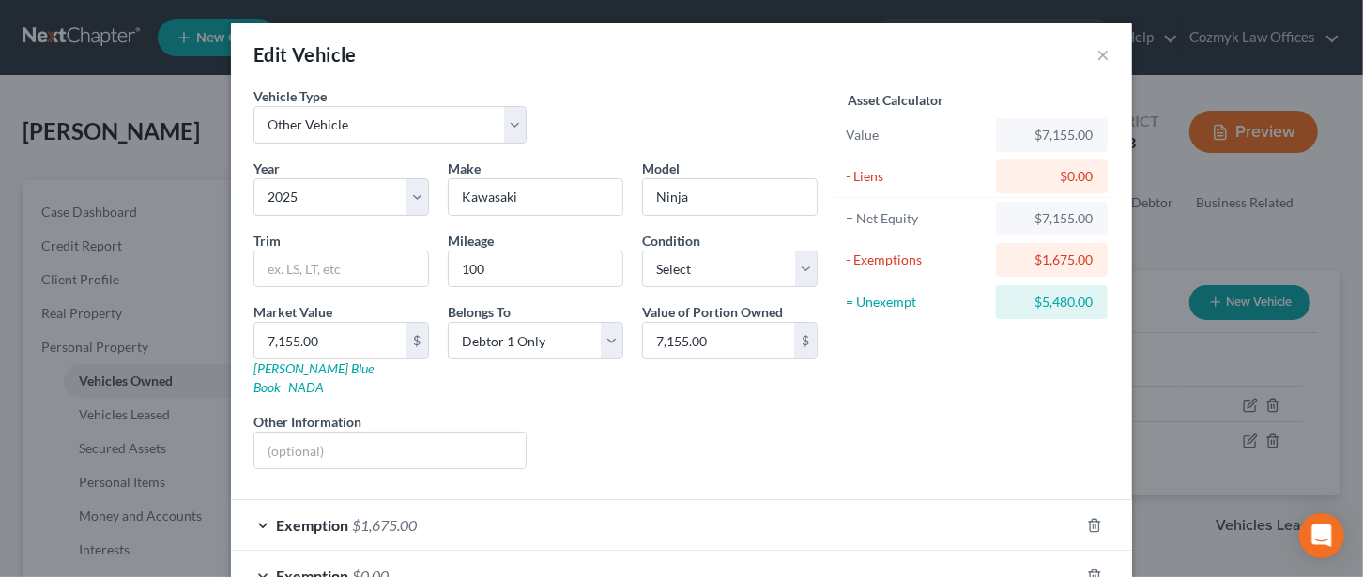
click at [313, 516] on span "Exemption" at bounding box center [312, 525] width 72 height 18
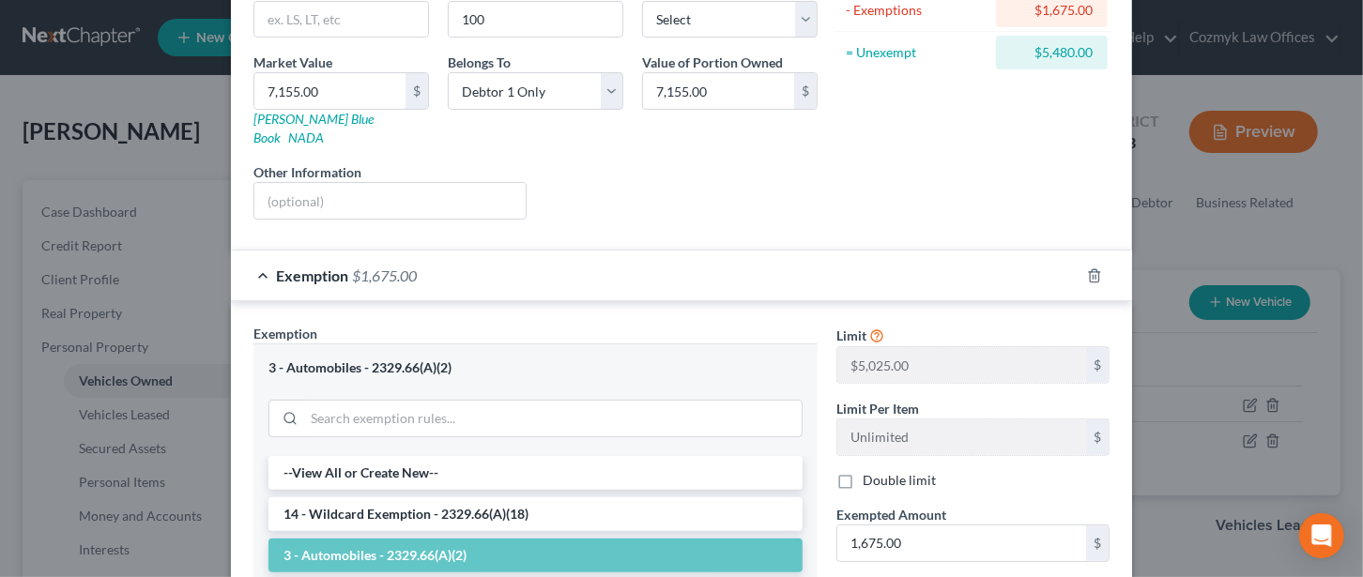
scroll to position [500, 0]
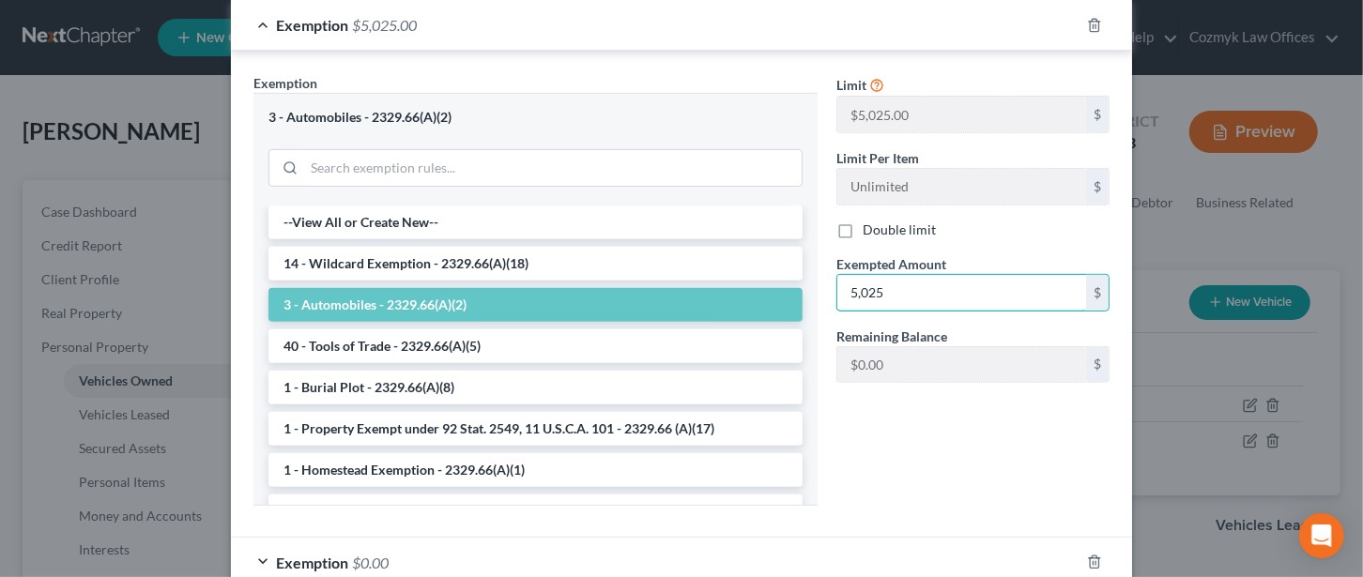
type input "5,025"
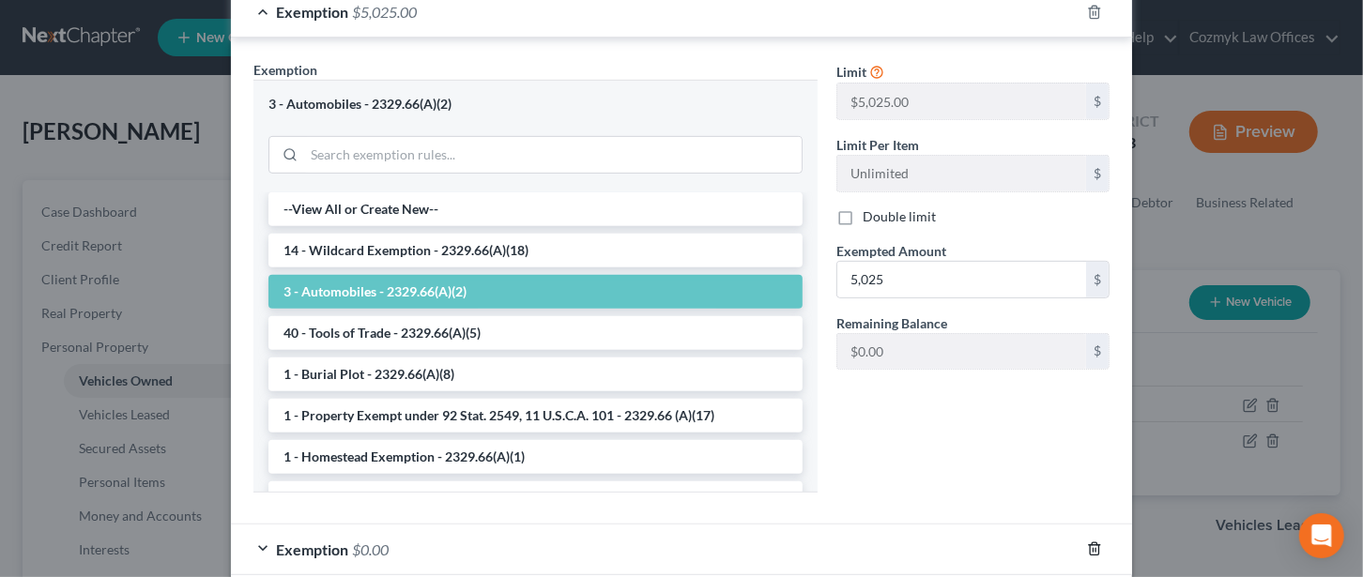
scroll to position [591, 0]
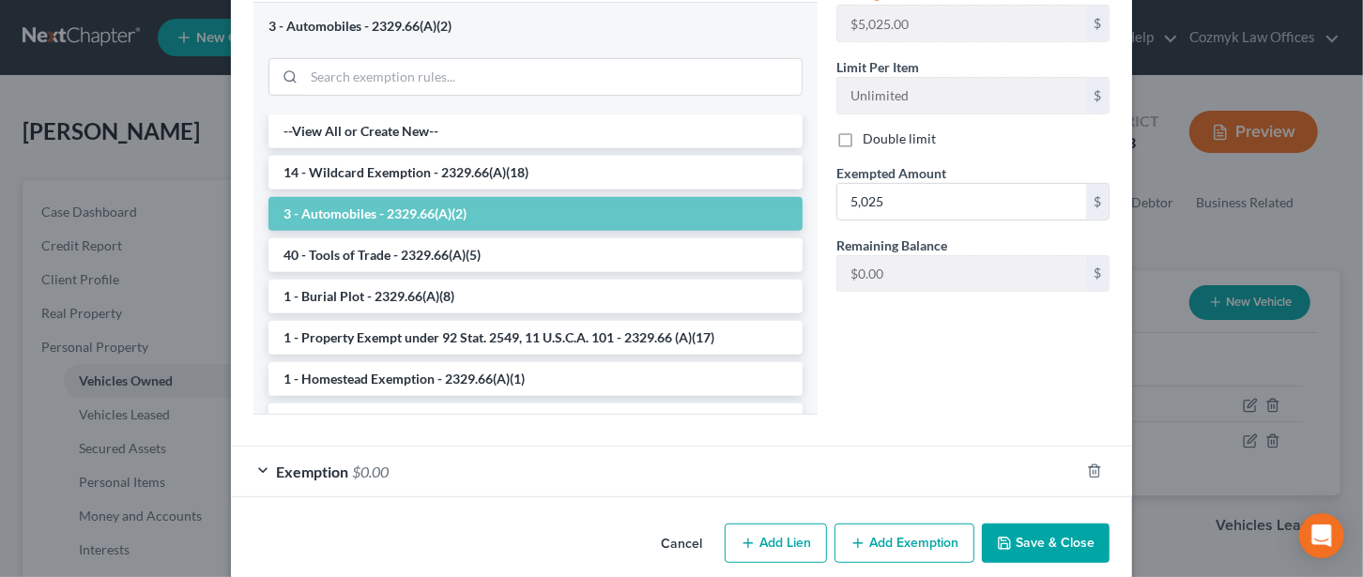
click at [1042, 524] on button "Save & Close" at bounding box center [1046, 543] width 128 height 39
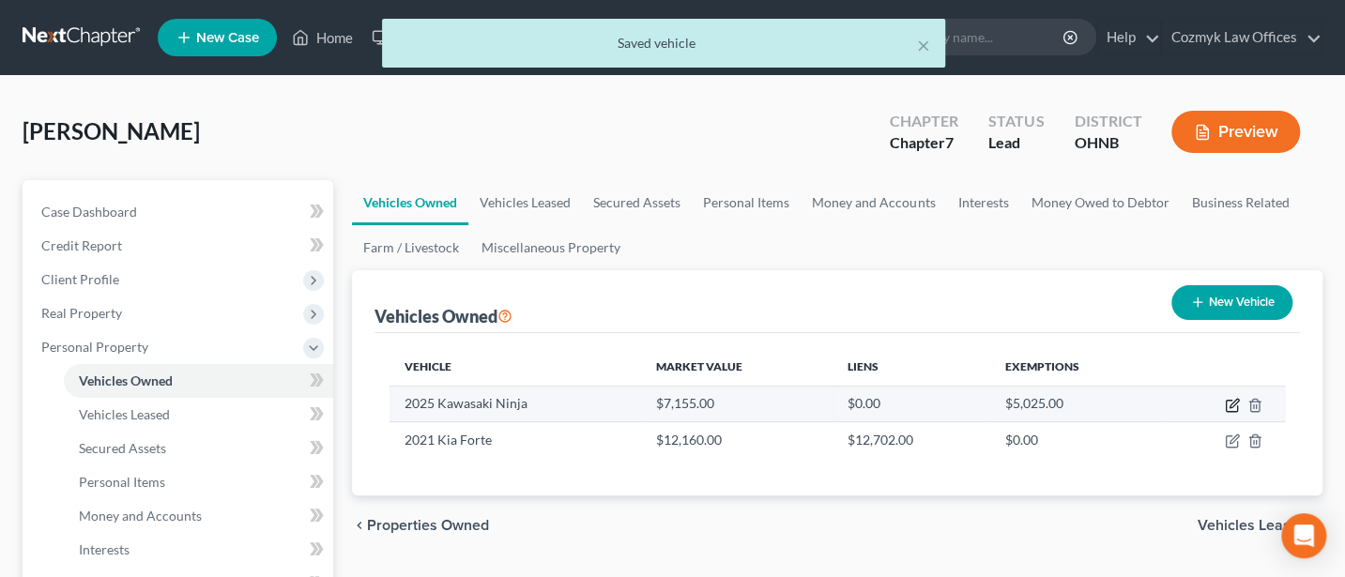
click at [1233, 403] on icon "button" at bounding box center [1232, 405] width 15 height 15
select select "7"
select select "1"
select select "0"
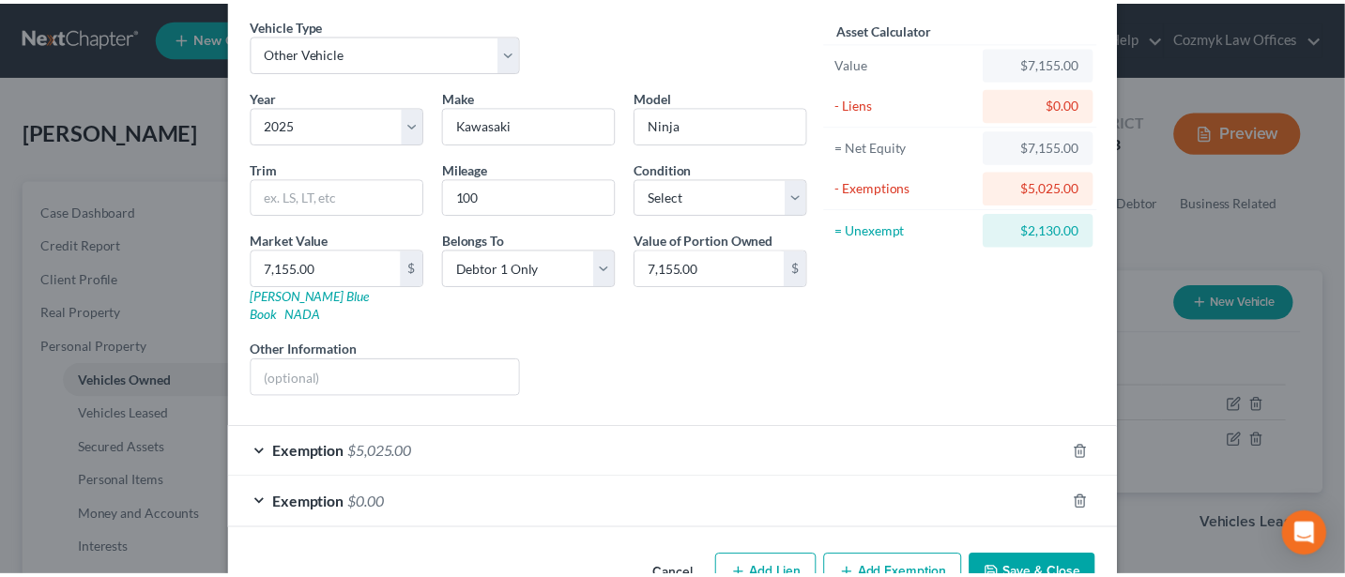
scroll to position [105, 0]
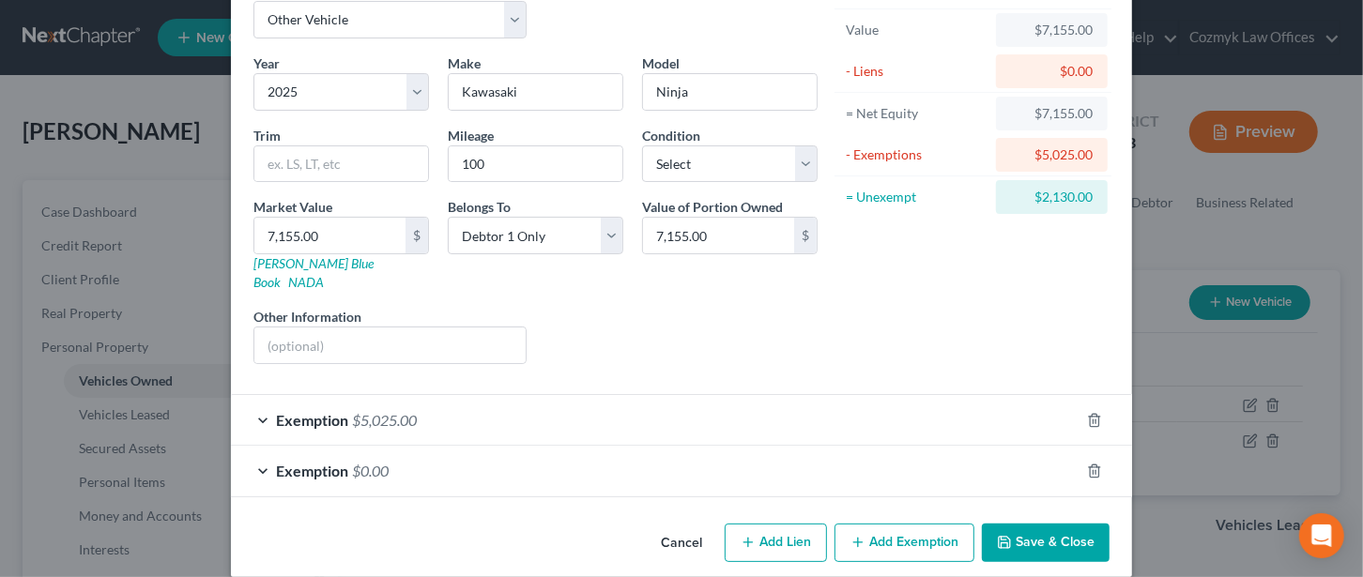
click at [1050, 524] on button "Save & Close" at bounding box center [1046, 543] width 128 height 39
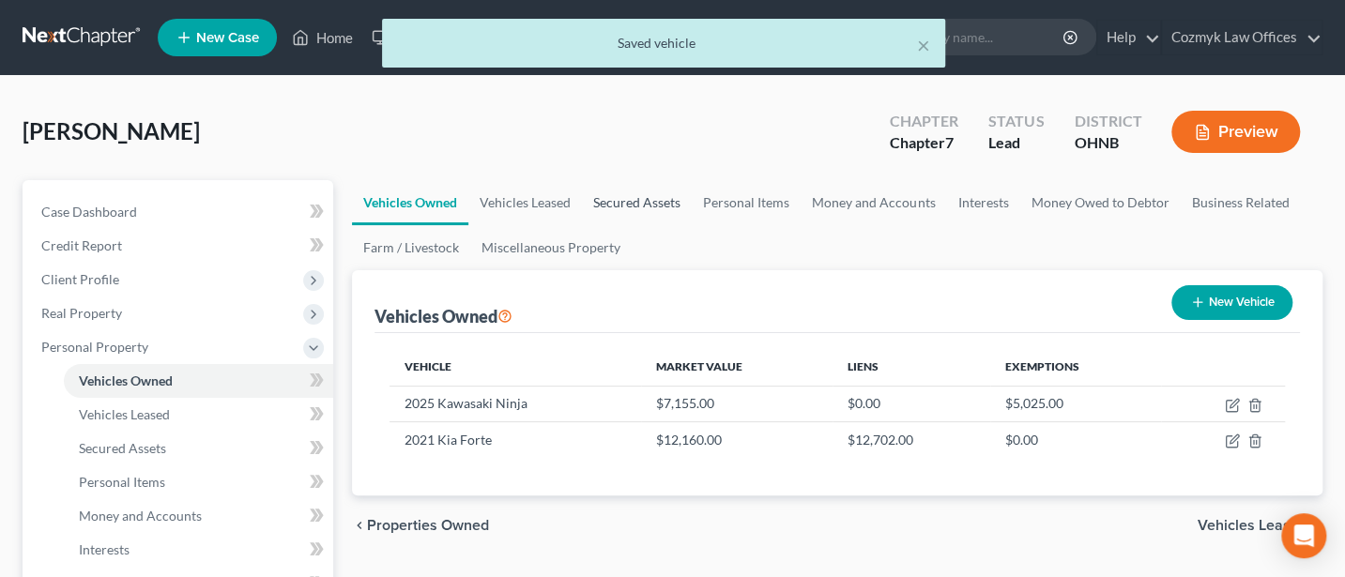
click at [658, 204] on link "Secured Assets" at bounding box center [637, 202] width 110 height 45
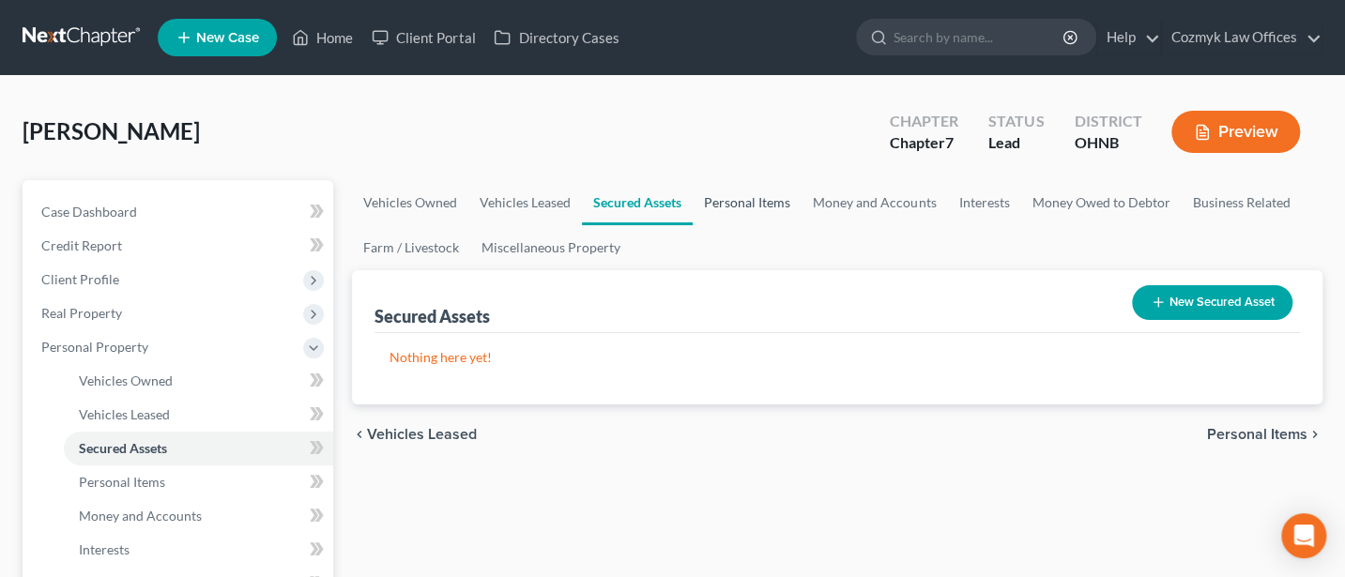
click at [741, 201] on link "Personal Items" at bounding box center [747, 202] width 109 height 45
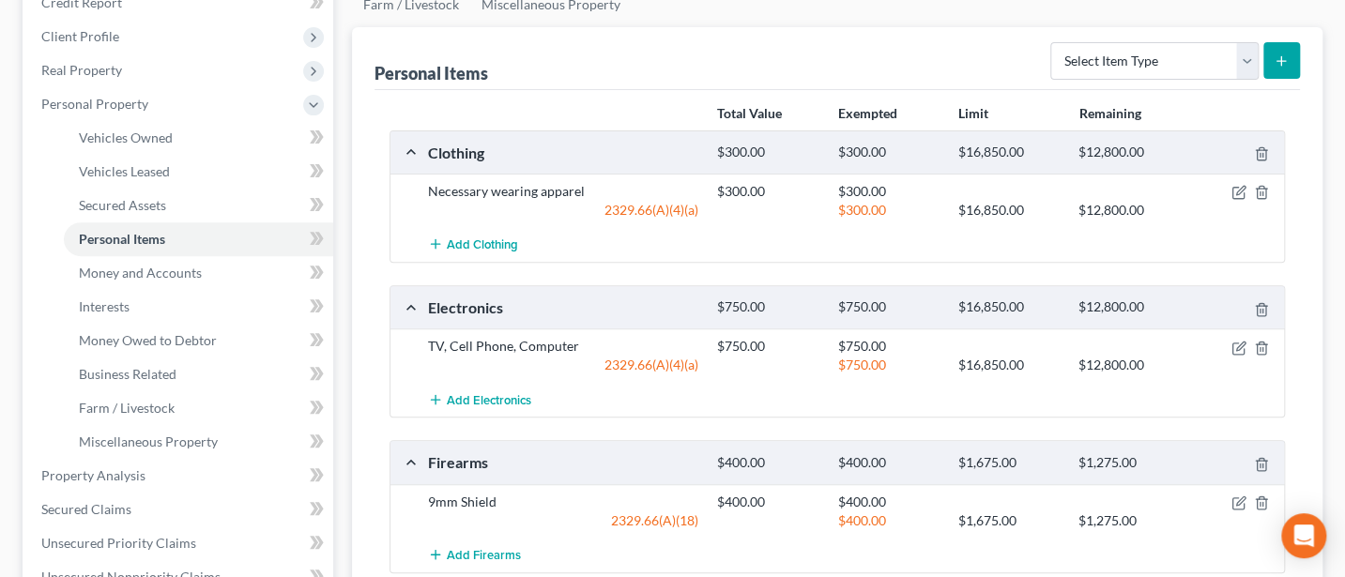
scroll to position [250, 0]
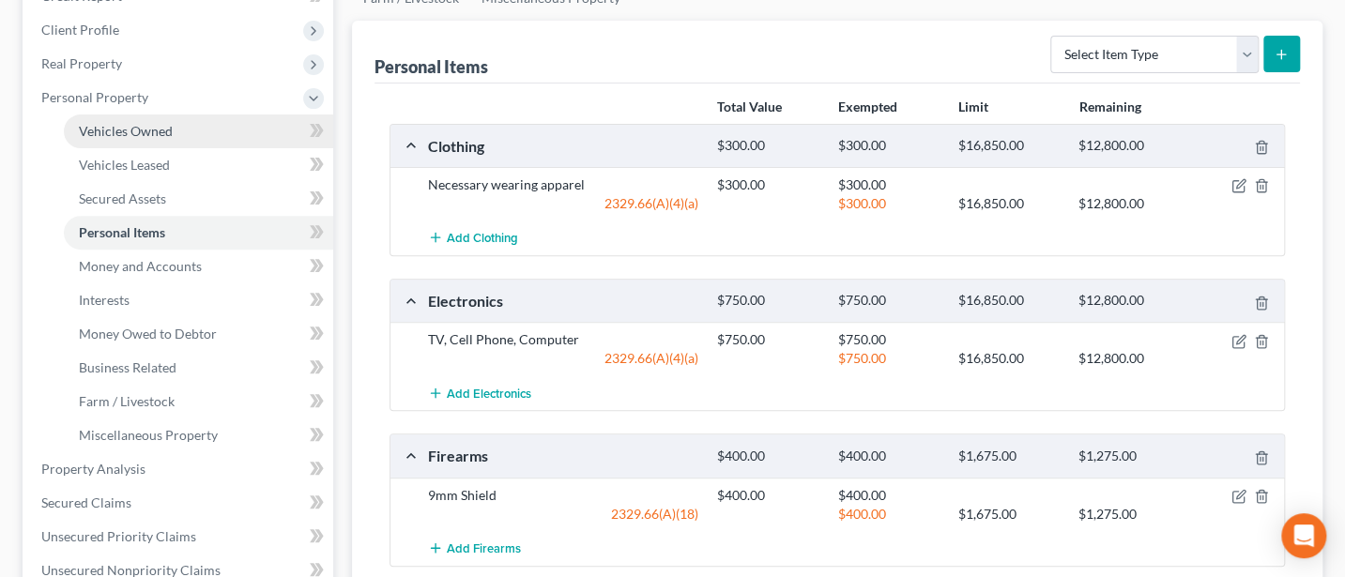
click at [135, 126] on span "Vehicles Owned" at bounding box center [126, 131] width 94 height 16
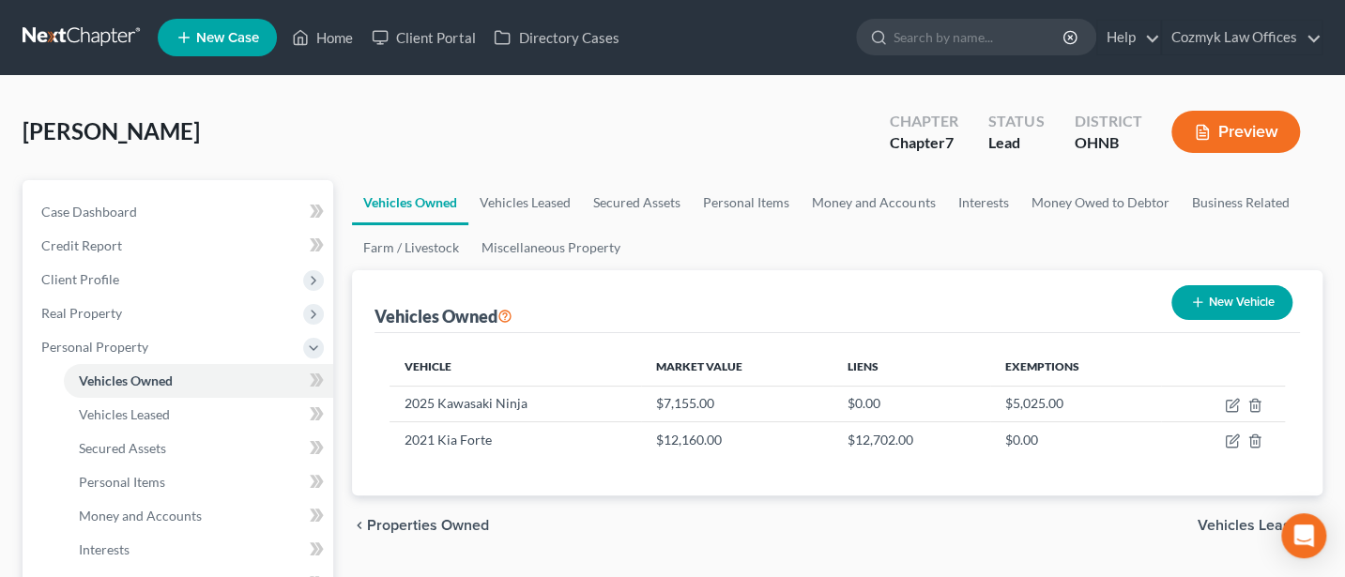
click at [866, 486] on div "Vehicle Market Value Liens Exemptions 2025 Kawasaki Ninja $7,155.00 $0.00 $5,02…" at bounding box center [836, 414] width 925 height 162
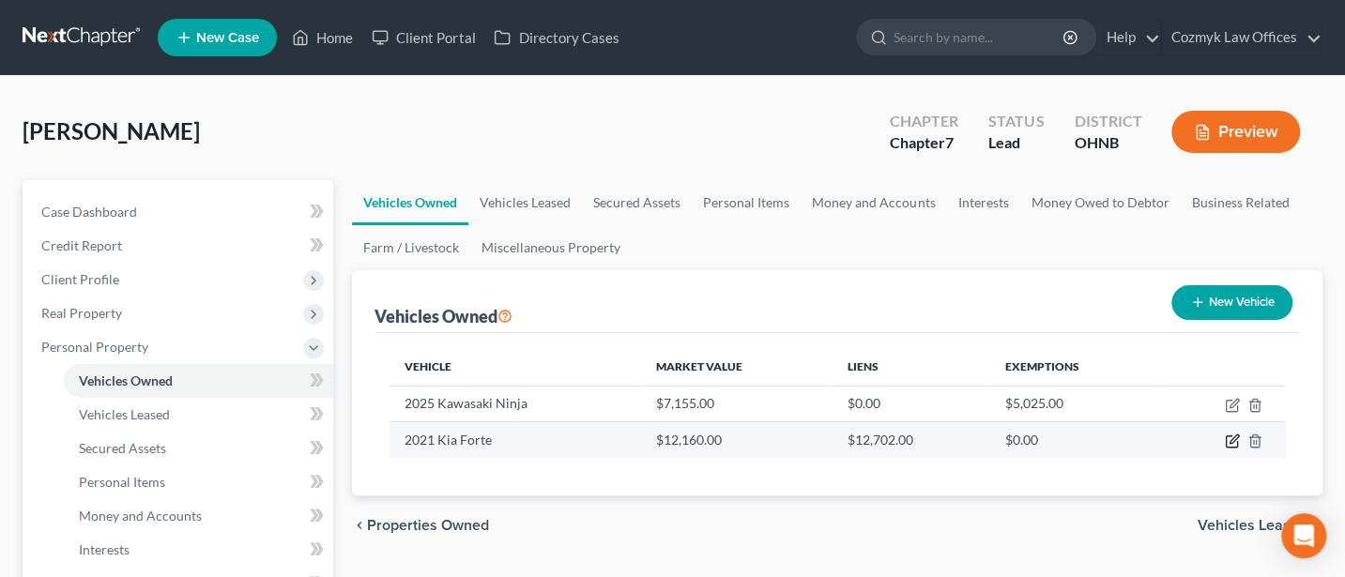
click at [1226, 445] on icon "button" at bounding box center [1231, 441] width 11 height 11
select select "0"
select select "5"
select select "0"
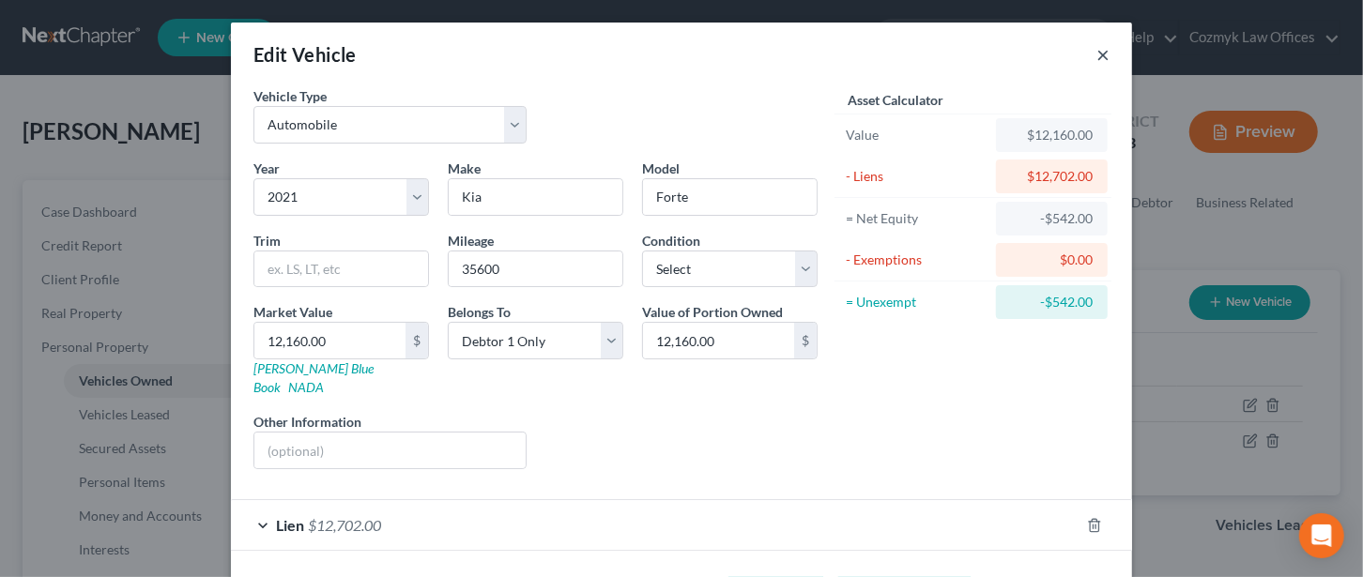
click at [1096, 54] on button "×" at bounding box center [1102, 54] width 13 height 23
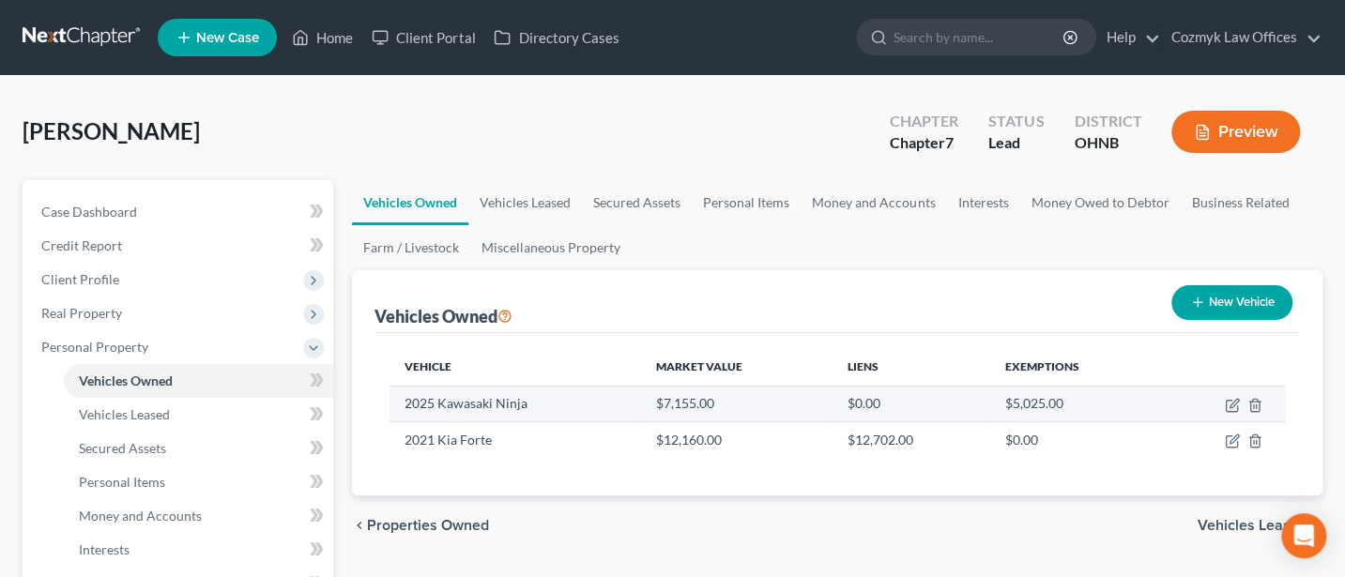
click at [1231, 394] on td at bounding box center [1223, 404] width 124 height 36
click at [1234, 404] on icon "button" at bounding box center [1232, 405] width 15 height 15
select select "7"
select select "1"
select select "0"
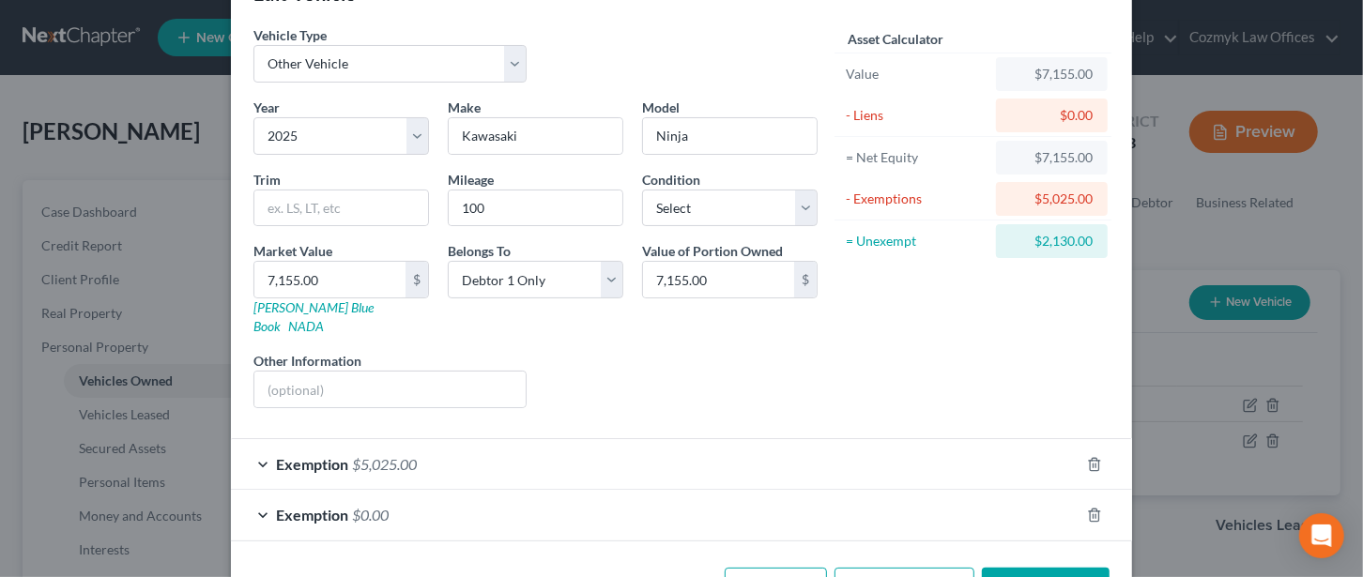
scroll to position [105, 0]
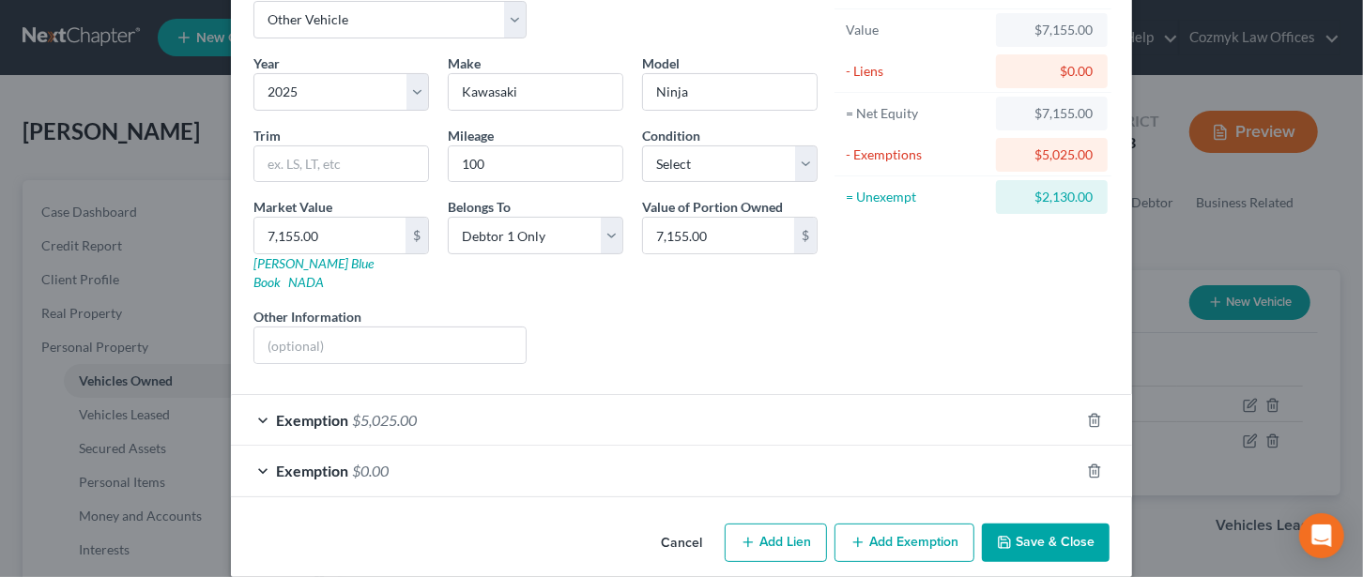
click at [316, 462] on span "Exemption" at bounding box center [312, 471] width 72 height 18
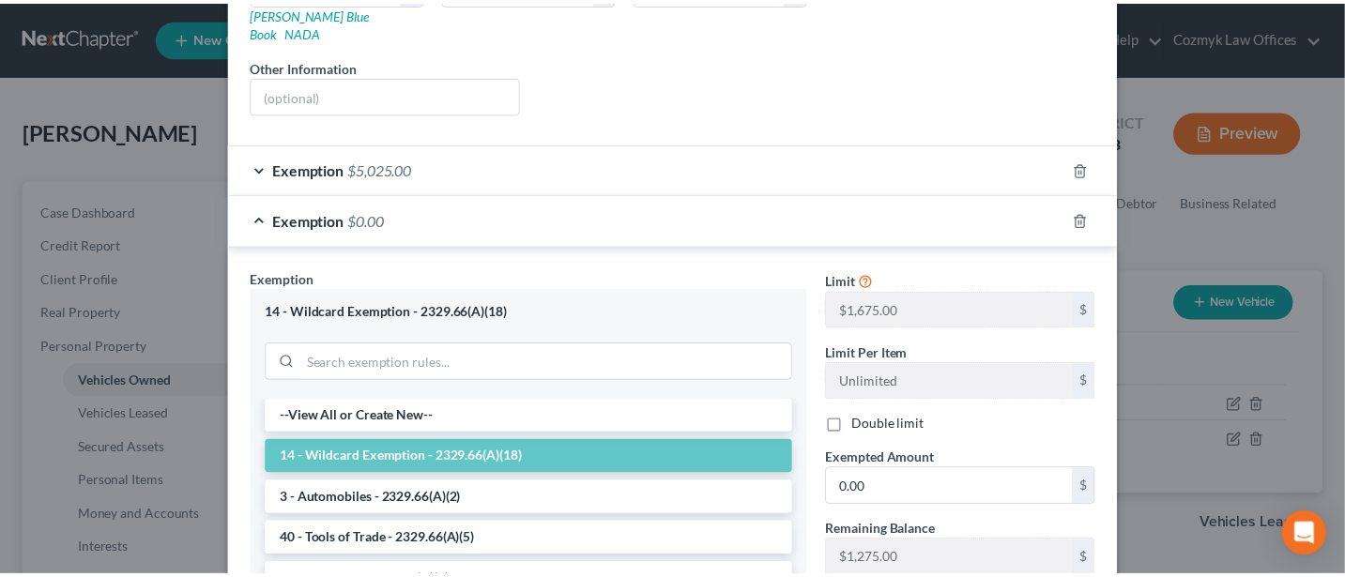
scroll to position [589, 0]
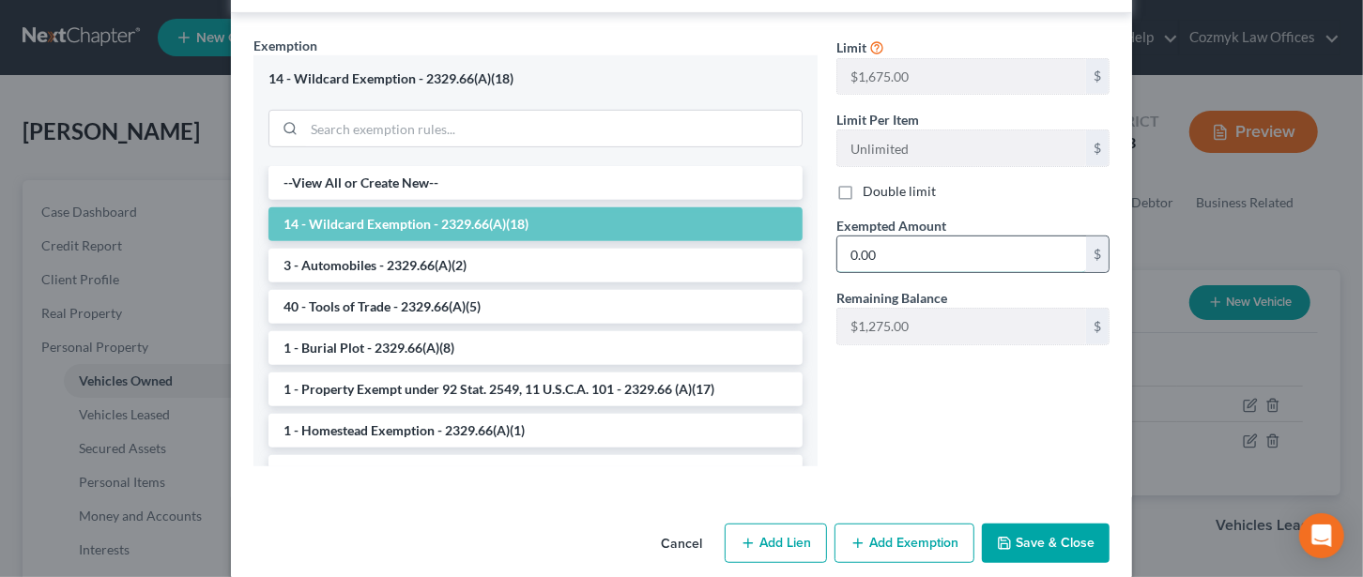
click at [882, 236] on input "0.00" at bounding box center [961, 254] width 249 height 36
type input "1,275"
click at [1046, 524] on button "Save & Close" at bounding box center [1046, 543] width 128 height 39
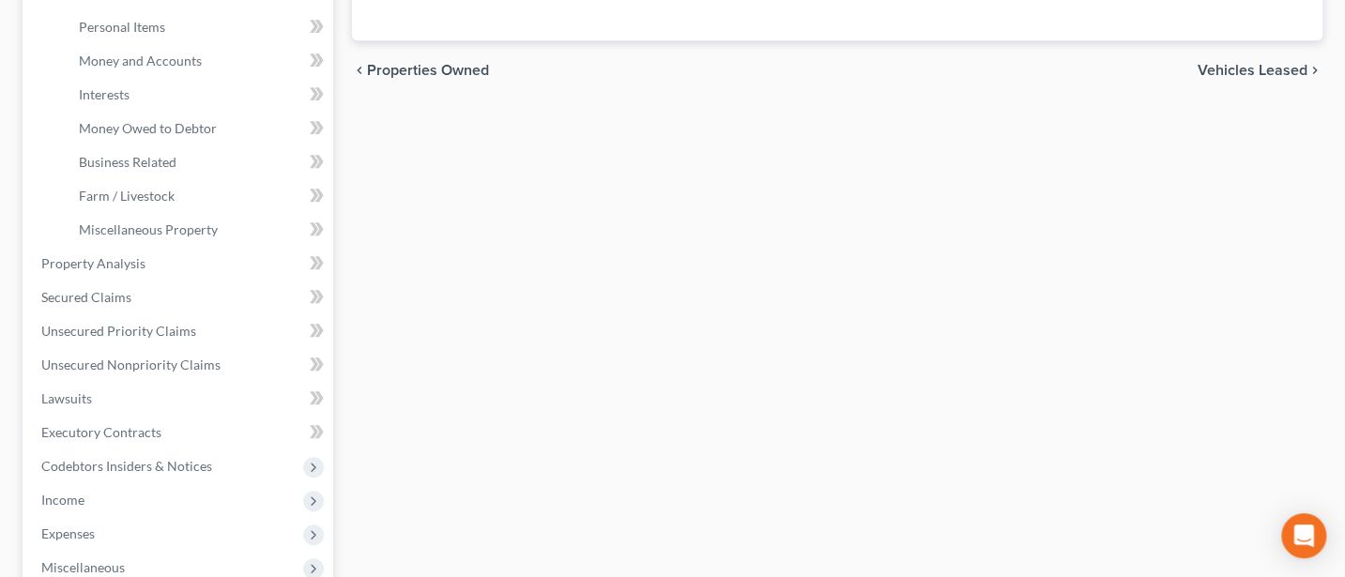
scroll to position [500, 0]
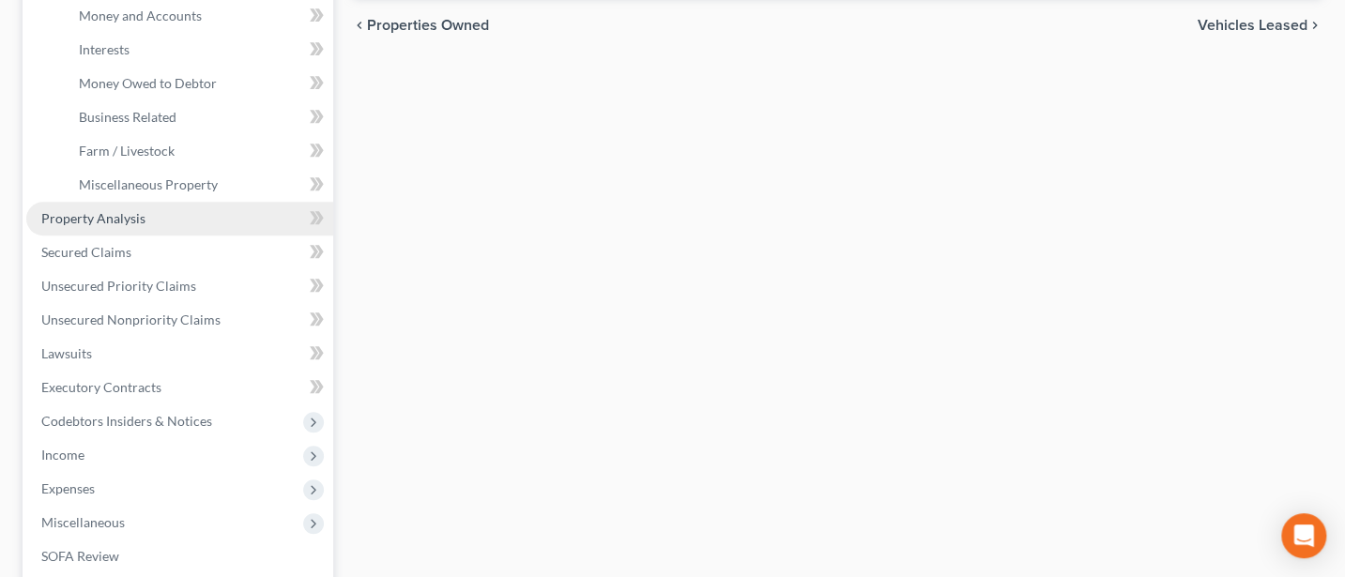
click at [96, 212] on span "Property Analysis" at bounding box center [93, 218] width 104 height 16
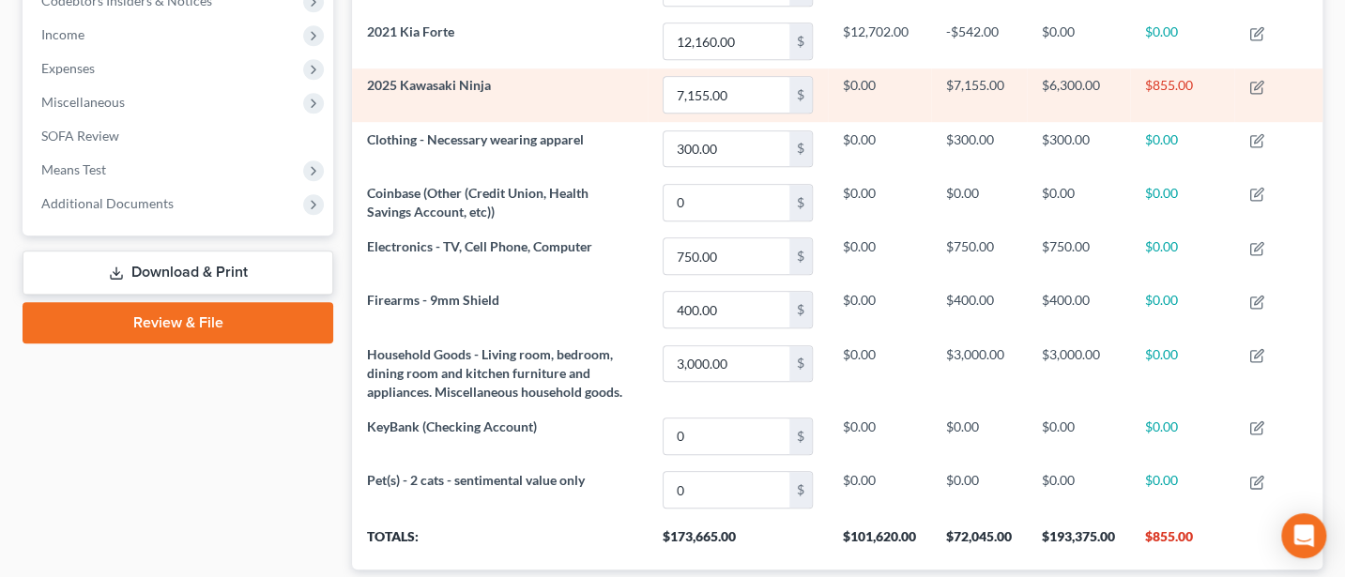
scroll to position [701, 0]
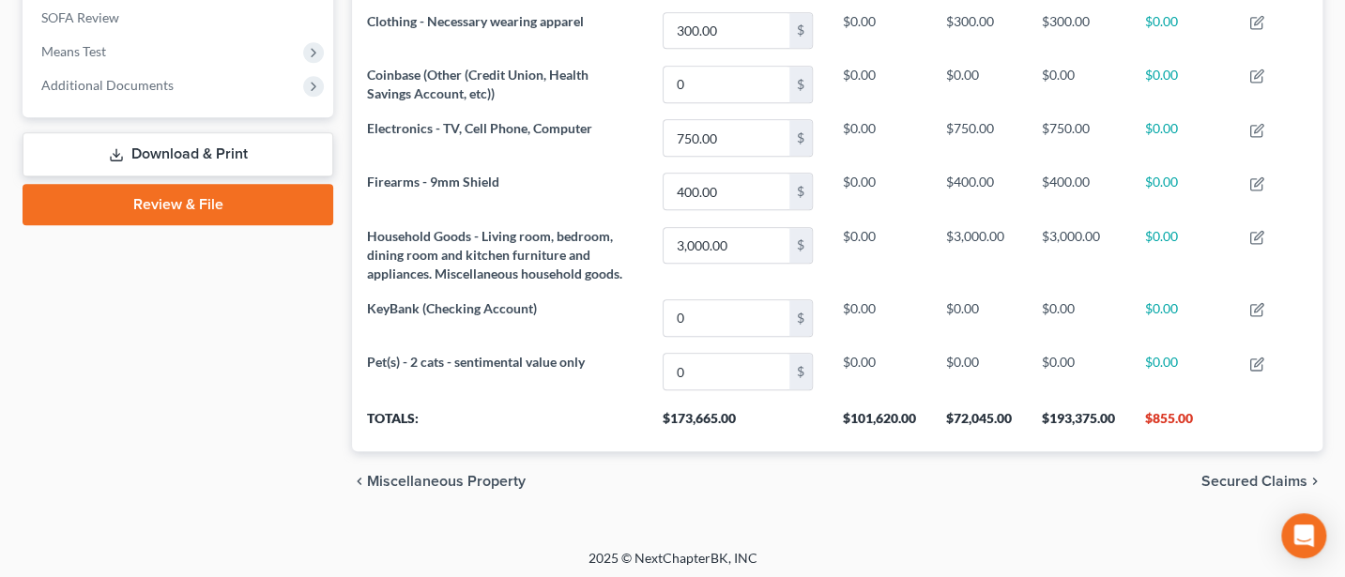
click at [142, 145] on link "Download & Print" at bounding box center [178, 154] width 311 height 44
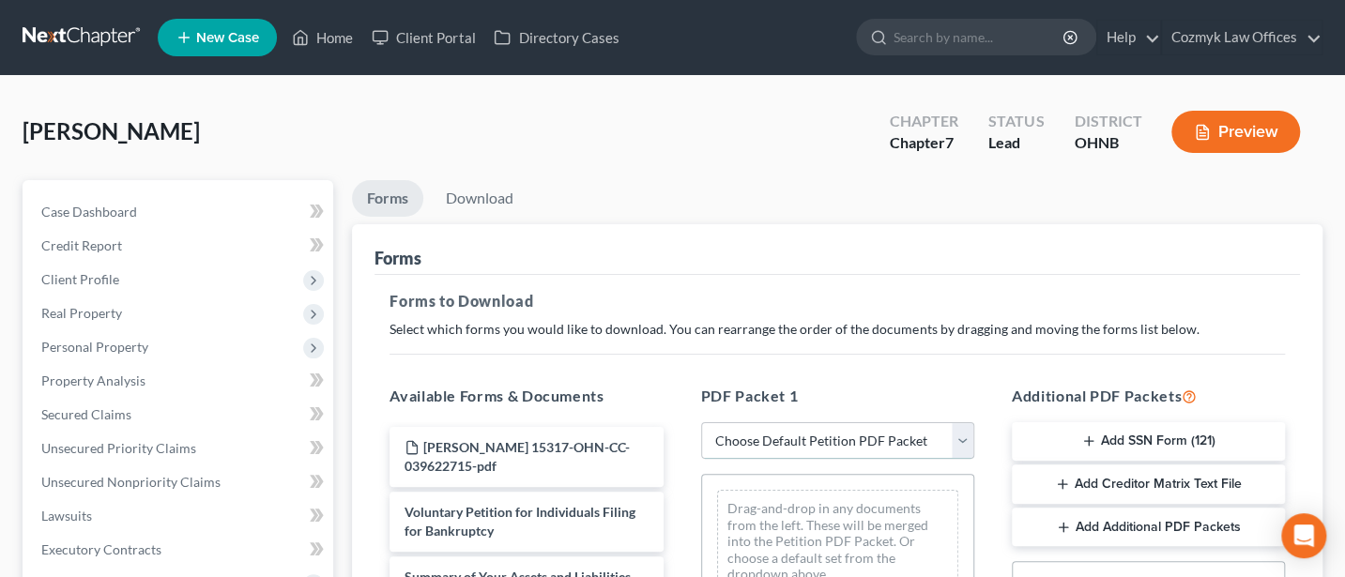
click at [806, 434] on select "Choose Default Petition PDF Packet Complete Bankruptcy Petition (all forms and …" at bounding box center [837, 441] width 273 height 38
select select "0"
click at [701, 422] on select "Choose Default Petition PDF Packet Complete Bankruptcy Petition (all forms and …" at bounding box center [837, 441] width 273 height 38
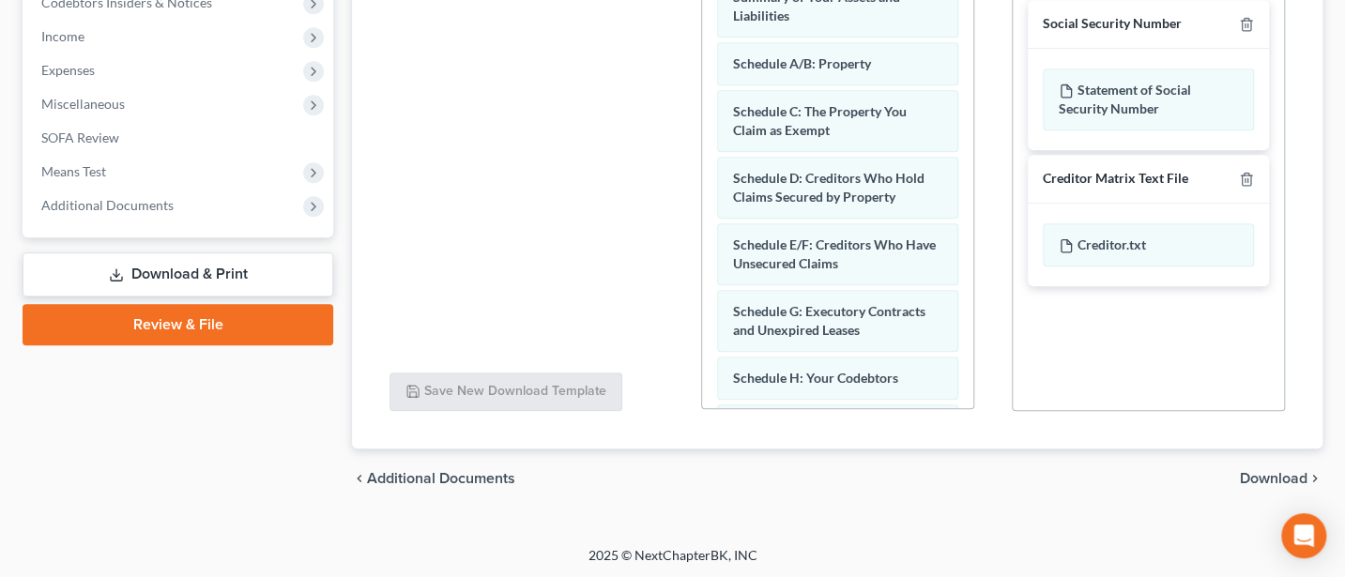
click at [1275, 474] on span "Download" at bounding box center [1274, 478] width 68 height 15
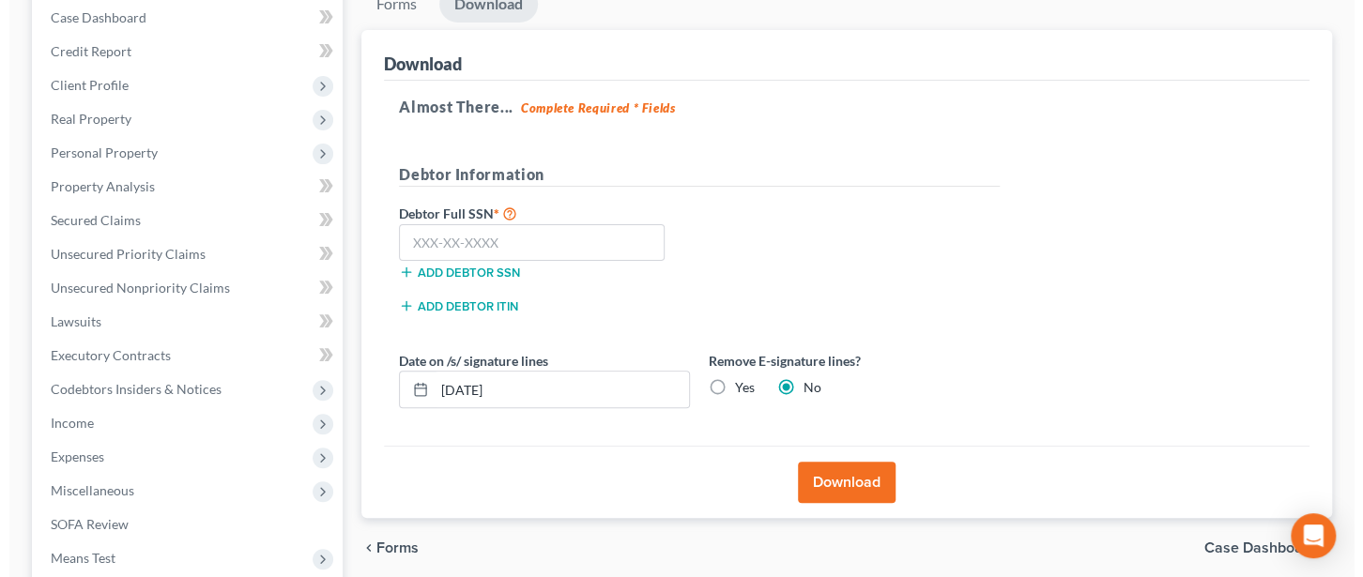
scroll to position [168, 0]
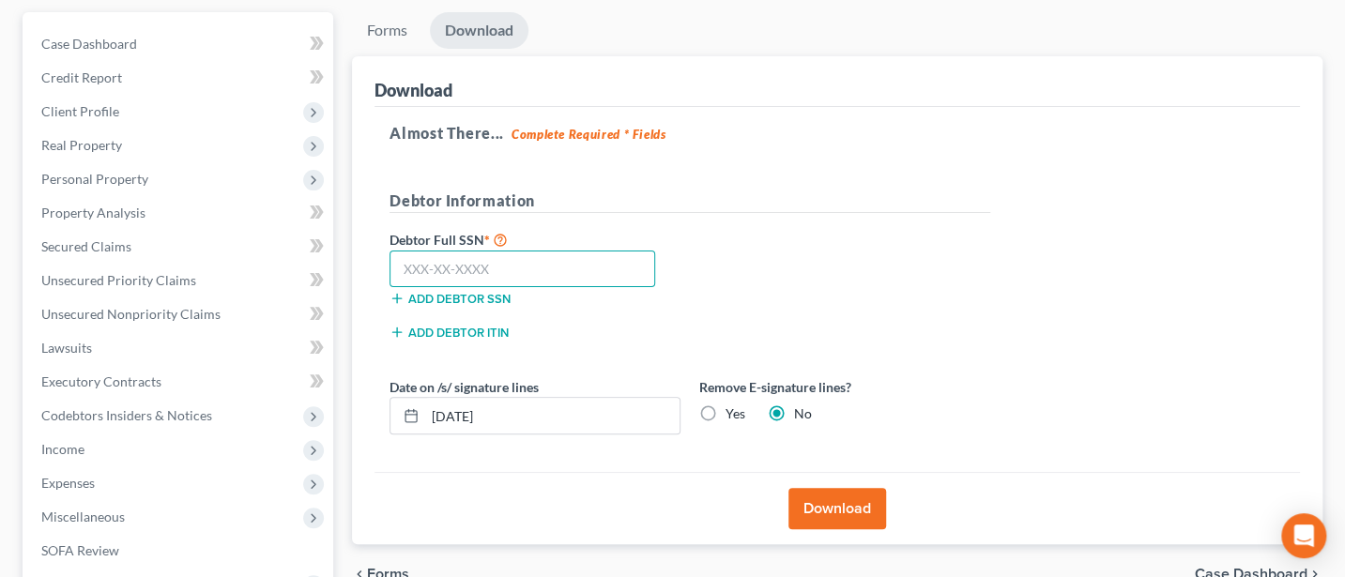
click at [444, 274] on input "text" at bounding box center [522, 270] width 266 height 38
click at [466, 267] on input "text" at bounding box center [522, 270] width 266 height 38
type input "295-98-2546"
click at [846, 506] on button "Download" at bounding box center [837, 508] width 98 height 41
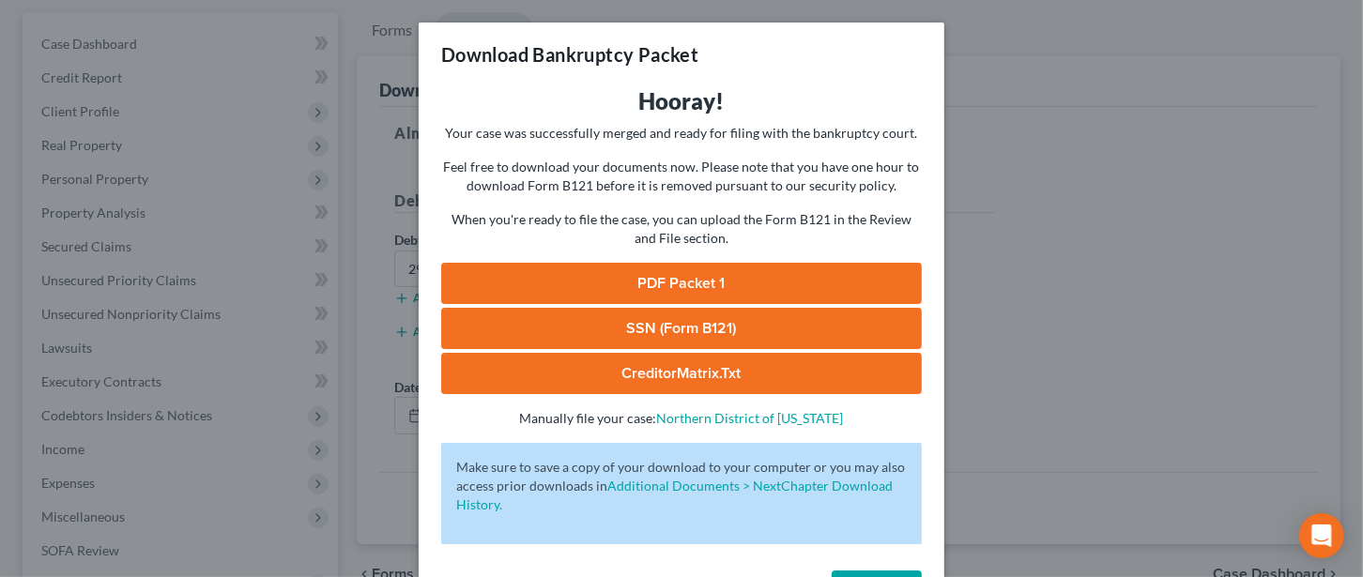
click at [665, 285] on link "PDF Packet 1" at bounding box center [681, 283] width 480 height 41
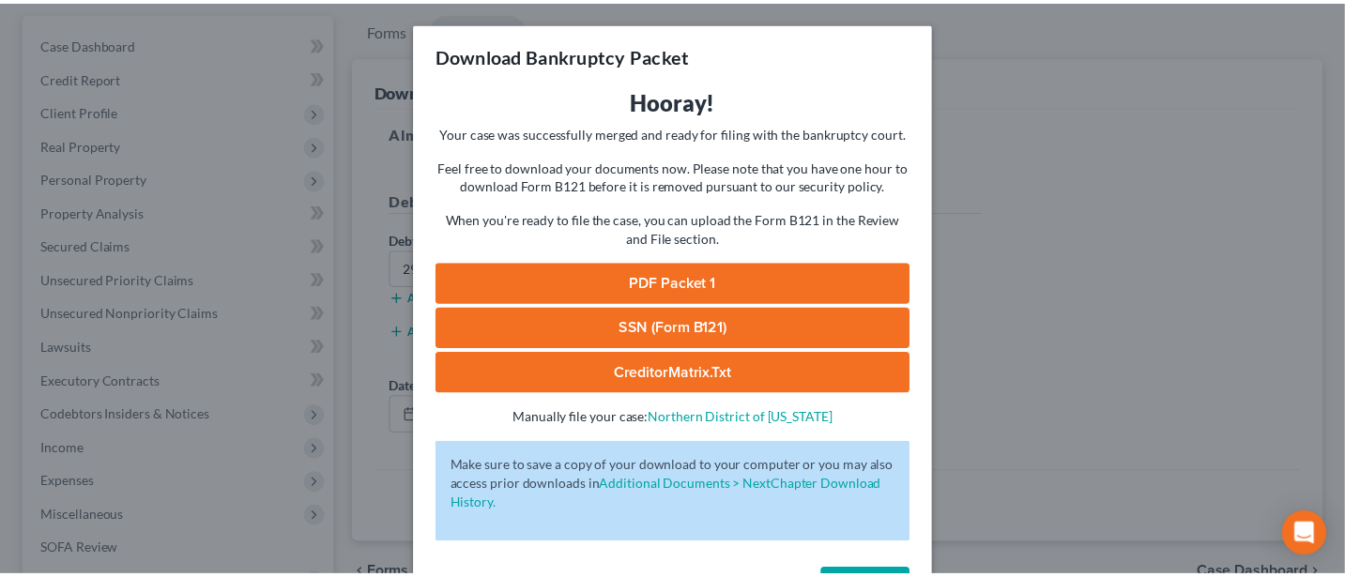
scroll to position [68, 0]
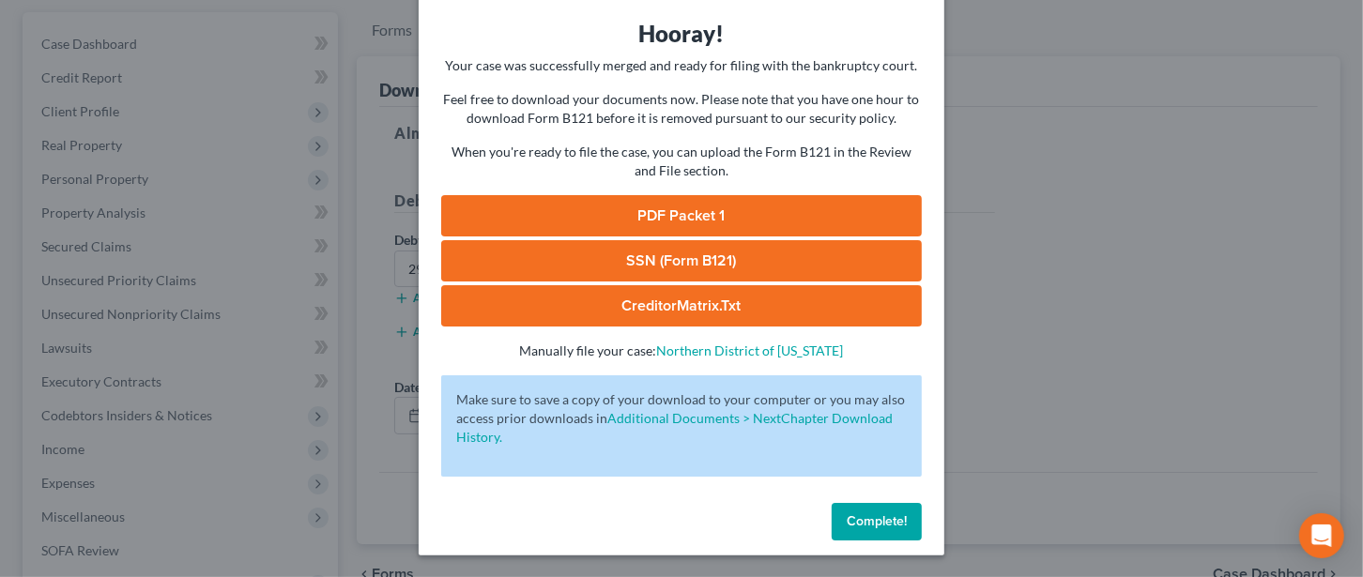
click at [848, 530] on button "Complete!" at bounding box center [876, 522] width 90 height 38
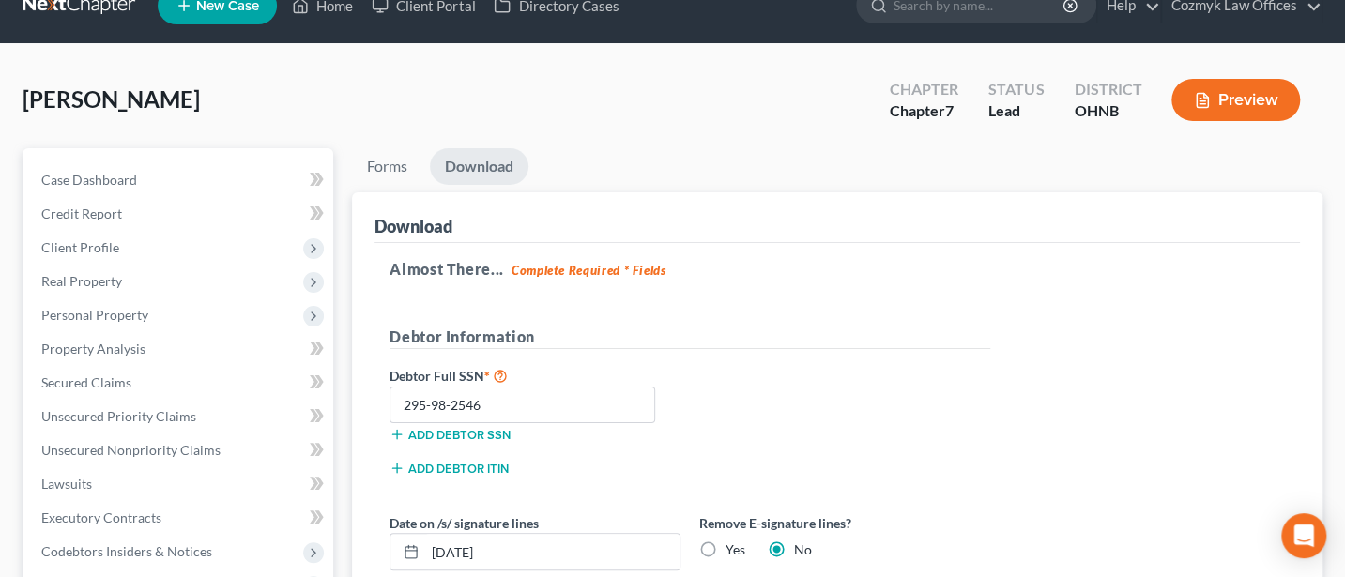
scroll to position [0, 0]
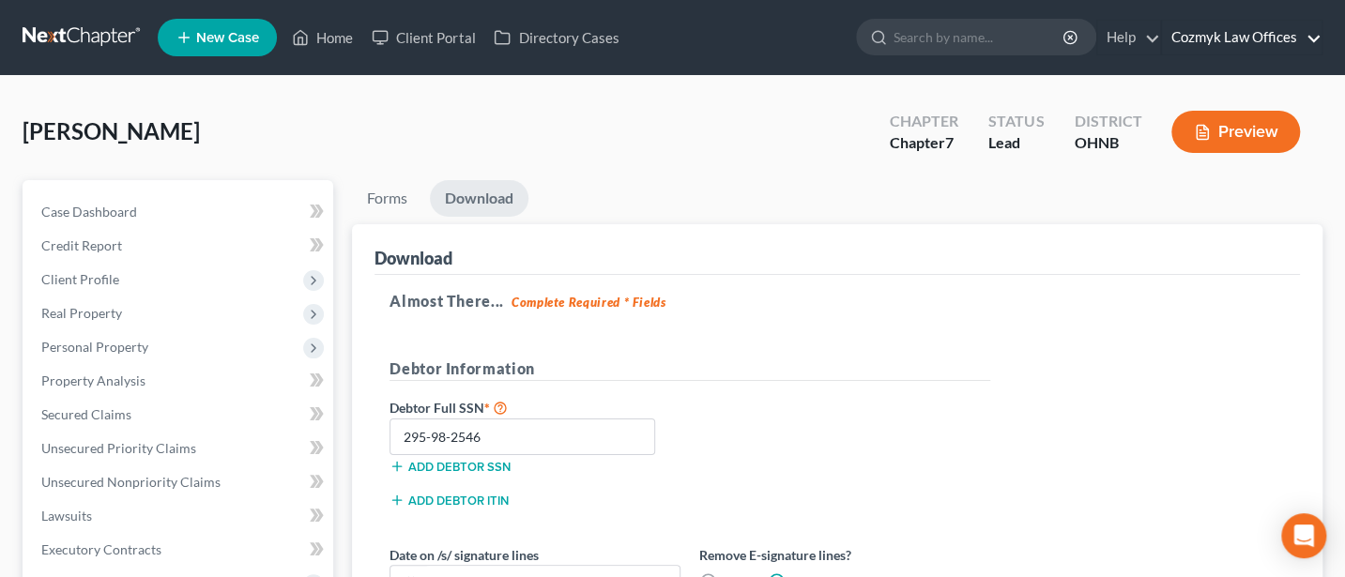
click at [1238, 33] on link "Cozmyk Law Offices" at bounding box center [1242, 38] width 160 height 34
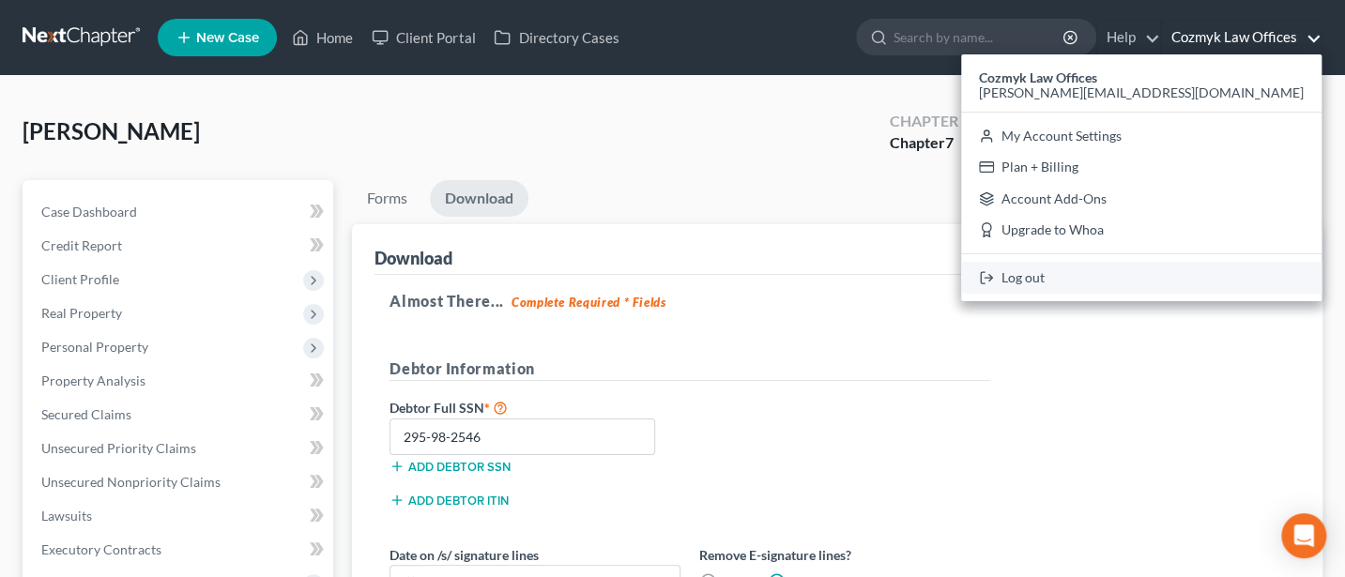
click at [1204, 277] on link "Log out" at bounding box center [1141, 278] width 360 height 32
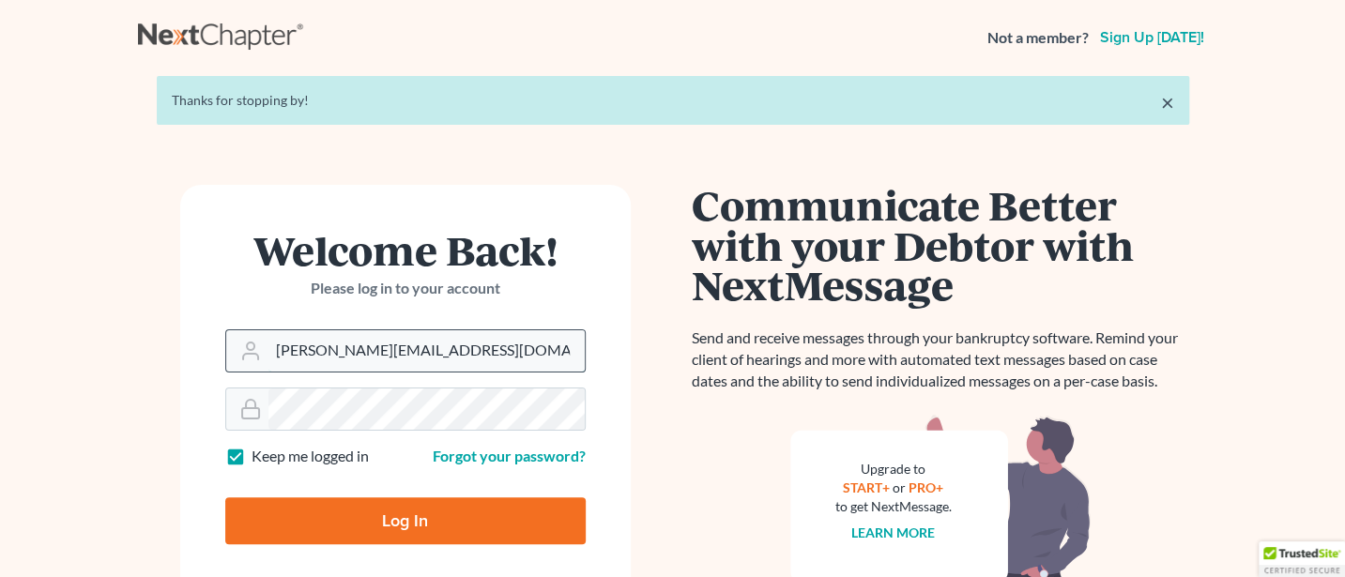
click at [455, 360] on input "Jann@cozmyklaw.com" at bounding box center [426, 350] width 316 height 41
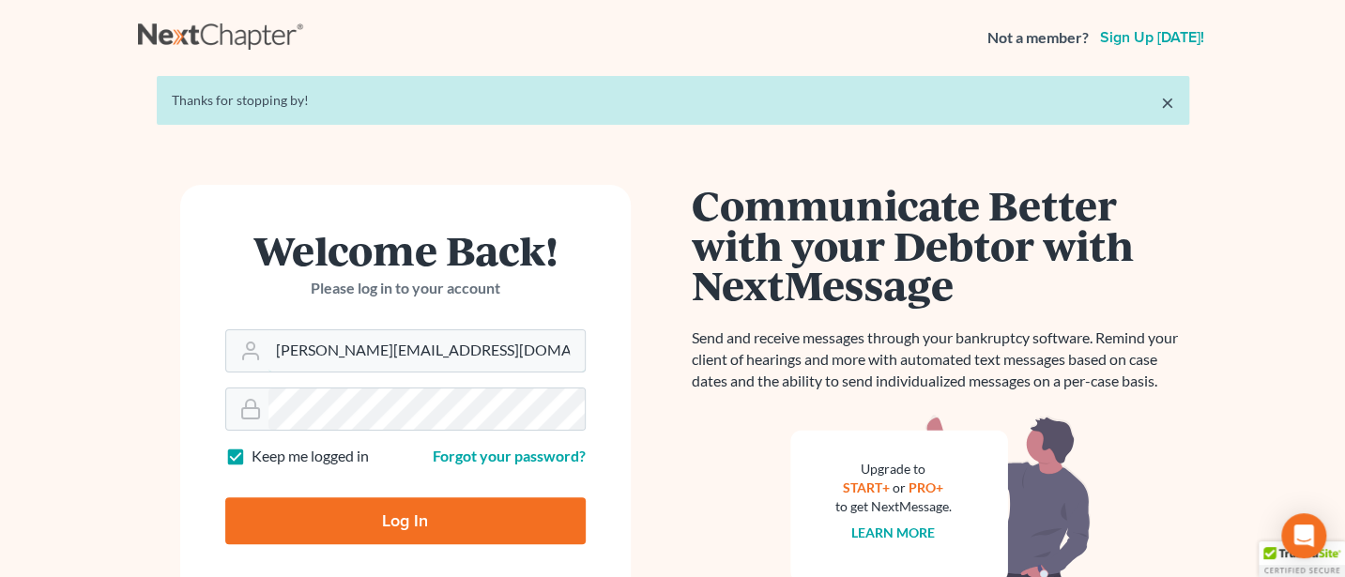
type input "Jann@jwashingtonlaw.com"
click at [395, 529] on input "Log In" at bounding box center [405, 520] width 360 height 47
type input "Thinking..."
